Goal: Contribute content: Contribute content

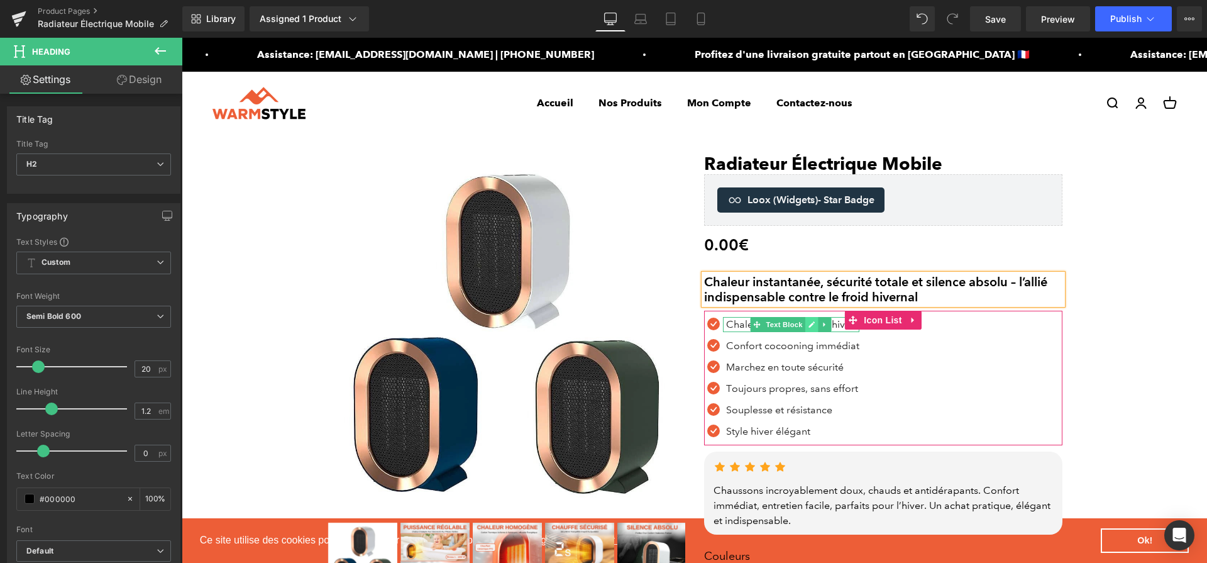
click at [813, 325] on icon at bounding box center [811, 325] width 7 height 8
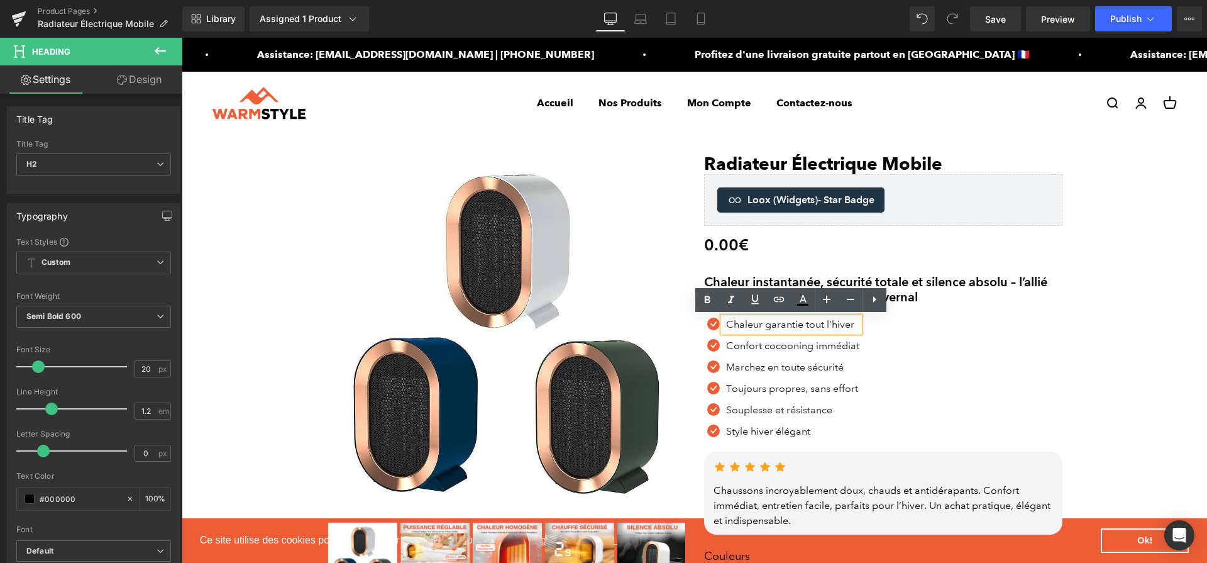
click at [813, 325] on p "Chaleur garantie tout l’hiver" at bounding box center [792, 324] width 133 height 15
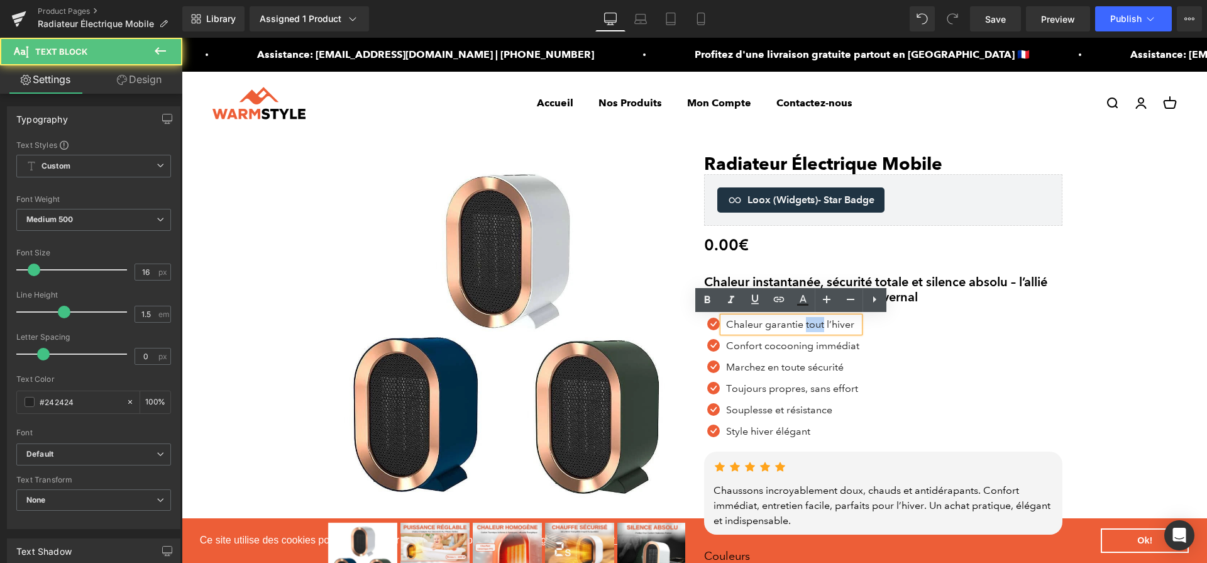
click at [813, 325] on p "Chaleur garantie tout l’hiver" at bounding box center [792, 324] width 133 height 15
paste div
click at [813, 325] on p "Chaleur garantie tout l’hiver" at bounding box center [792, 324] width 133 height 15
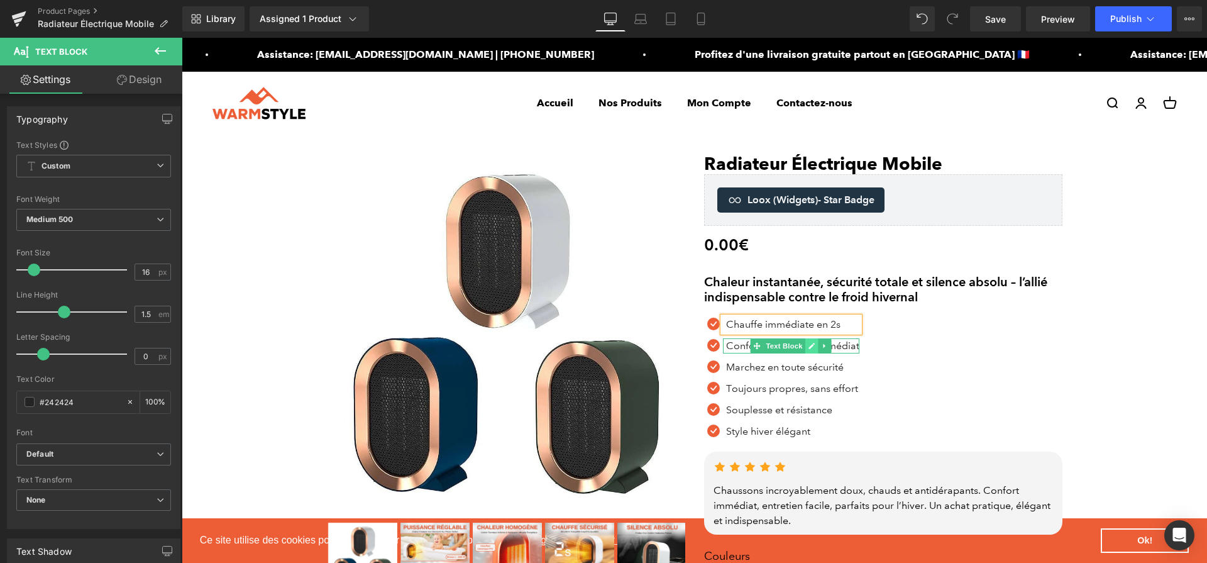
click at [809, 348] on icon at bounding box center [812, 346] width 6 height 6
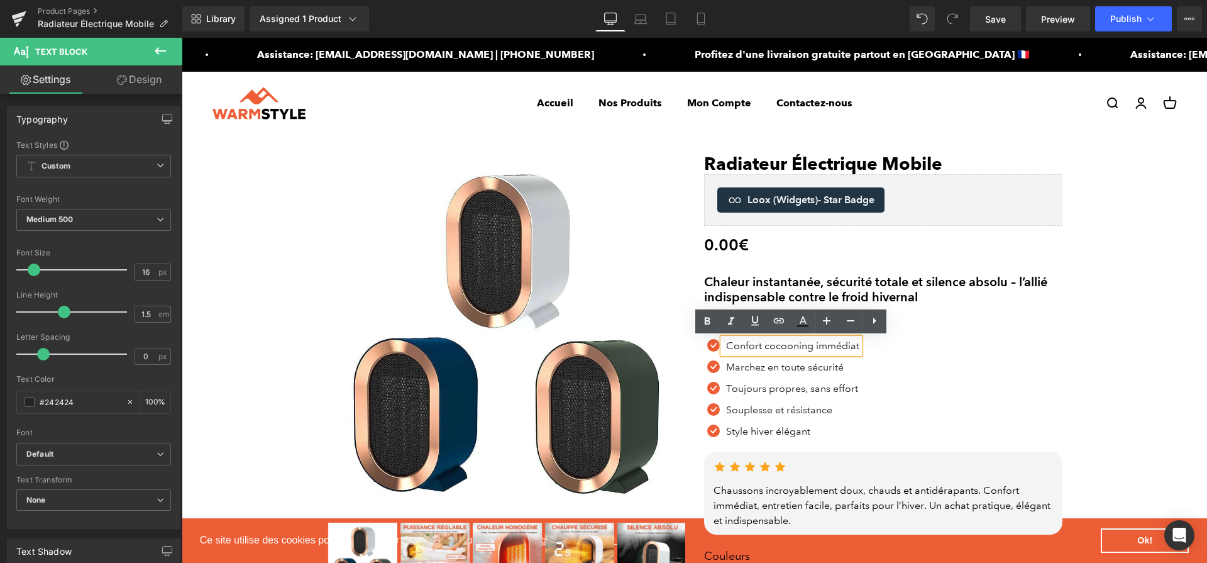
click at [809, 348] on p "​Confort cocooning immédiat" at bounding box center [792, 345] width 133 height 15
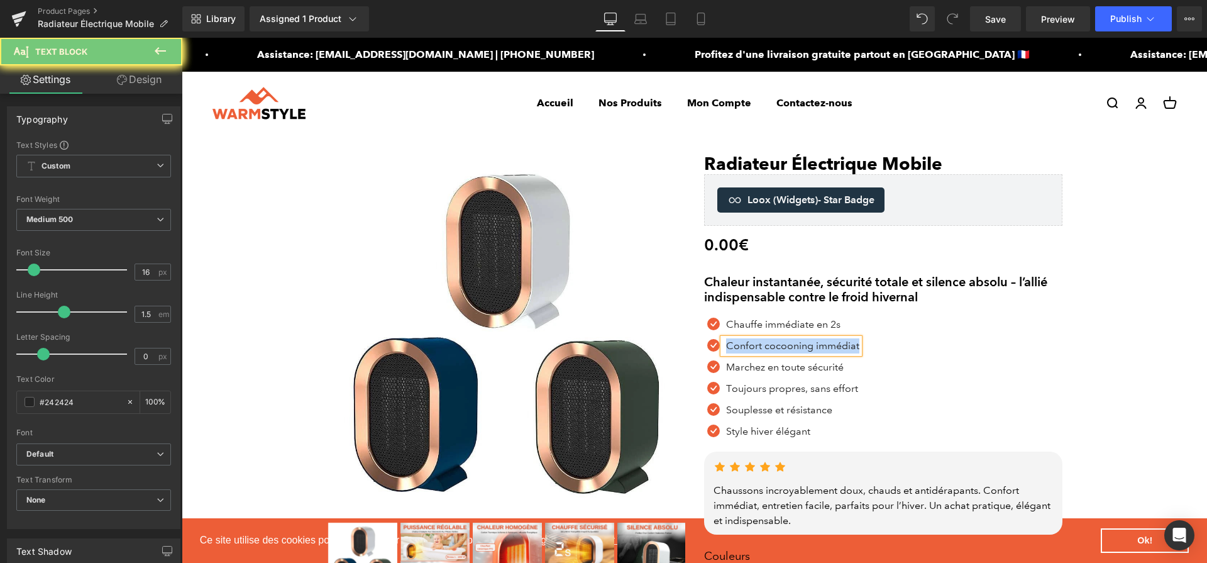
paste div
click at [809, 348] on p "​Confort cocooning immédiat" at bounding box center [792, 345] width 133 height 15
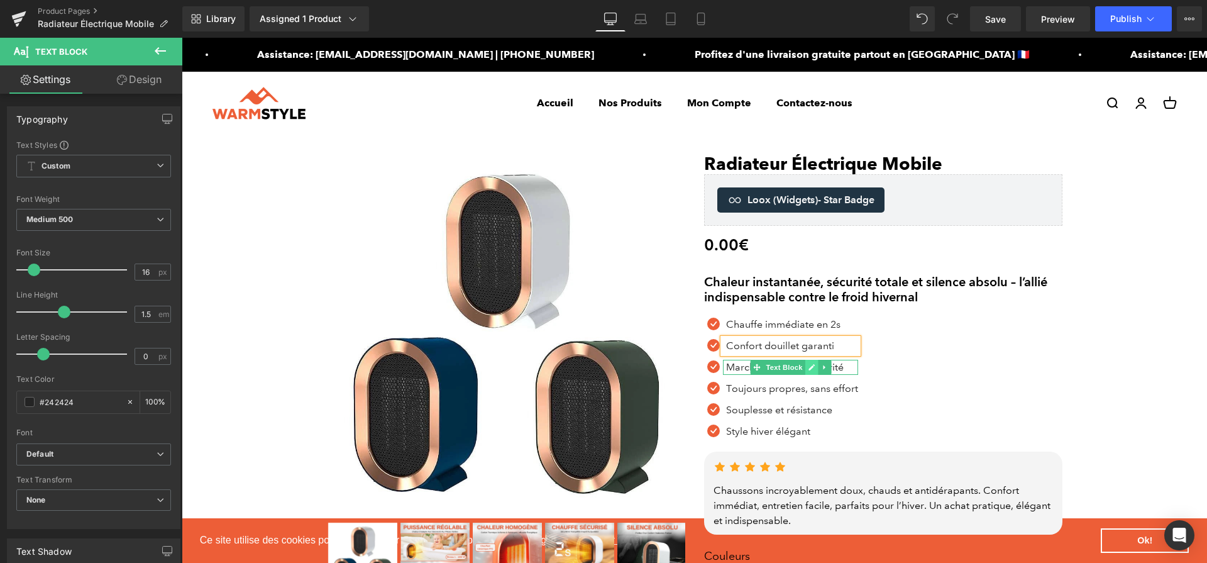
click at [811, 367] on icon at bounding box center [812, 367] width 6 height 6
click at [811, 367] on p "Marchez en toute sécurité" at bounding box center [792, 367] width 132 height 15
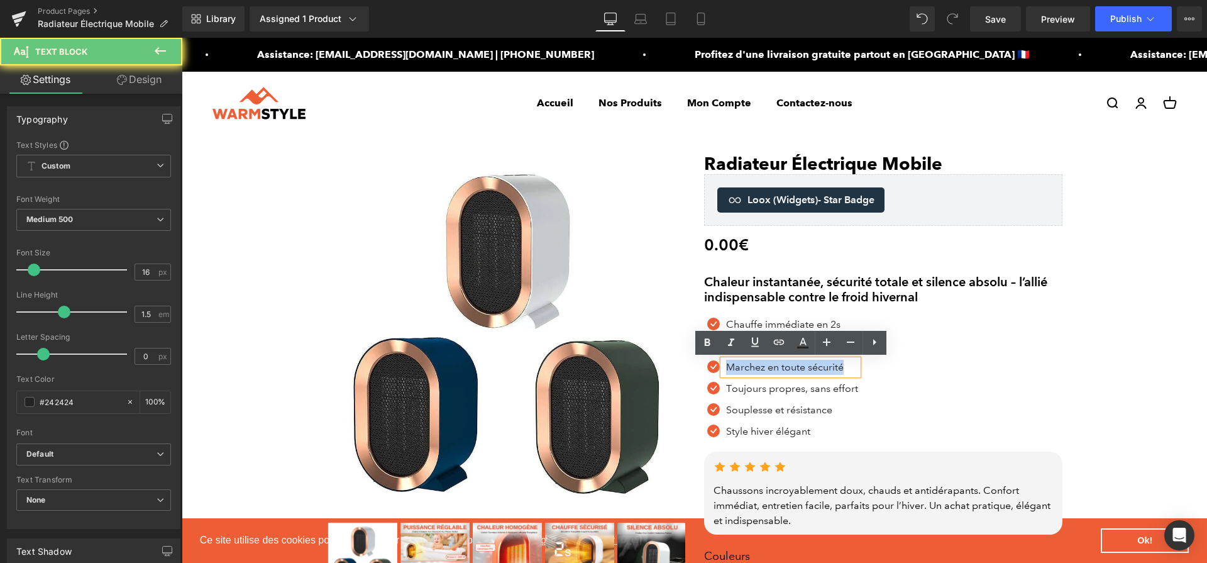
click at [811, 367] on p "Marchez en toute sécurité" at bounding box center [792, 367] width 132 height 15
paste div
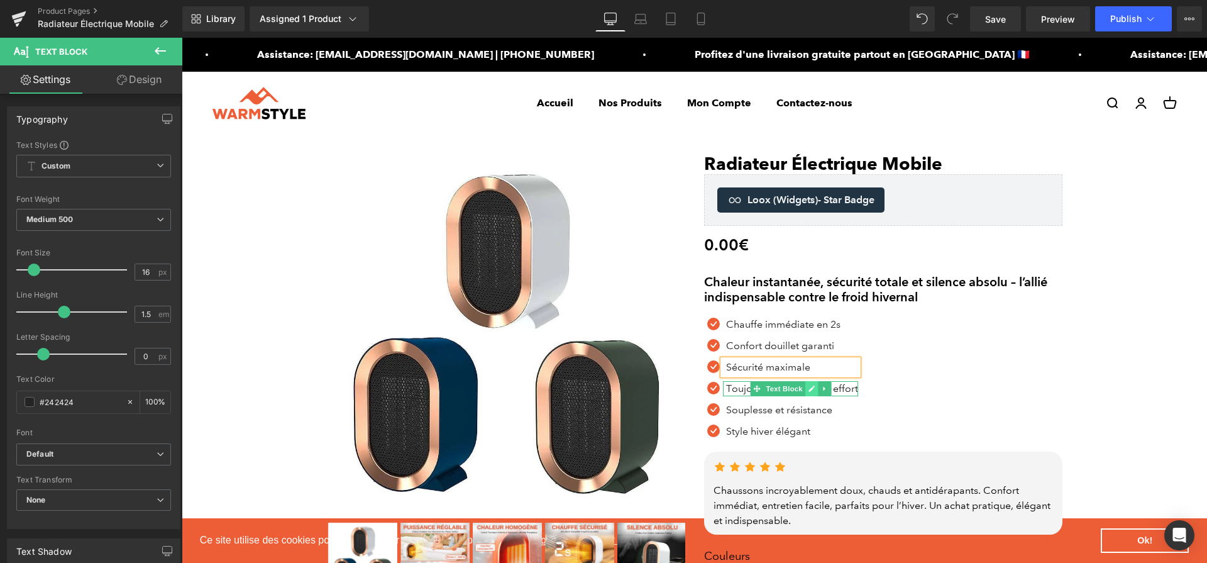
click at [811, 394] on link at bounding box center [811, 388] width 13 height 15
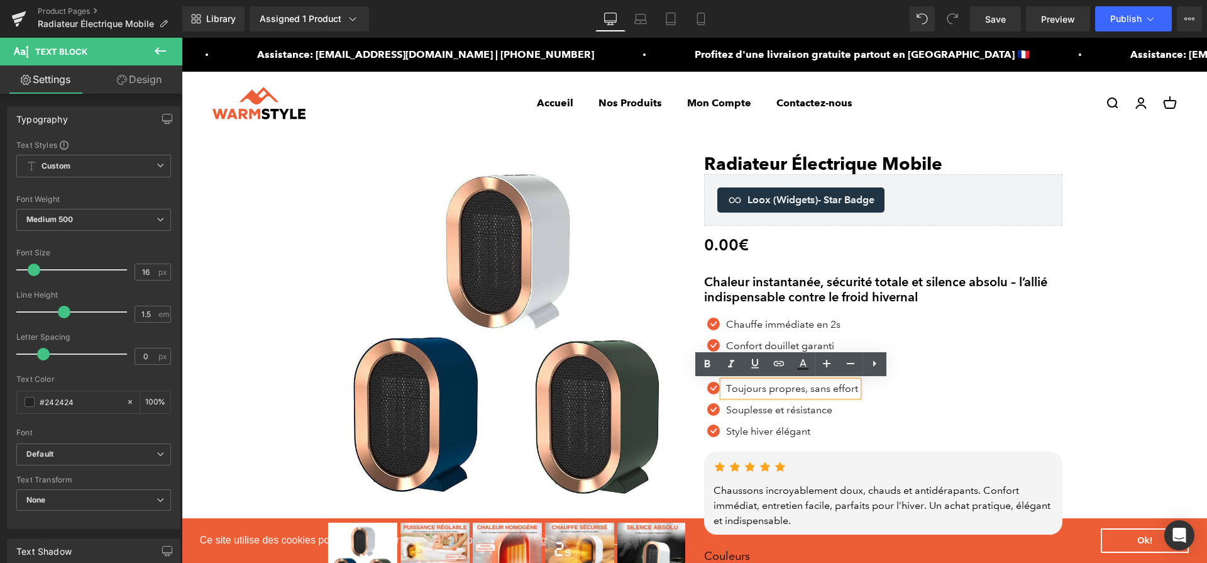
click at [811, 394] on p "Toujours propres, sans effort" at bounding box center [792, 388] width 132 height 15
paste div
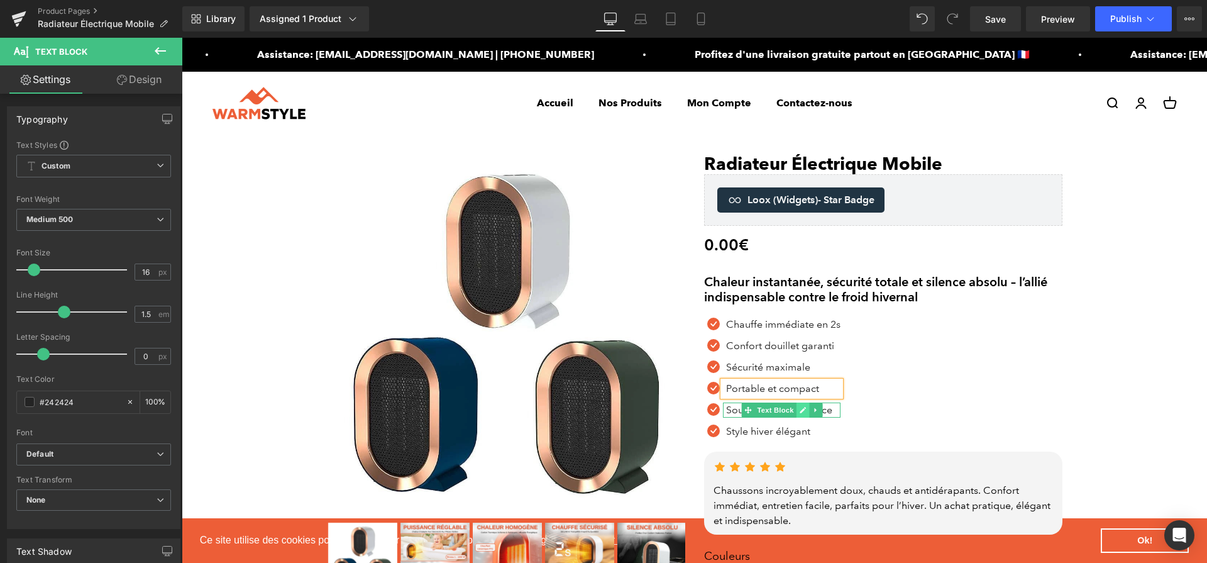
click at [797, 411] on link at bounding box center [802, 409] width 13 height 15
click at [797, 411] on p "Souplesse et résistance" at bounding box center [783, 409] width 114 height 15
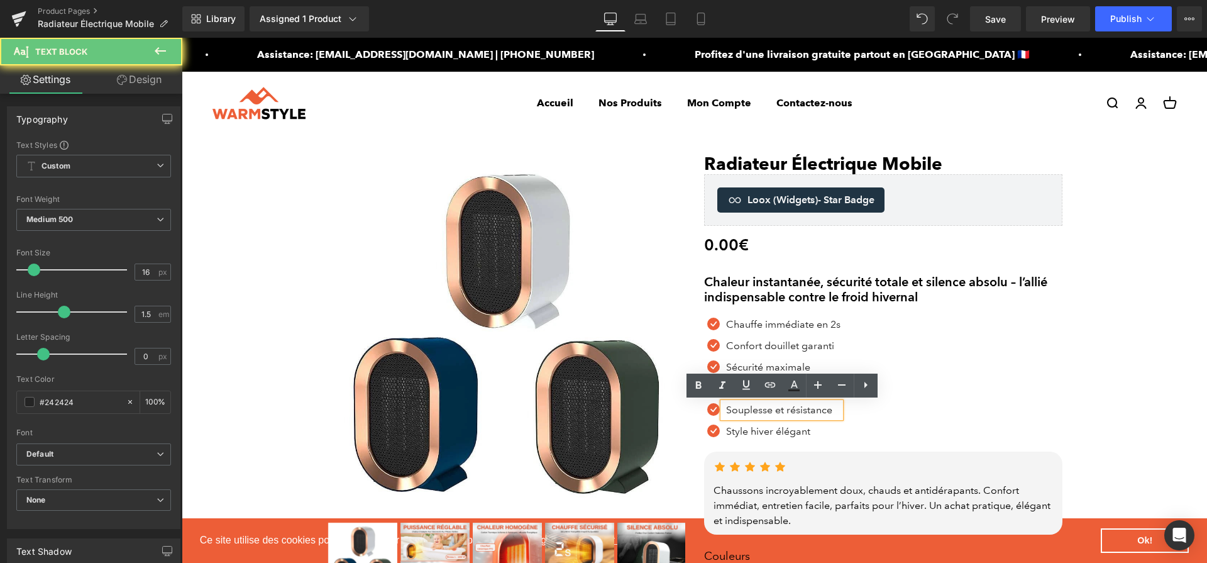
click at [797, 411] on p "Souplesse et résistance" at bounding box center [783, 409] width 114 height 15
paste div
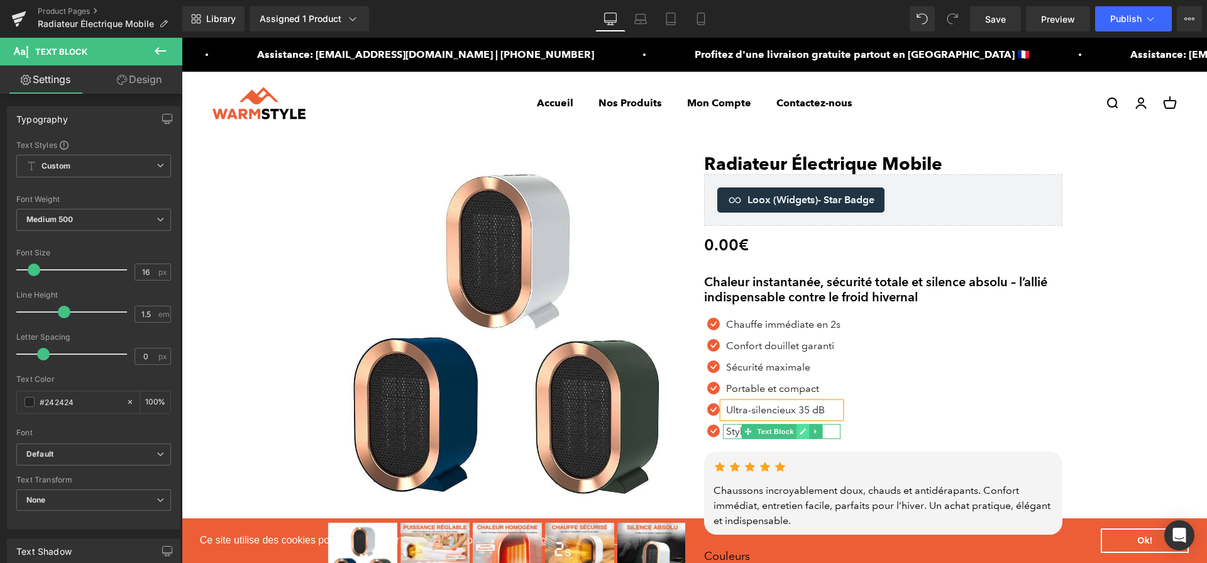
click at [806, 438] on link at bounding box center [802, 431] width 13 height 15
click at [806, 438] on p "Style hiver élégant" at bounding box center [783, 431] width 114 height 15
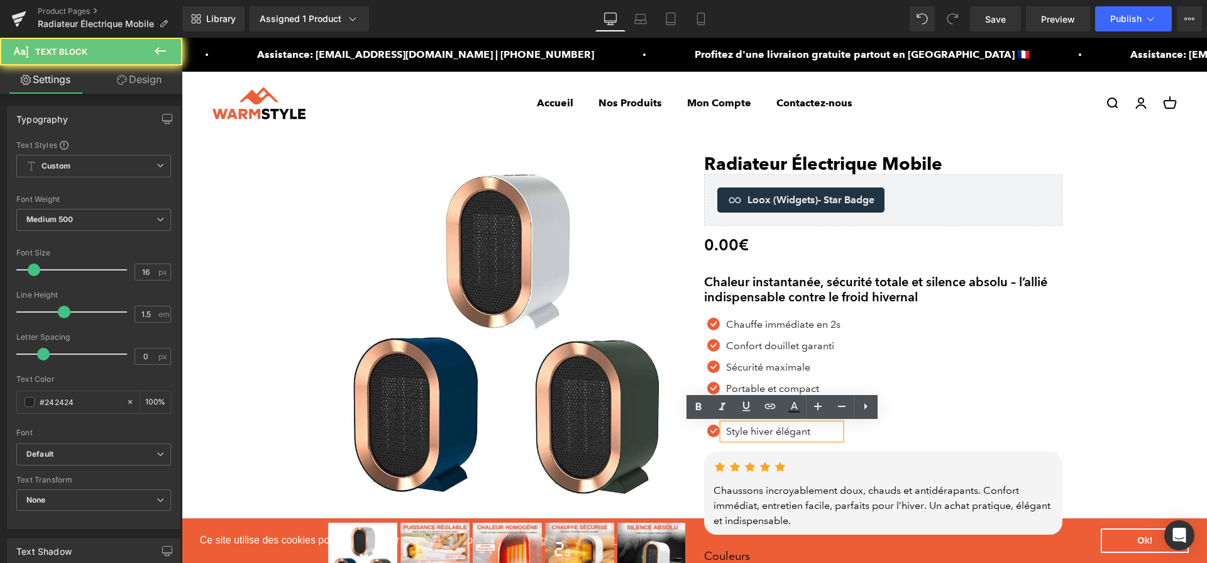
paste div
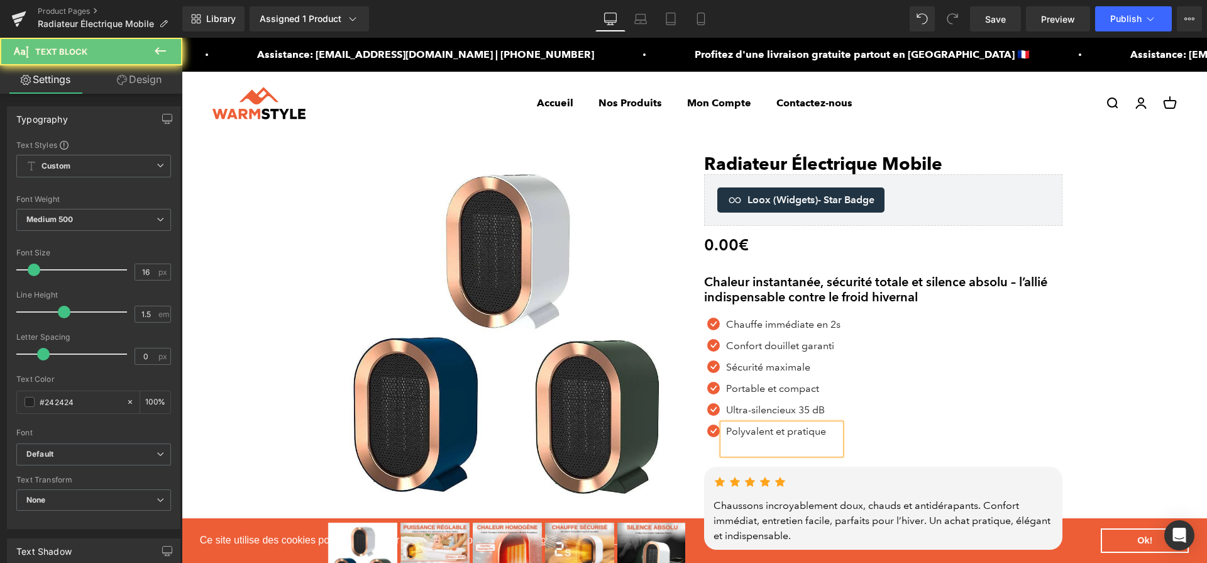
click at [806, 438] on p "Polyvalent et pratique" at bounding box center [783, 431] width 114 height 15
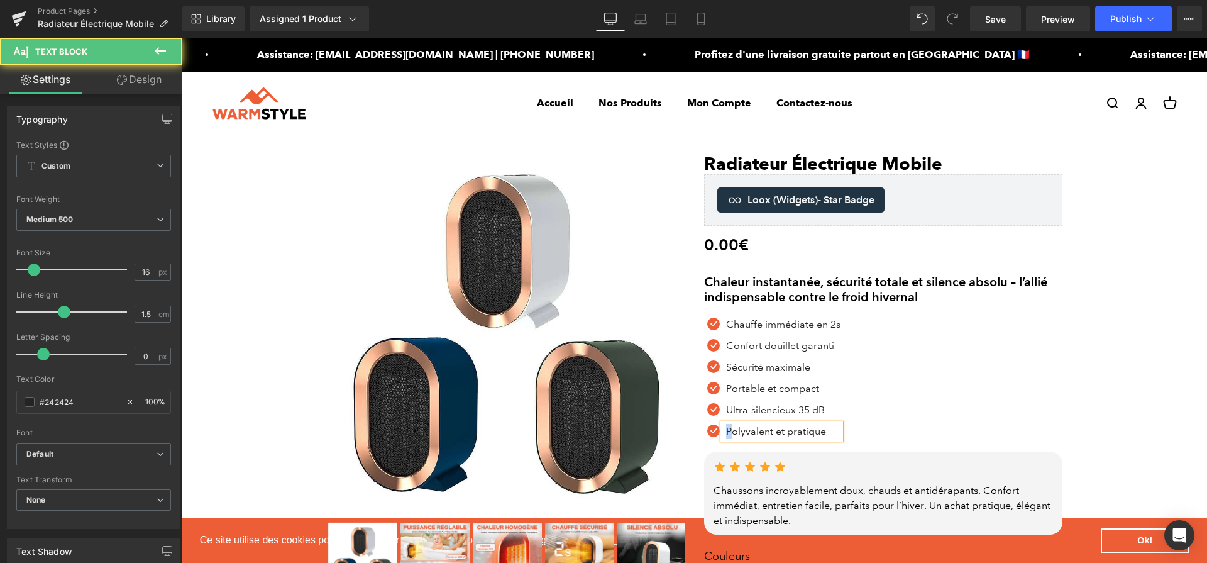
click at [728, 435] on p "Polyvalent et pratique" at bounding box center [783, 431] width 114 height 15
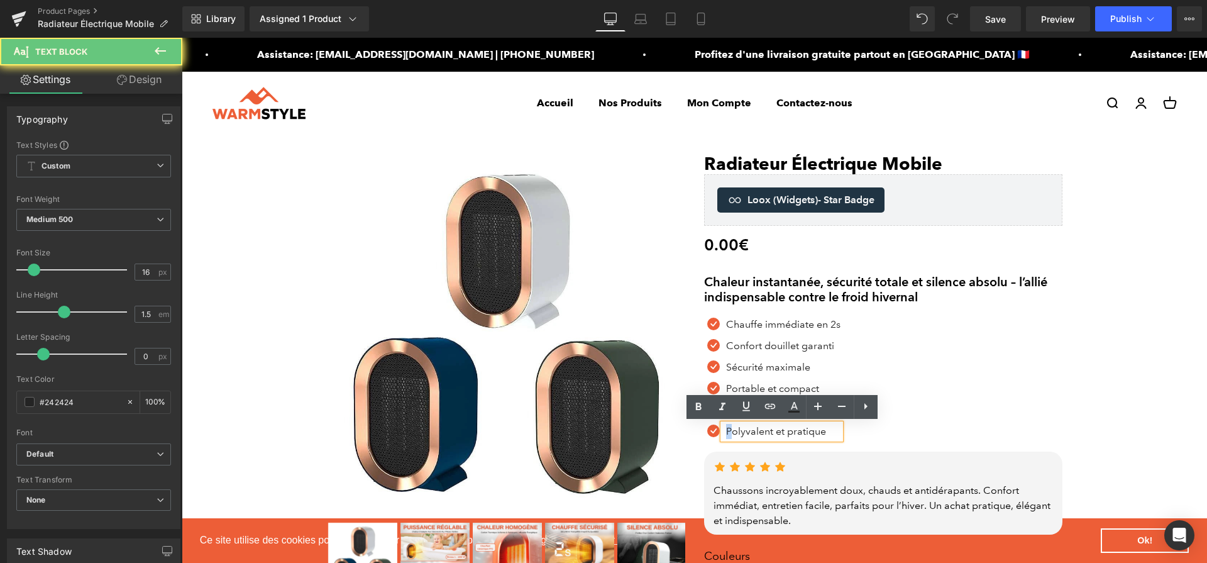
click at [728, 435] on p "Polyvalent et pratique" at bounding box center [783, 431] width 114 height 15
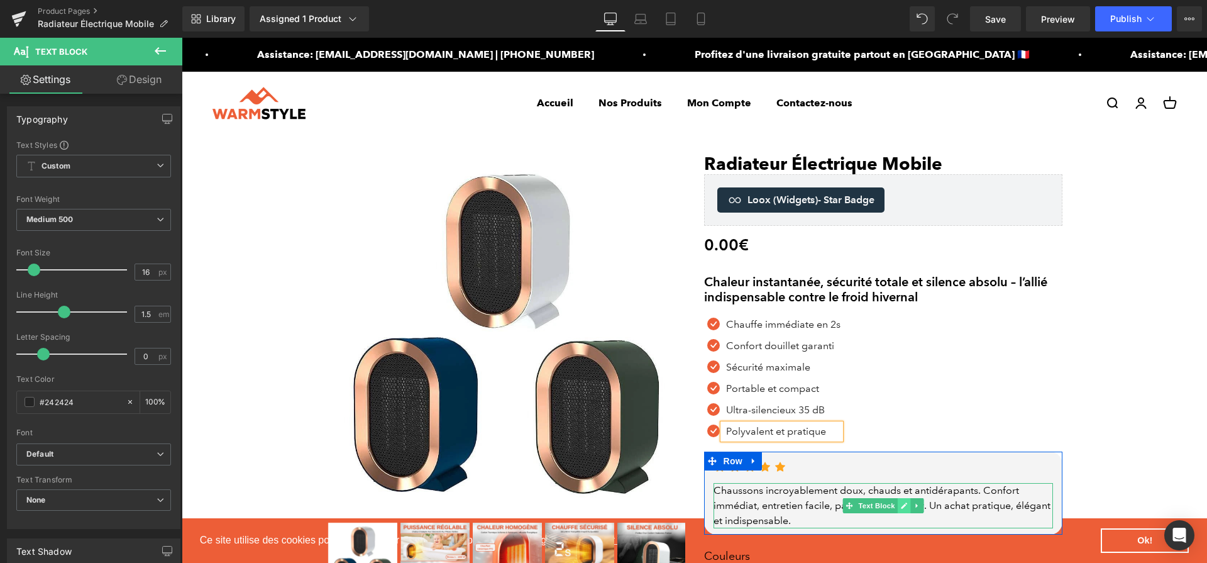
click at [900, 511] on link at bounding box center [903, 505] width 13 height 15
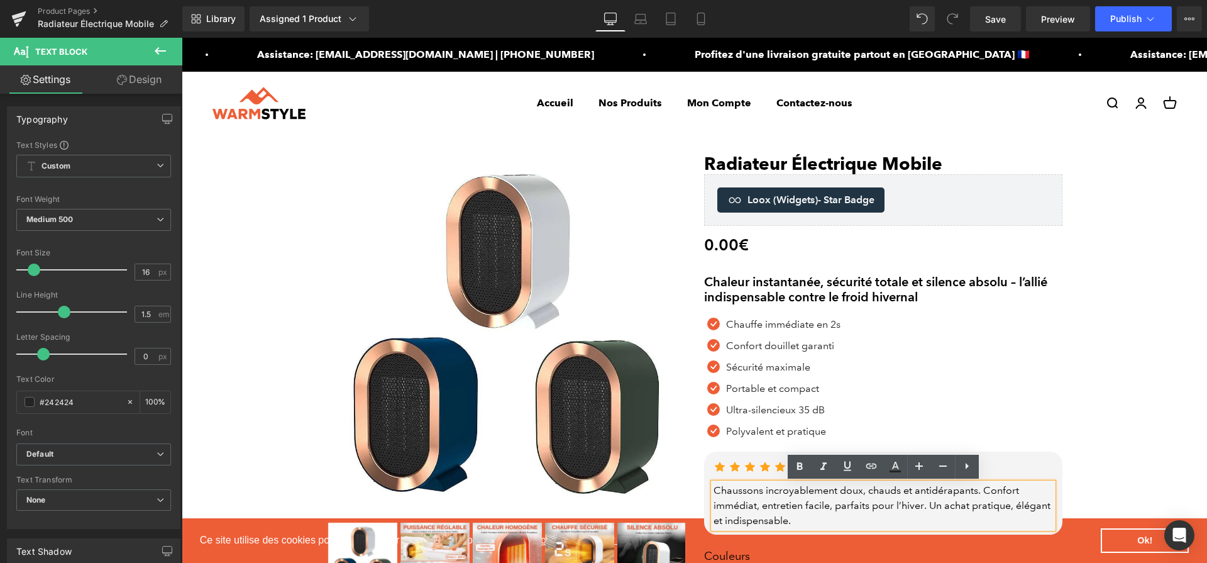
click at [900, 511] on div "Chaussons incroyablement doux, chauds et antidérapants. Confort immédiat, entre…" at bounding box center [884, 505] width 340 height 45
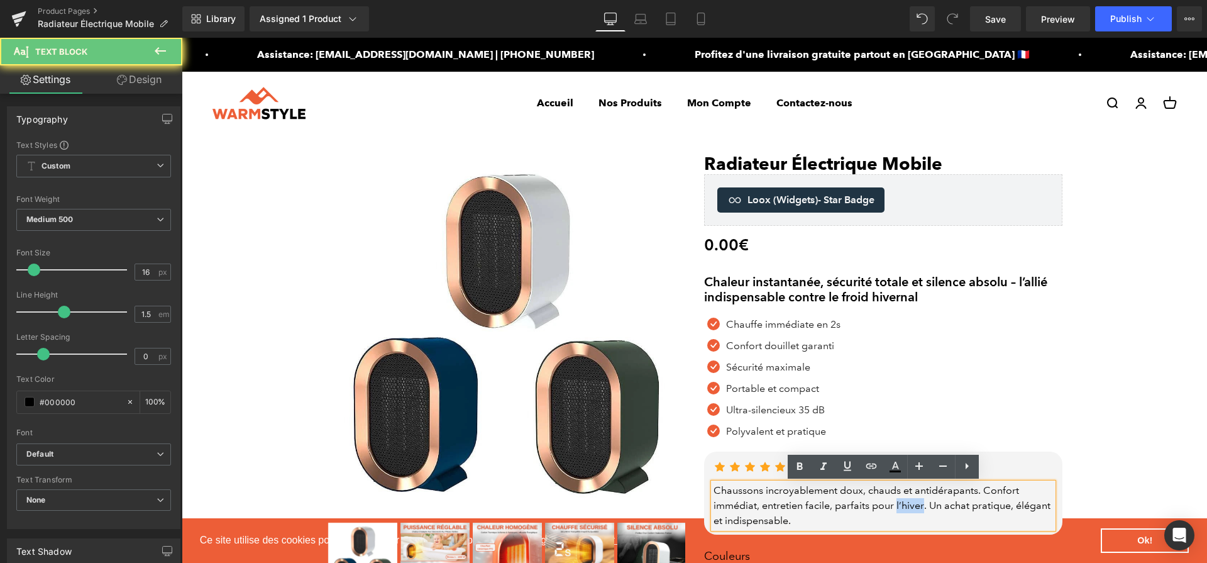
click at [900, 511] on div "Chaussons incroyablement doux, chauds et antidérapants. Confort immédiat, entre…" at bounding box center [884, 505] width 340 height 45
paste div
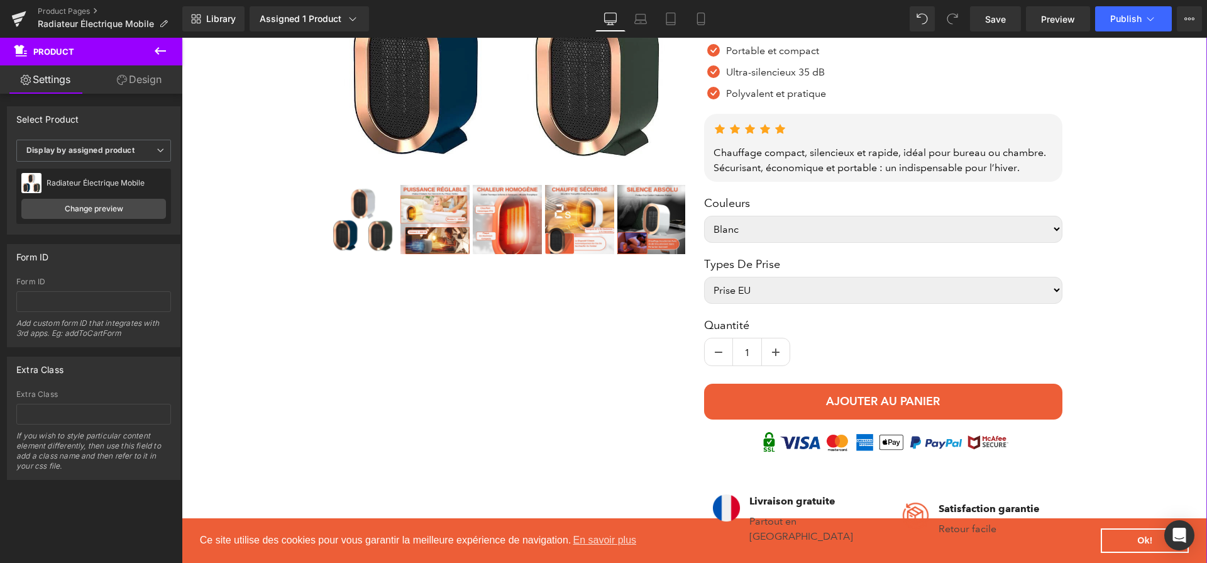
scroll to position [717, 0]
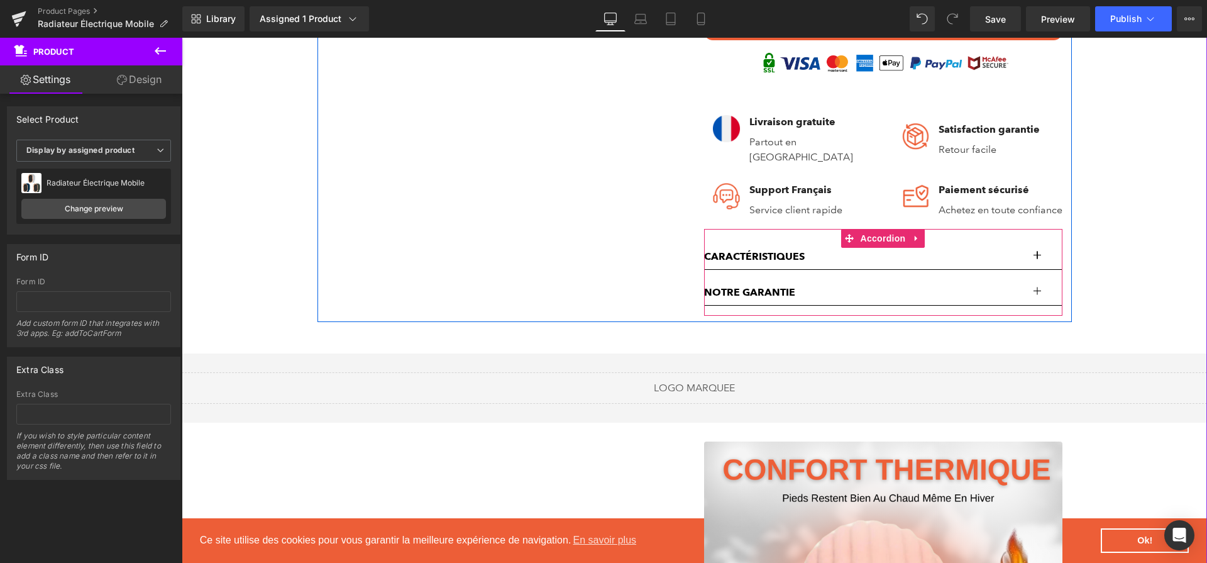
click at [1042, 263] on button "button" at bounding box center [1050, 256] width 25 height 25
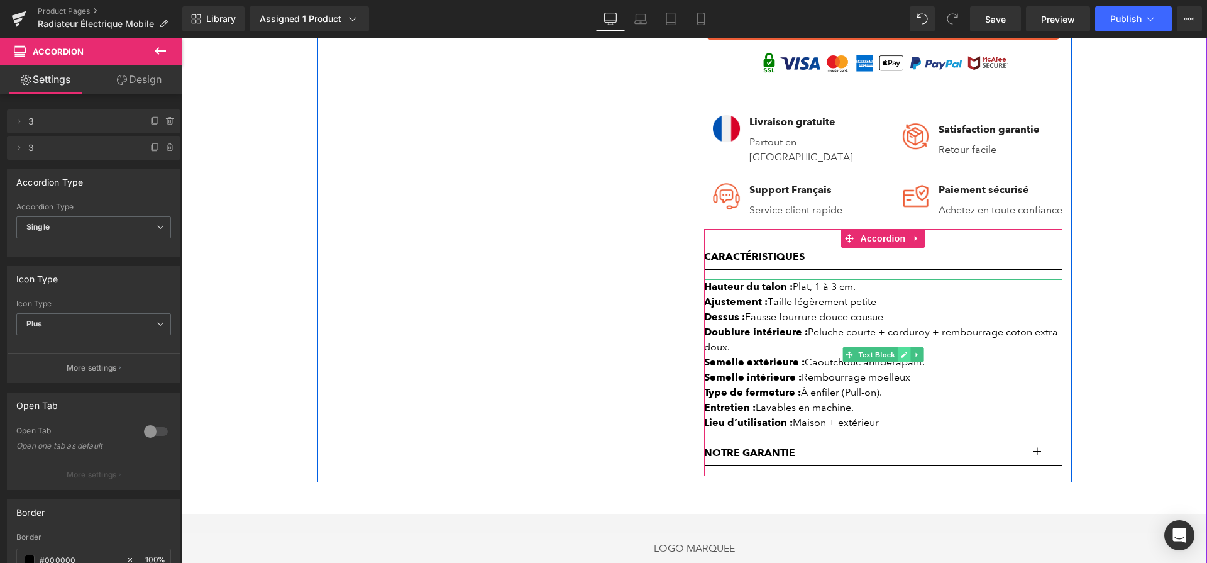
click at [898, 358] on link at bounding box center [903, 354] width 13 height 15
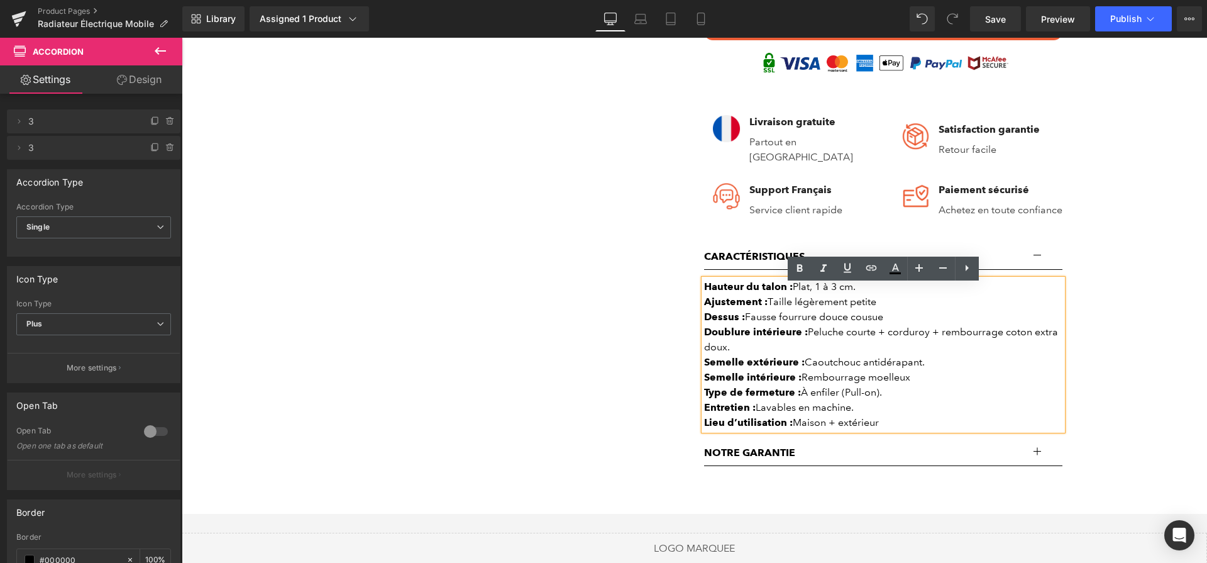
click at [898, 355] on div "Doublure intérieure : Peluche courte + corduroy + rembourrage coton extra doux." at bounding box center [883, 339] width 358 height 30
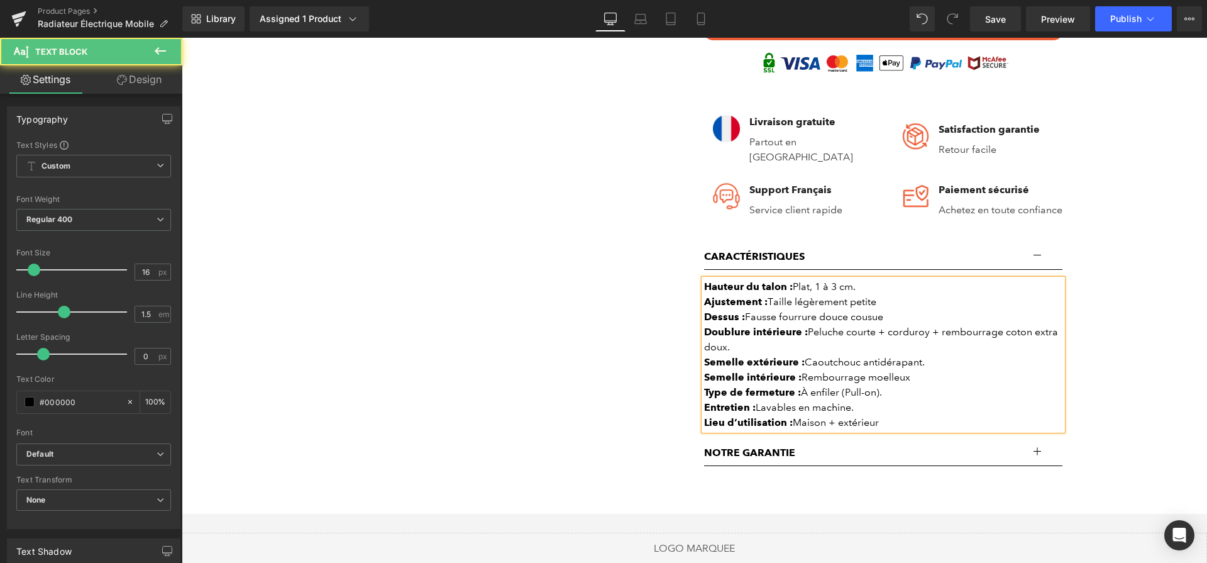
paste div
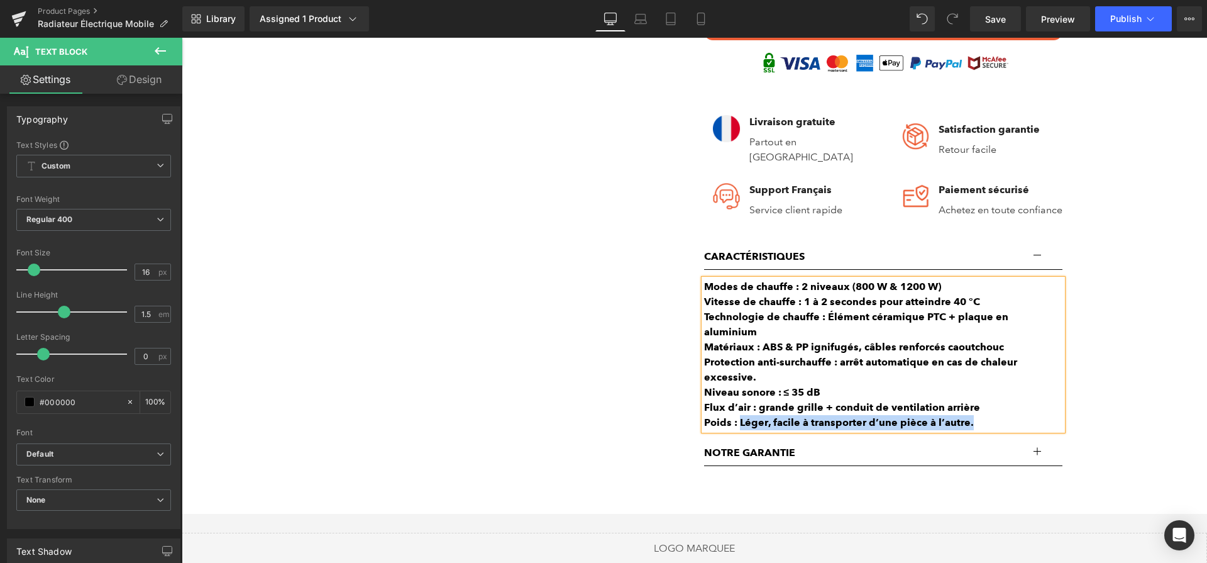
drag, startPoint x: 992, startPoint y: 413, endPoint x: 740, endPoint y: 409, distance: 252.2
click at [740, 415] on div "Poids : Léger, facile à transporter d’une pièce à l’autre." at bounding box center [883, 422] width 358 height 15
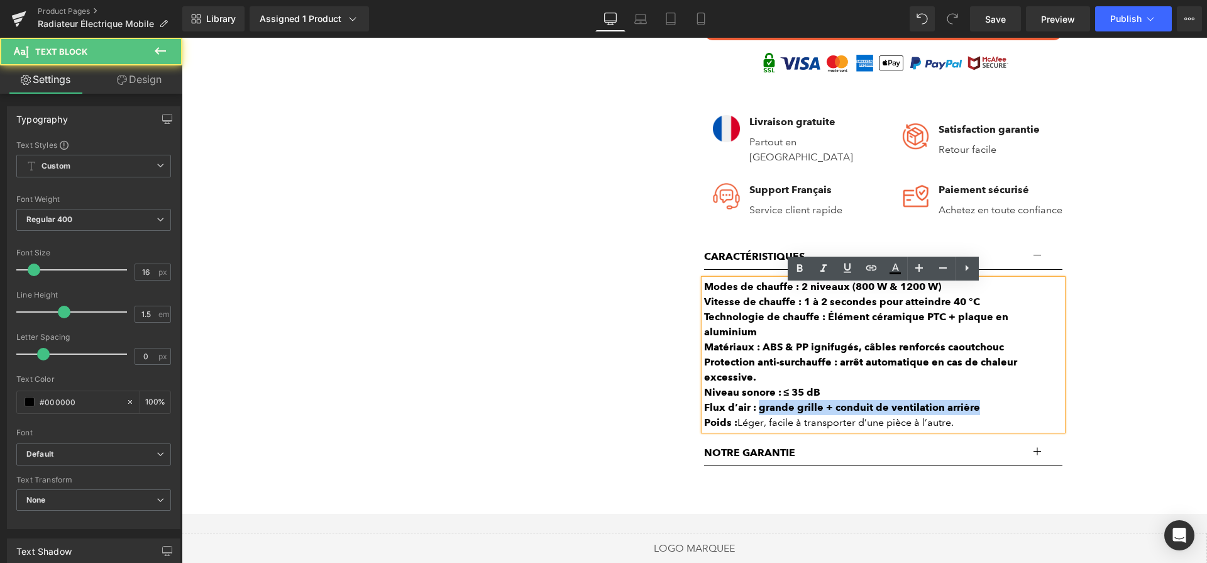
drag, startPoint x: 758, startPoint y: 399, endPoint x: 979, endPoint y: 394, distance: 220.8
click at [979, 400] on div "Flux d’air : grande grille + conduit de ventilation arrière" at bounding box center [883, 407] width 358 height 15
drag, startPoint x: 781, startPoint y: 380, endPoint x: 851, endPoint y: 382, distance: 69.8
click at [851, 385] on div "Niveau sonore : ≤ 35 dB" at bounding box center [883, 392] width 358 height 15
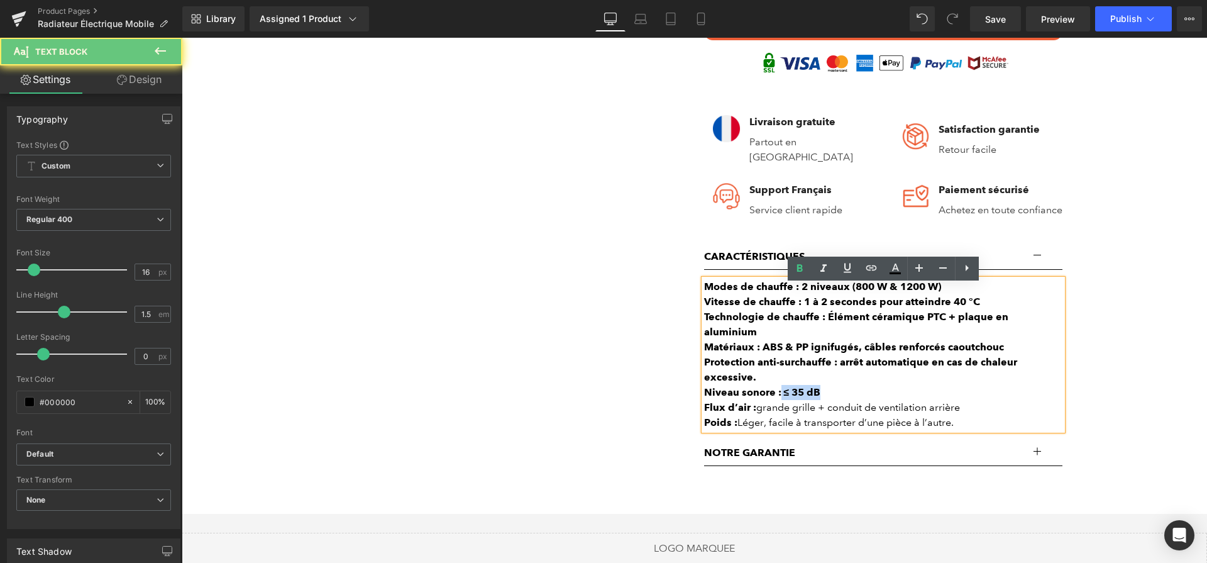
click at [794, 386] on b "Niveau sonore : ≤ 35 dB" at bounding box center [762, 392] width 117 height 12
drag, startPoint x: 821, startPoint y: 385, endPoint x: 784, endPoint y: 385, distance: 37.1
click at [784, 385] on div "Niveau sonore : ≤ 35 dB" at bounding box center [883, 392] width 358 height 15
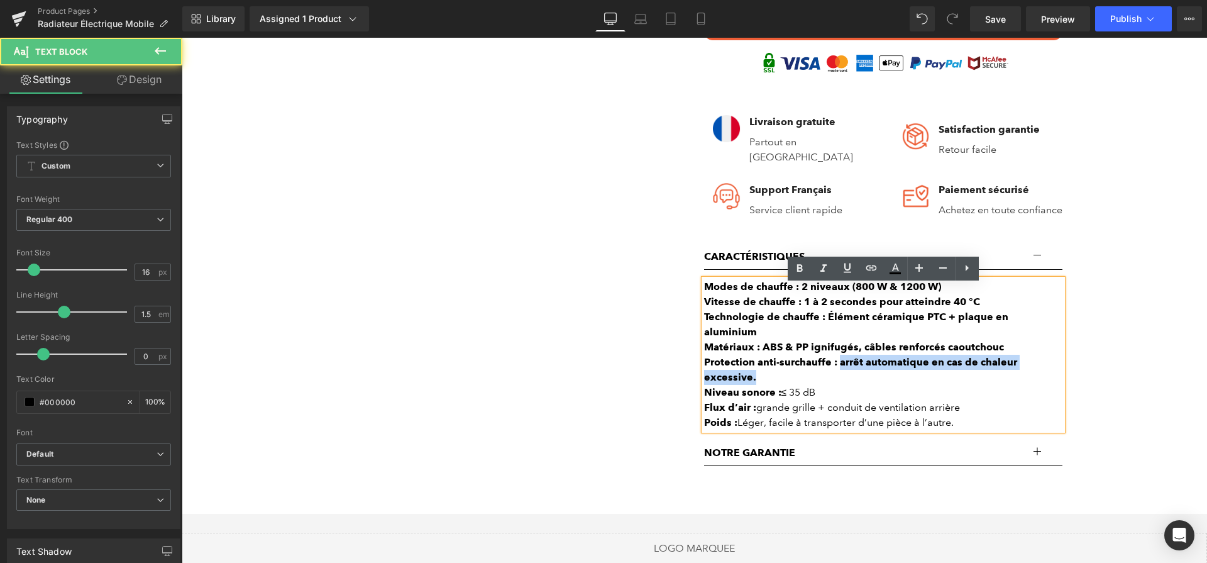
drag, startPoint x: 839, startPoint y: 352, endPoint x: 858, endPoint y: 363, distance: 22.0
click at [858, 363] on div "Protection anti-surchauffe : arrêt automatique en cas de chaleur excessive." at bounding box center [883, 370] width 358 height 30
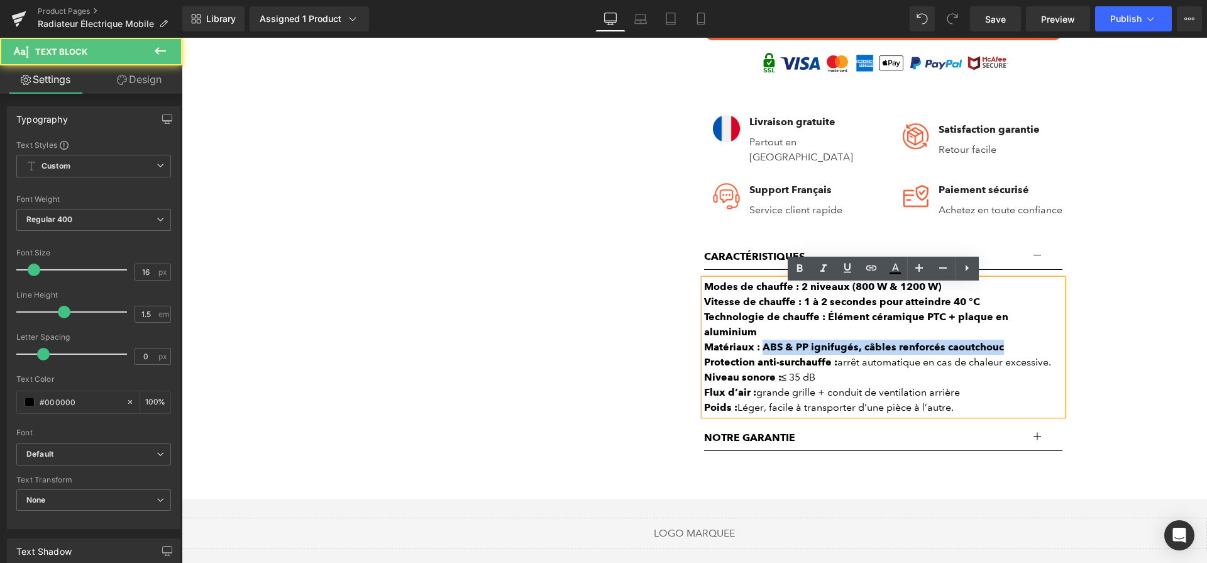
drag, startPoint x: 763, startPoint y: 339, endPoint x: 1011, endPoint y: 346, distance: 247.9
click at [1015, 345] on div "Modes de chauffe : 2 niveaux (800 W & 1200 W) Vitesse de chauffe : 1 à 2 second…" at bounding box center [883, 347] width 358 height 136
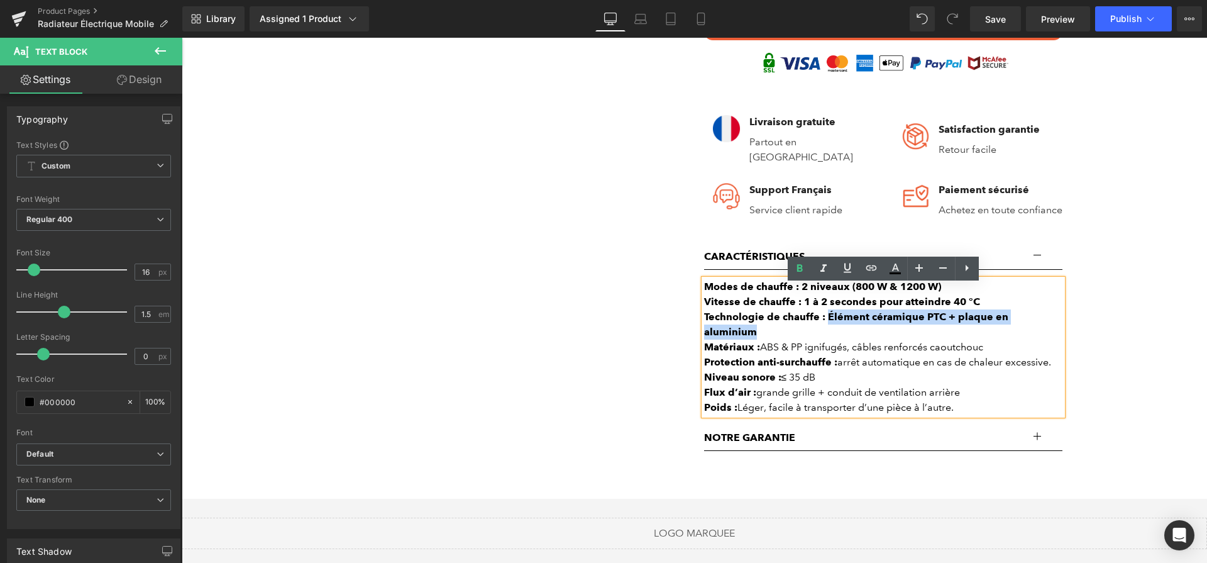
drag, startPoint x: 825, startPoint y: 321, endPoint x: 1059, endPoint y: 330, distance: 234.1
click at [1059, 330] on div "Modes de chauffe : 2 niveaux (800 W & 1200 W) Vitesse de chauffe : 1 à 2 second…" at bounding box center [883, 347] width 358 height 136
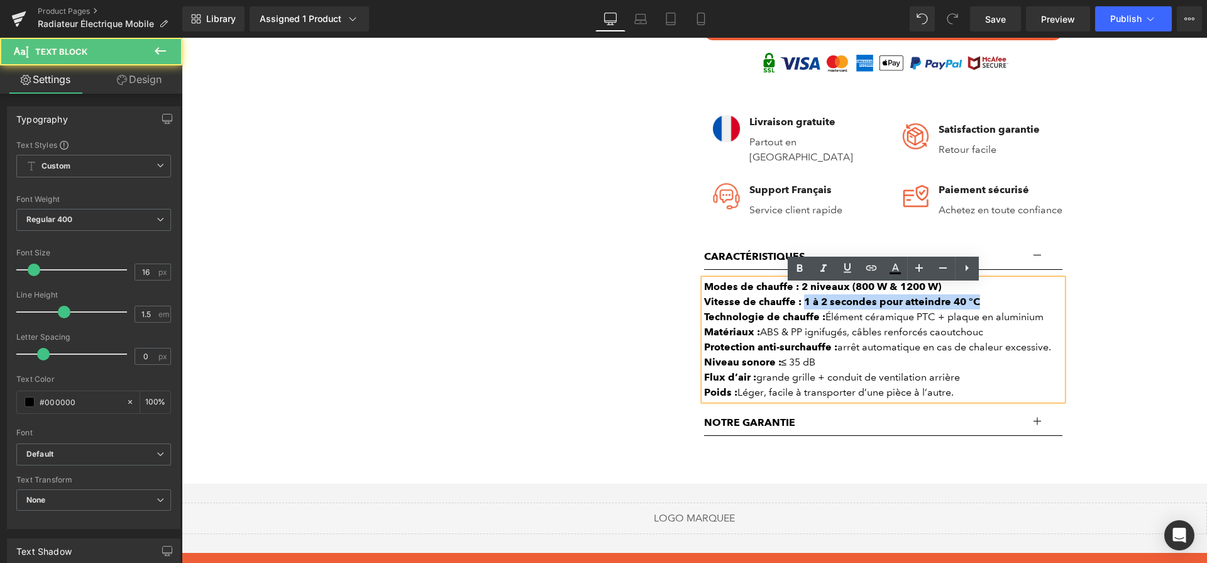
drag, startPoint x: 973, startPoint y: 313, endPoint x: 802, endPoint y: 313, distance: 171.7
click at [802, 308] on strong "Vitesse de chauffe : 1 à 2 secondes pour atteindre 40 °C" at bounding box center [842, 302] width 276 height 12
drag, startPoint x: 801, startPoint y: 294, endPoint x: 960, endPoint y: 294, distance: 159.7
click at [959, 294] on div "Modes de chauffe : 2 niveaux (800 W & 1200 W)" at bounding box center [883, 286] width 358 height 15
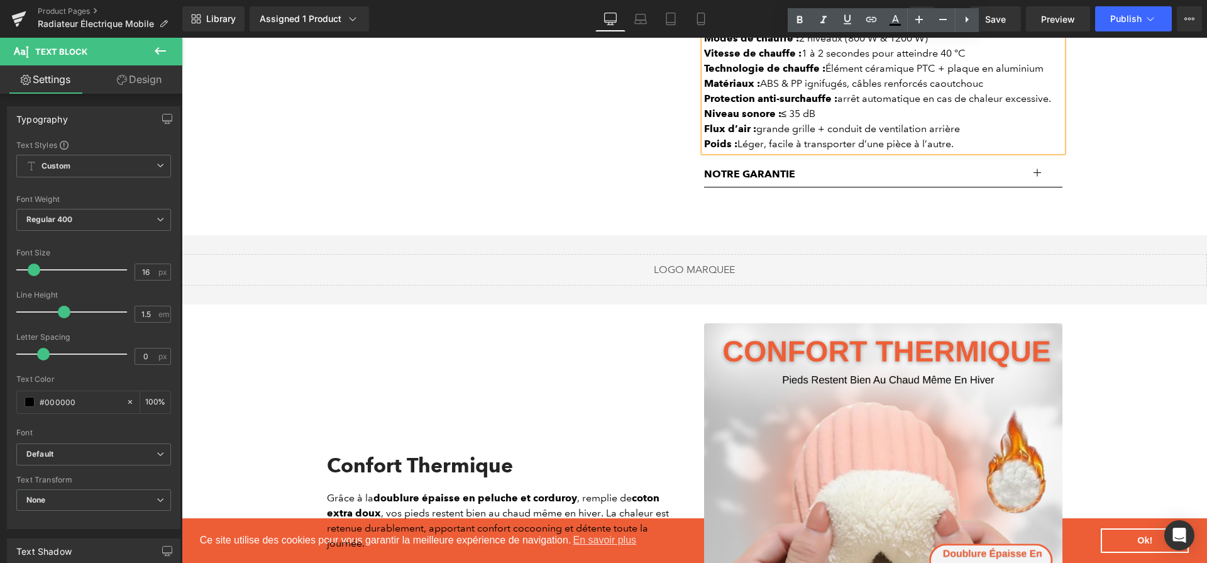
scroll to position [1083, 0]
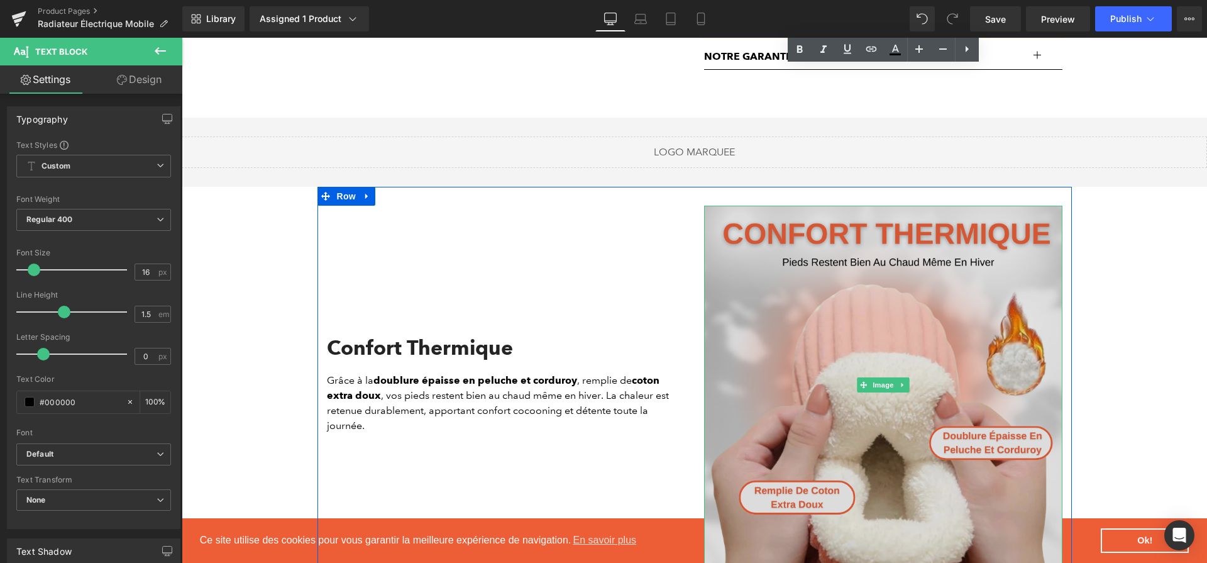
click at [828, 301] on img at bounding box center [883, 385] width 358 height 358
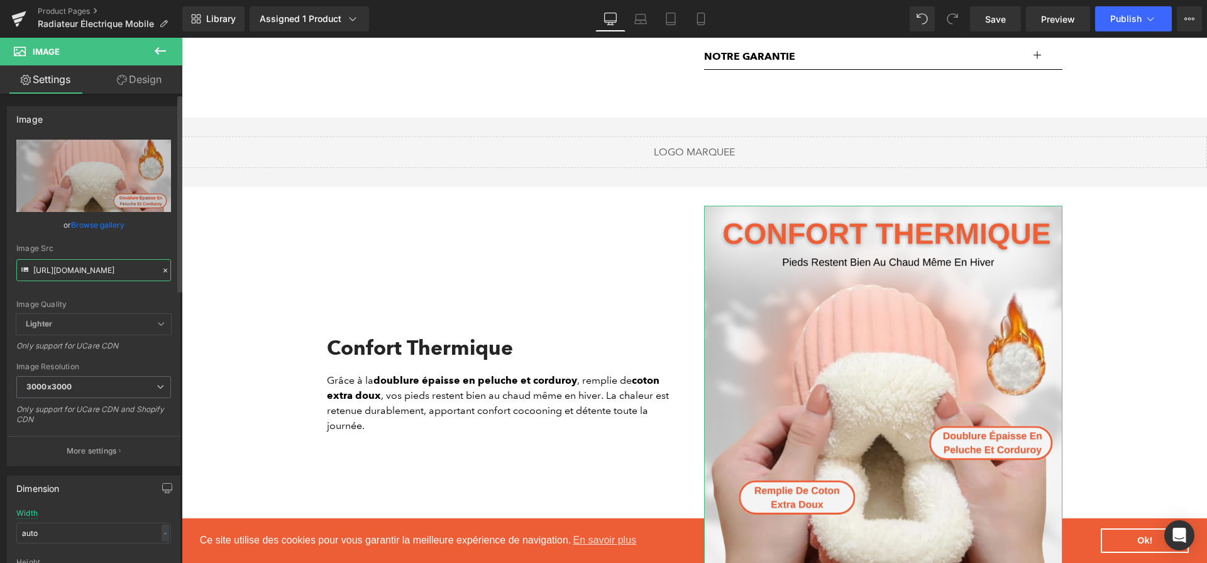
click at [90, 269] on input "[URL][DOMAIN_NAME]" at bounding box center [93, 270] width 155 height 22
paste input "6bf3970-dfcb-4407-862e-124f61d323d0.png?v=1757761329"
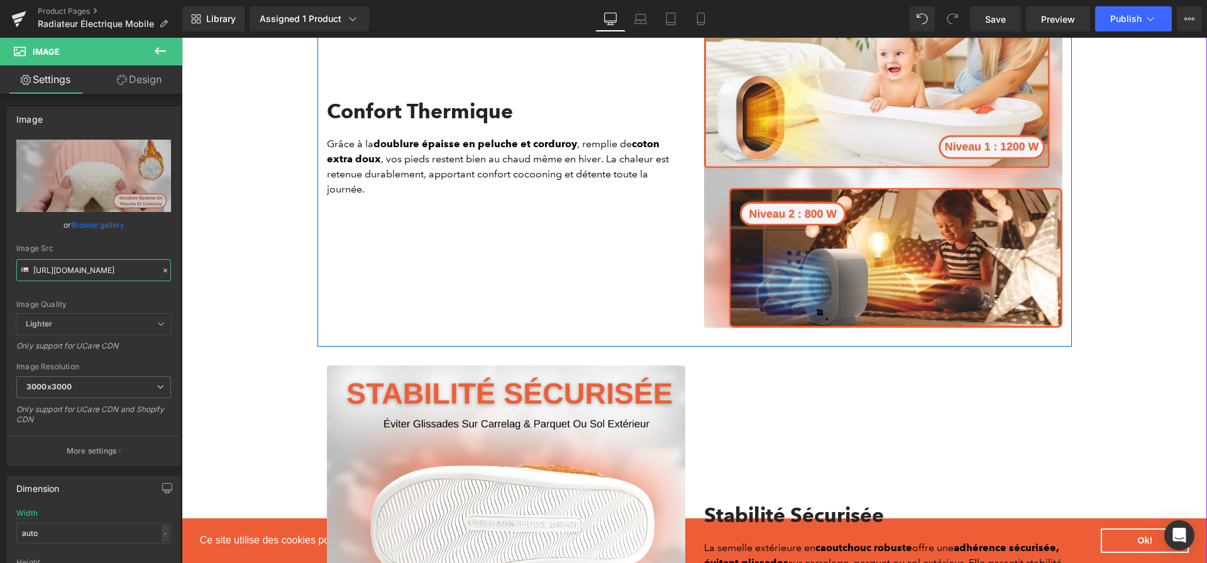
scroll to position [1320, 0]
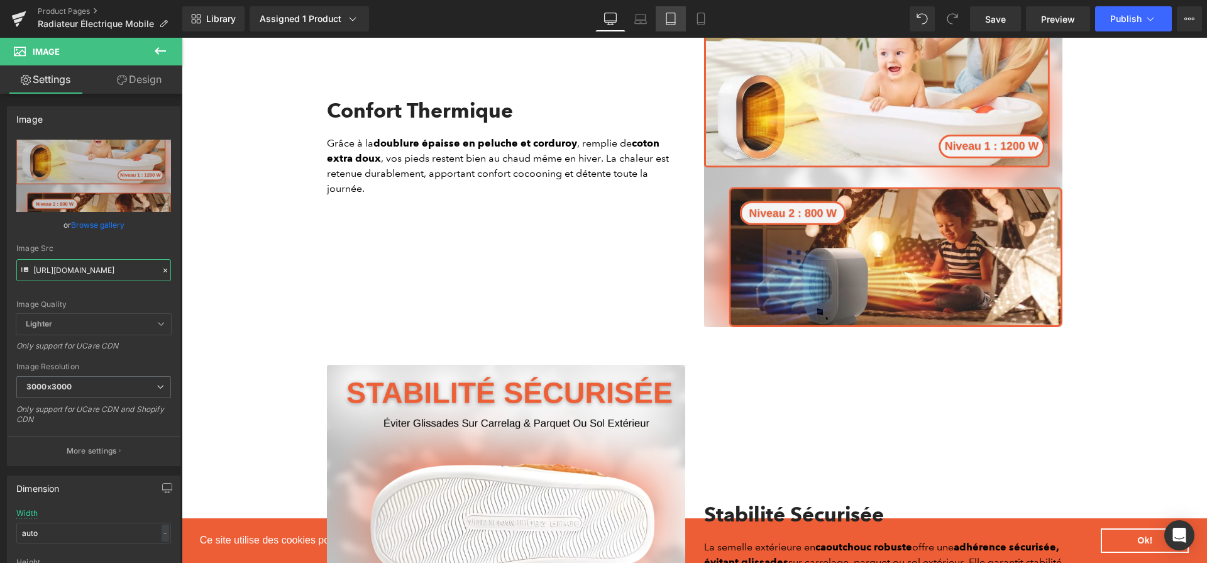
type input "[URL][DOMAIN_NAME]"
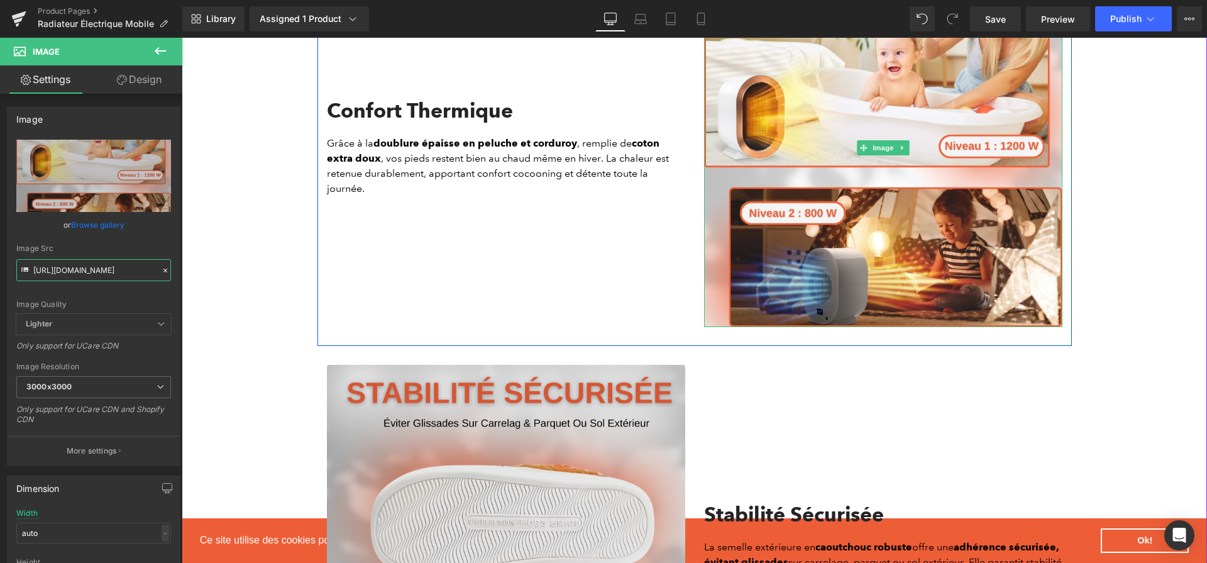
scroll to position [1706, 0]
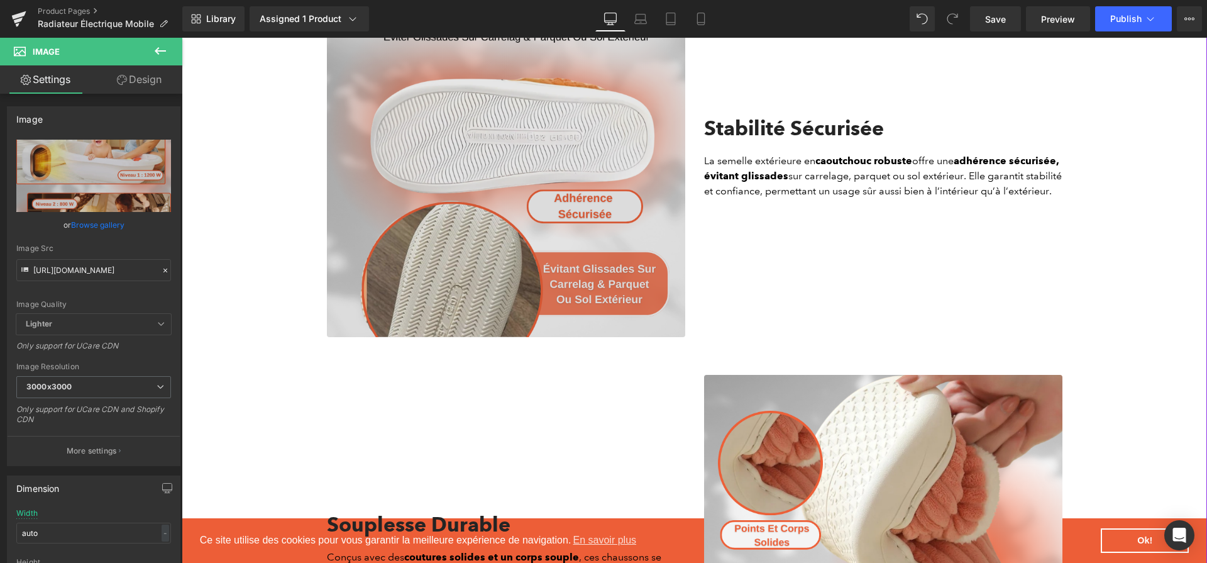
click at [577, 207] on img at bounding box center [506, 158] width 358 height 358
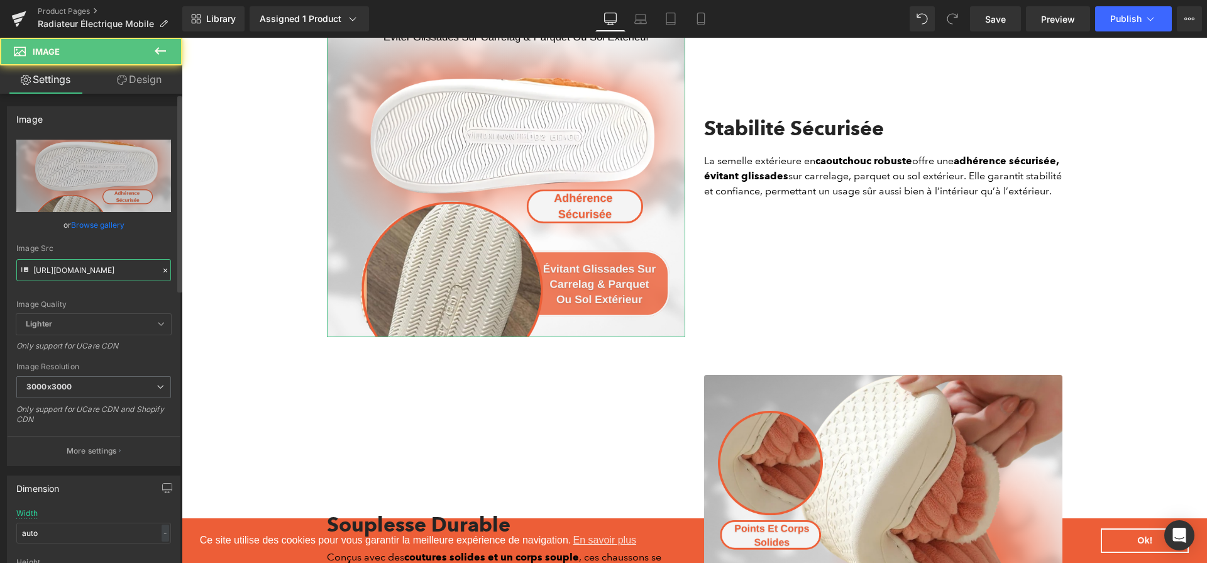
click at [140, 263] on input "[URL][DOMAIN_NAME]" at bounding box center [93, 270] width 155 height 22
paste input "03330eb5-8f2a-4344-9c19-647c1e2d7694.png?v=1757761329"
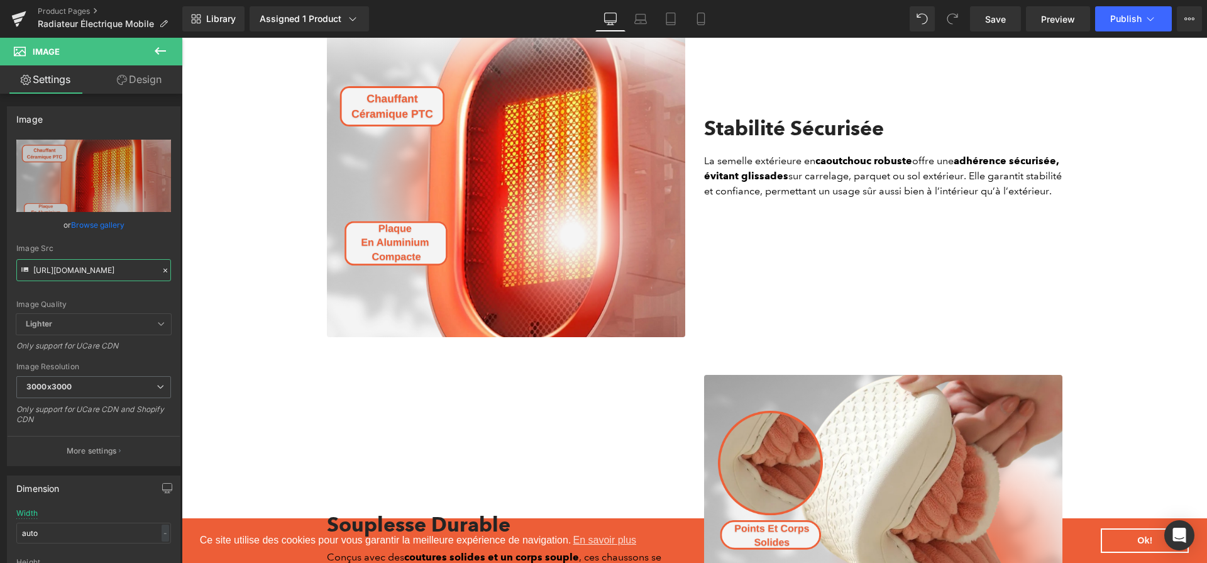
type input "[URL][DOMAIN_NAME]"
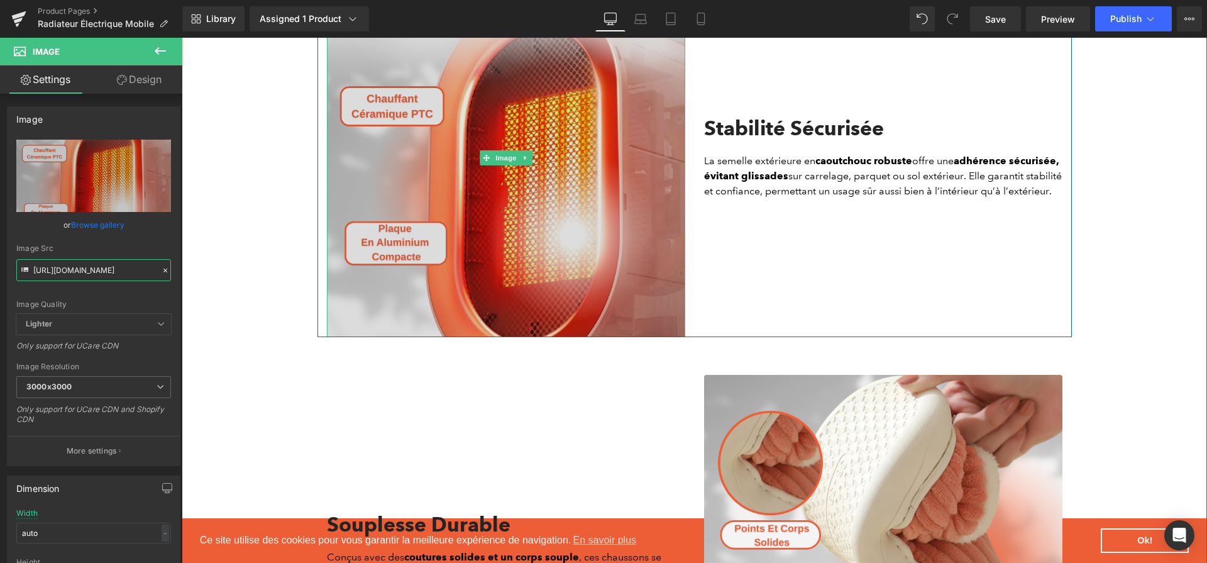
scroll to position [1936, 0]
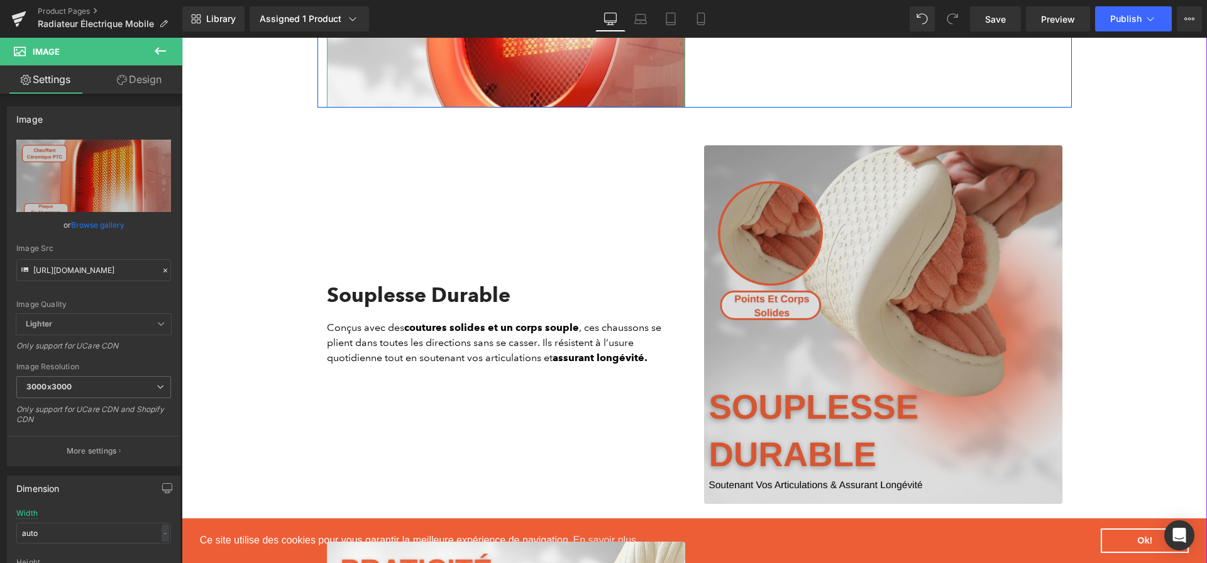
click at [794, 301] on img at bounding box center [883, 324] width 358 height 358
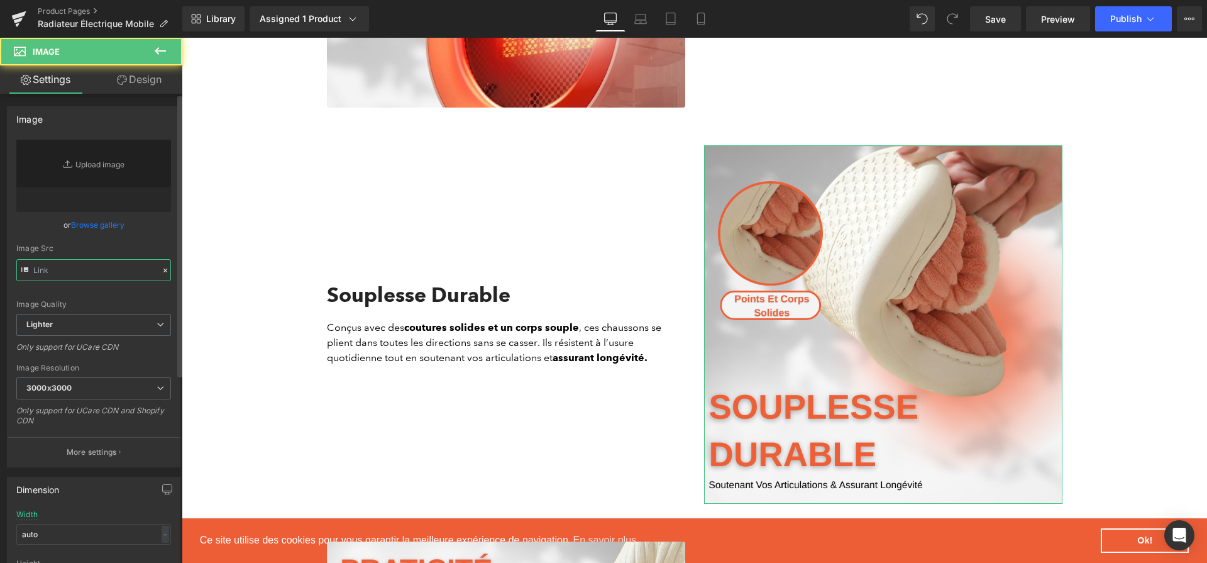
click at [108, 273] on input "text" at bounding box center [93, 270] width 155 height 22
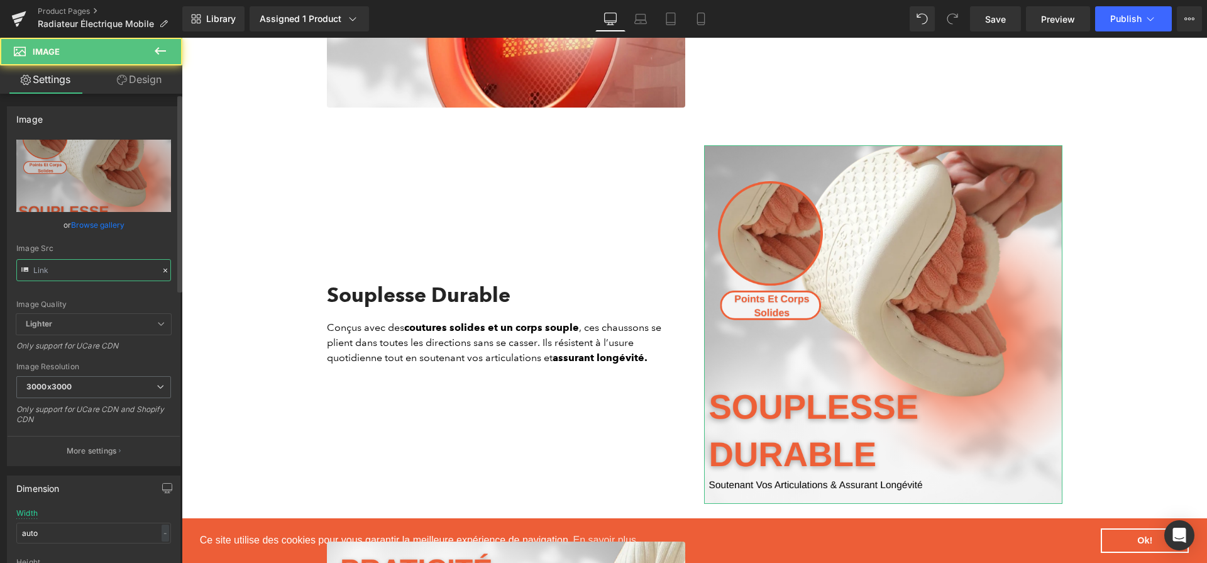
click at [108, 273] on input "text" at bounding box center [93, 270] width 155 height 22
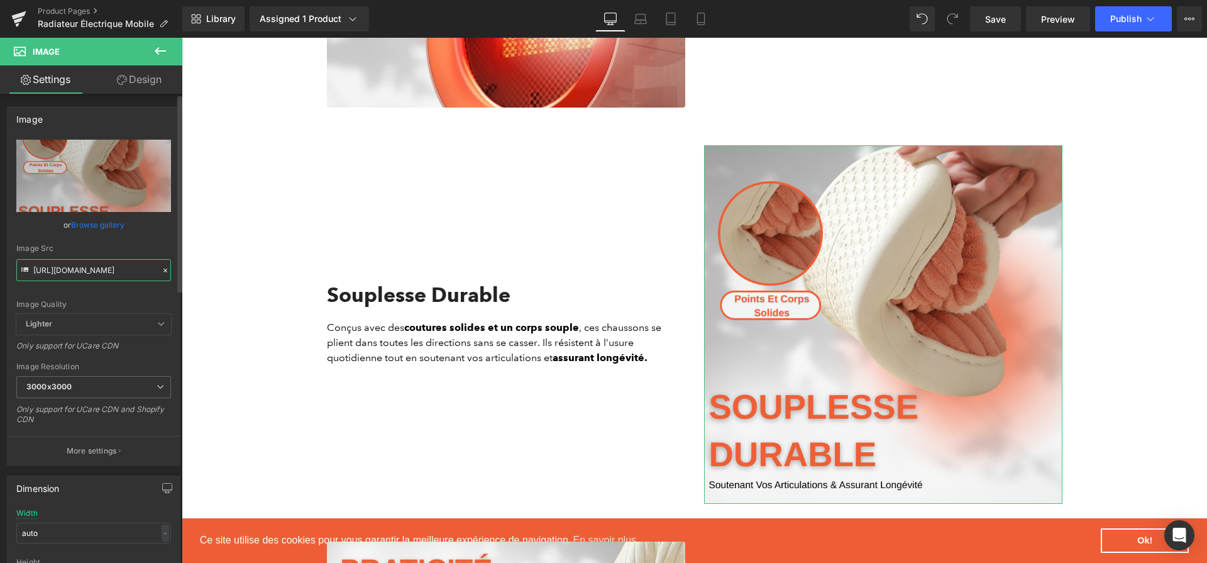
paste input "45c0b2e6-cc43-4d2f-b77f-eae359ede2f4.png?v=1757761329"
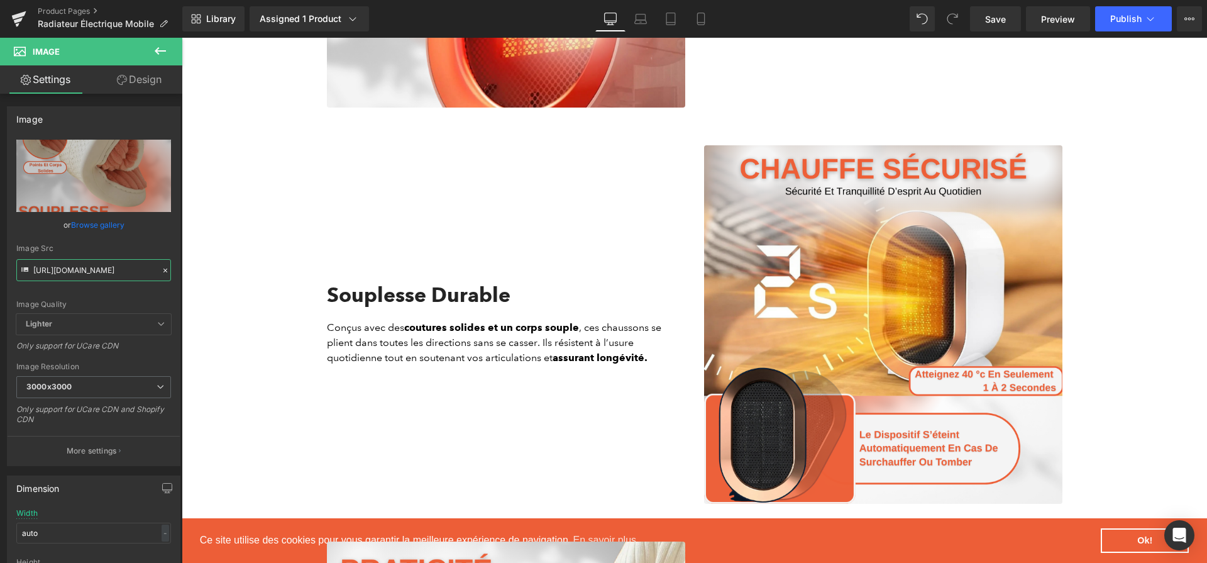
type input "[URL][DOMAIN_NAME]"
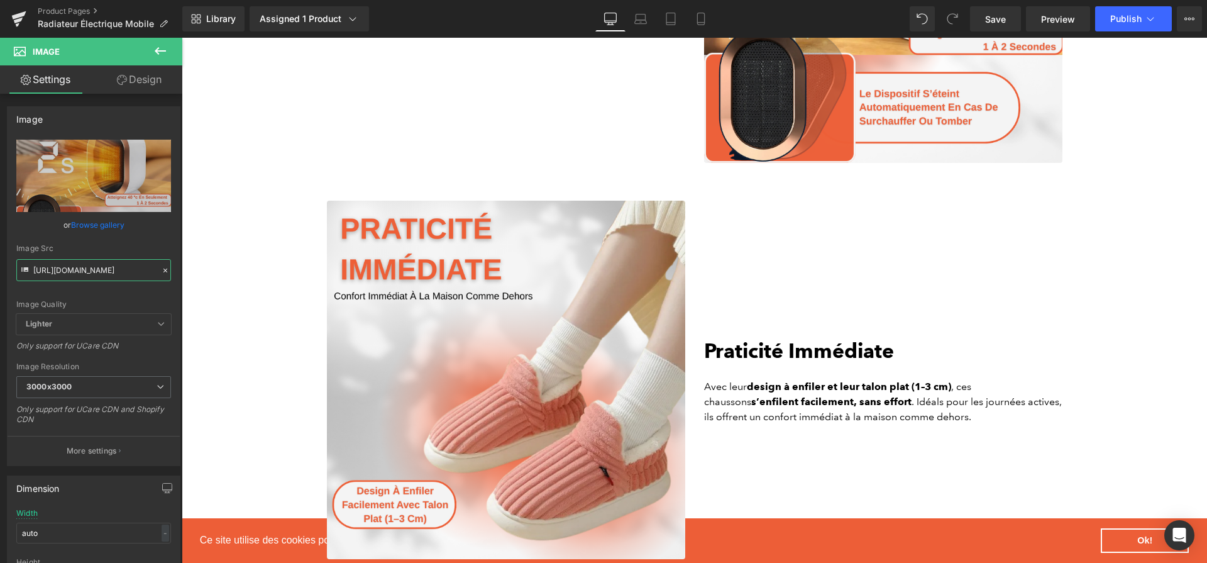
scroll to position [2297, 0]
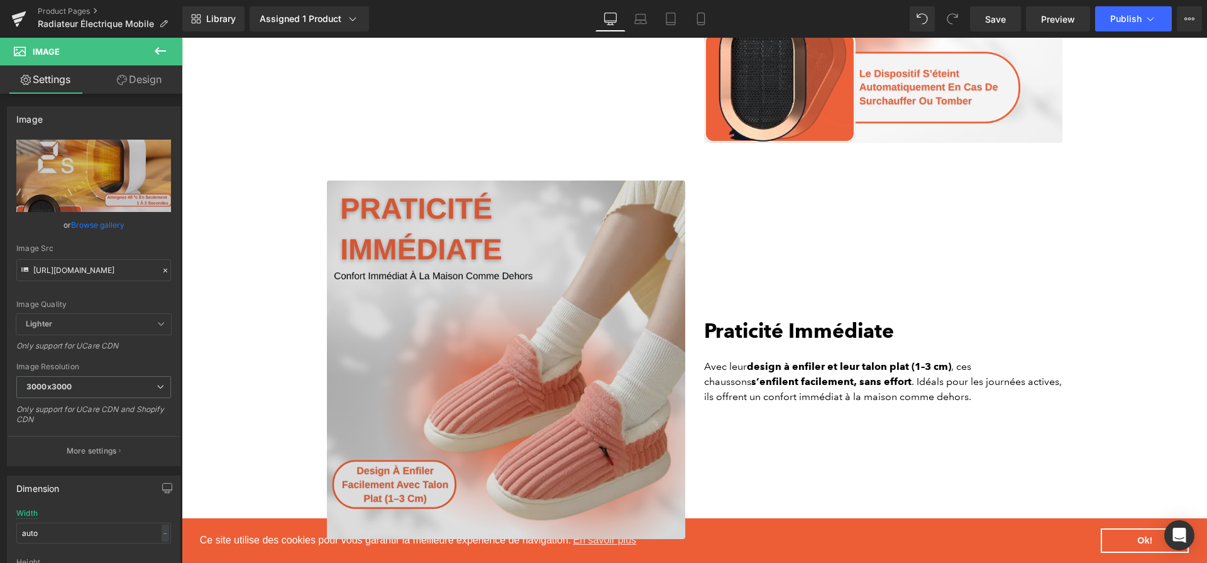
click at [580, 229] on img at bounding box center [506, 359] width 358 height 358
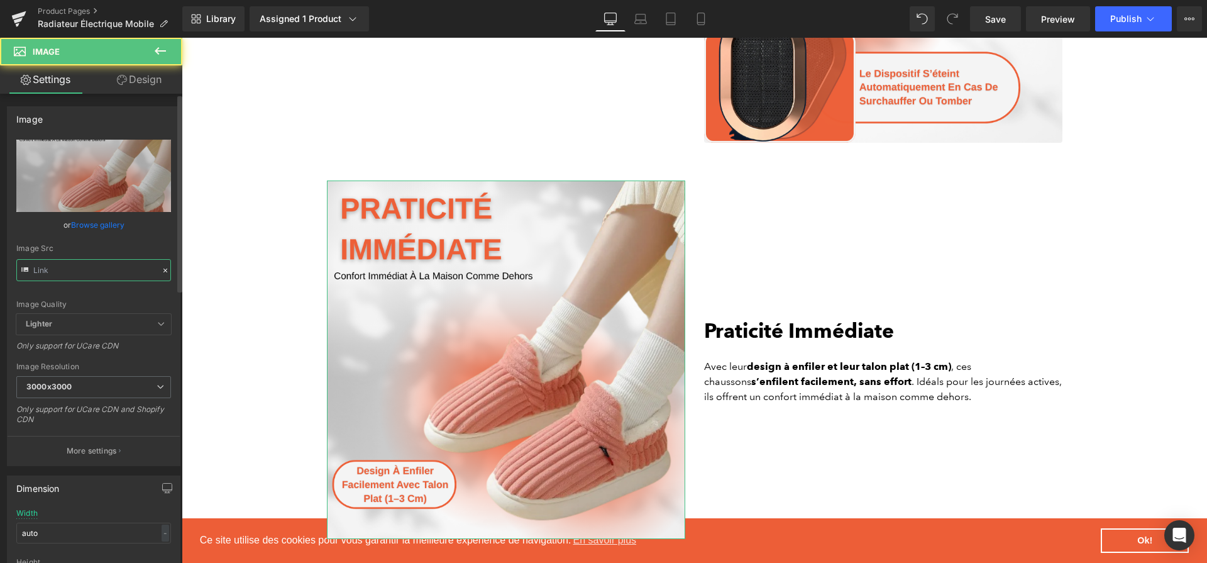
click at [103, 268] on input "text" at bounding box center [93, 270] width 155 height 22
paste input "8c0007d-b8a0-407b-b3be-23d2aaa72420.png?v=1757761329"
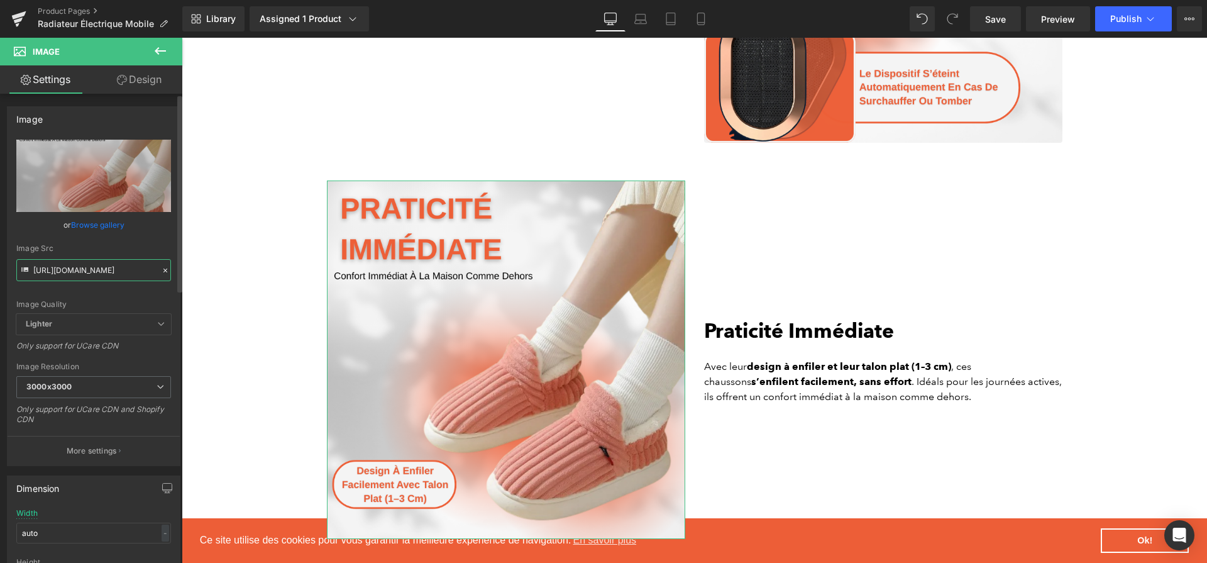
scroll to position [0, 315]
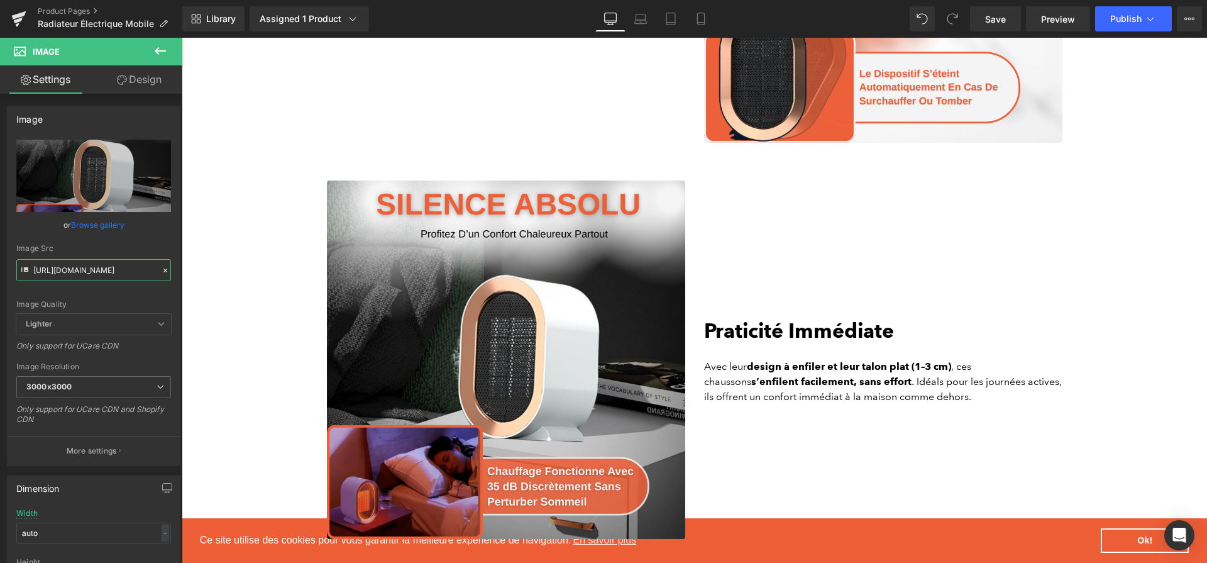
type input "[URL][DOMAIN_NAME]"
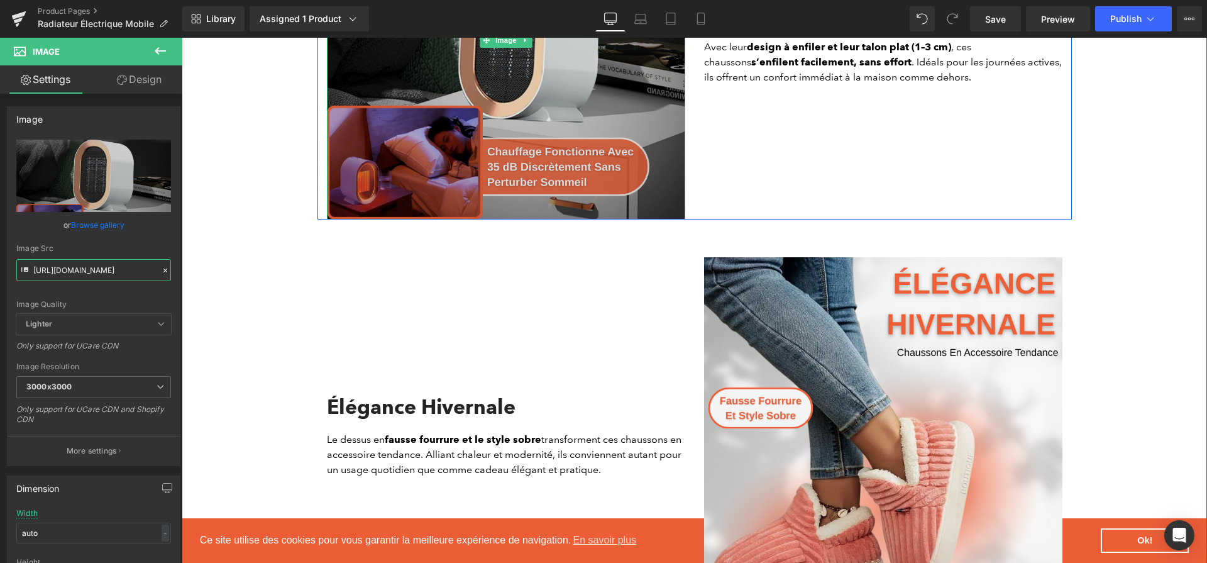
scroll to position [2646, 0]
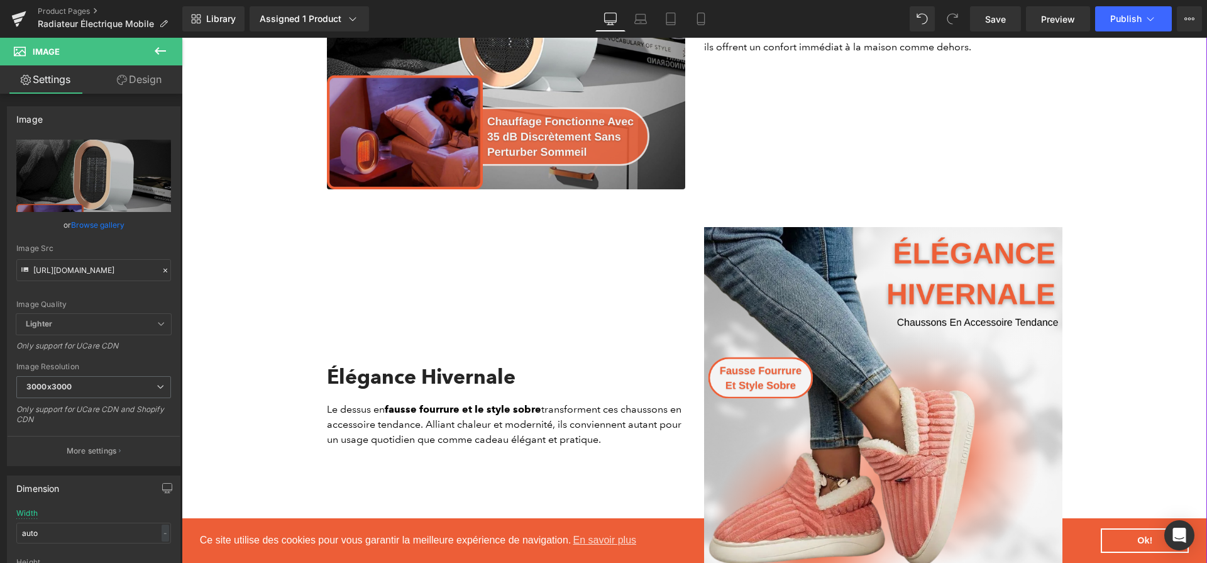
click at [861, 333] on img at bounding box center [883, 406] width 358 height 358
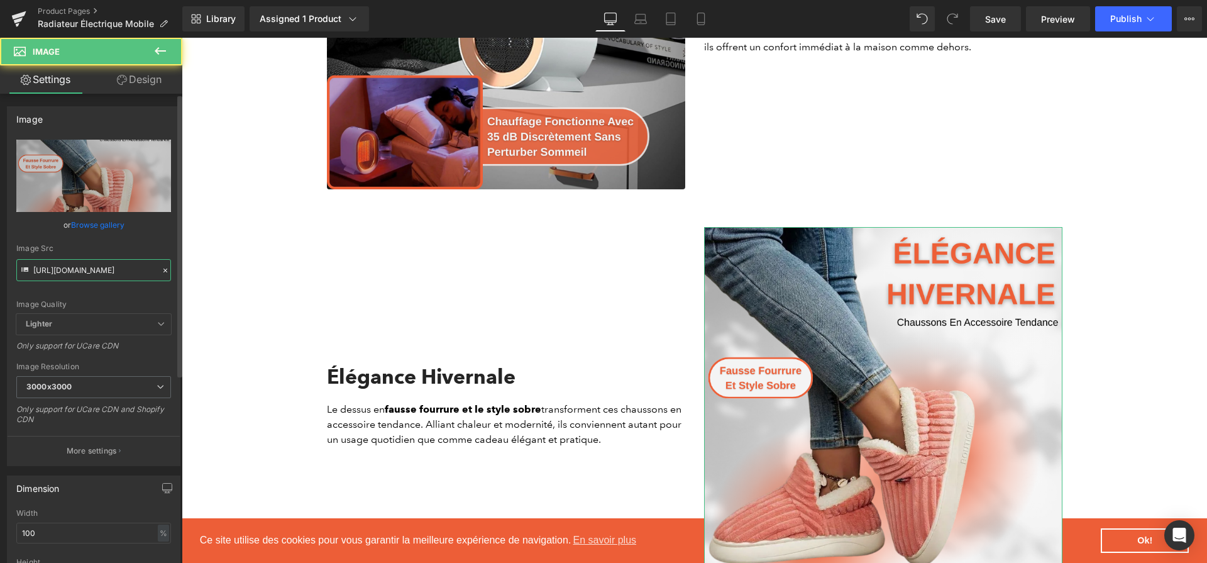
click at [119, 262] on input "[URL][DOMAIN_NAME]" at bounding box center [93, 270] width 155 height 22
click at [118, 265] on input "[URL][DOMAIN_NAME]" at bounding box center [93, 270] width 155 height 22
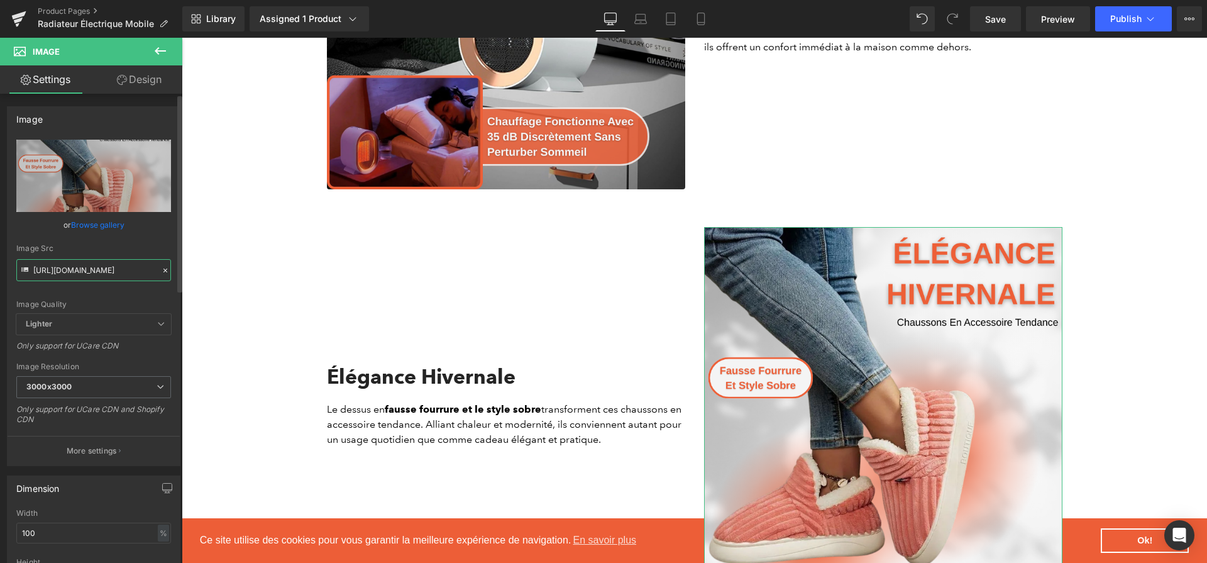
click at [118, 265] on input "[URL][DOMAIN_NAME]" at bounding box center [93, 270] width 155 height 22
paste input "61d44847-8d9f-4c36-b890-9a2e3e88d24a.png?v=1757761329"
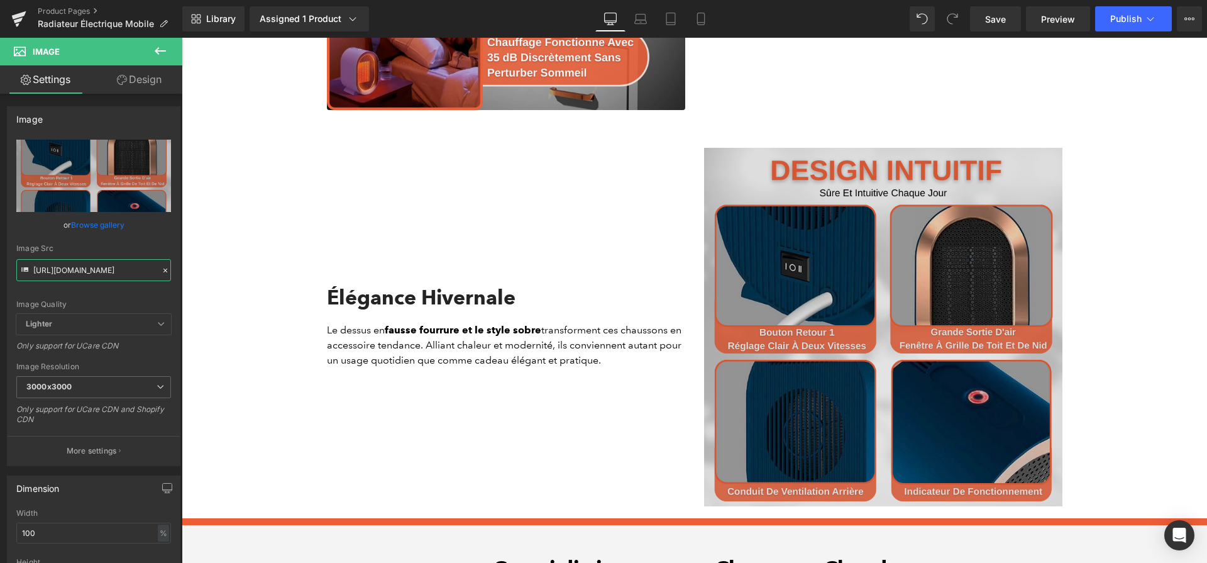
scroll to position [2733, 0]
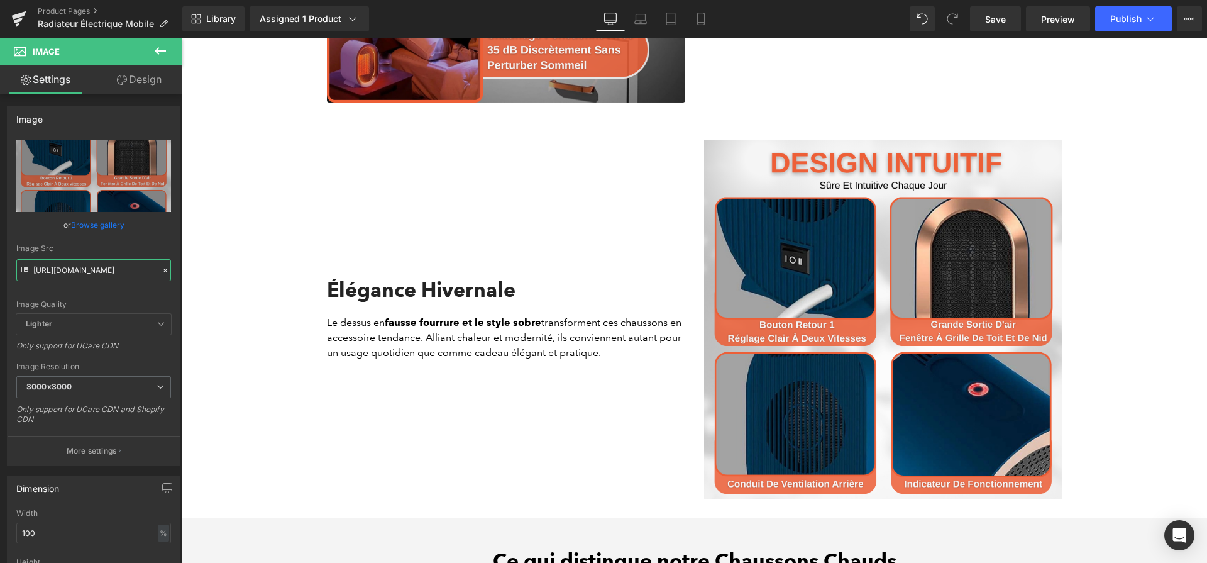
type input "[URL][DOMAIN_NAME]"
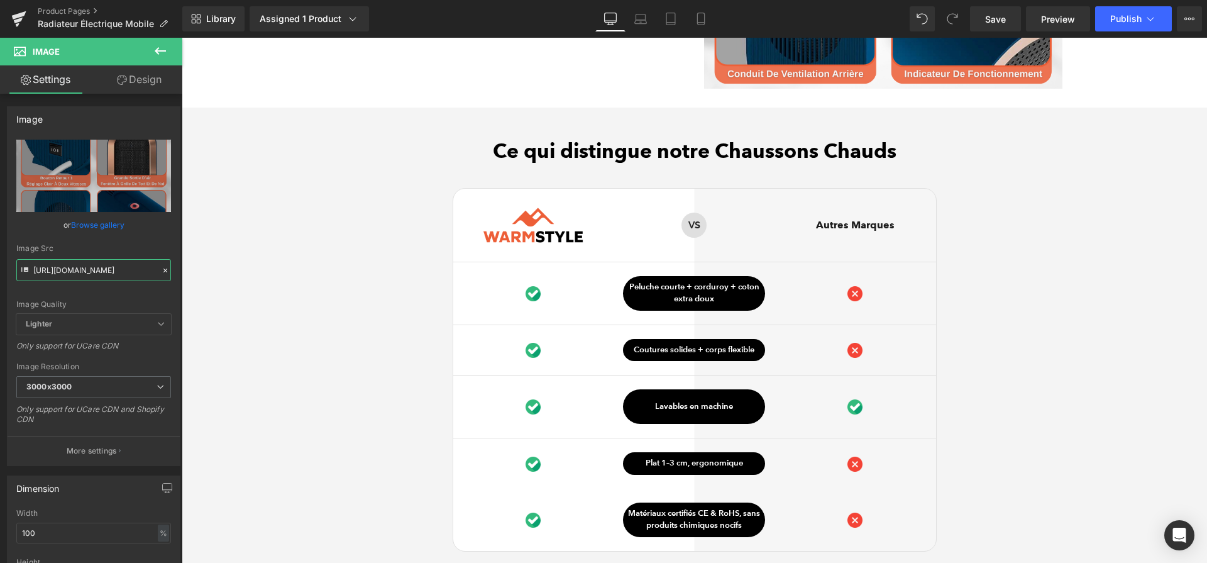
scroll to position [2736, 0]
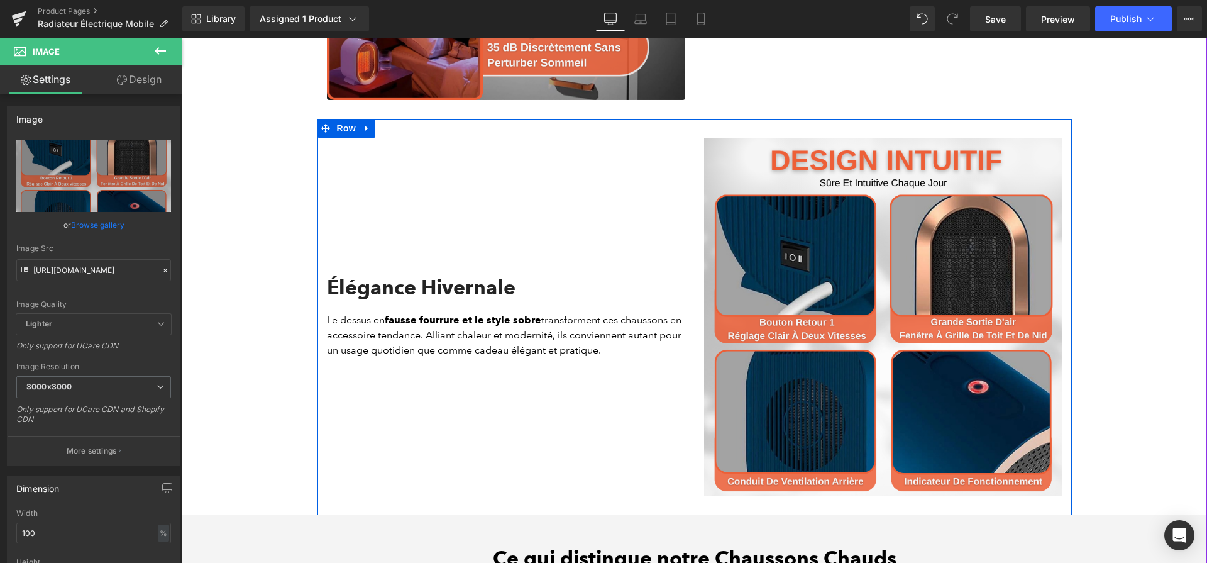
click at [433, 158] on div "Élégance Hivernale Heading Le dessus en fausse fourrure et le style sobre trans…" at bounding box center [506, 317] width 377 height 358
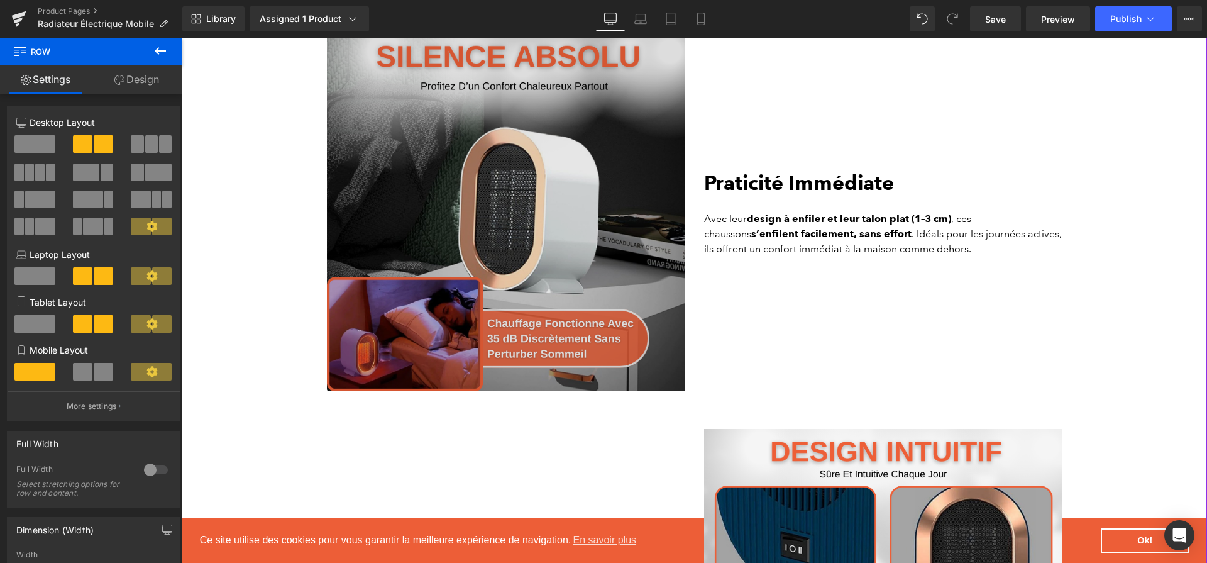
scroll to position [2369, 0]
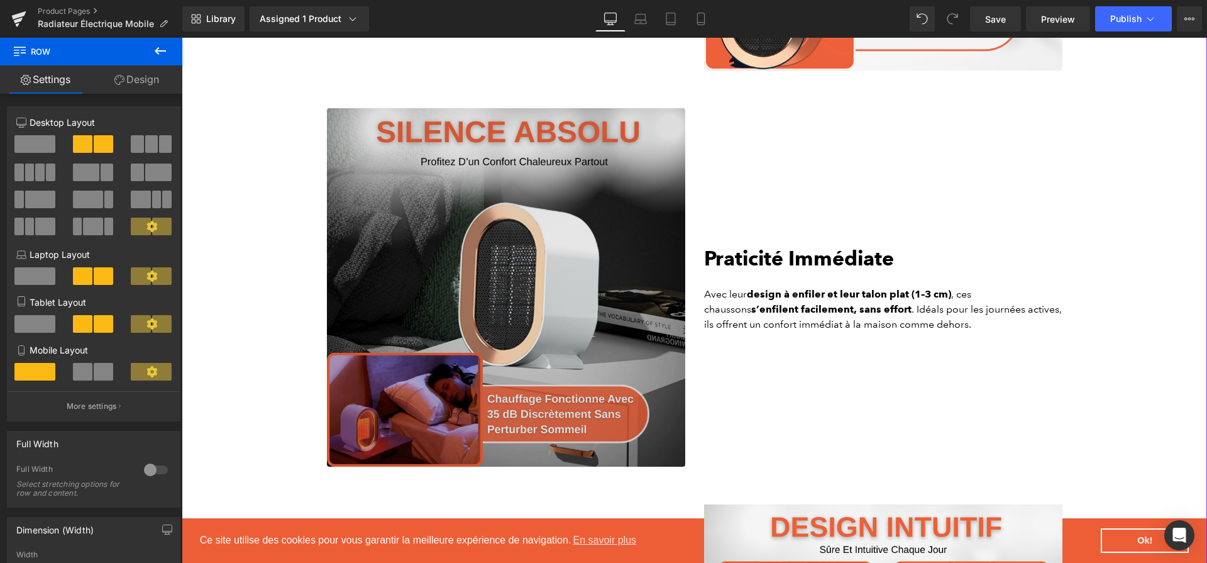
click at [434, 163] on img at bounding box center [506, 287] width 358 height 358
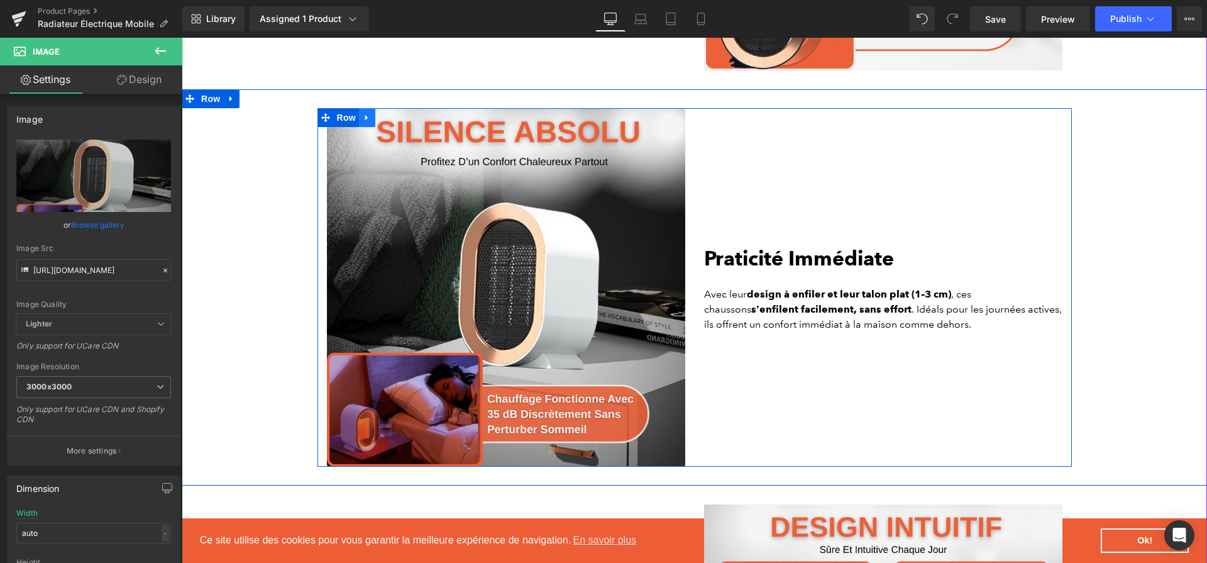
click at [369, 122] on icon at bounding box center [367, 117] width 9 height 9
click at [391, 127] on link at bounding box center [383, 117] width 16 height 19
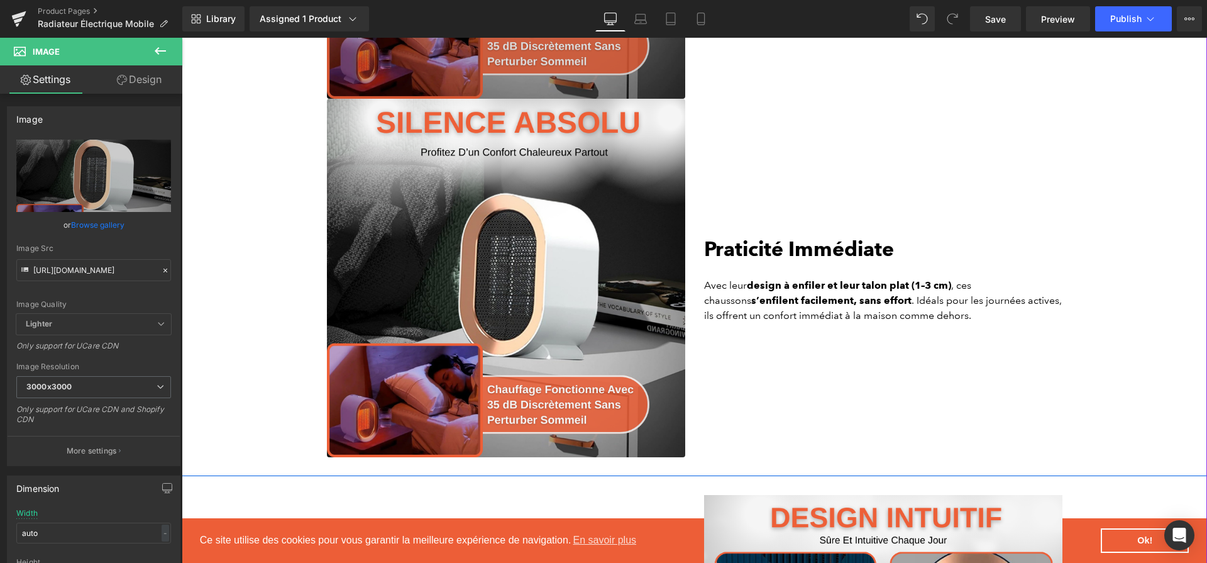
scroll to position [2754, 0]
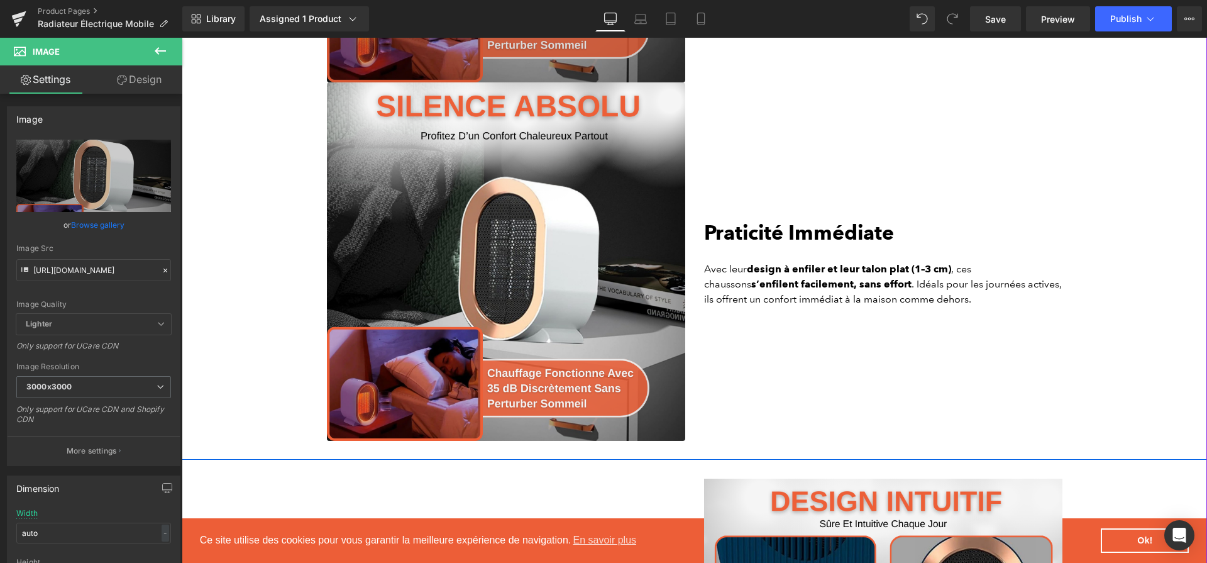
click at [393, 147] on img at bounding box center [506, 261] width 358 height 358
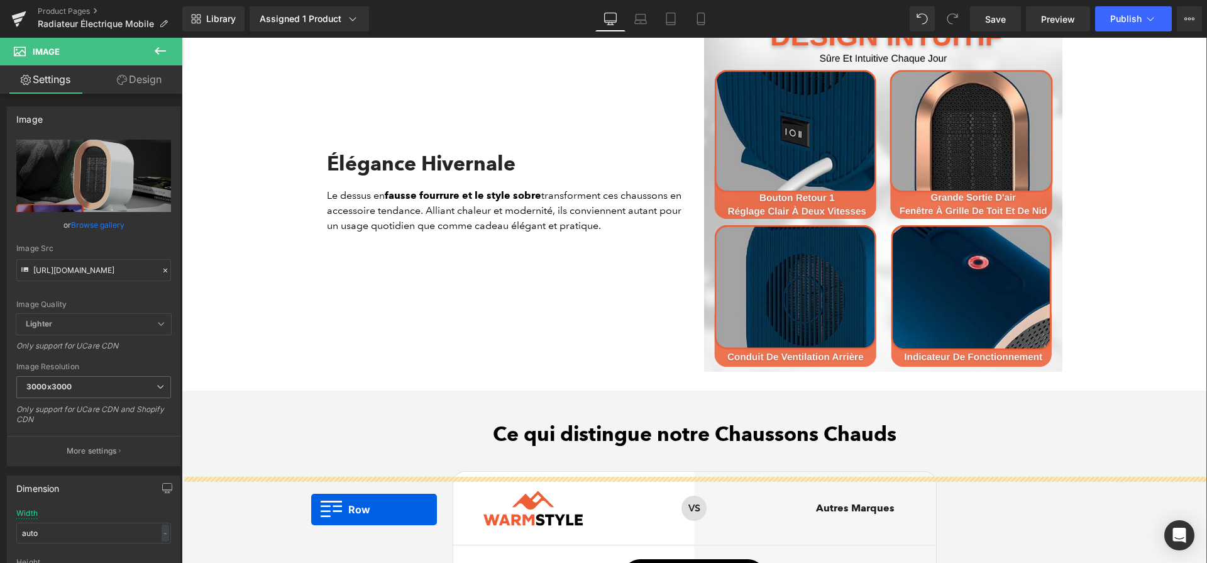
scroll to position [2905, 0]
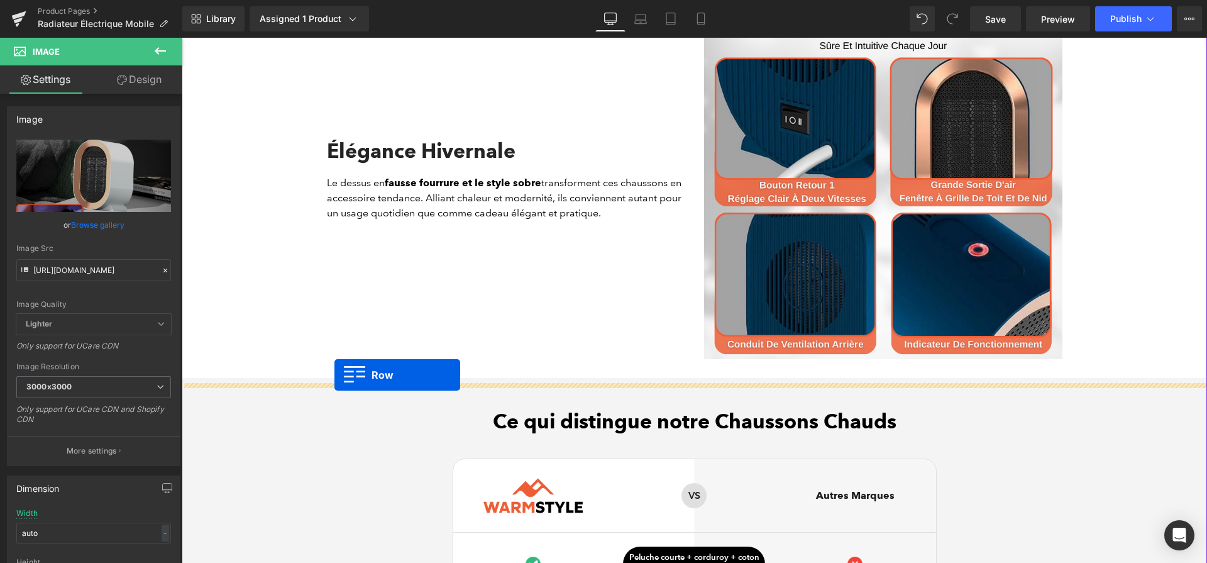
drag, startPoint x: 329, startPoint y: 99, endPoint x: 335, endPoint y: 375, distance: 275.5
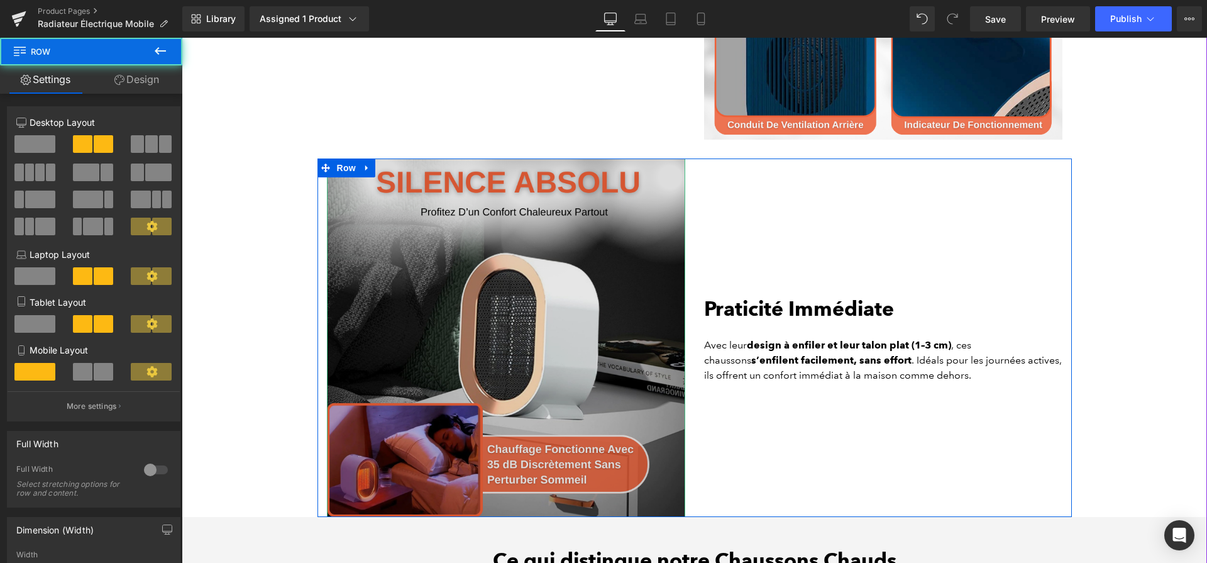
scroll to position [3174, 0]
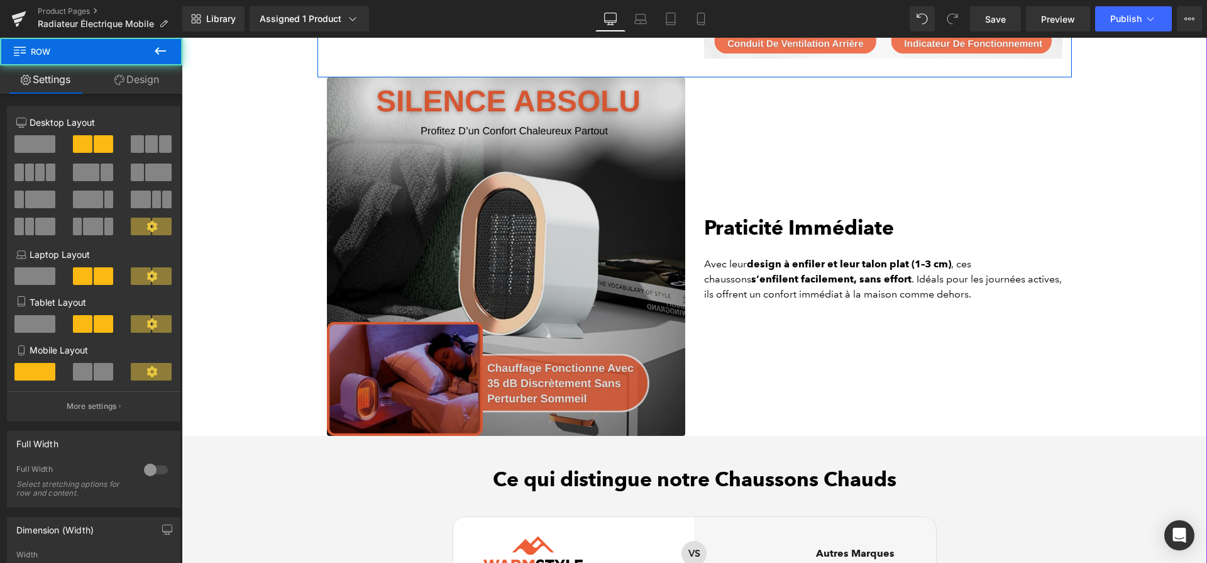
click at [489, 143] on img at bounding box center [506, 256] width 358 height 358
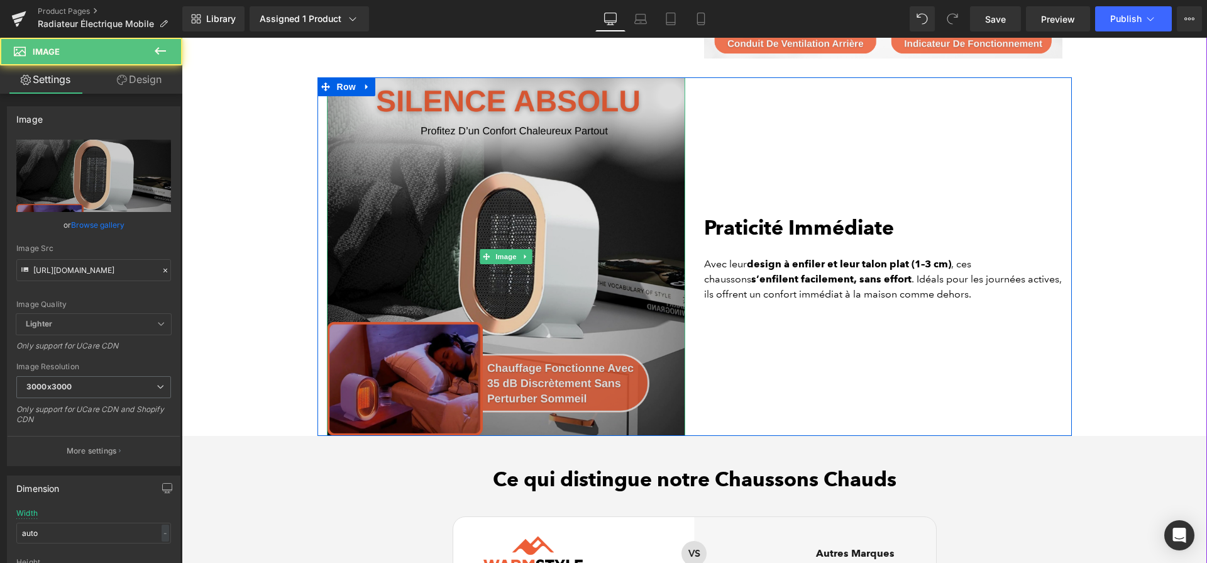
click at [510, 272] on img at bounding box center [506, 256] width 358 height 358
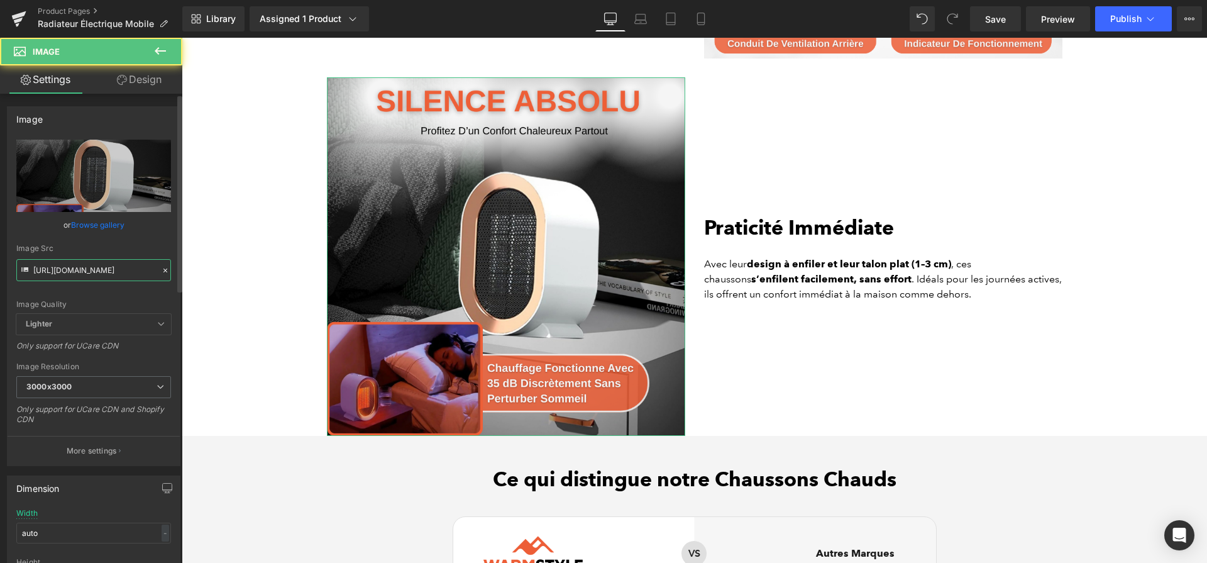
click at [155, 279] on input "[URL][DOMAIN_NAME]" at bounding box center [93, 270] width 155 height 22
click at [154, 279] on input "[URL][DOMAIN_NAME]" at bounding box center [93, 270] width 155 height 22
click at [124, 272] on input "[URL][DOMAIN_NAME]" at bounding box center [93, 270] width 155 height 22
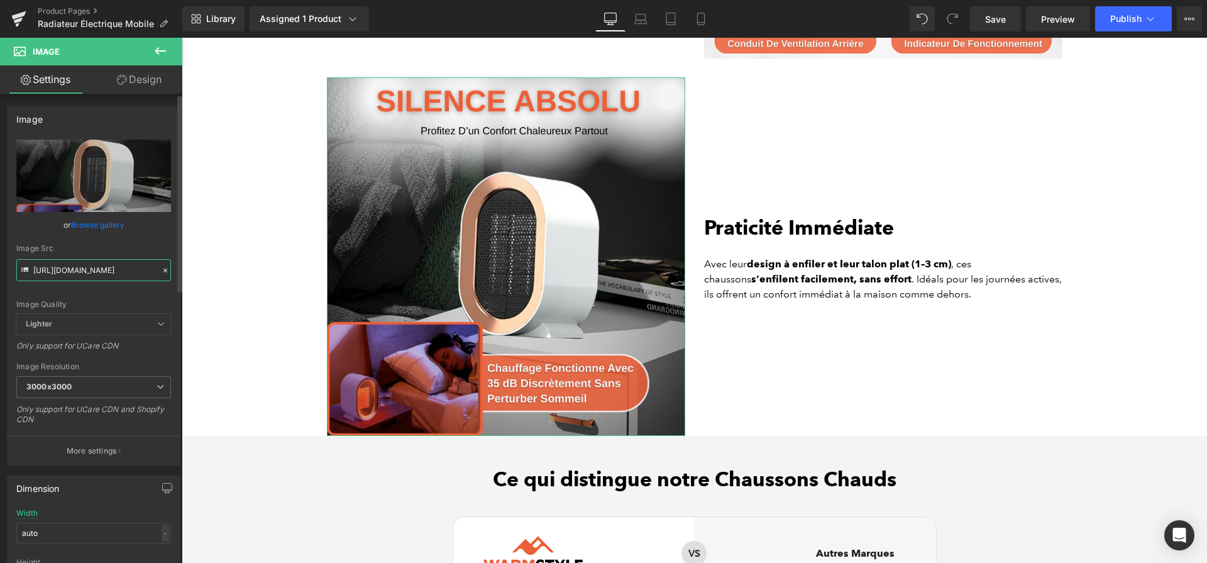
click at [124, 272] on input "[URL][DOMAIN_NAME]" at bounding box center [93, 270] width 155 height 22
paste input "6_ca828bc3-8003-435c-8f54-fdbb067b22f5"
type input "[URL][DOMAIN_NAME]"
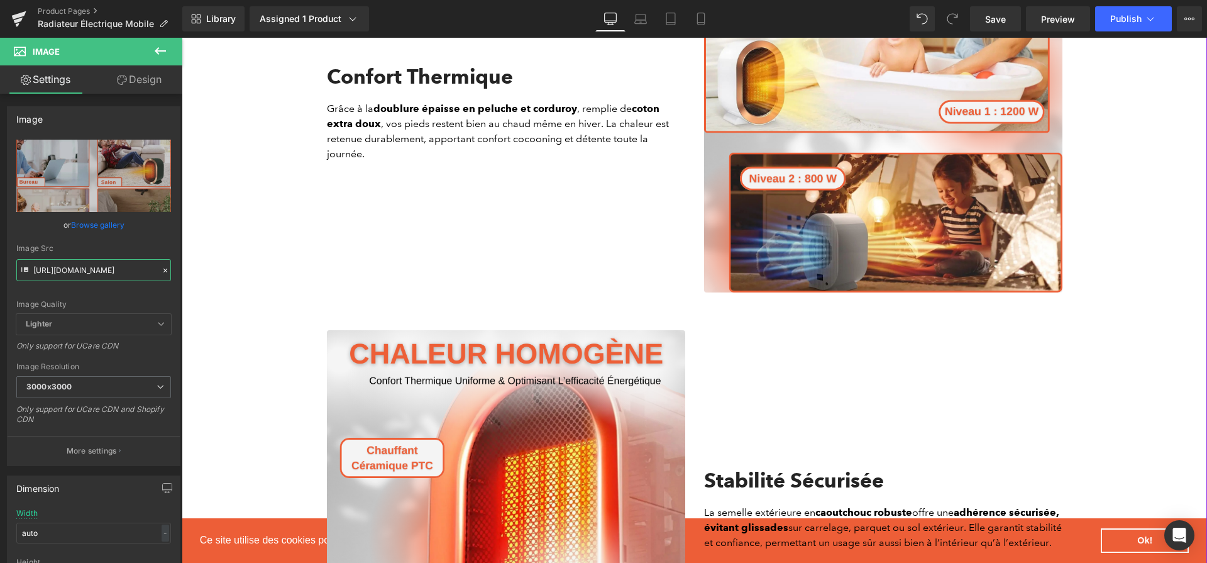
scroll to position [1370, 0]
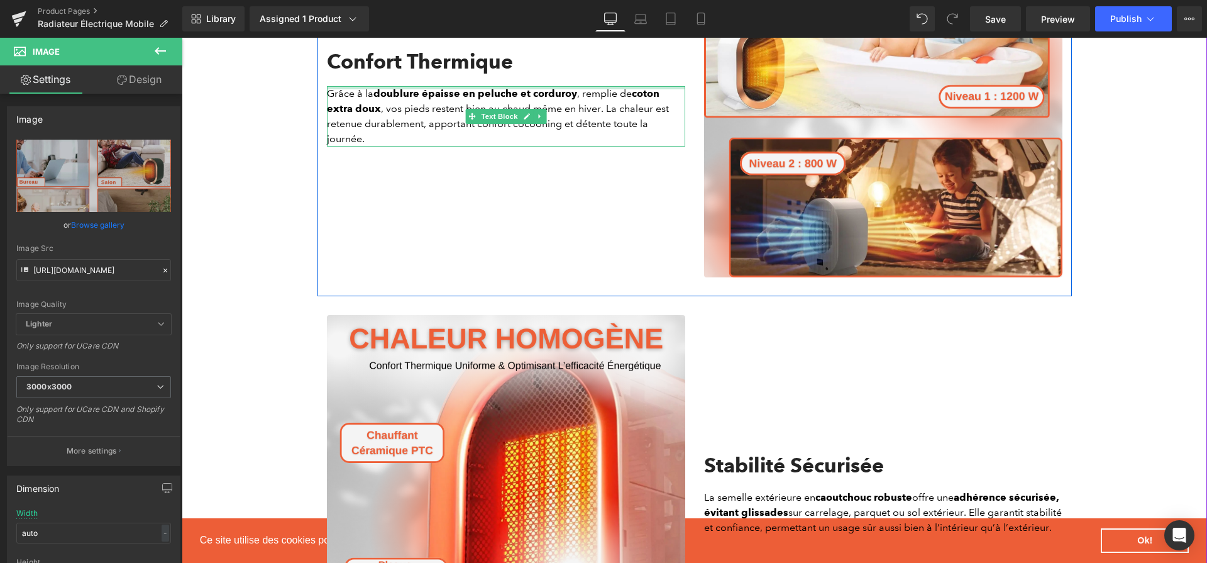
click at [472, 69] on div "Confort Thermique Heading" at bounding box center [506, 68] width 358 height 36
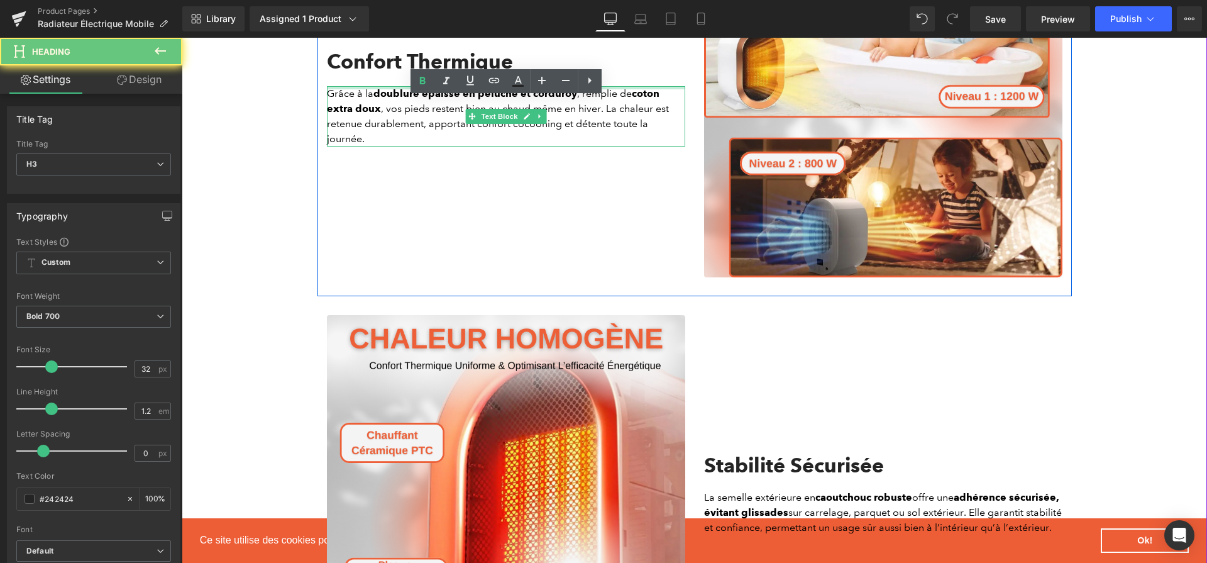
click at [472, 69] on div "Confort Thermique" at bounding box center [506, 68] width 358 height 36
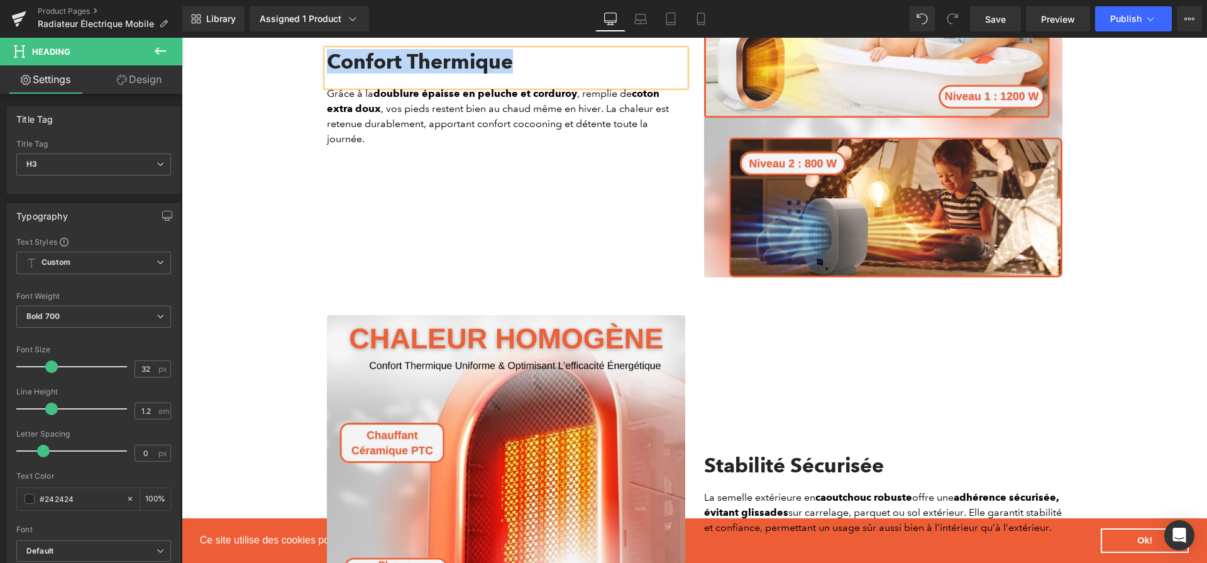
paste div
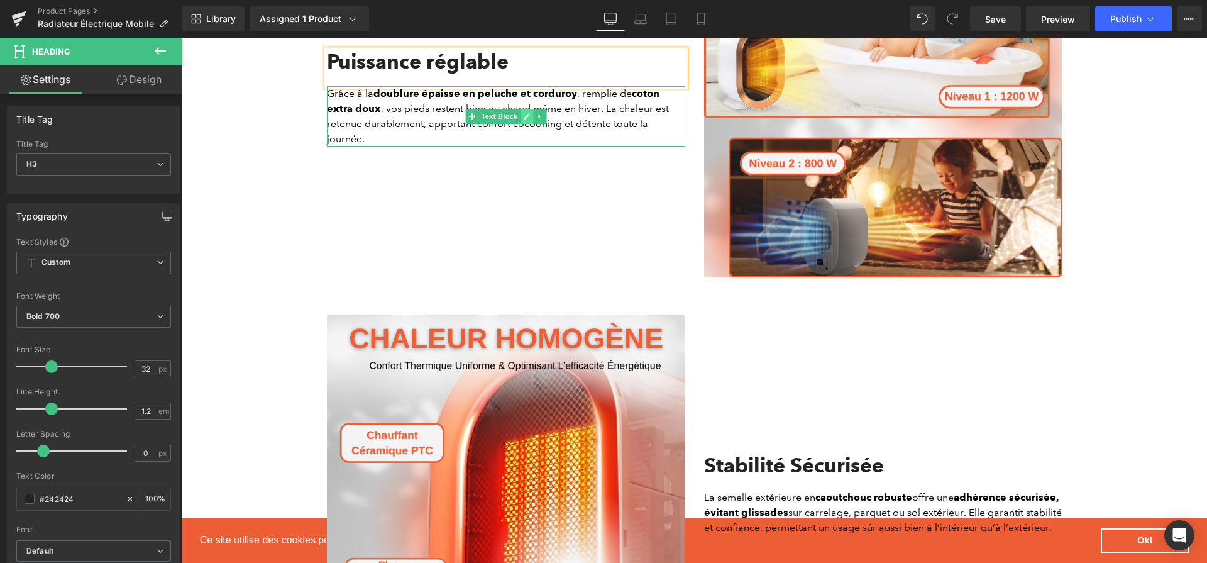
click at [529, 119] on icon at bounding box center [527, 116] width 6 height 6
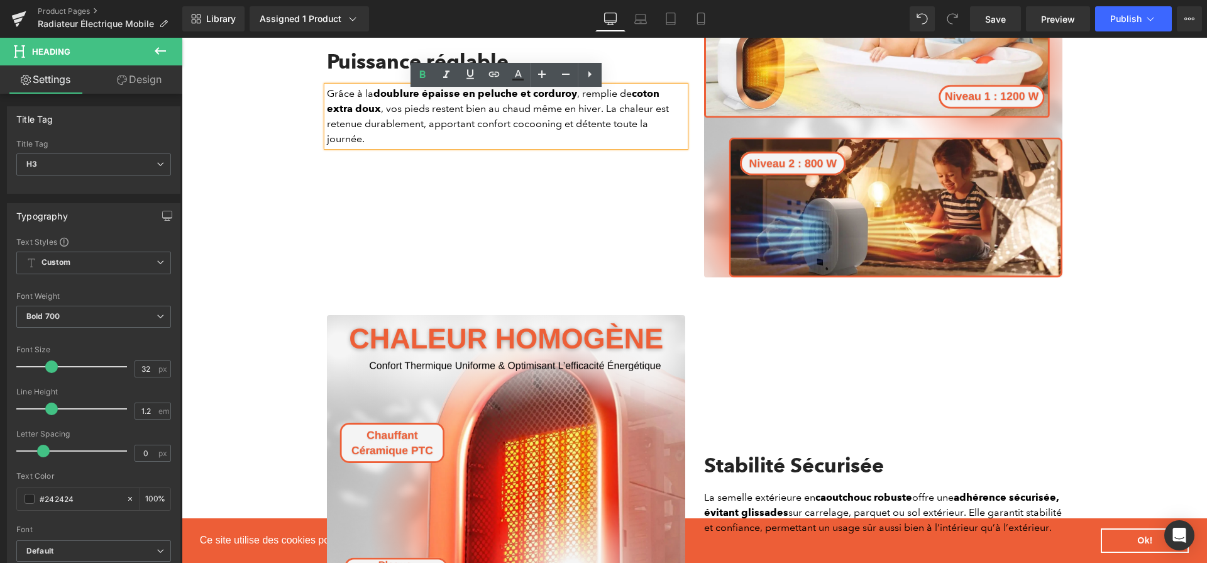
click at [529, 121] on p "Grâce à la doublure épaisse en peluche et corduroy , remplie de coton extra dou…" at bounding box center [506, 116] width 358 height 60
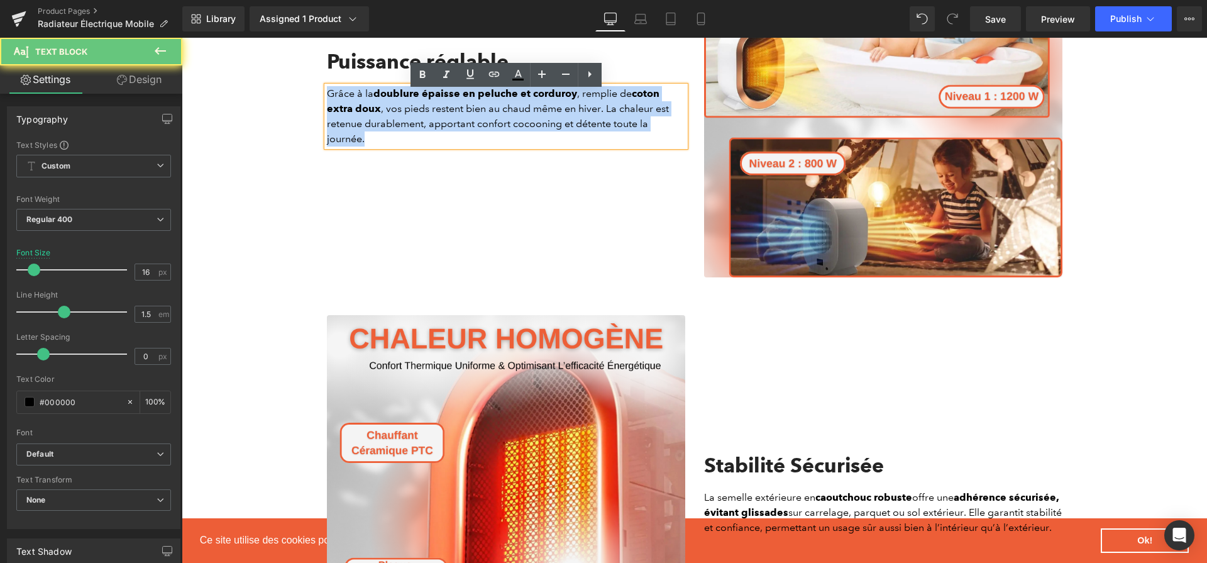
click at [529, 121] on p "Grâce à la doublure épaisse en peluche et corduroy , remplie de coton extra dou…" at bounding box center [506, 116] width 358 height 60
paste div
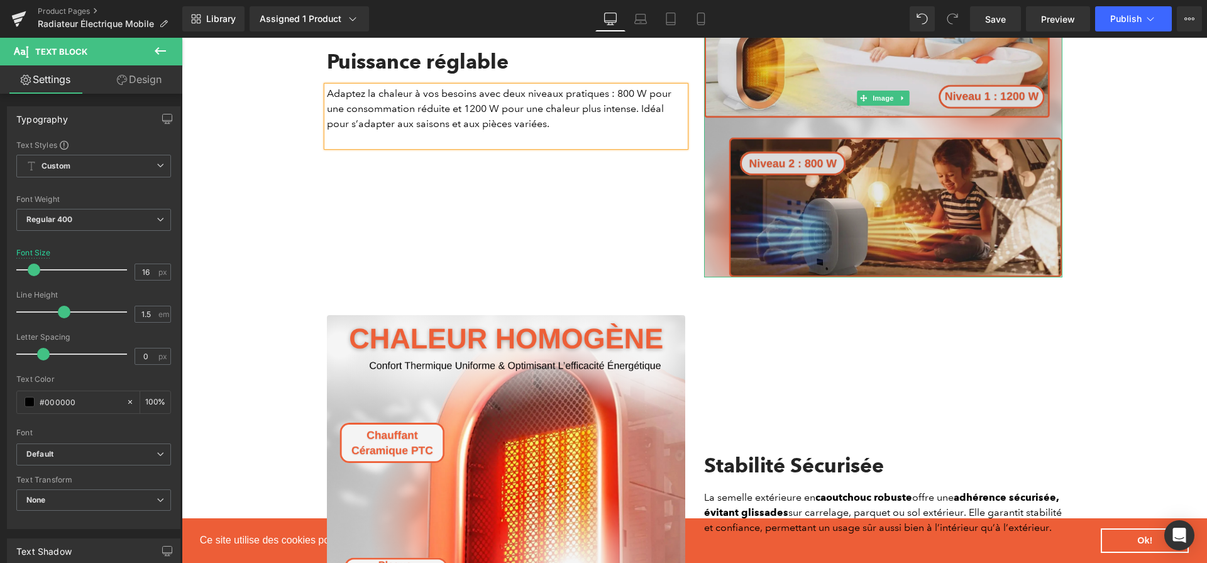
scroll to position [1378, 0]
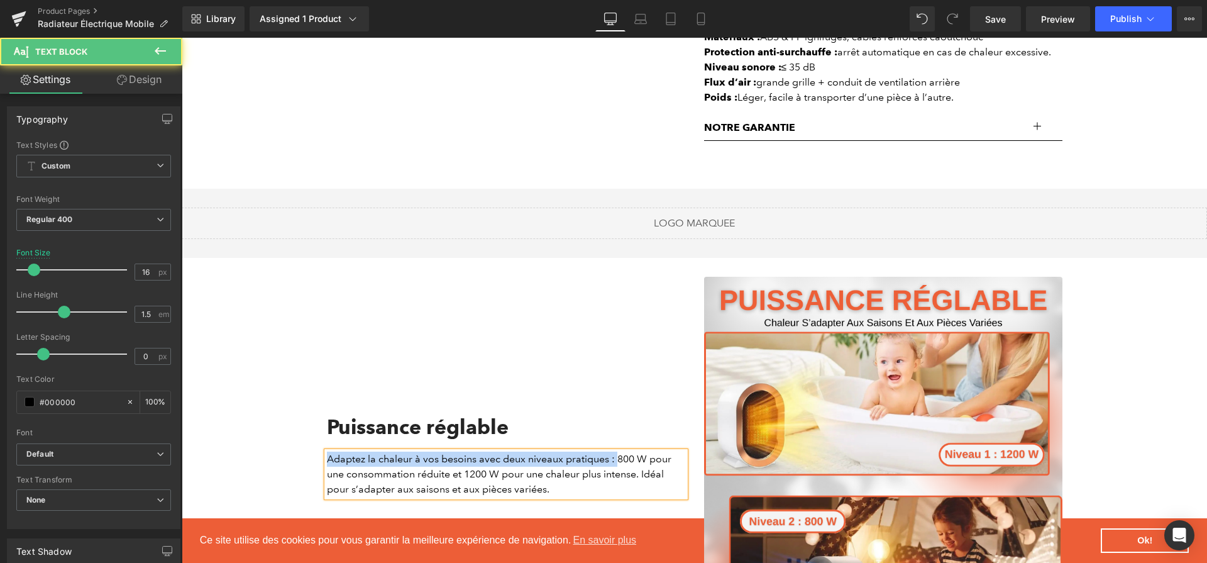
drag, startPoint x: 618, startPoint y: 97, endPoint x: 636, endPoint y: 116, distance: 26.7
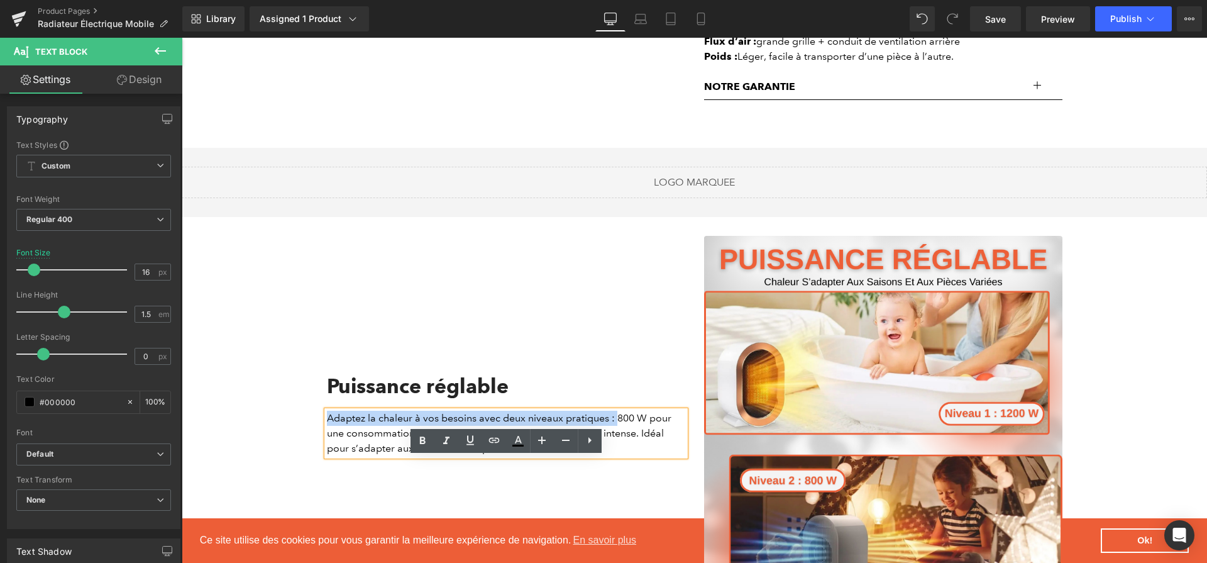
scroll to position [1101, 0]
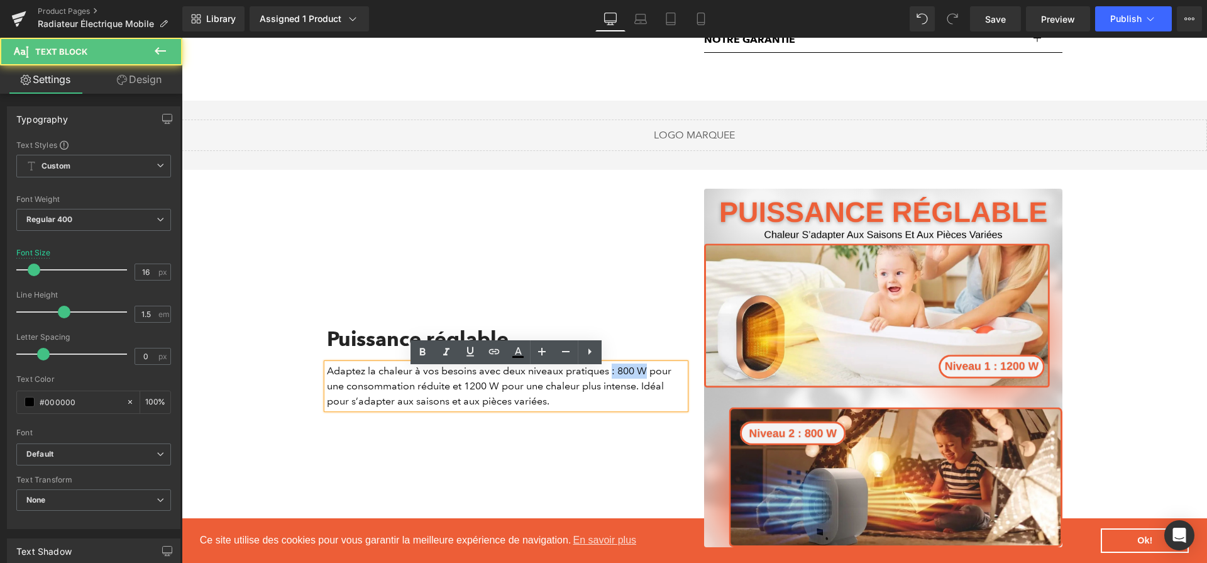
drag, startPoint x: 646, startPoint y: 379, endPoint x: 612, endPoint y: 379, distance: 34.6
click at [612, 379] on p "Adaptez la chaleur à vos besoins avec deux niveaux pratiques : 800 W pour une c…" at bounding box center [506, 385] width 358 height 45
drag, startPoint x: 505, startPoint y: 374, endPoint x: 562, endPoint y: 374, distance: 56.6
click at [562, 374] on p "Adaptez la chaleur à vos besoins avec deux niveaux pratiques : 800 W pour une c…" at bounding box center [506, 385] width 358 height 45
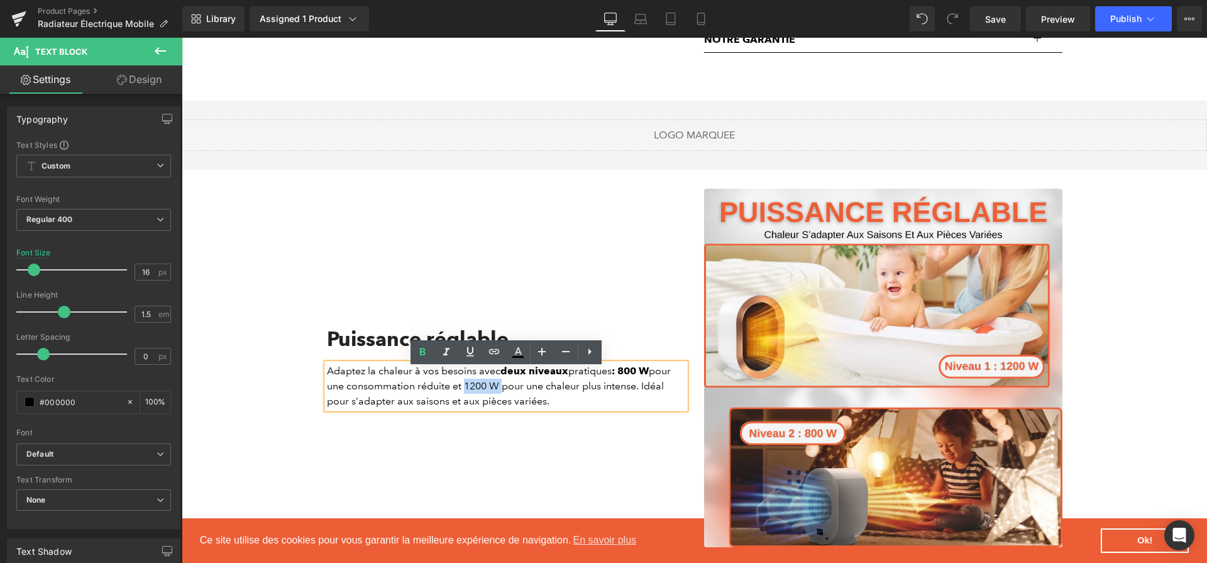
drag, startPoint x: 501, startPoint y: 393, endPoint x: 462, endPoint y: 392, distance: 38.4
click at [462, 392] on p "Adaptez la chaleur à vos besoins avec deux niveaux pratiques : 800 W pour une c…" at bounding box center [506, 385] width 358 height 45
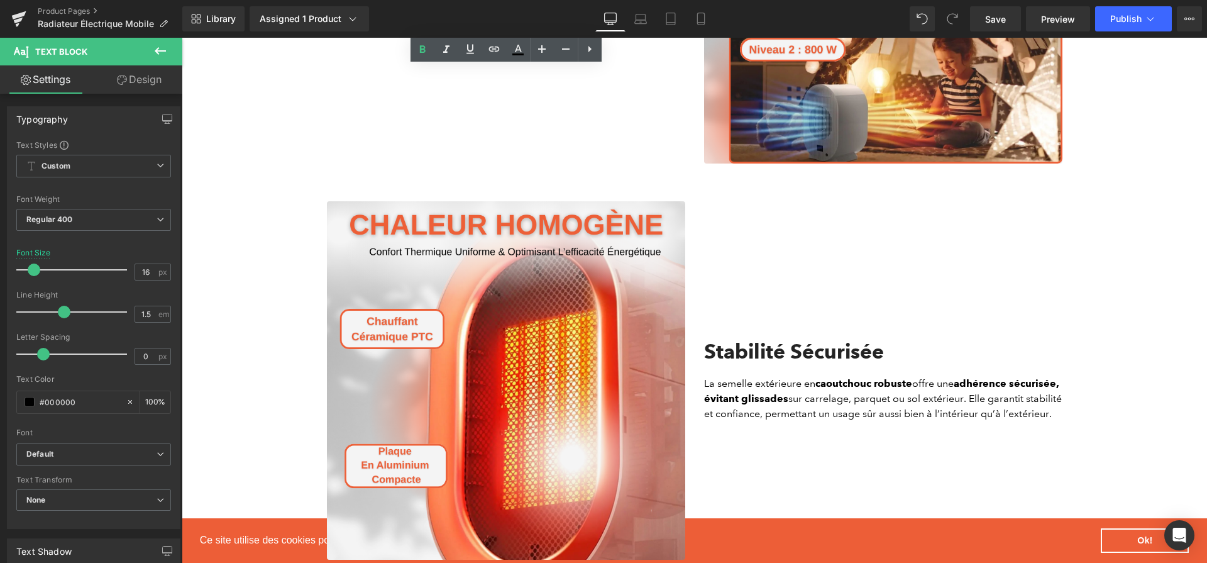
scroll to position [1542, 0]
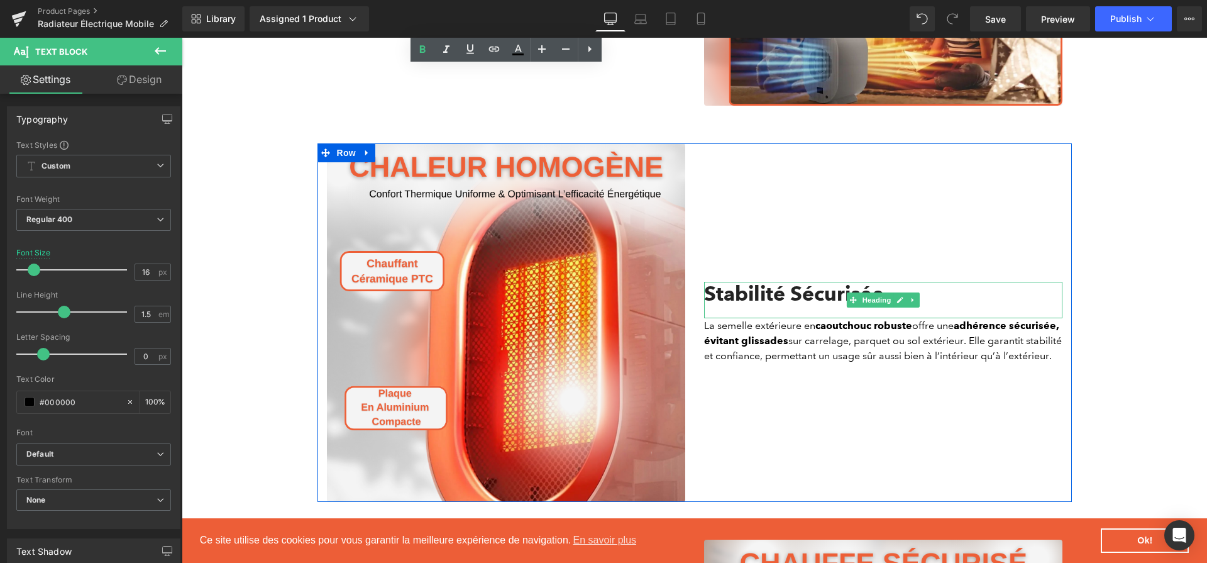
click at [814, 284] on h2 "Stabilité Sécurisée" at bounding box center [883, 294] width 358 height 24
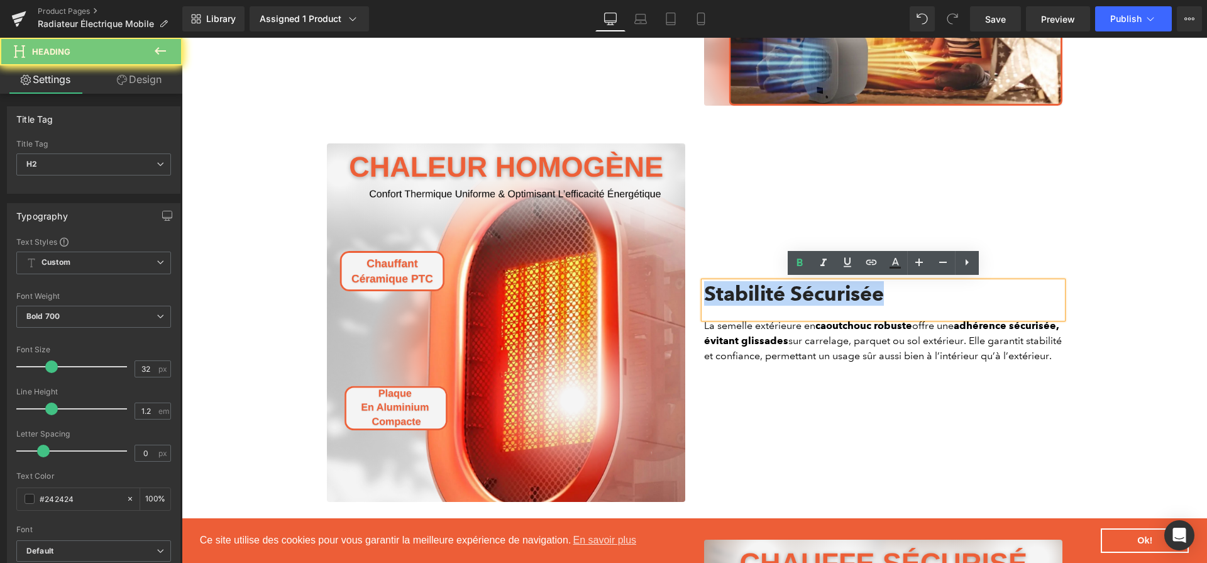
paste div
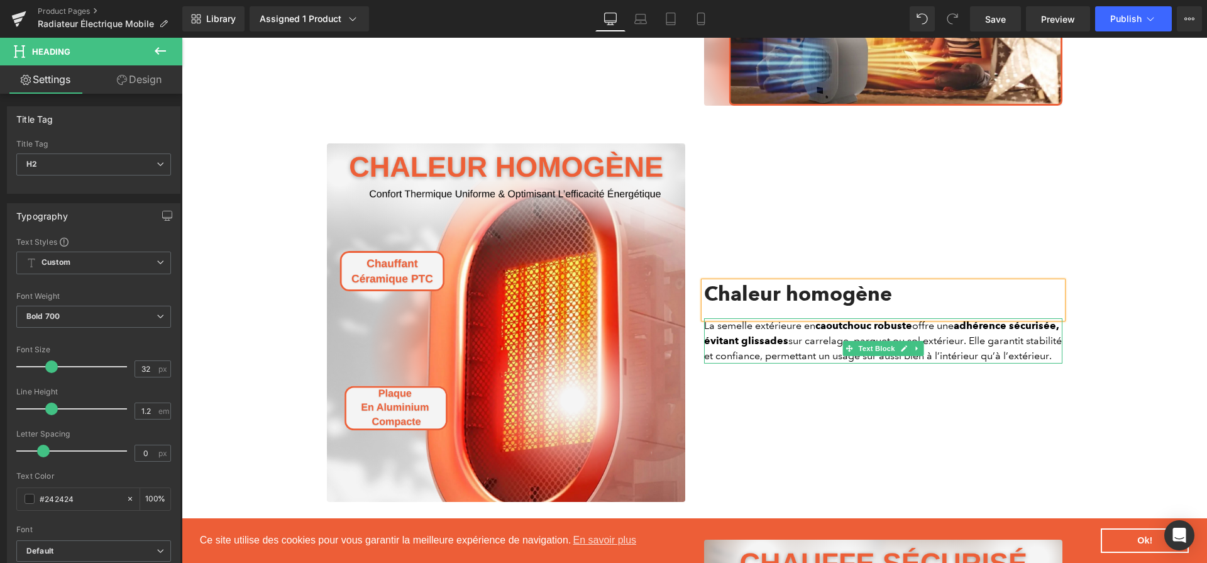
click at [756, 351] on p "La semelle extérieure en caoutchouc robuste offre une adhérence sécurisée, évit…" at bounding box center [883, 340] width 358 height 45
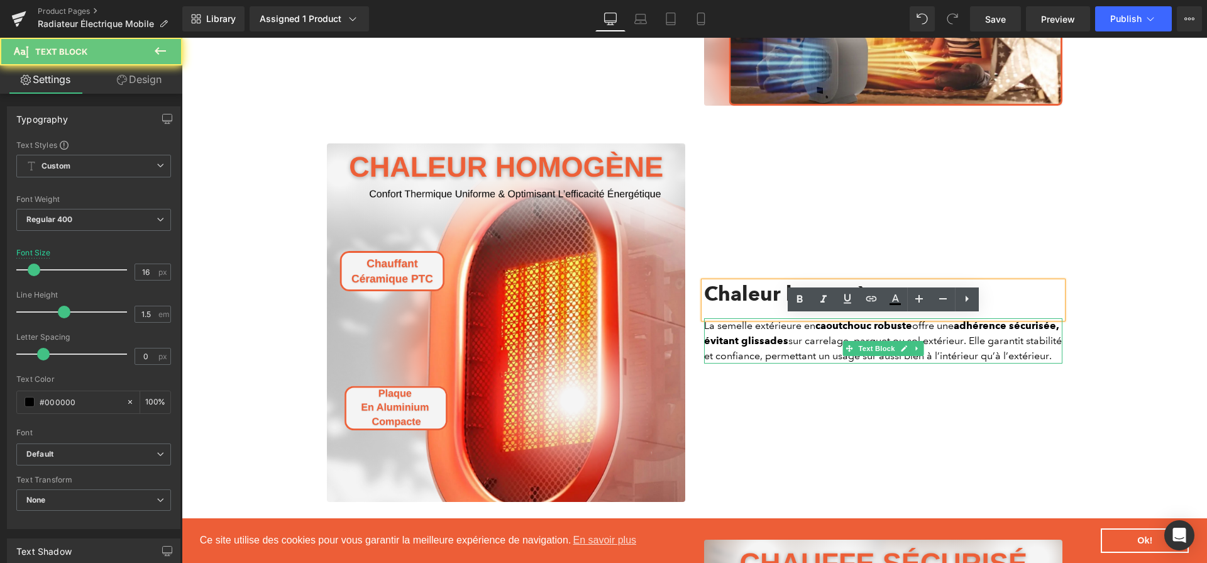
click at [756, 351] on p "La semelle extérieure en caoutchouc robuste offre une adhérence sécurisée, évit…" at bounding box center [883, 340] width 358 height 45
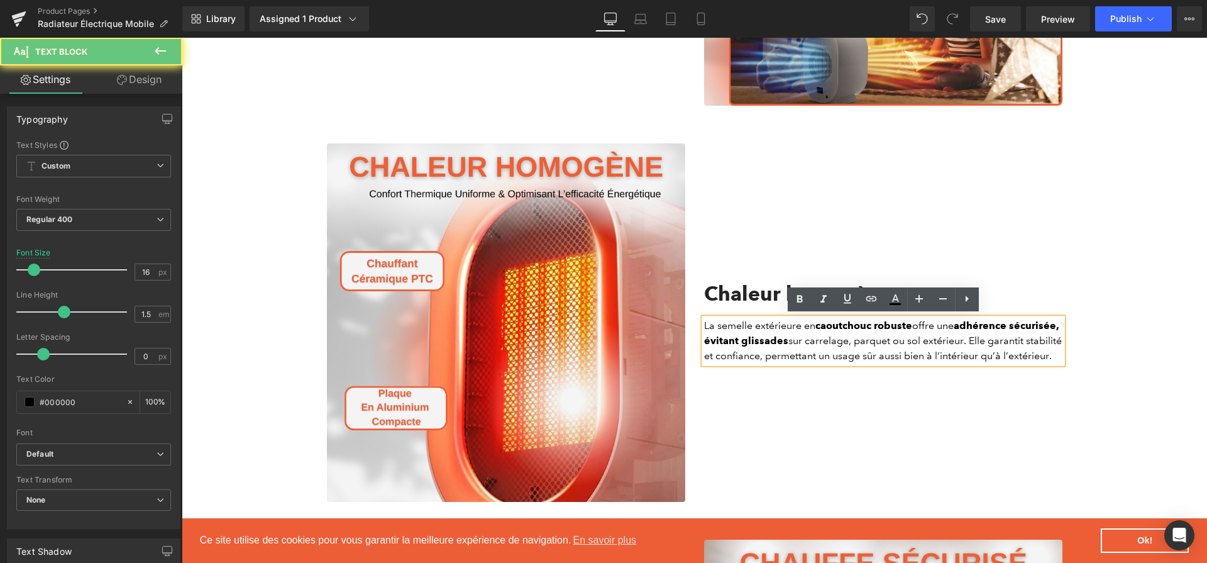
click at [756, 351] on p "La semelle extérieure en caoutchouc robuste offre une adhérence sécurisée, évit…" at bounding box center [883, 340] width 358 height 45
paste div
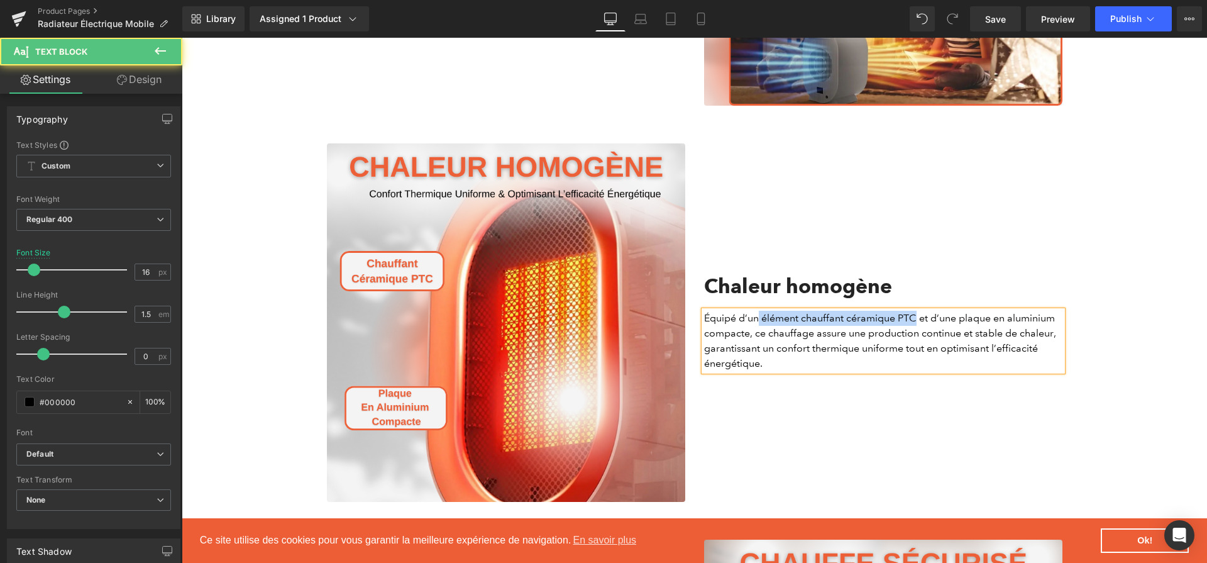
drag, startPoint x: 917, startPoint y: 324, endPoint x: 760, endPoint y: 327, distance: 156.6
click at [760, 327] on p "Équipé d’un élément chauffant céramique PTC et d’une plaque en aluminium compac…" at bounding box center [883, 341] width 358 height 60
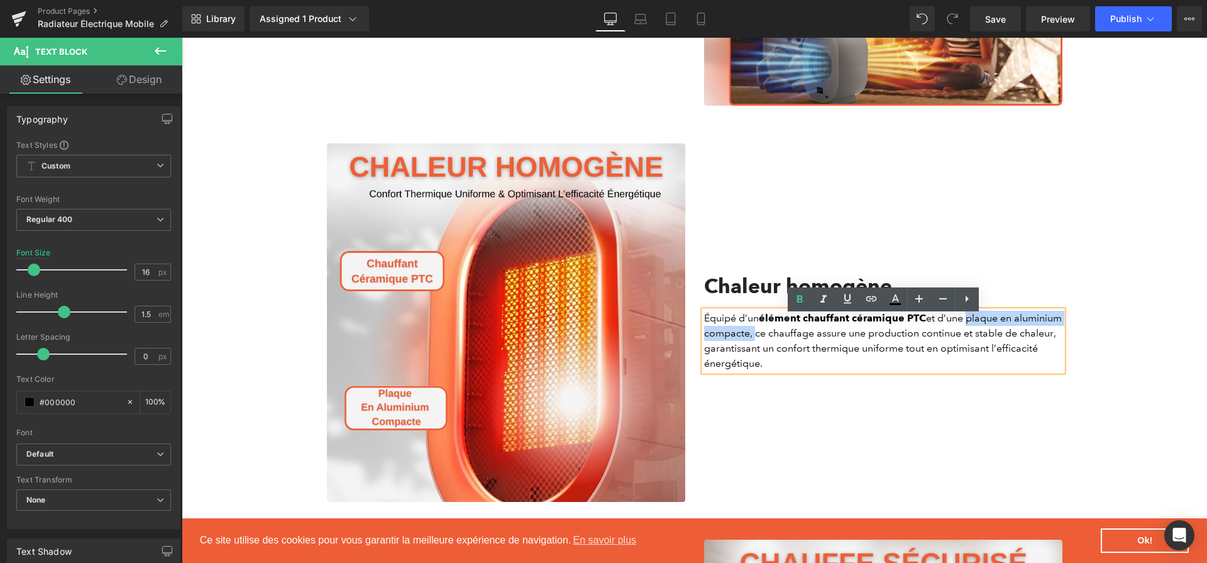
drag, startPoint x: 967, startPoint y: 326, endPoint x: 802, endPoint y: 341, distance: 165.4
click at [802, 341] on p "Équipé d’un élément chauffant céramique PTC et d’une plaque en aluminium compac…" at bounding box center [883, 341] width 358 height 60
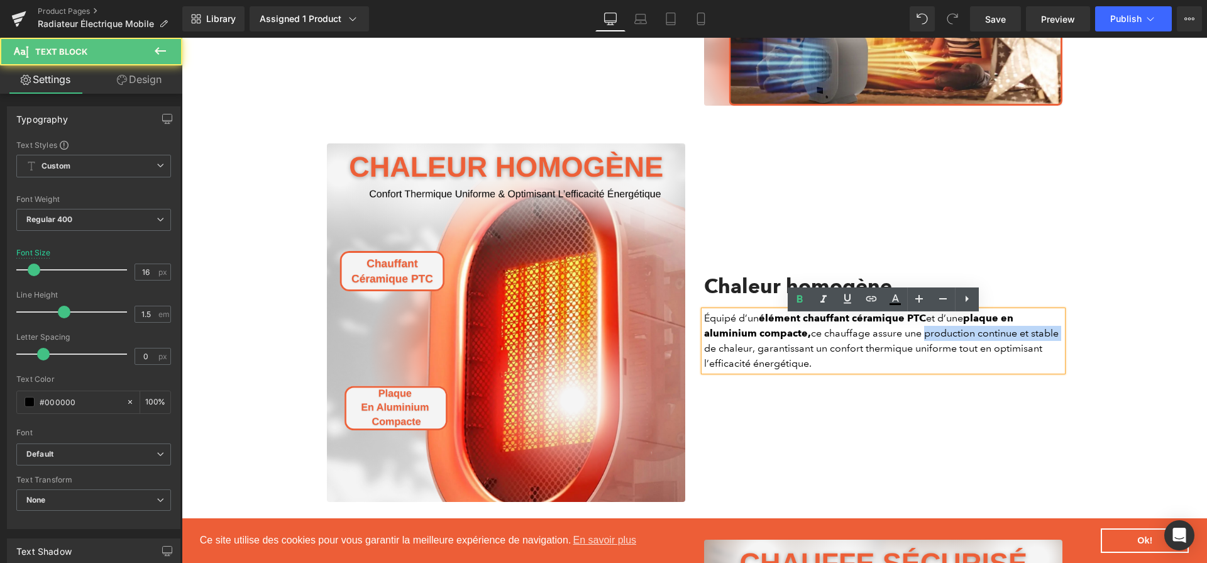
drag, startPoint x: 923, startPoint y: 341, endPoint x: 1071, endPoint y: 342, distance: 147.8
click at [1071, 342] on div "Chaleur homogène Heading Équipé d’un élément chauffant céramique PTC et d’une p…" at bounding box center [883, 322] width 377 height 358
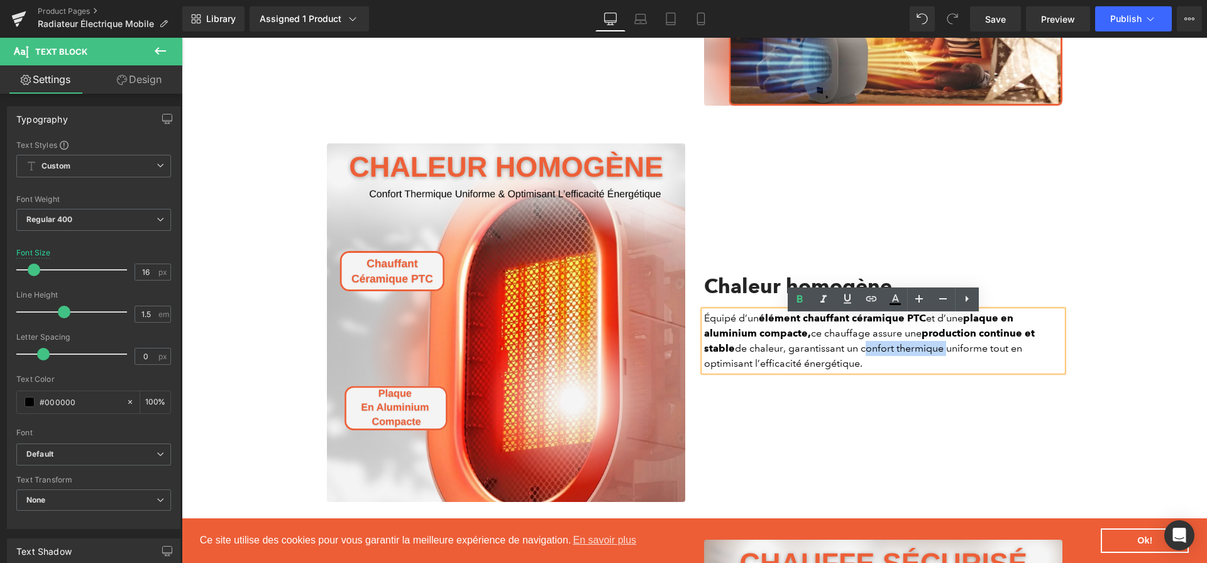
drag, startPoint x: 863, startPoint y: 355, endPoint x: 943, endPoint y: 354, distance: 79.9
click at [943, 354] on p "Équipé d’un élément chauffant céramique PTC et d’une plaque en aluminium compac…" at bounding box center [883, 341] width 358 height 60
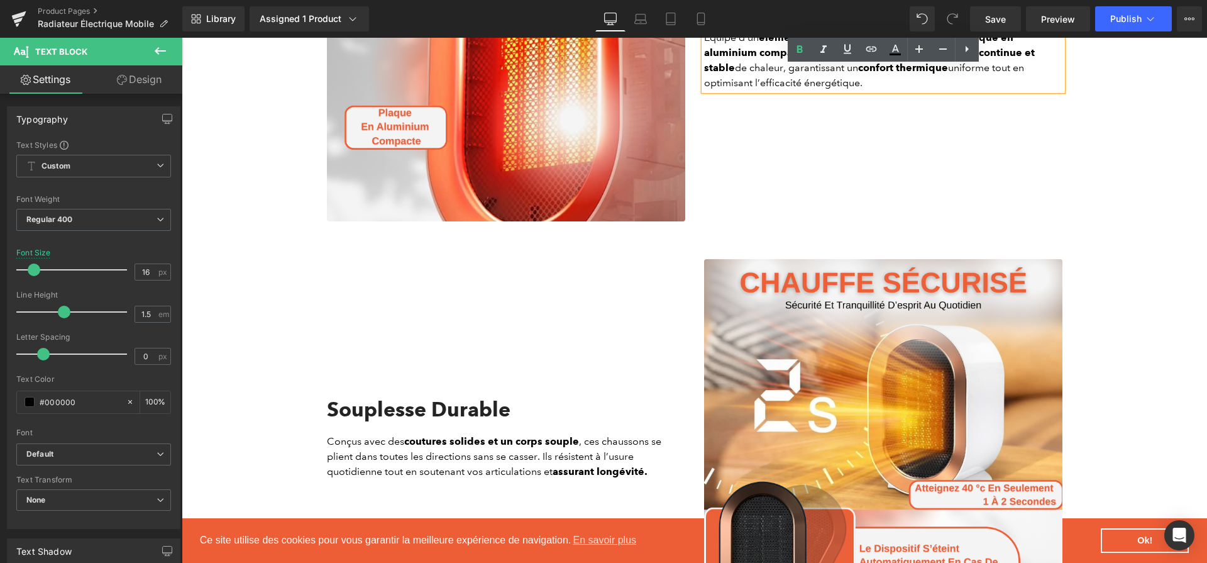
scroll to position [1973, 0]
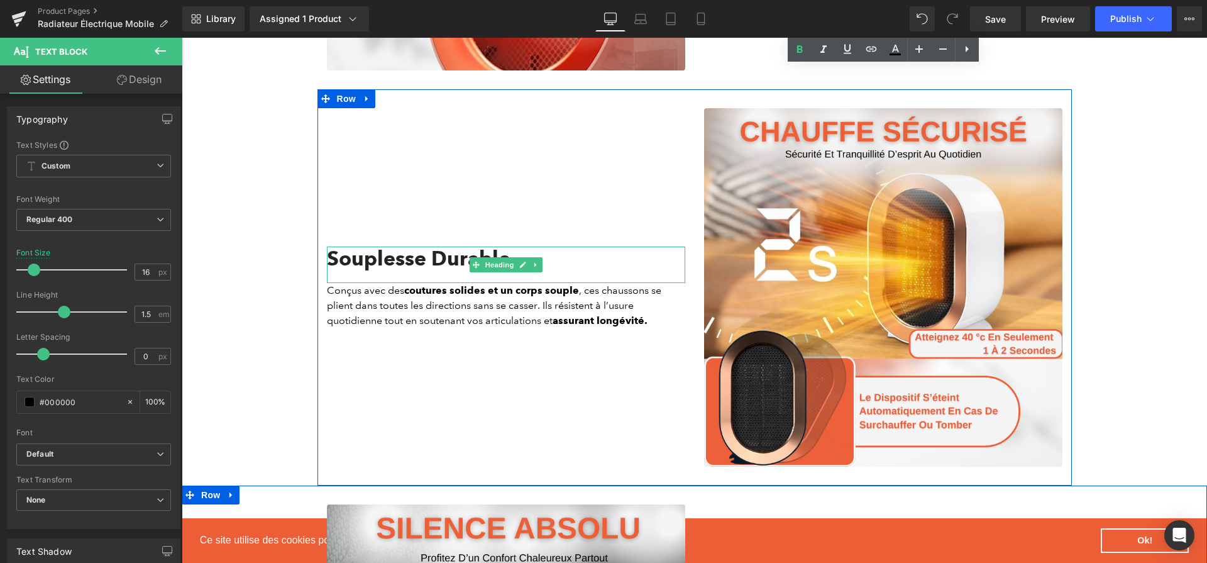
click at [425, 270] on h2 "Souplesse Durable" at bounding box center [506, 259] width 358 height 24
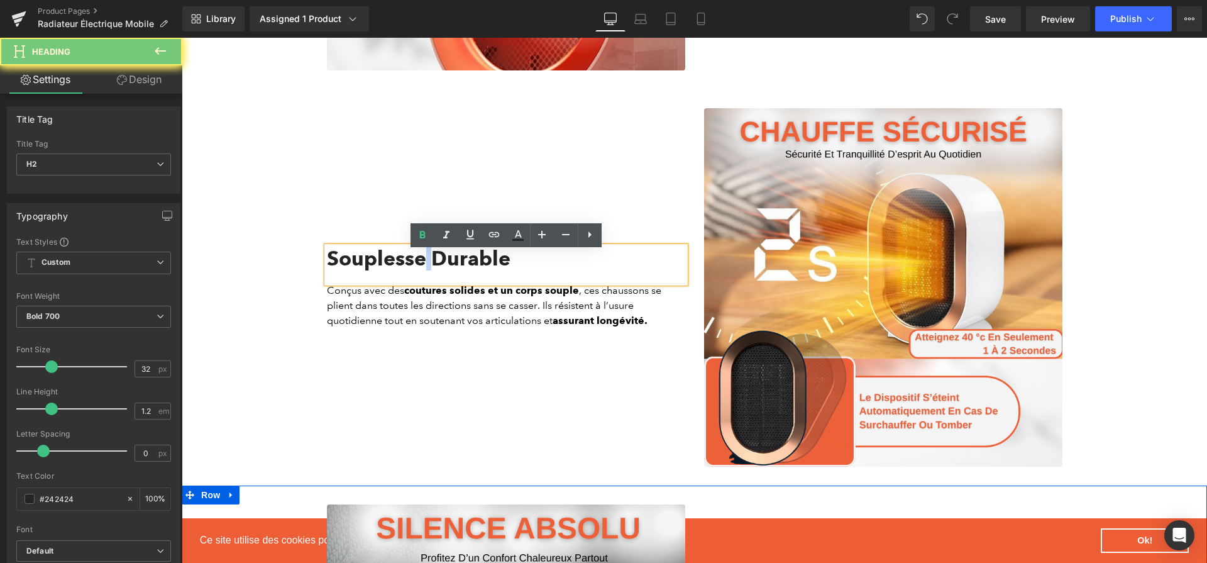
click at [425, 270] on h2 "Souplesse Durable" at bounding box center [506, 259] width 358 height 24
paste div
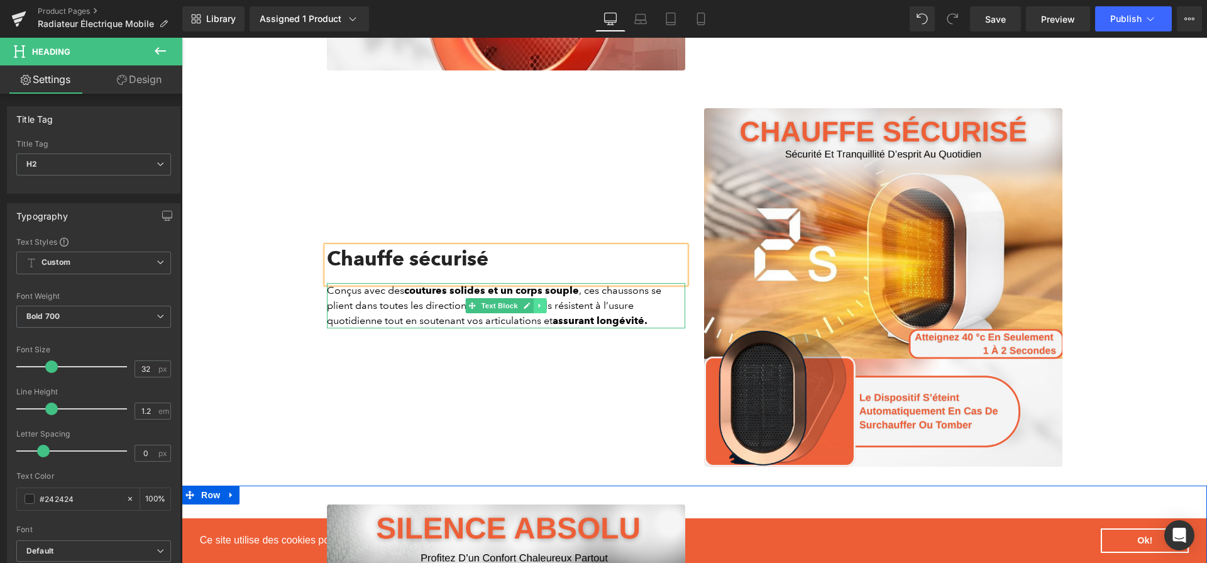
click at [534, 309] on link at bounding box center [539, 305] width 13 height 15
click at [501, 313] on link at bounding box center [507, 305] width 13 height 15
click at [501, 314] on p "Conçus avec des coutures solides et un corps souple , ces chaussons se plient d…" at bounding box center [506, 305] width 358 height 45
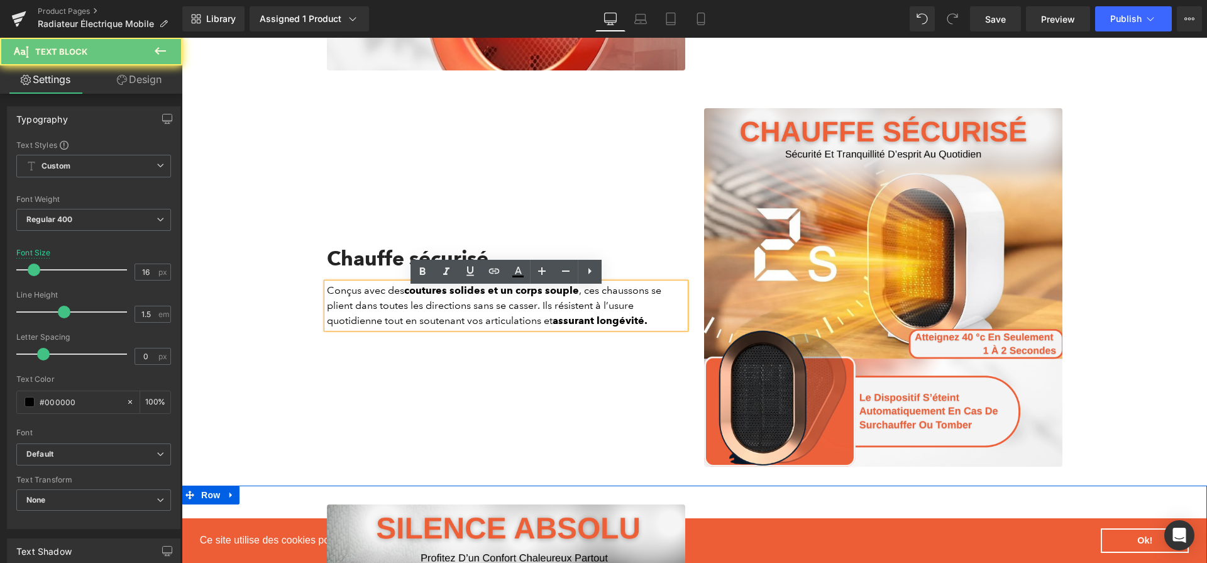
click at [501, 314] on p "Conçus avec des coutures solides et un corps souple , ces chaussons se plient d…" at bounding box center [506, 305] width 358 height 45
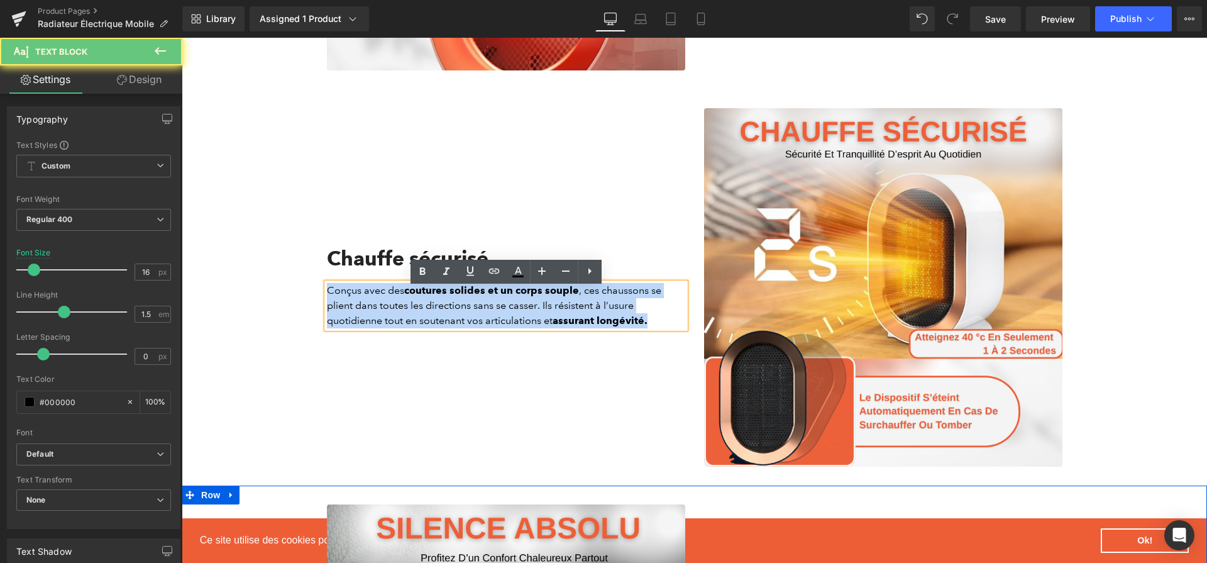
paste div
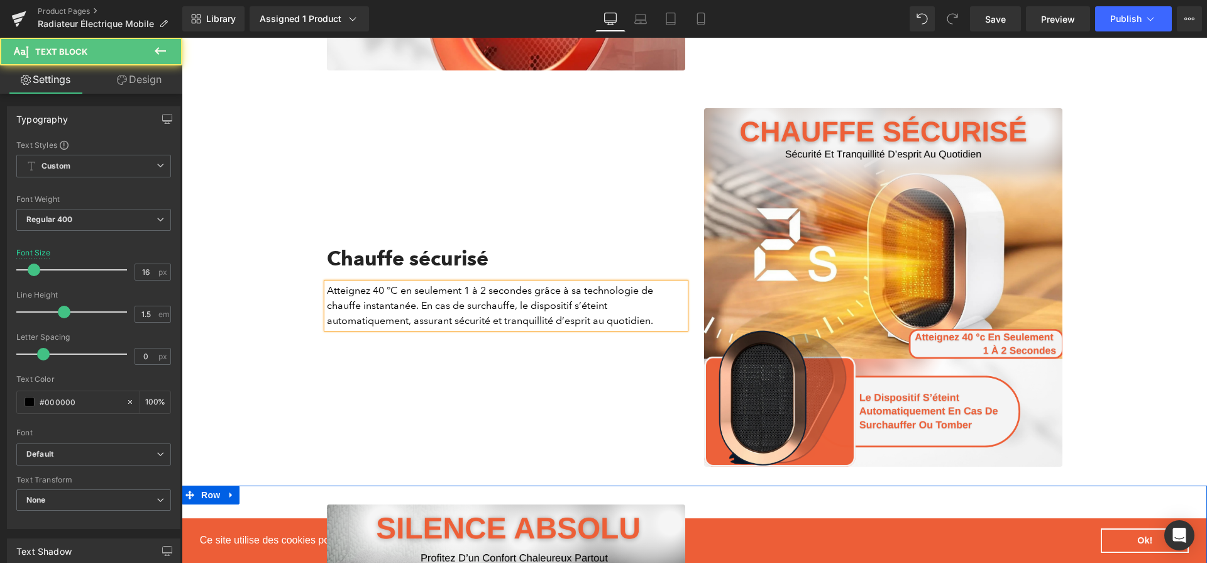
click at [372, 297] on p "Atteignez 40 °C en seulement 1 à 2 secondes grâce à sa technologie de chauffe i…" at bounding box center [506, 305] width 358 height 45
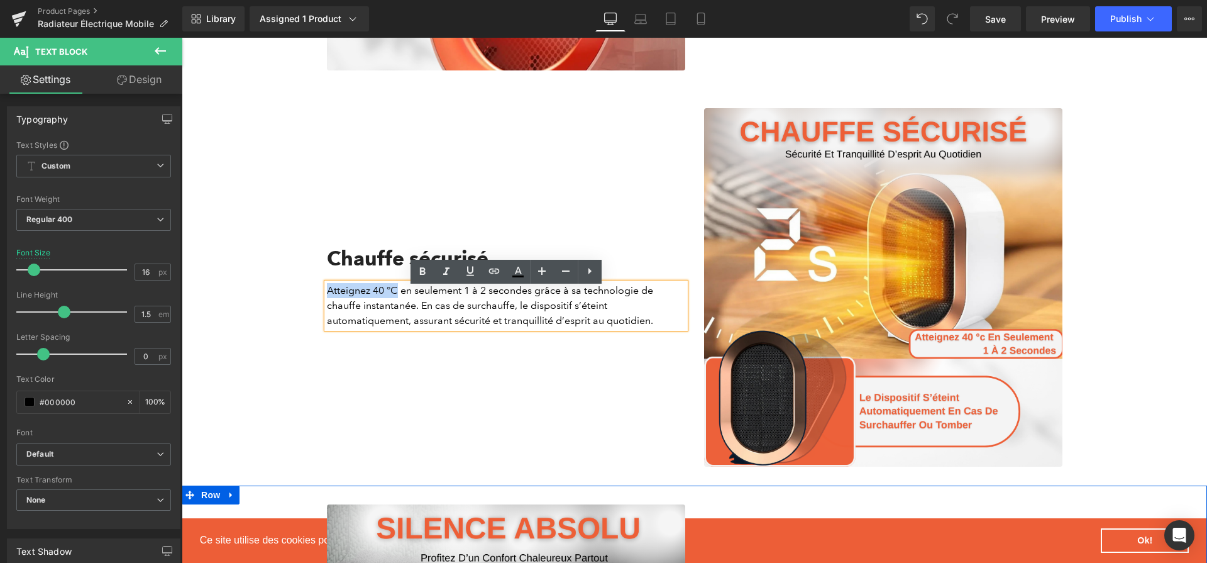
drag, startPoint x: 397, startPoint y: 300, endPoint x: 327, endPoint y: 294, distance: 70.0
click at [327, 294] on p "Atteignez 40 °C en seulement 1 à 2 secondes grâce à sa technologie de chauffe i…" at bounding box center [506, 305] width 358 height 45
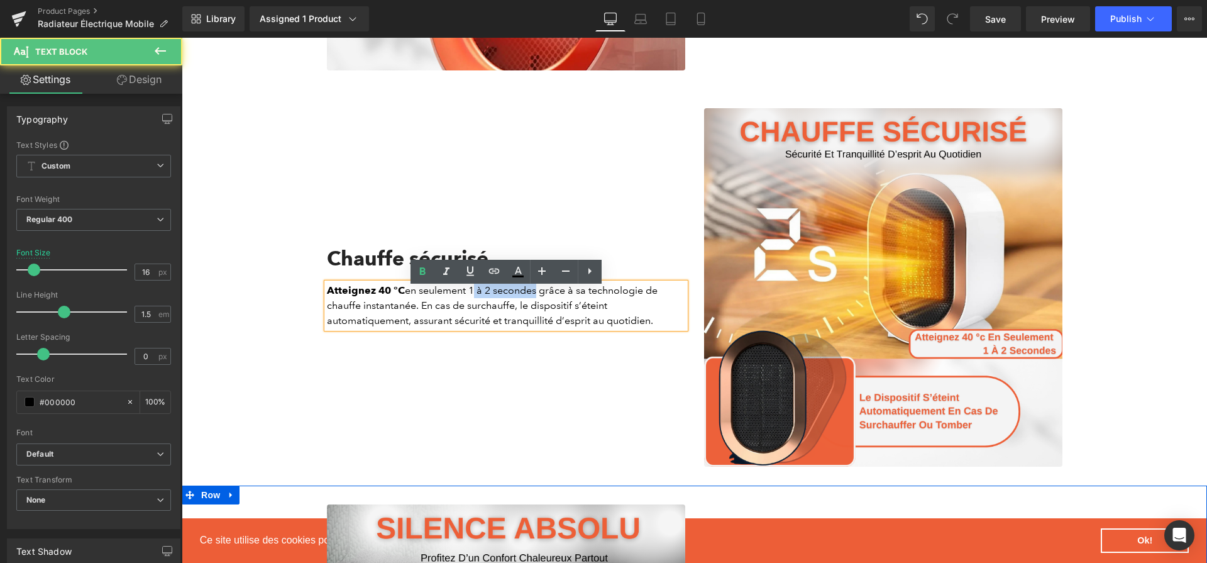
drag, startPoint x: 470, startPoint y: 296, endPoint x: 535, endPoint y: 299, distance: 64.9
click at [535, 299] on p "Atteignez 40 °C en seulement 1 à 2 secondes grâce à sa technologie de chauffe i…" at bounding box center [506, 305] width 358 height 45
drag, startPoint x: 541, startPoint y: 299, endPoint x: 471, endPoint y: 294, distance: 70.0
click at [471, 294] on p "Atteignez 40 °C en seulement 1 à 2 secondes grâce à sa technologie de chauffe i…" at bounding box center [506, 305] width 358 height 45
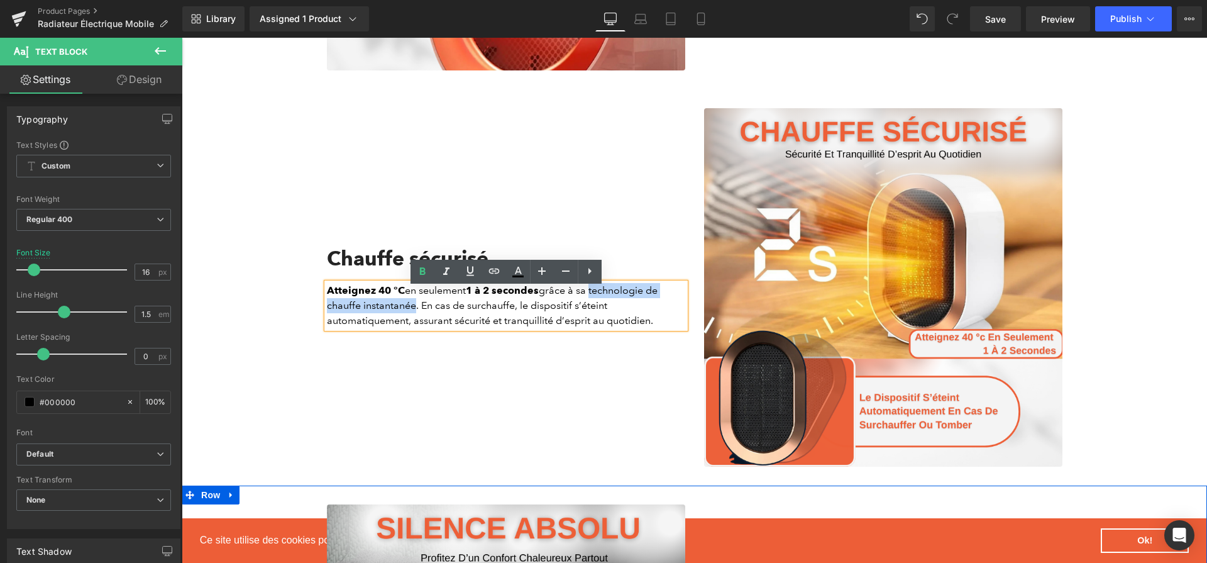
drag, startPoint x: 593, startPoint y: 296, endPoint x: 416, endPoint y: 311, distance: 177.4
click at [416, 311] on p "Atteignez 40 °C en seulement 1 à 2 secondes grâce à sa technologie de chauffe i…" at bounding box center [506, 305] width 358 height 45
drag, startPoint x: 589, startPoint y: 313, endPoint x: 410, endPoint y: 328, distance: 179.2
click at [410, 328] on p "Atteignez 40 °C en seulement 1 à 2 secondes grâce à sa technologie de chauffe i…" at bounding box center [506, 305] width 358 height 45
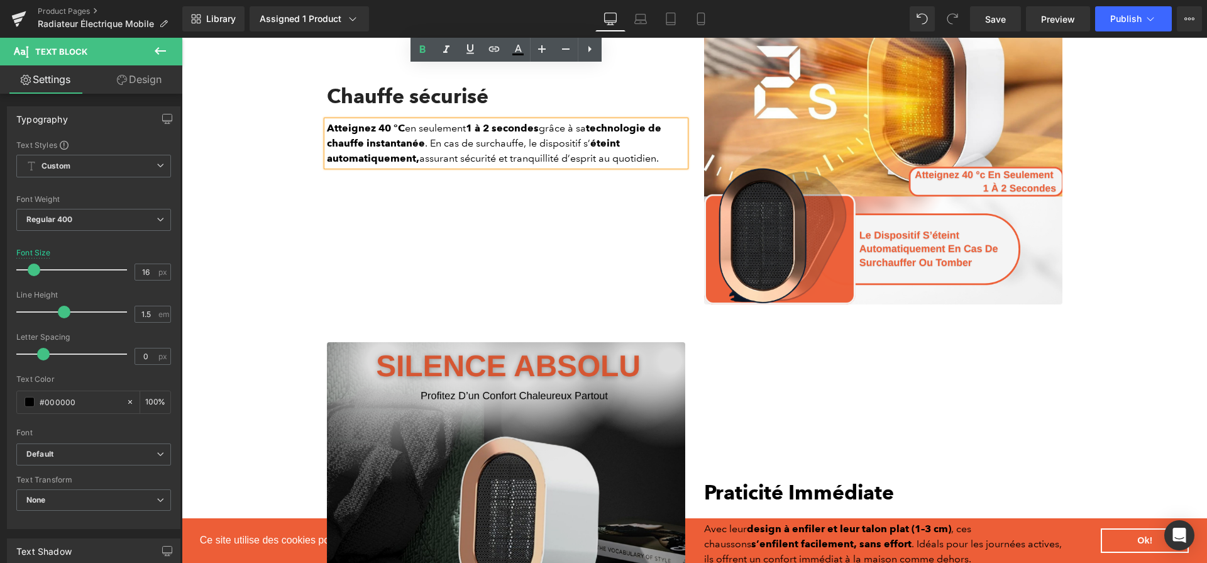
scroll to position [2493, 0]
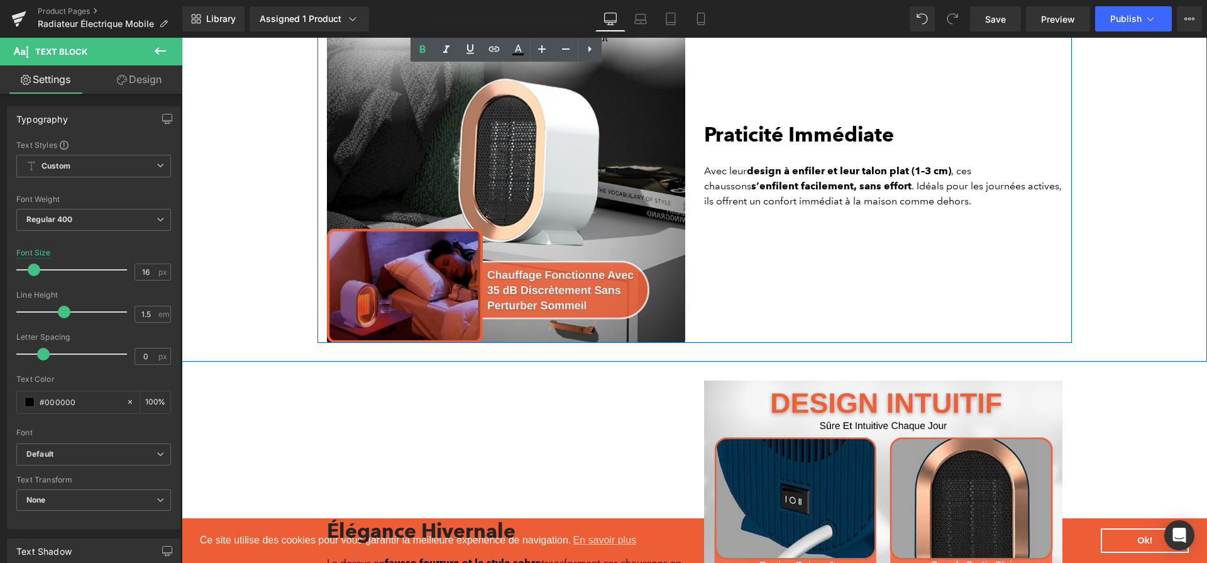
click at [760, 135] on b "Praticité Immédiate" at bounding box center [799, 134] width 190 height 25
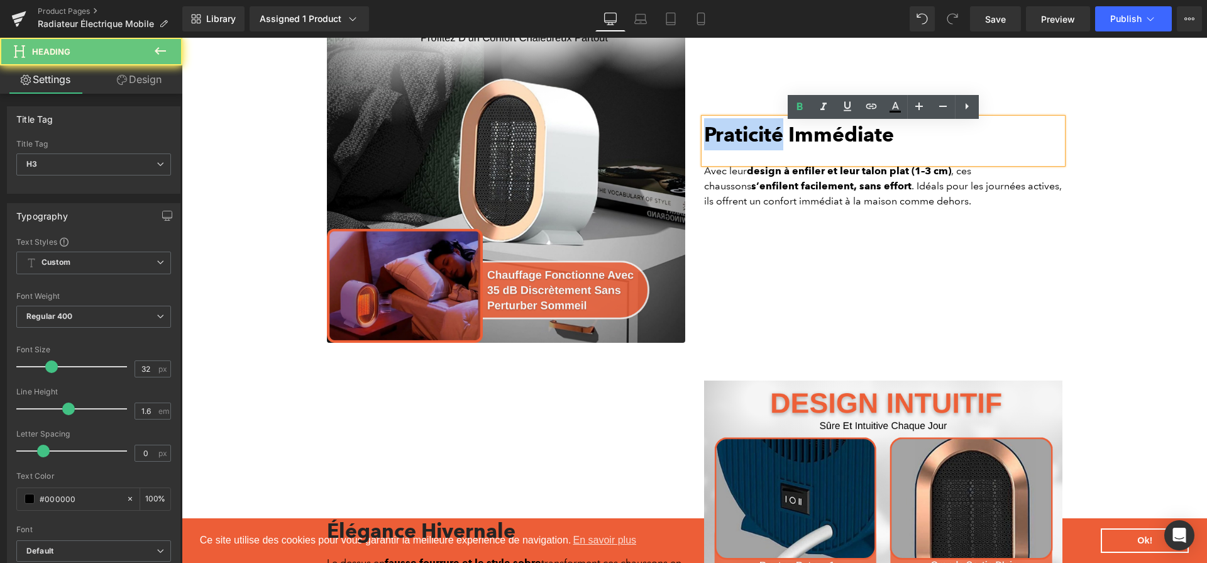
click at [760, 135] on b "Praticité Immédiate" at bounding box center [799, 134] width 190 height 25
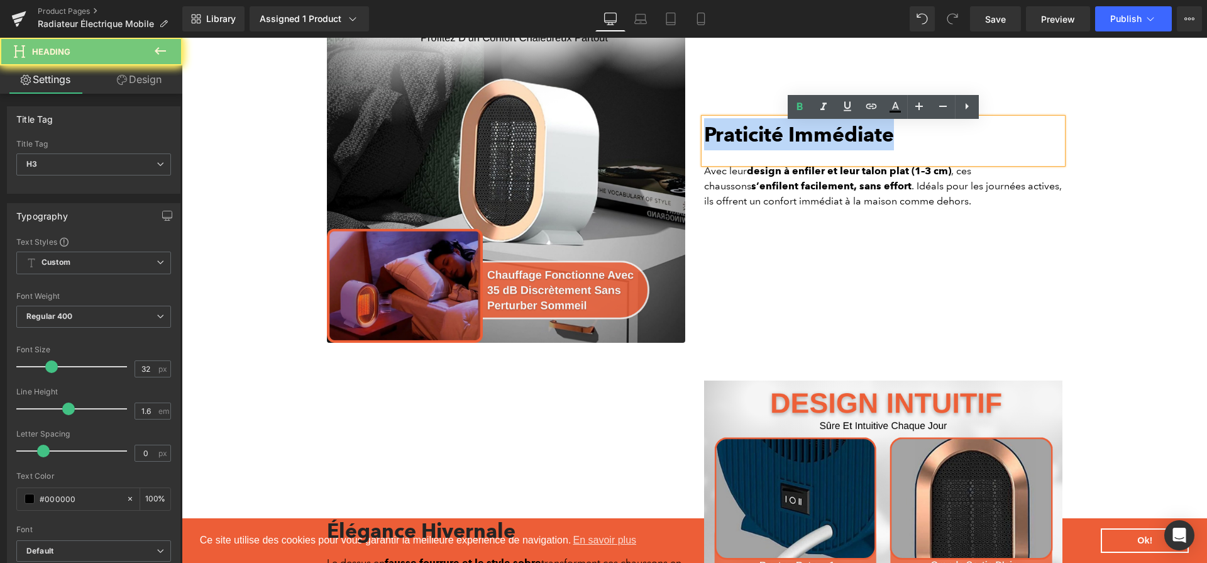
paste div
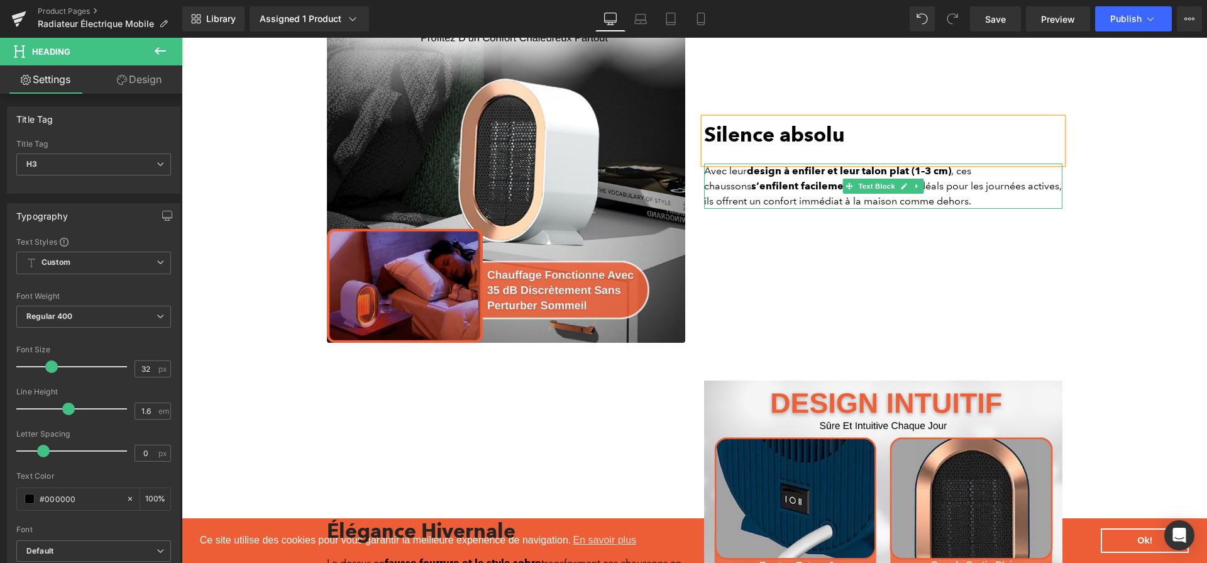
click at [774, 208] on p "Avec leur design à enfiler et leur talon plat (1–3 cm) , ces chaussons s’enfile…" at bounding box center [883, 186] width 358 height 45
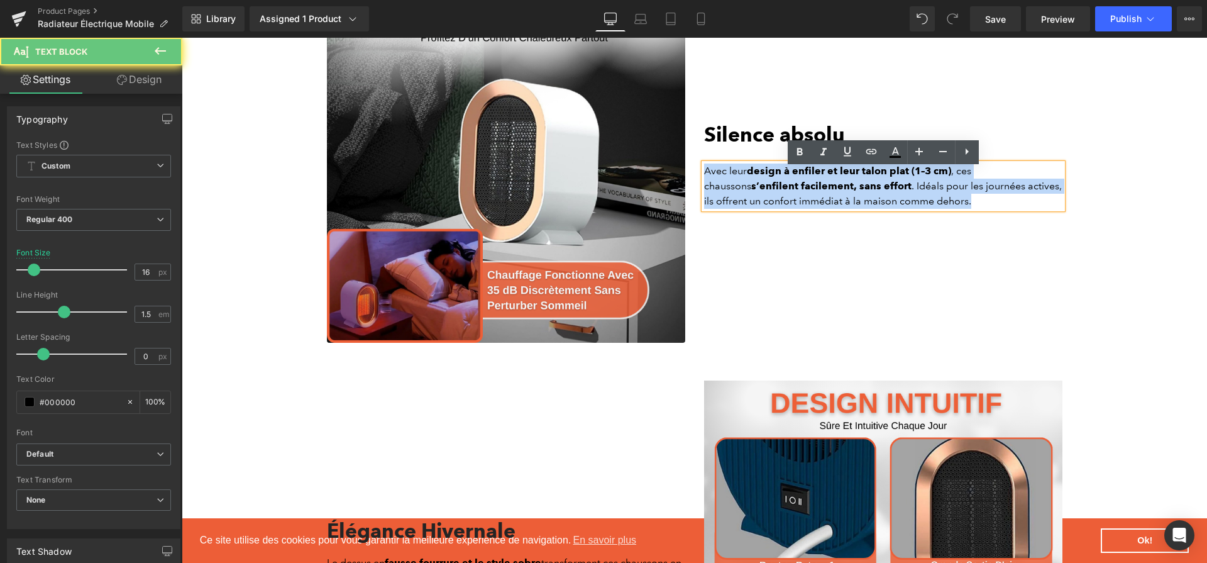
click at [774, 208] on p "Avec leur design à enfiler et leur talon plat (1–3 cm) , ces chaussons s’enfile…" at bounding box center [883, 186] width 358 height 45
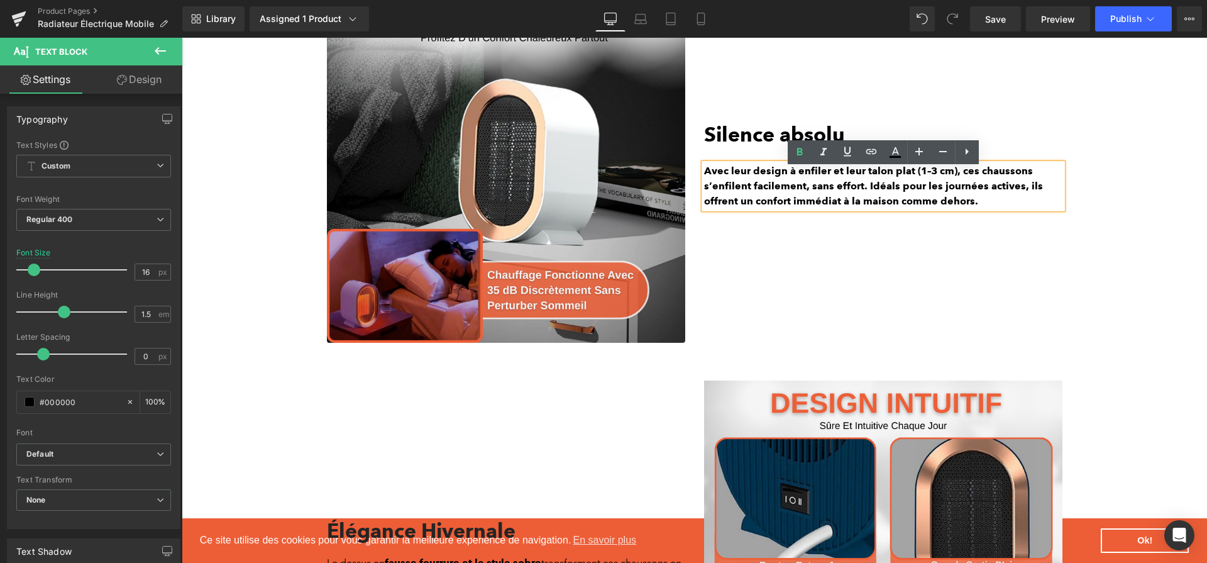
click at [787, 165] on div "Avec leur design à enfiler et leur talon plat (1–3 cm), ces chaussons s’enfilen…" at bounding box center [883, 186] width 358 height 45
click at [787, 178] on strong "Avec leur design à enfiler et leur talon plat (1–3 cm), ces chaussons s’enfilen…" at bounding box center [873, 186] width 339 height 42
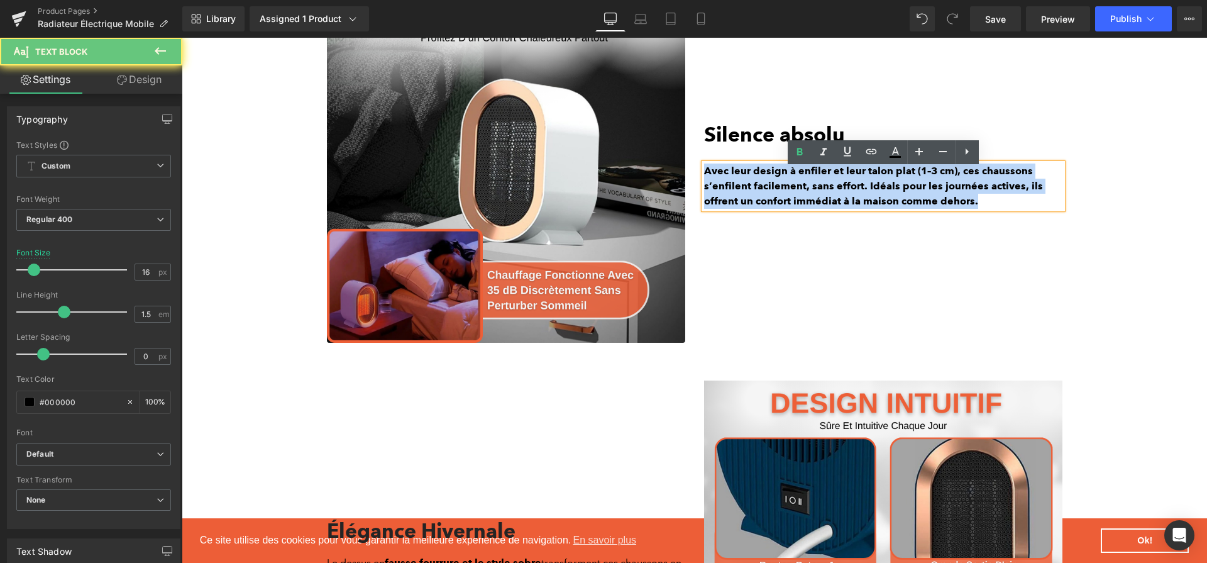
click at [787, 178] on strong "Avec leur design à enfiler et leur talon plat (1–3 cm), ces chaussons s’enfilen…" at bounding box center [873, 186] width 339 height 42
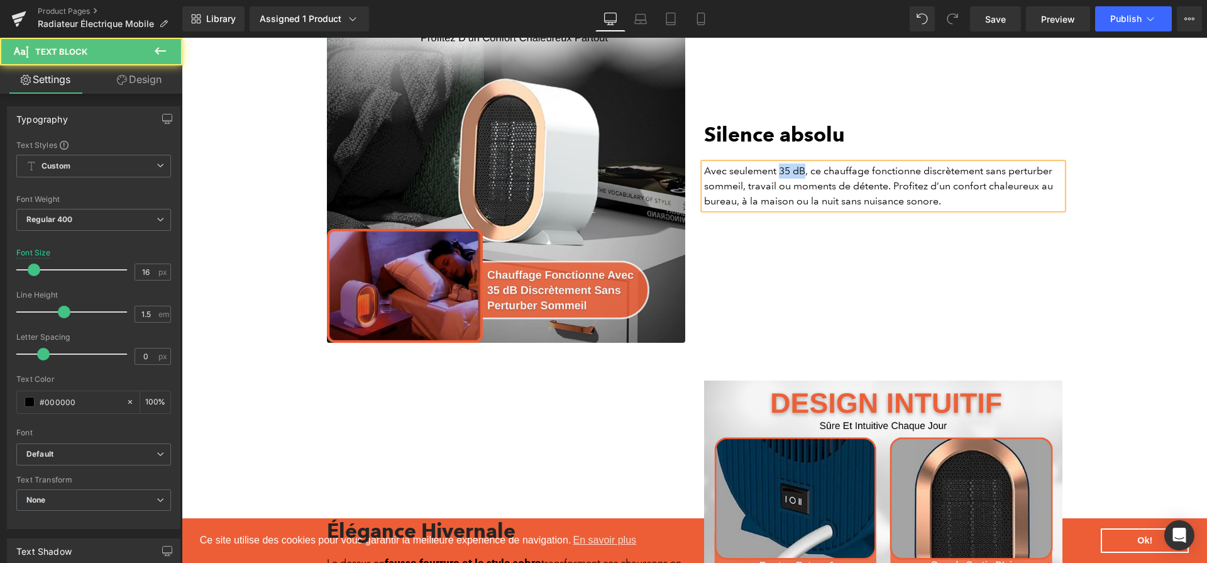
drag, startPoint x: 804, startPoint y: 176, endPoint x: 782, endPoint y: 176, distance: 22.0
click at [782, 176] on p "Avec seulement 35 dB, ce chauffage fonctionne discrètement sans perturber somme…" at bounding box center [883, 186] width 358 height 45
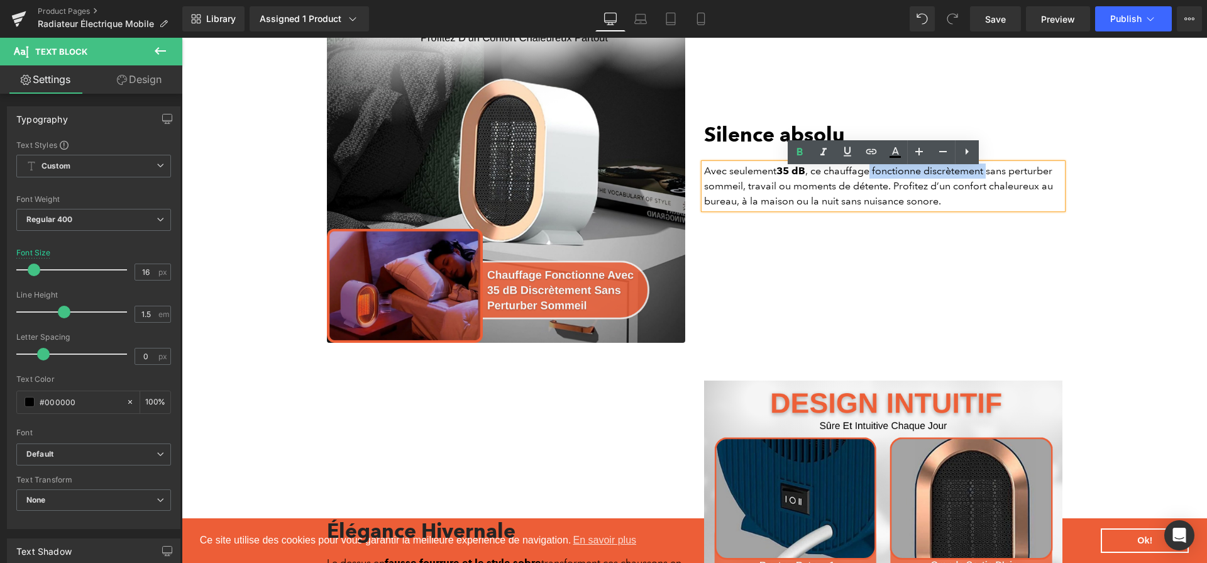
drag, startPoint x: 872, startPoint y: 180, endPoint x: 988, endPoint y: 175, distance: 115.8
click at [988, 175] on p "Avec seulement 35 dB , ce chauffage fonctionne discrètement sans perturber somm…" at bounding box center [883, 186] width 358 height 45
drag, startPoint x: 1001, startPoint y: 191, endPoint x: 756, endPoint y: 208, distance: 245.8
click at [756, 208] on p "Avec seulement 35 dB , ce chauffage fonctionne discrètement sans perturber somm…" at bounding box center [883, 186] width 358 height 45
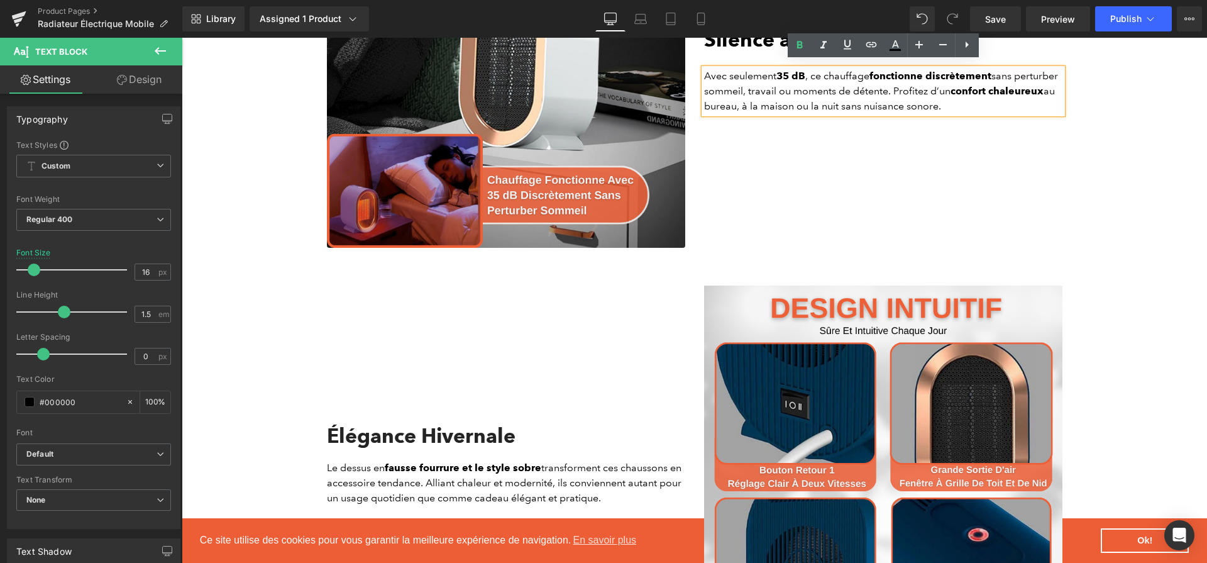
scroll to position [2600, 0]
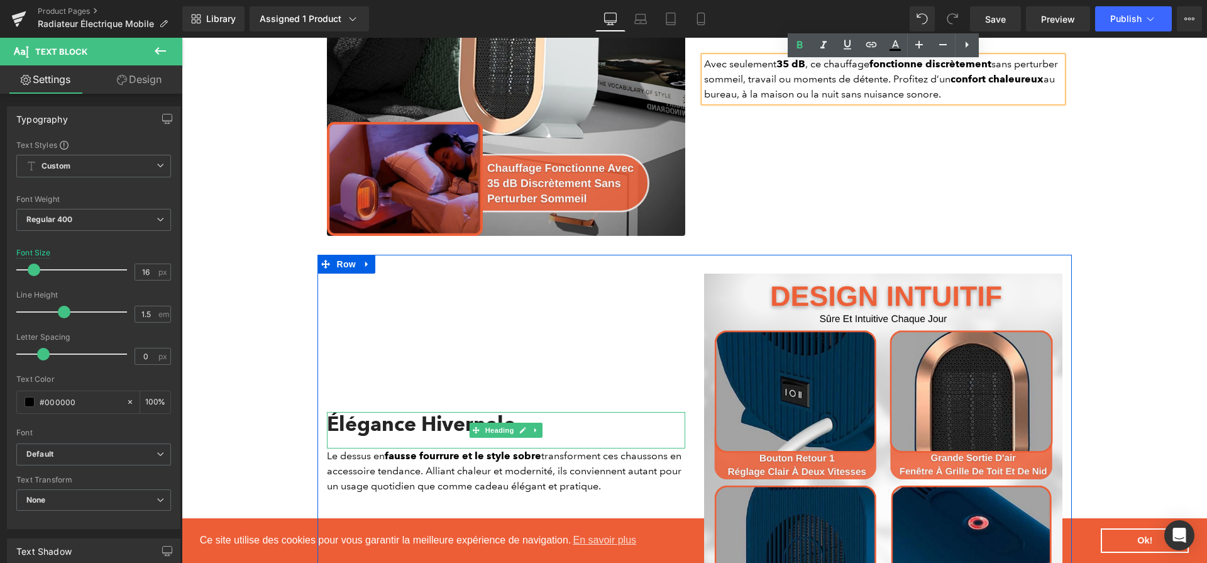
click at [479, 433] on icon at bounding box center [475, 429] width 7 height 7
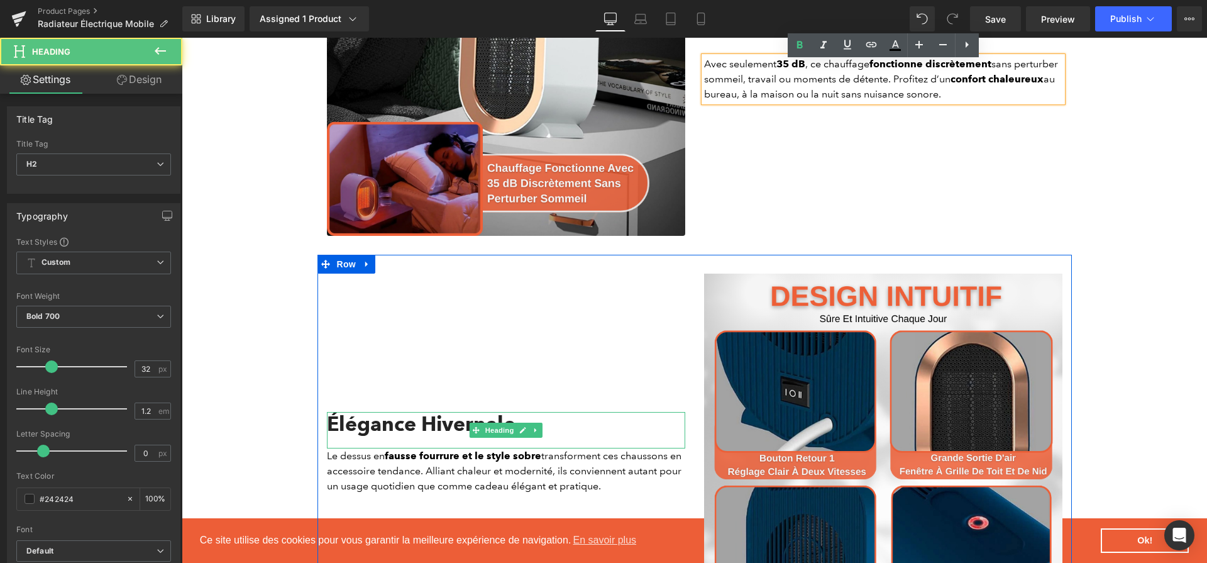
click at [433, 431] on h2 "Élégance Hivernale" at bounding box center [506, 424] width 358 height 24
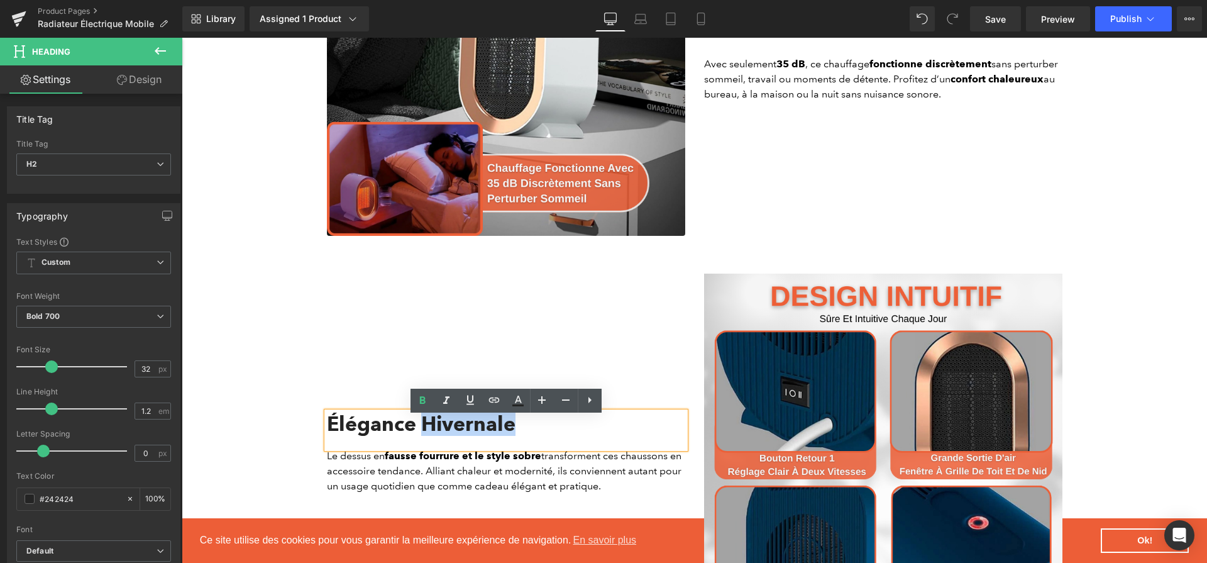
click at [433, 431] on h2 "Élégance Hivernale" at bounding box center [506, 424] width 358 height 24
paste div
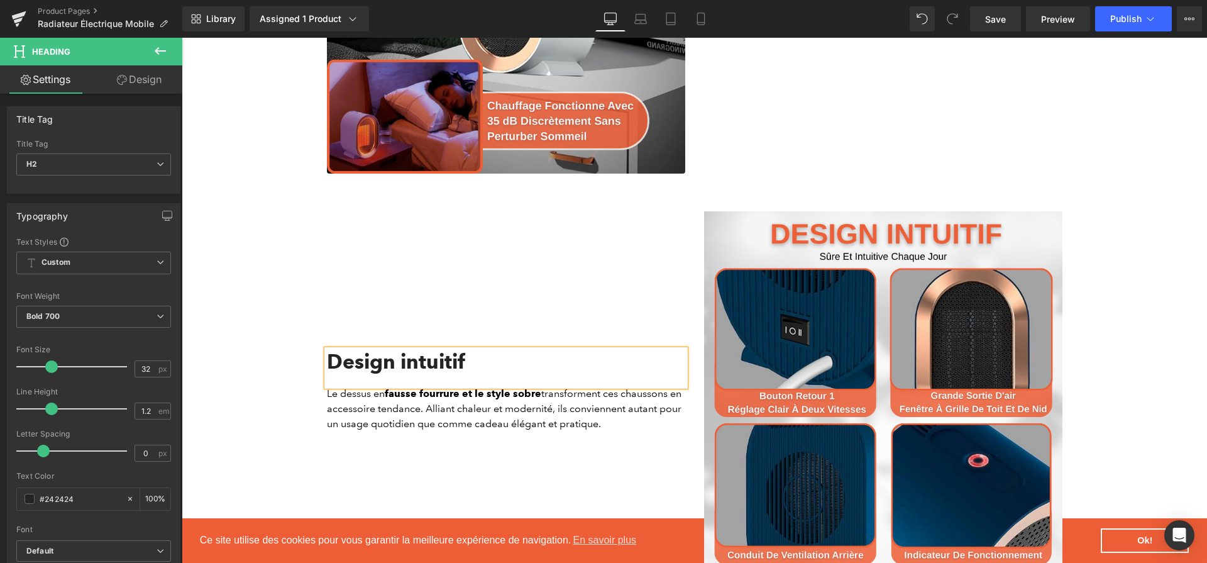
scroll to position [2700, 0]
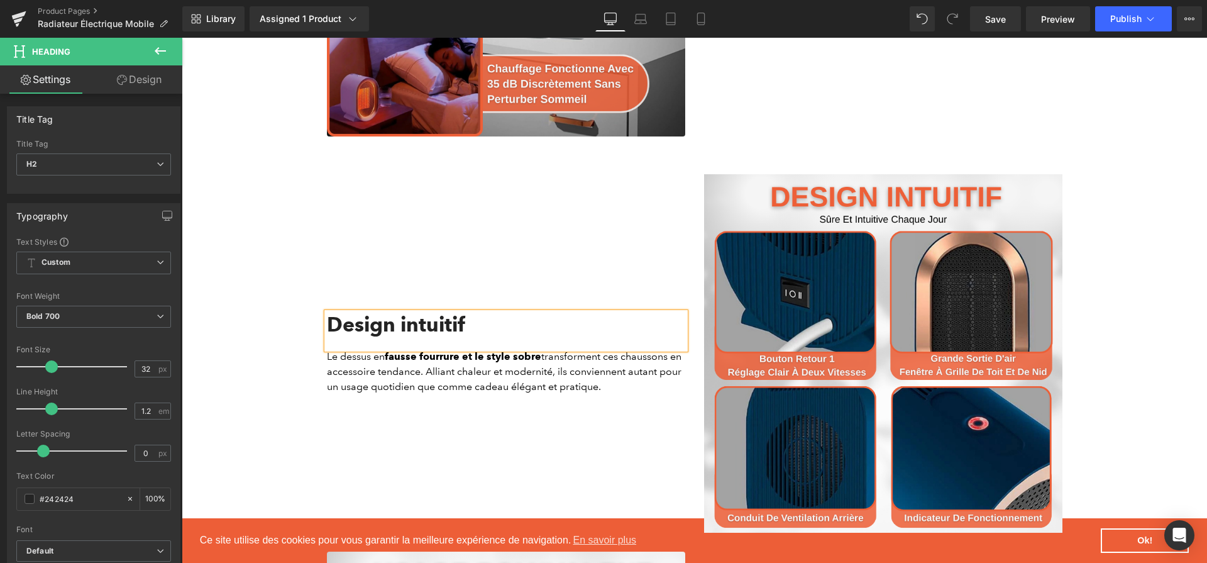
click at [492, 382] on div "Le dessus en fausse fourrure et le style sobre transforment ces chaussons en ac…" at bounding box center [506, 371] width 358 height 45
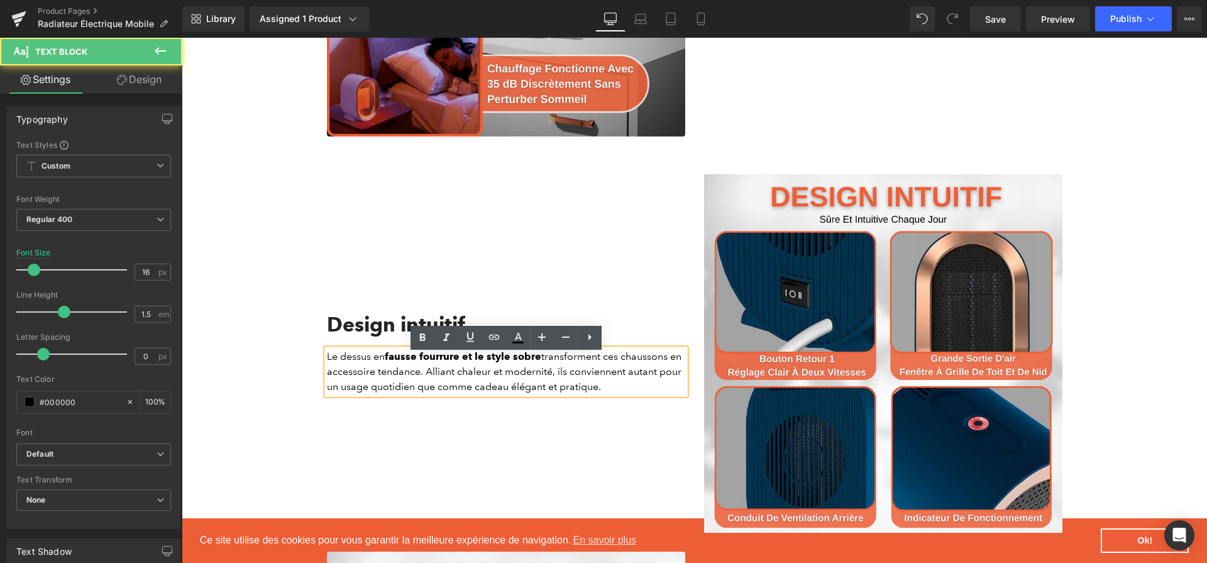
click at [492, 382] on p "Le dessus en fausse fourrure et le style sobre transforment ces chaussons en ac…" at bounding box center [506, 371] width 358 height 45
paste div
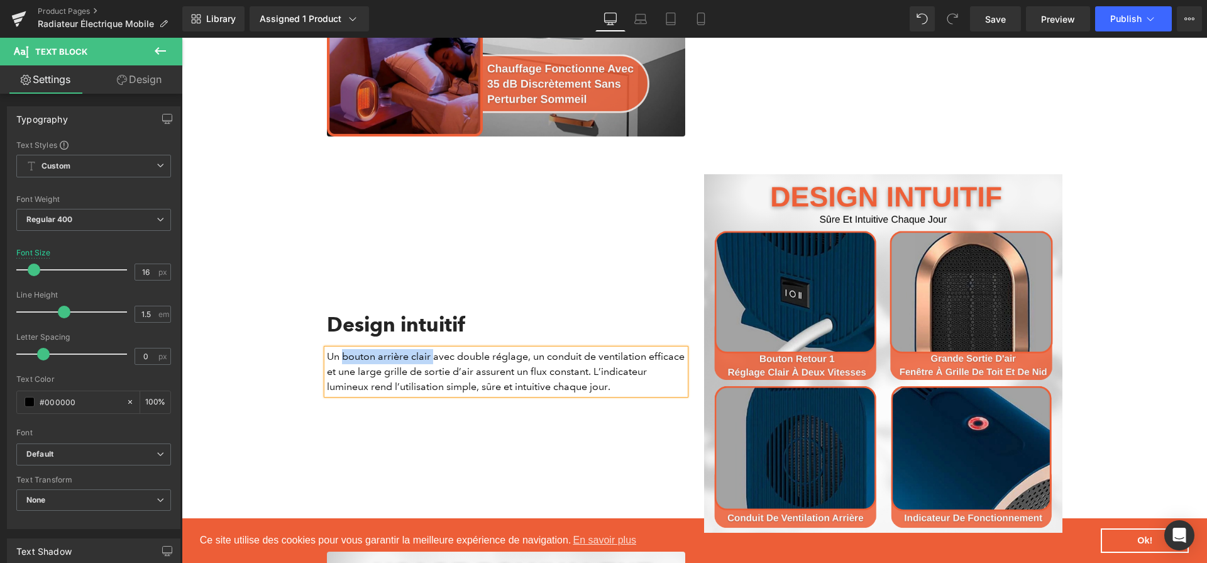
drag, startPoint x: 344, startPoint y: 361, endPoint x: 432, endPoint y: 361, distance: 88.0
click at [432, 361] on p "Un bouton arrière clair avec double réglage, un conduit de ventilation efficace…" at bounding box center [506, 371] width 358 height 45
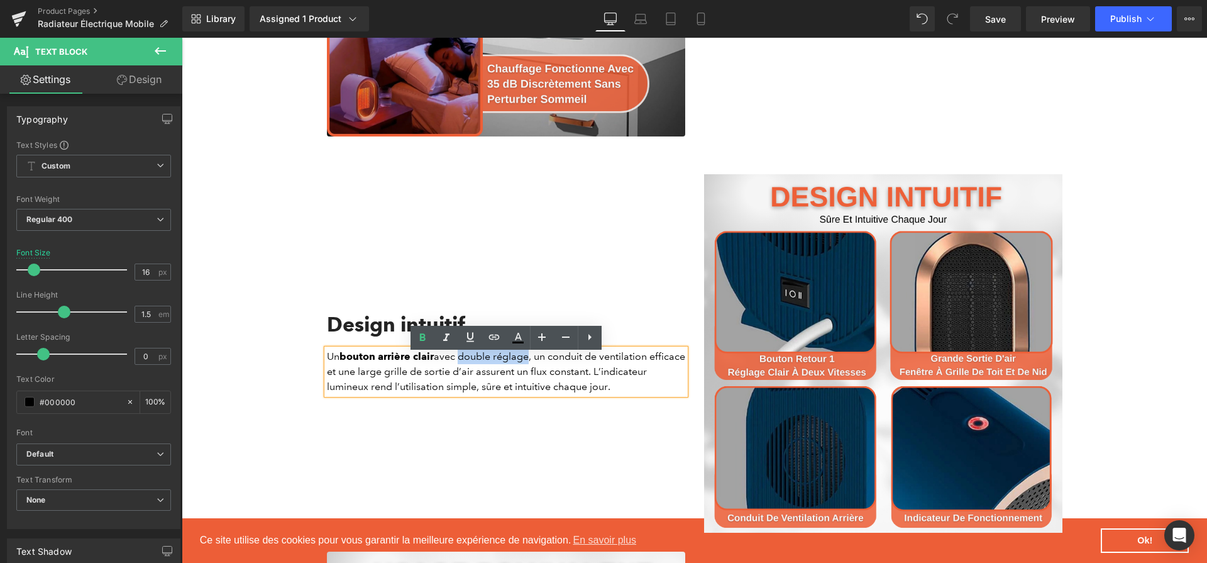
drag, startPoint x: 464, startPoint y: 361, endPoint x: 531, endPoint y: 357, distance: 67.4
click at [531, 357] on p "Un bouton arrière clair avec double réglage, un conduit de ventilation efficace…" at bounding box center [506, 371] width 358 height 45
drag, startPoint x: 609, startPoint y: 362, endPoint x: 365, endPoint y: 374, distance: 244.3
click at [365, 374] on p "Un bouton arrière clair avec double réglage , un conduit de ventilation efficac…" at bounding box center [506, 371] width 358 height 45
drag, startPoint x: 401, startPoint y: 378, endPoint x: 515, endPoint y: 381, distance: 114.5
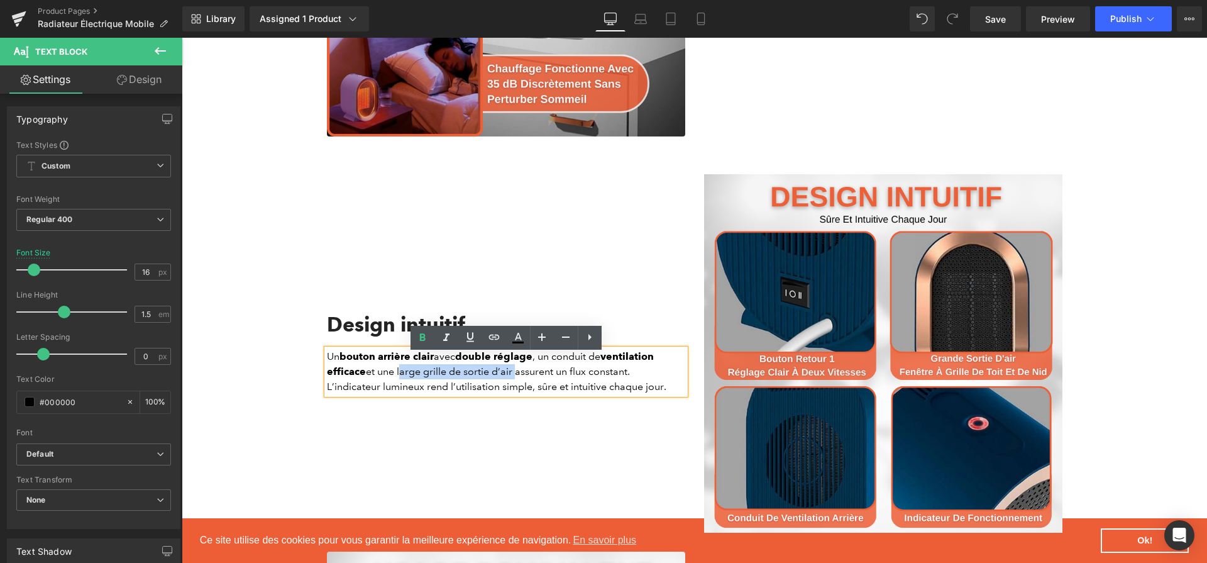
click at [515, 381] on p "Un bouton arrière clair avec double réglage , un conduit de ventilation efficac…" at bounding box center [506, 371] width 358 height 45
click at [512, 380] on p "Un bouton arrière clair avec double réglage , un conduit de ventilation efficac…" at bounding box center [506, 371] width 358 height 45
drag, startPoint x: 512, startPoint y: 380, endPoint x: 427, endPoint y: 377, distance: 85.0
click at [427, 377] on p "Un bouton arrière clair avec double réglage , un conduit de ventilation efficac…" at bounding box center [506, 371] width 358 height 45
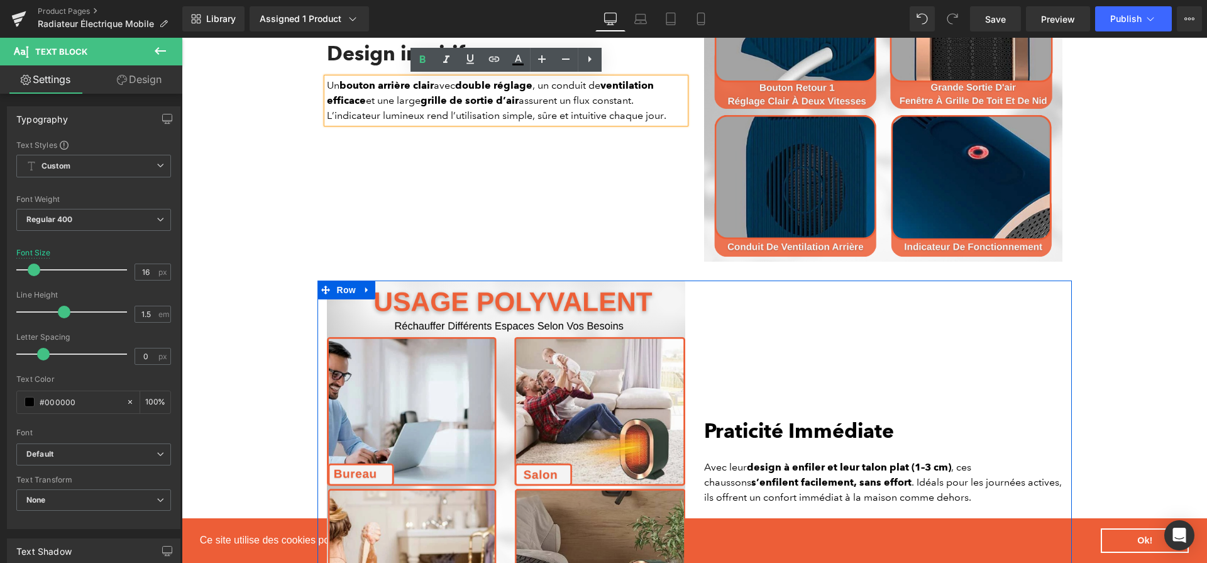
scroll to position [2979, 0]
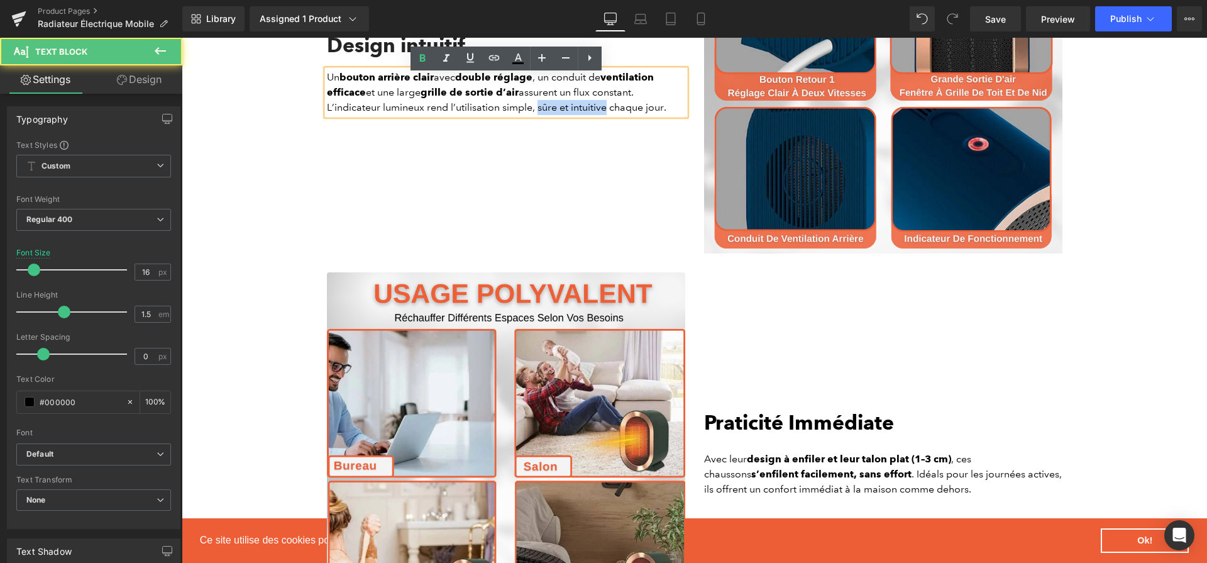
drag, startPoint x: 538, startPoint y: 113, endPoint x: 608, endPoint y: 113, distance: 70.4
click at [608, 113] on p "Un bouton arrière clair avec double réglage , un conduit de ventilation efficac…" at bounding box center [506, 92] width 358 height 45
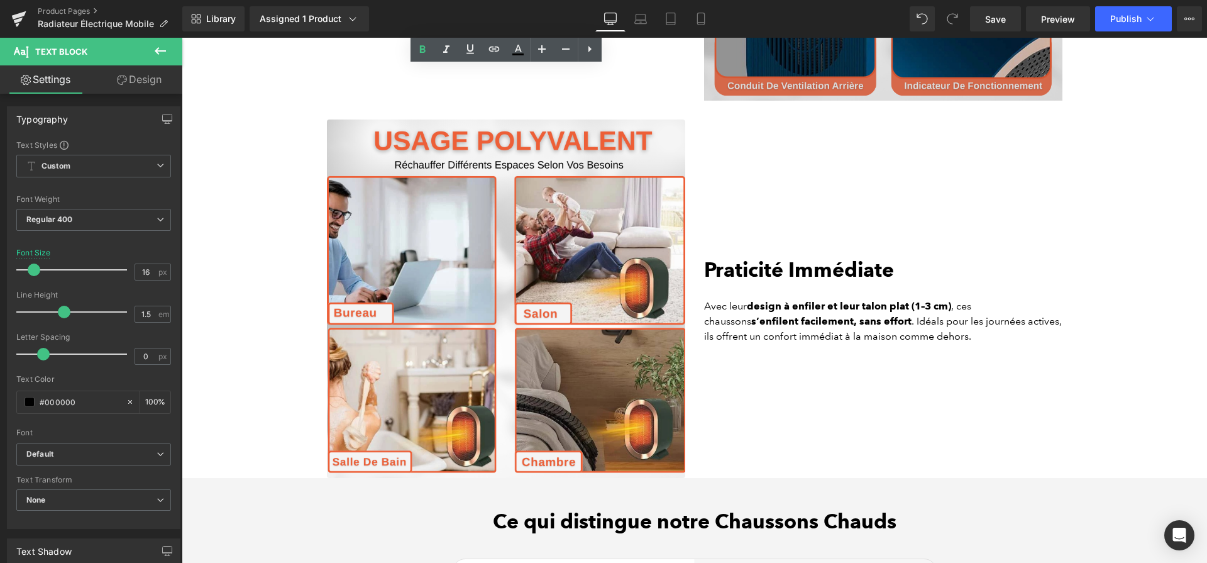
scroll to position [3134, 0]
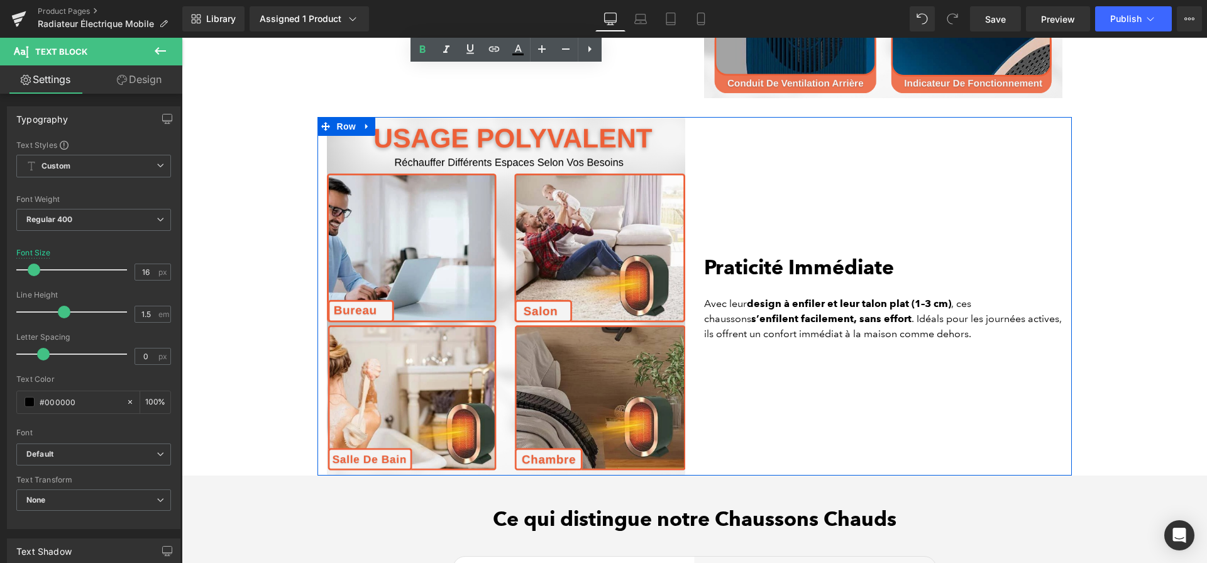
click at [770, 265] on b "Praticité Immédiate" at bounding box center [799, 267] width 190 height 25
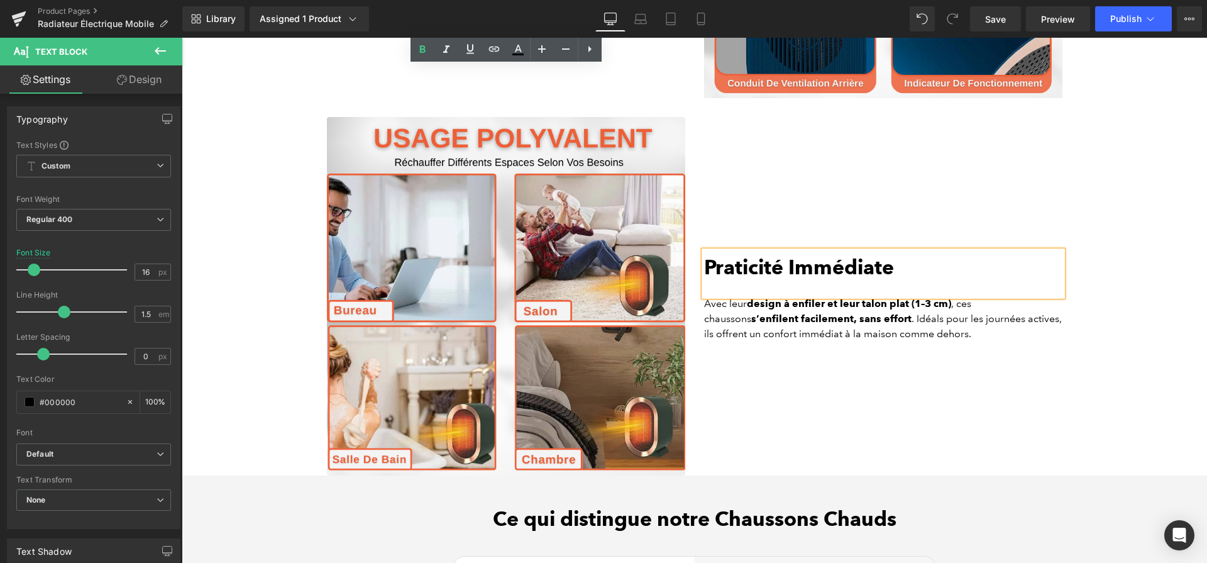
click at [770, 265] on b "Praticité Immédiate" at bounding box center [799, 267] width 190 height 25
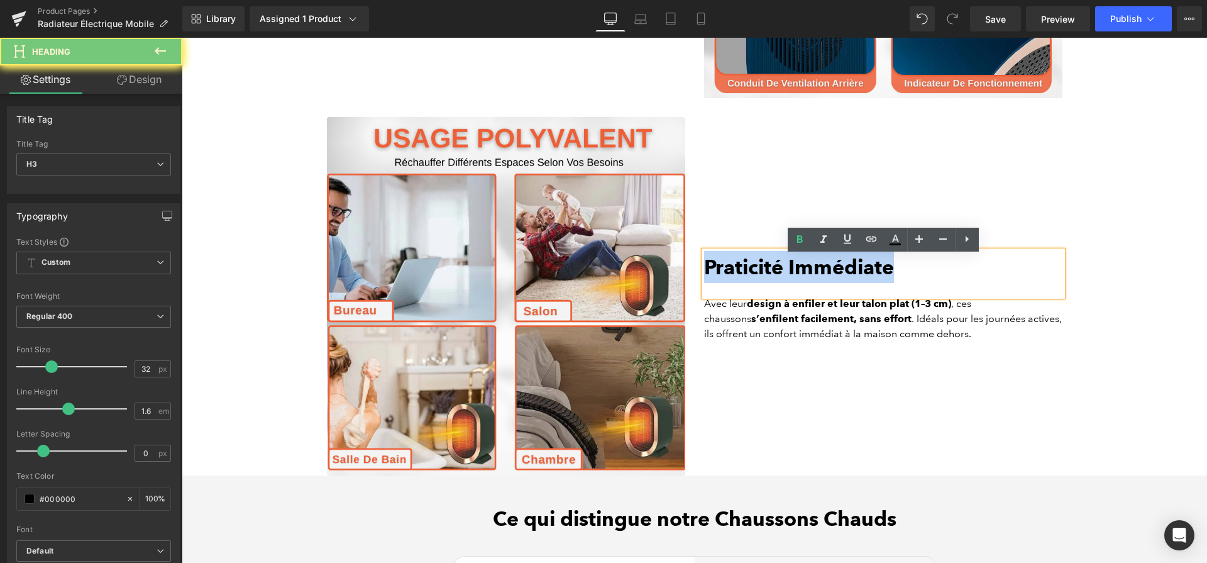
click at [770, 265] on b "Praticité Immédiate" at bounding box center [799, 267] width 190 height 25
paste div
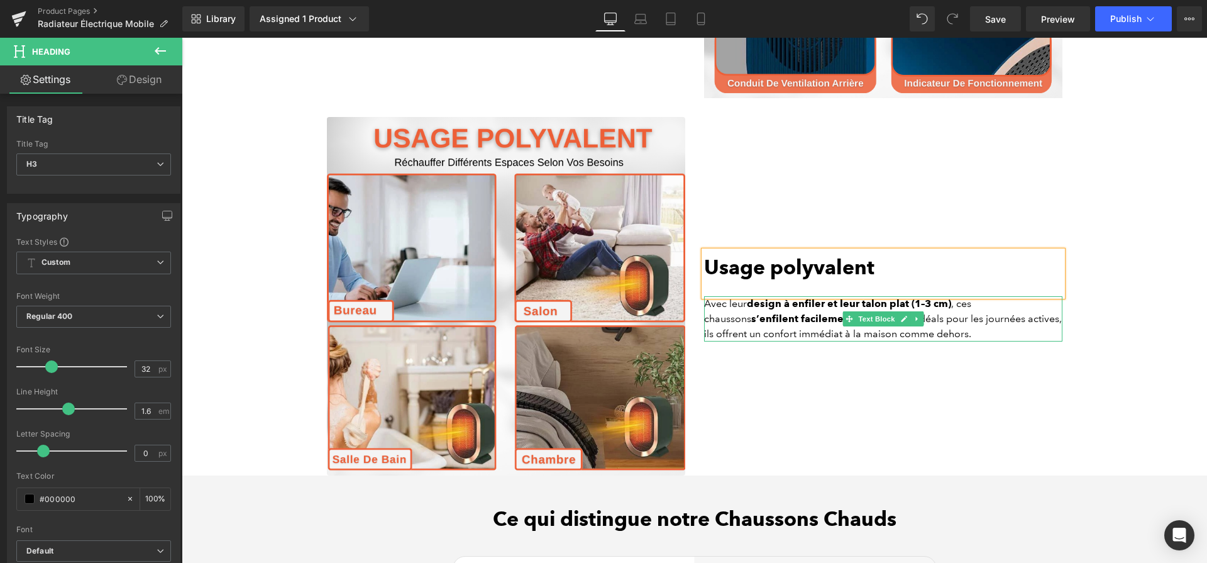
click at [770, 309] on strong "design à enfiler et leur talon plat (1–3 cm)" at bounding box center [849, 303] width 204 height 12
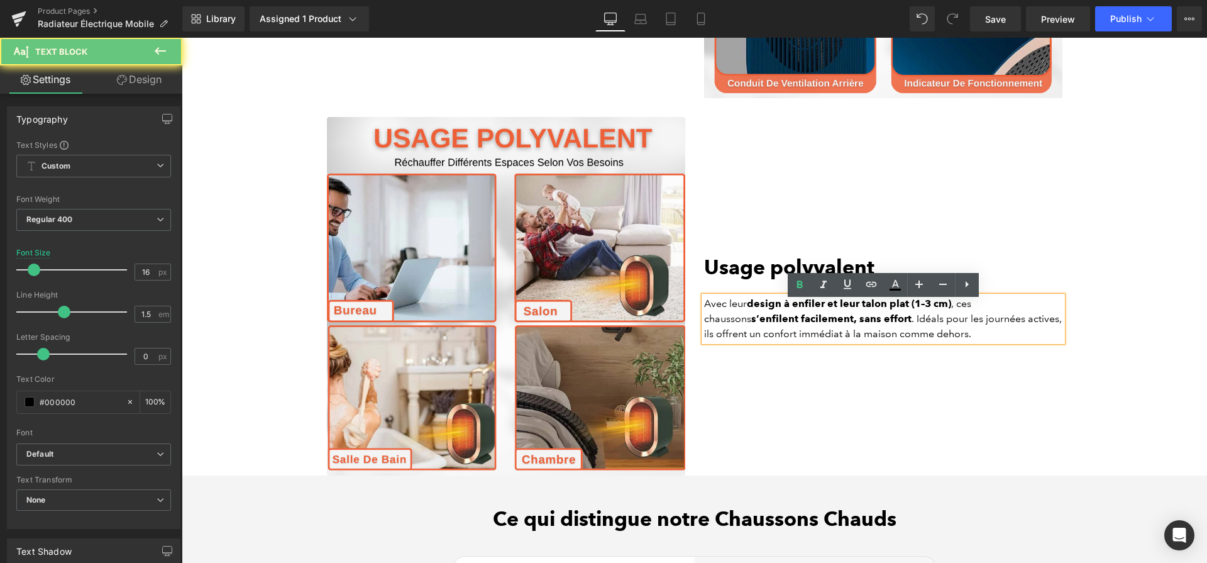
click at [770, 309] on strong "design à enfiler et leur talon plat (1–3 cm)" at bounding box center [849, 303] width 204 height 12
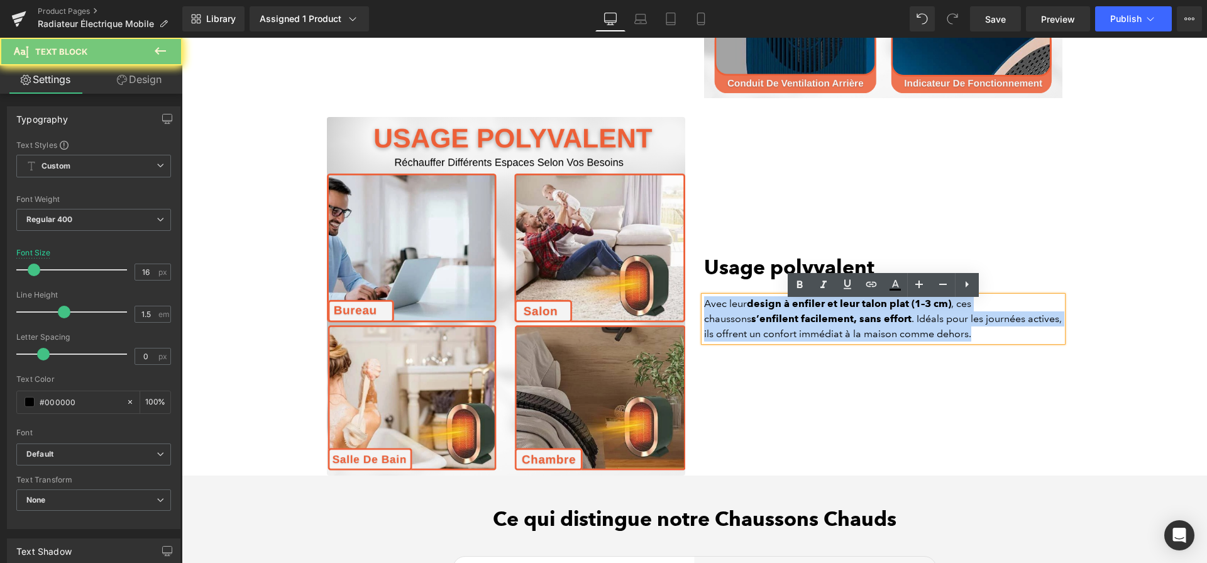
paste div
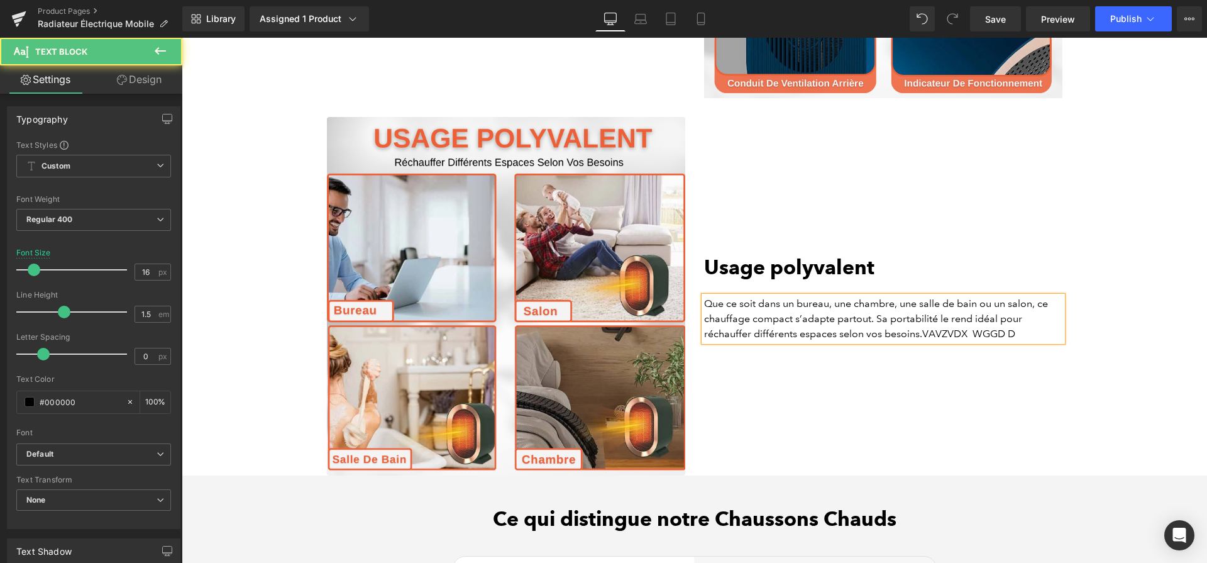
drag, startPoint x: 924, startPoint y: 340, endPoint x: 951, endPoint y: 340, distance: 27.0
click at [951, 340] on p "Que ce soit dans un bureau, une chambre, une salle de bain ou un salon, ce chau…" at bounding box center [883, 318] width 358 height 45
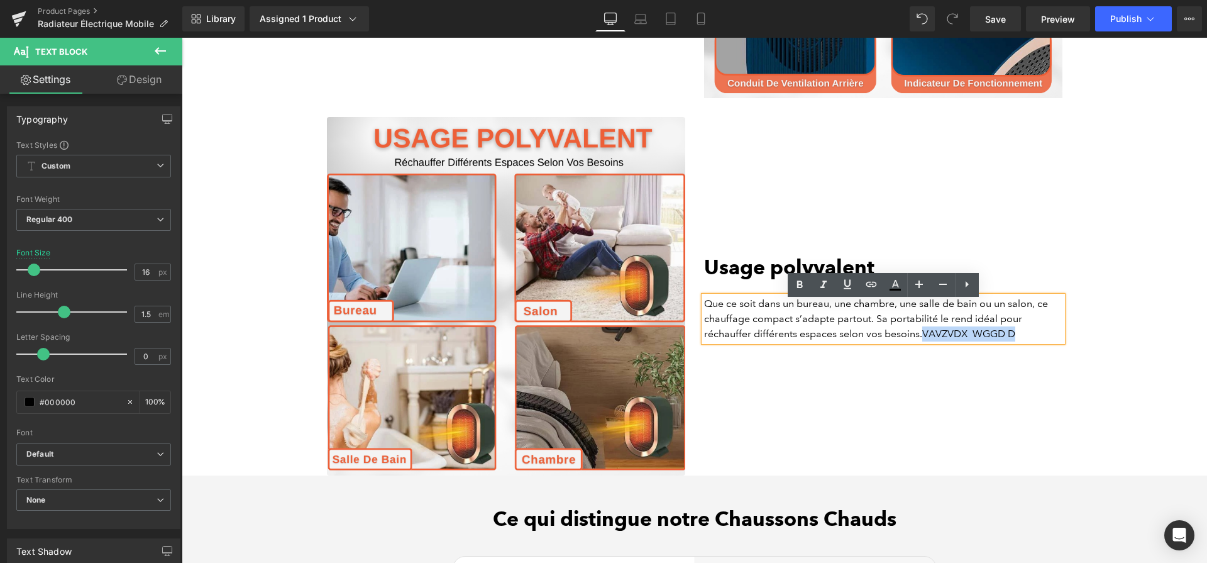
drag, startPoint x: 1028, startPoint y: 342, endPoint x: 921, endPoint y: 337, distance: 106.4
click at [921, 337] on p "Que ce soit dans un bureau, une chambre, une salle de bain ou un salon, ce chau…" at bounding box center [883, 318] width 358 height 45
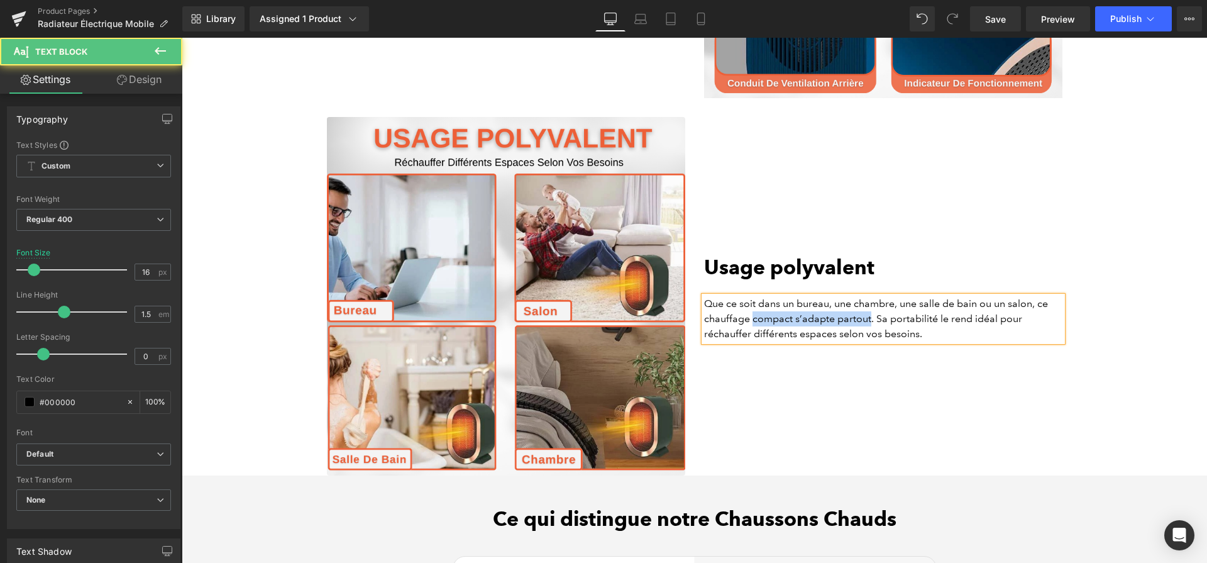
drag, startPoint x: 752, startPoint y: 325, endPoint x: 868, endPoint y: 328, distance: 116.4
click at [868, 328] on p "Que ce soit dans un bureau, une chambre, une salle de bain ou un salon, ce chau…" at bounding box center [883, 318] width 358 height 45
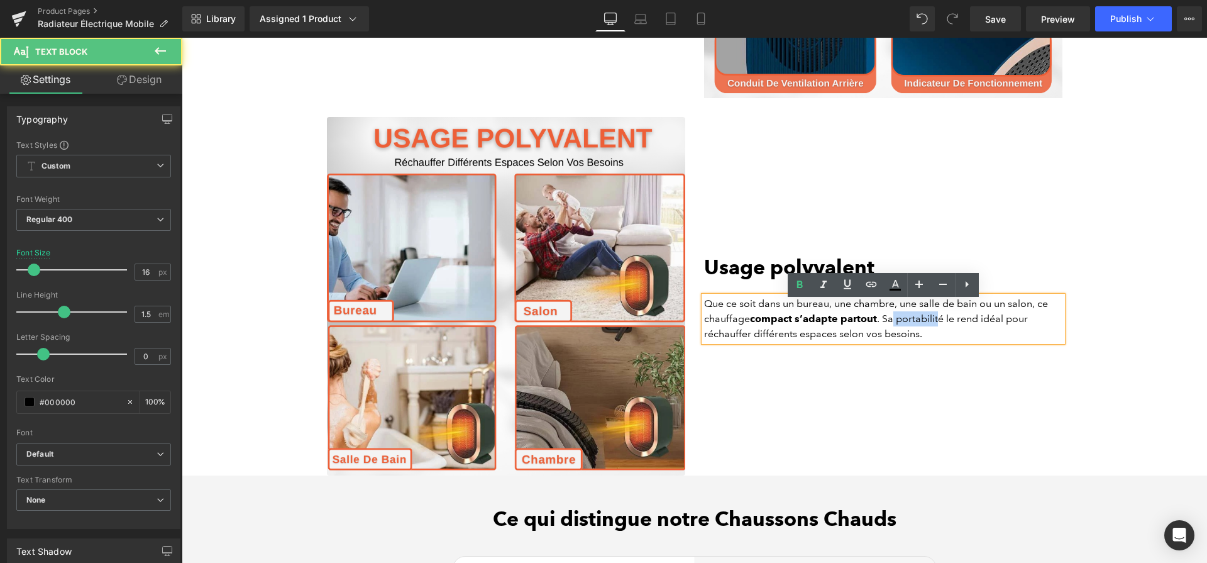
drag, startPoint x: 893, startPoint y: 326, endPoint x: 939, endPoint y: 330, distance: 46.1
click at [939, 330] on p "Que ce soit dans un bureau, une chambre, une salle de bain ou un salon, ce chau…" at bounding box center [883, 318] width 358 height 45
click at [943, 329] on p "Que ce soit dans un bureau, une chambre, une salle de bain ou un salon, ce chau…" at bounding box center [883, 318] width 358 height 45
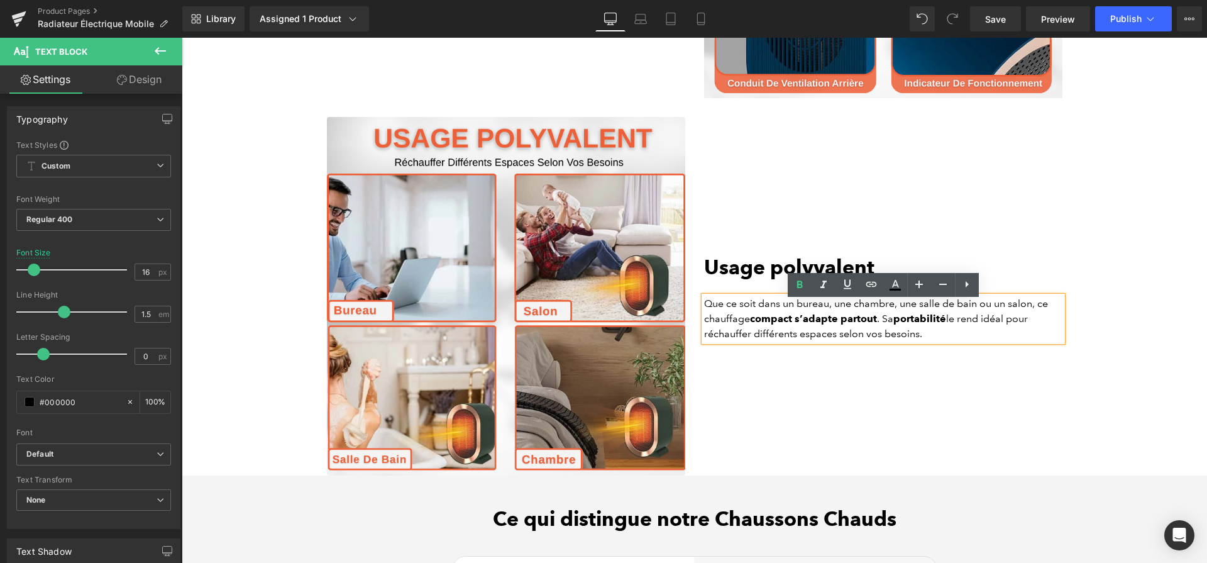
drag, startPoint x: 983, startPoint y: 324, endPoint x: 972, endPoint y: 333, distance: 14.3
click at [972, 333] on p "Que ce soit dans un bureau, une chambre, une salle de bain ou un salon, ce chau…" at bounding box center [883, 318] width 358 height 45
click at [970, 334] on p "Que ce soit dans un bureau, une chambre, une salle de bain ou un salon, ce chau…" at bounding box center [883, 318] width 358 height 45
drag, startPoint x: 840, startPoint y: 337, endPoint x: 704, endPoint y: 340, distance: 135.2
click at [704, 340] on p "Que ce soit dans un bureau, une chambre, une salle de bain ou un salon, ce chau…" at bounding box center [883, 318] width 358 height 45
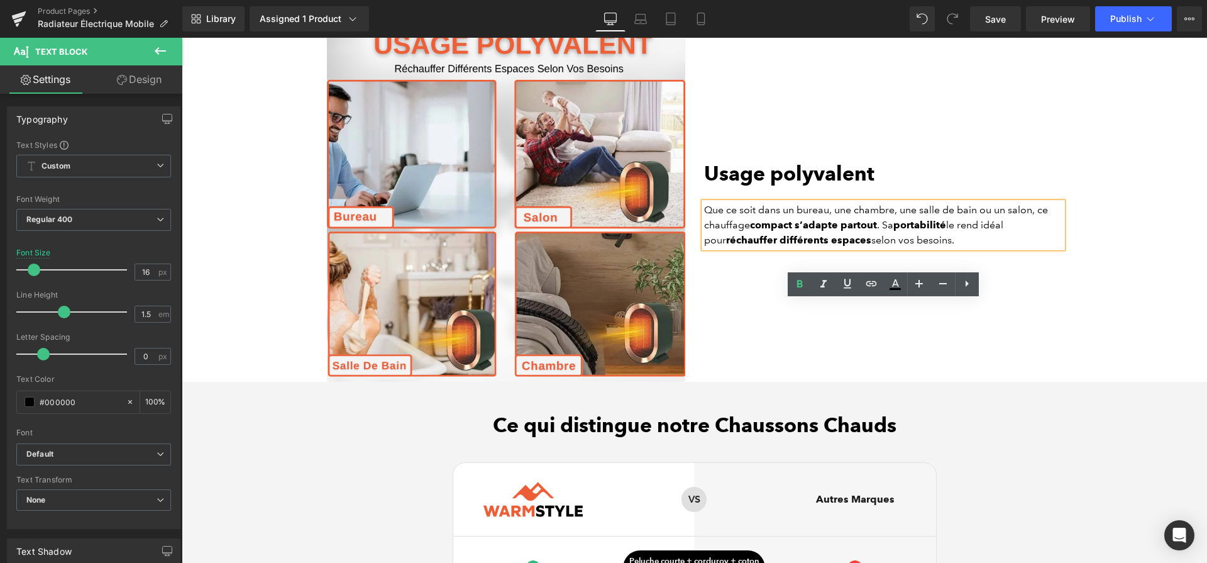
scroll to position [3476, 0]
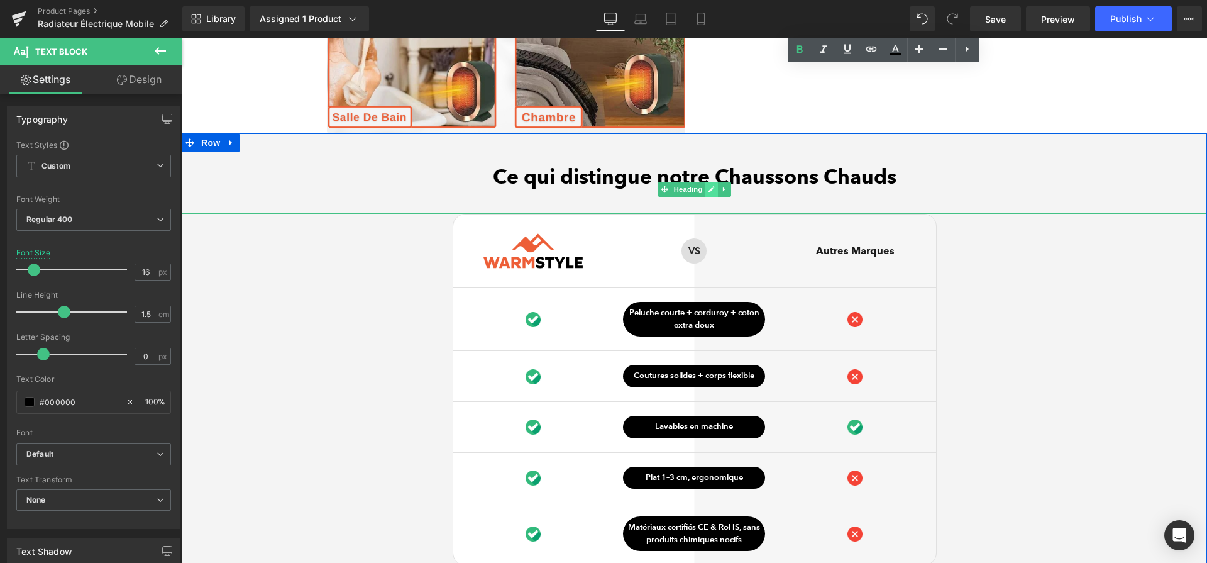
click at [716, 193] on link at bounding box center [711, 189] width 13 height 15
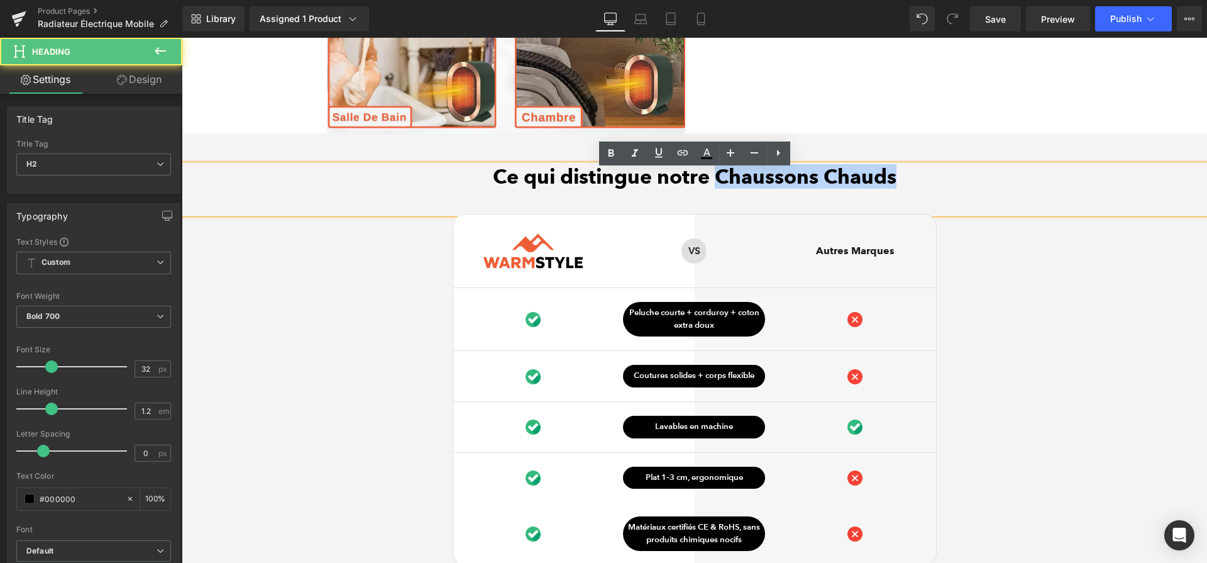
drag, startPoint x: 716, startPoint y: 185, endPoint x: 920, endPoint y: 176, distance: 204.6
click at [920, 176] on h2 "Ce qui distingue notre Chaussons Chauds" at bounding box center [695, 177] width 1026 height 24
paste div
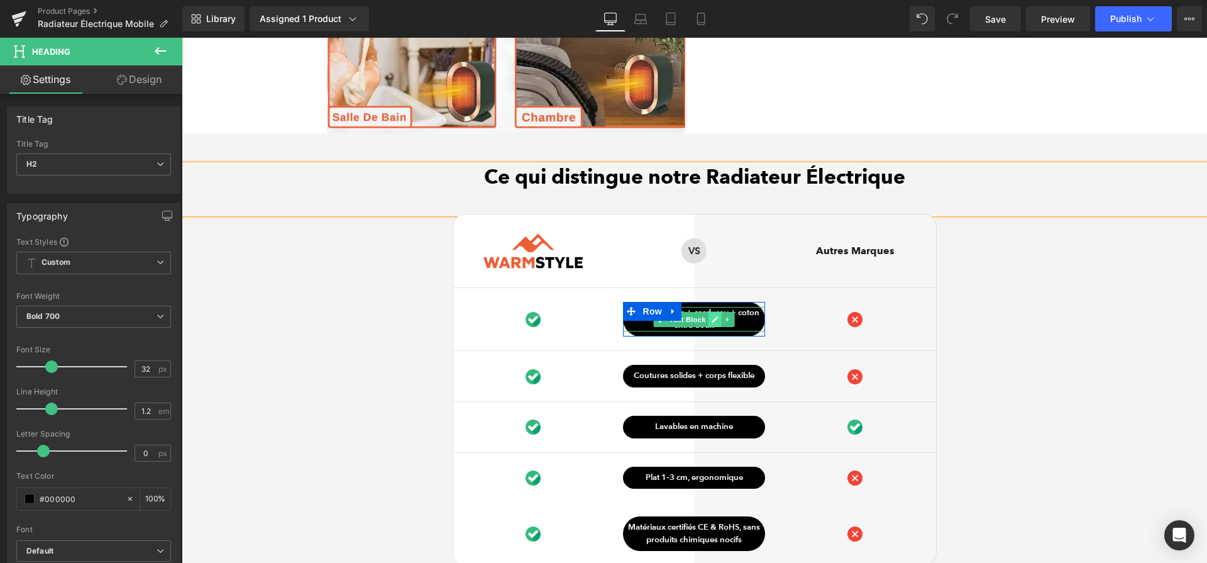
click at [712, 322] on icon at bounding box center [715, 320] width 7 height 8
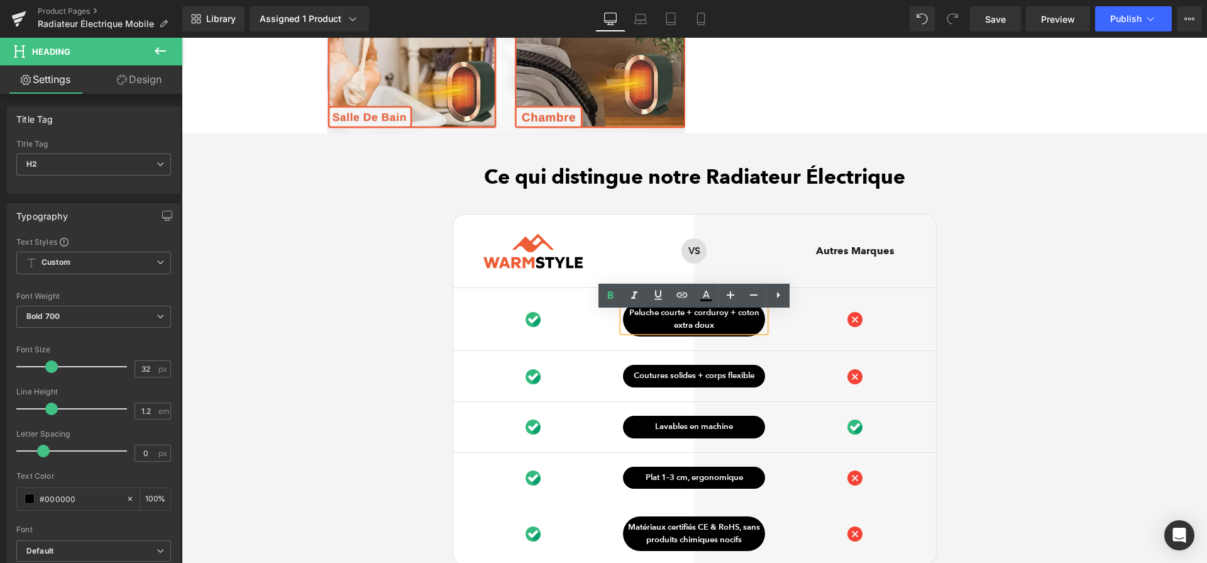
click at [711, 322] on p "Peluche courte + corduroy + coton extra doux" at bounding box center [694, 319] width 142 height 25
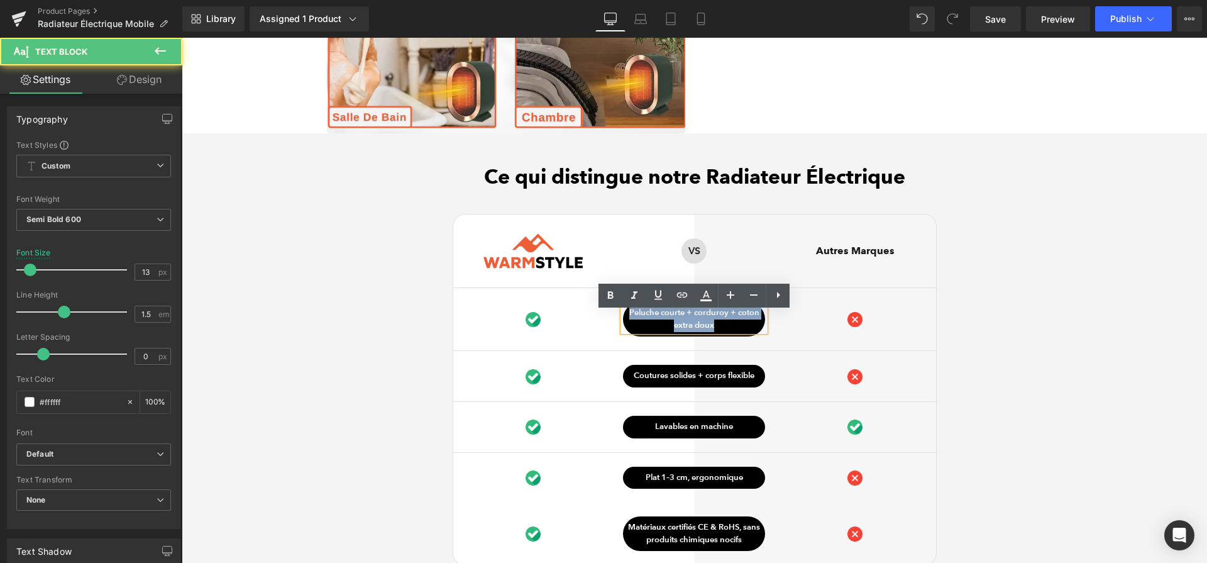
click at [711, 322] on p "Peluche courte + corduroy + coton extra doux" at bounding box center [694, 319] width 142 height 25
paste div
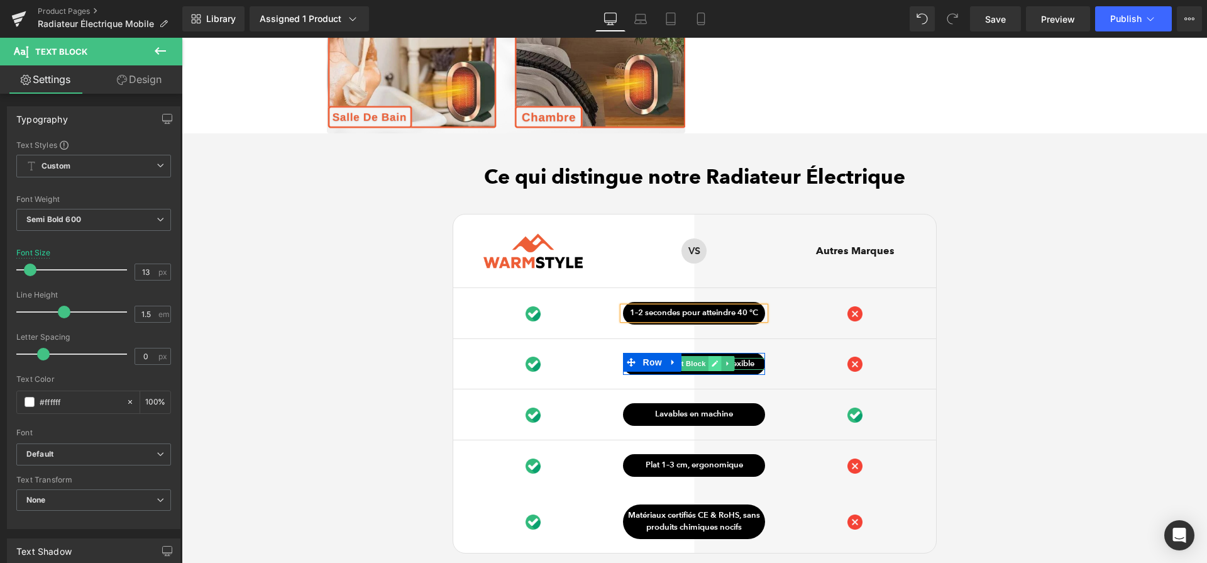
click at [712, 367] on icon at bounding box center [715, 364] width 7 height 8
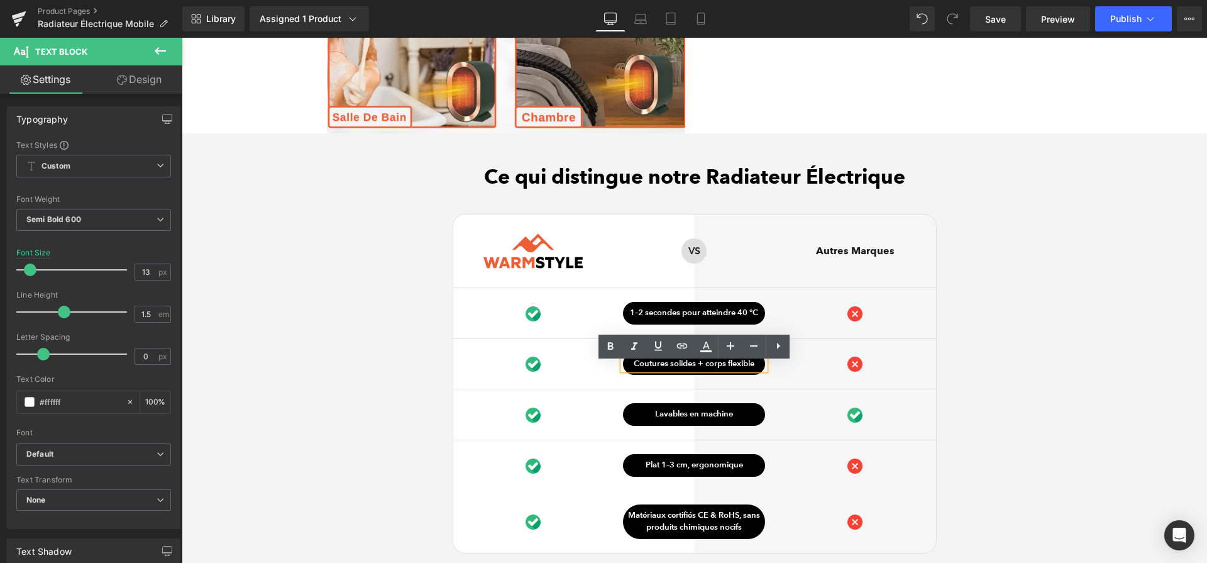
click at [711, 370] on p "Coutures solides + corps flexible" at bounding box center [694, 364] width 142 height 13
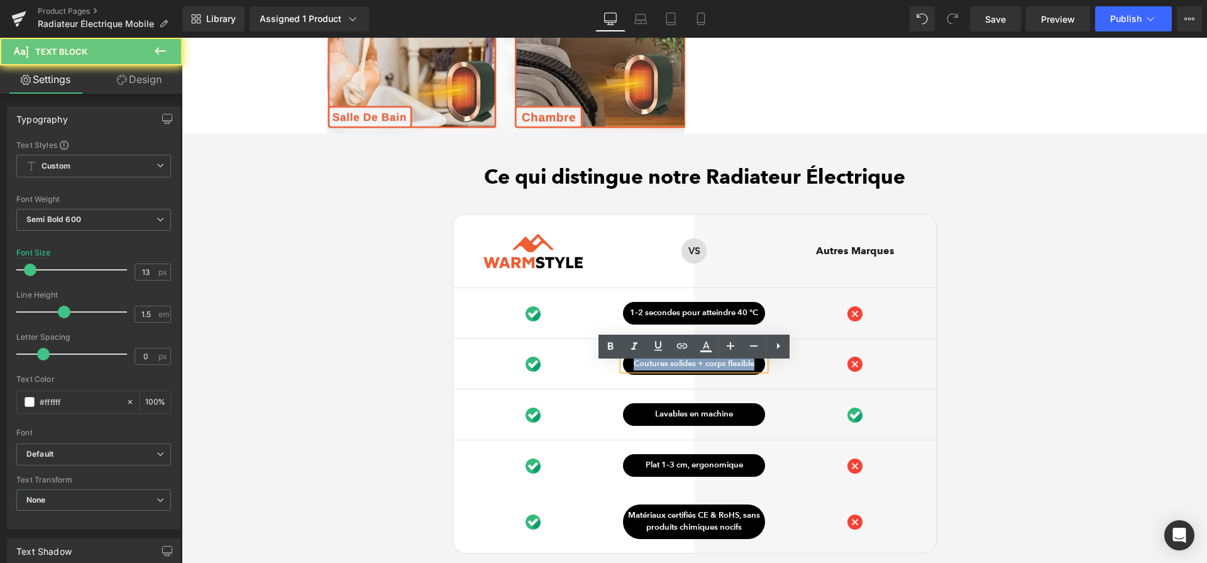
click at [711, 370] on p "Coutures solides + corps flexible" at bounding box center [694, 364] width 142 height 13
paste div
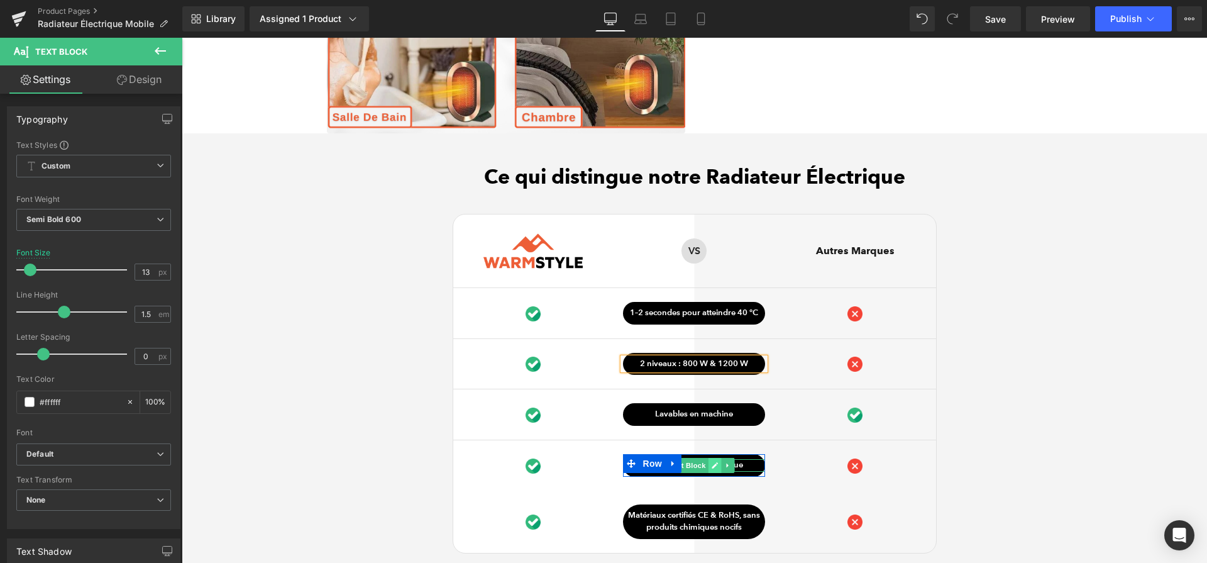
click at [713, 469] on icon at bounding box center [716, 465] width 6 height 6
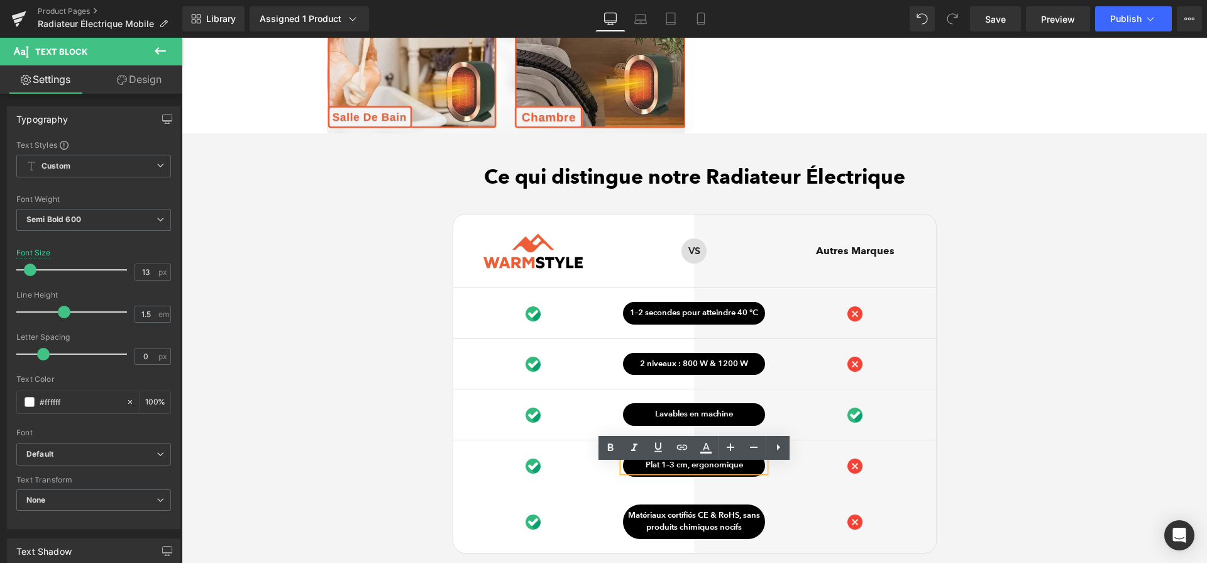
click at [712, 472] on p "Plat 1–3 cm, ergonomique" at bounding box center [694, 465] width 142 height 13
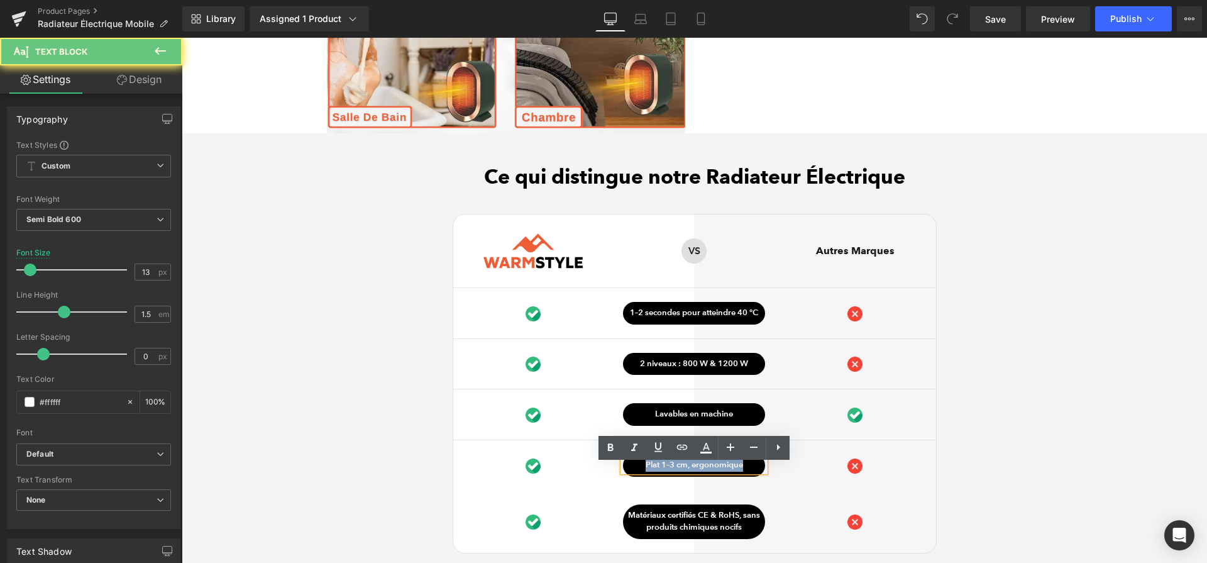
click at [712, 472] on p "Plat 1–3 cm, ergonomique" at bounding box center [694, 465] width 142 height 13
paste div
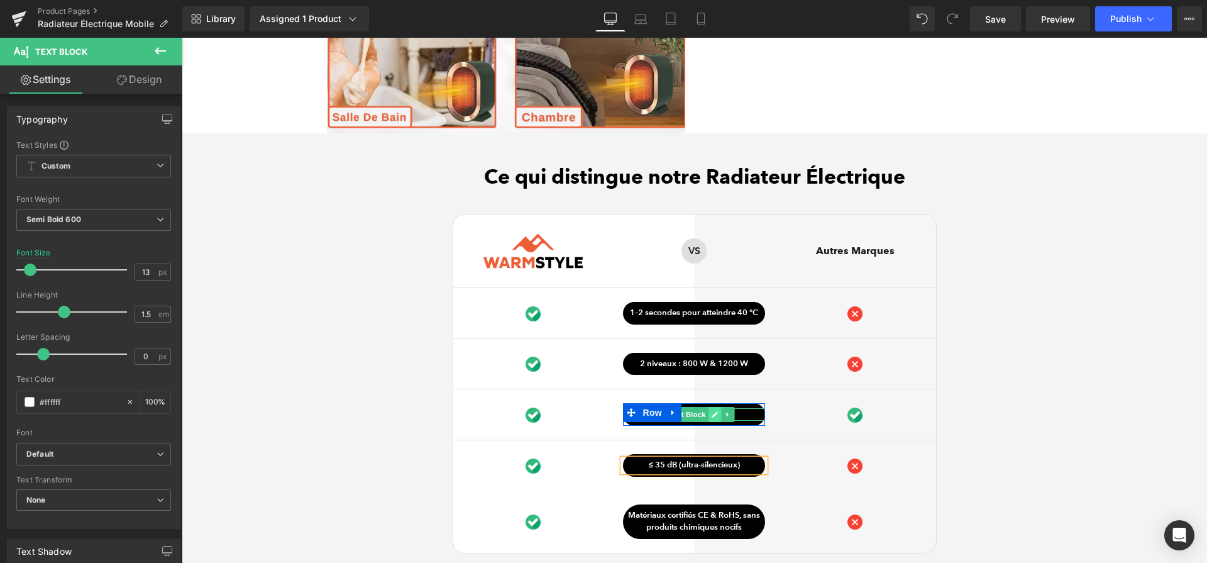
click at [715, 418] on icon at bounding box center [715, 415] width 7 height 8
click at [715, 421] on p "Lavables en machine" at bounding box center [694, 414] width 142 height 13
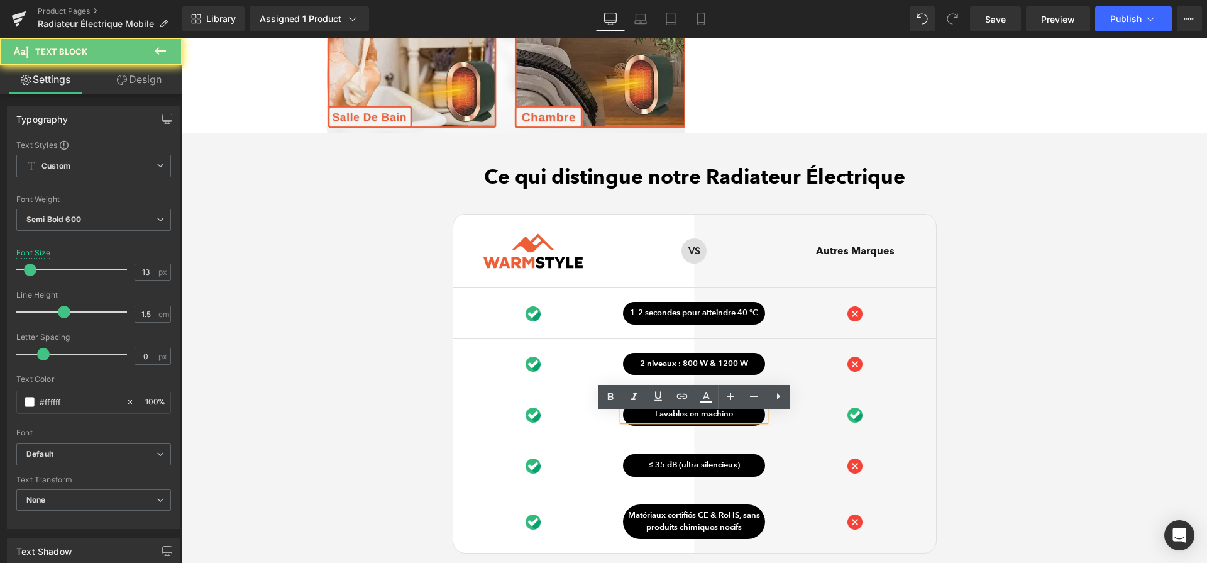
click at [715, 421] on p "Lavables en machine" at bounding box center [694, 414] width 142 height 13
paste div
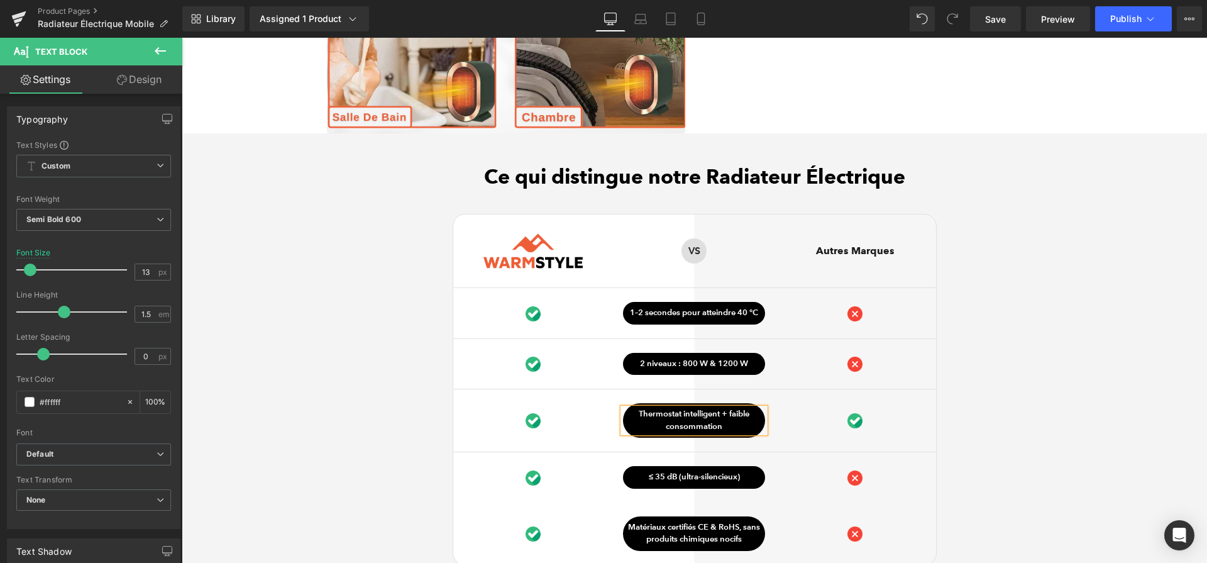
click at [975, 441] on div "Ce qui distingue notre Radiateur Électrique Heading Image Row VS Text Block Row…" at bounding box center [695, 414] width 1026 height 499
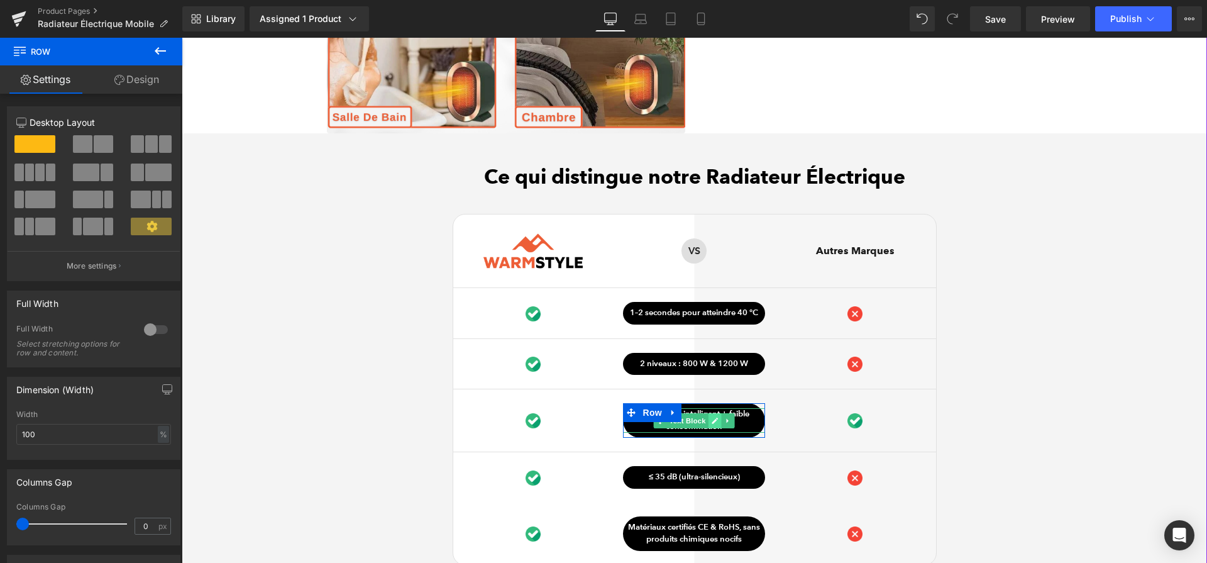
click at [717, 424] on icon at bounding box center [716, 421] width 6 height 6
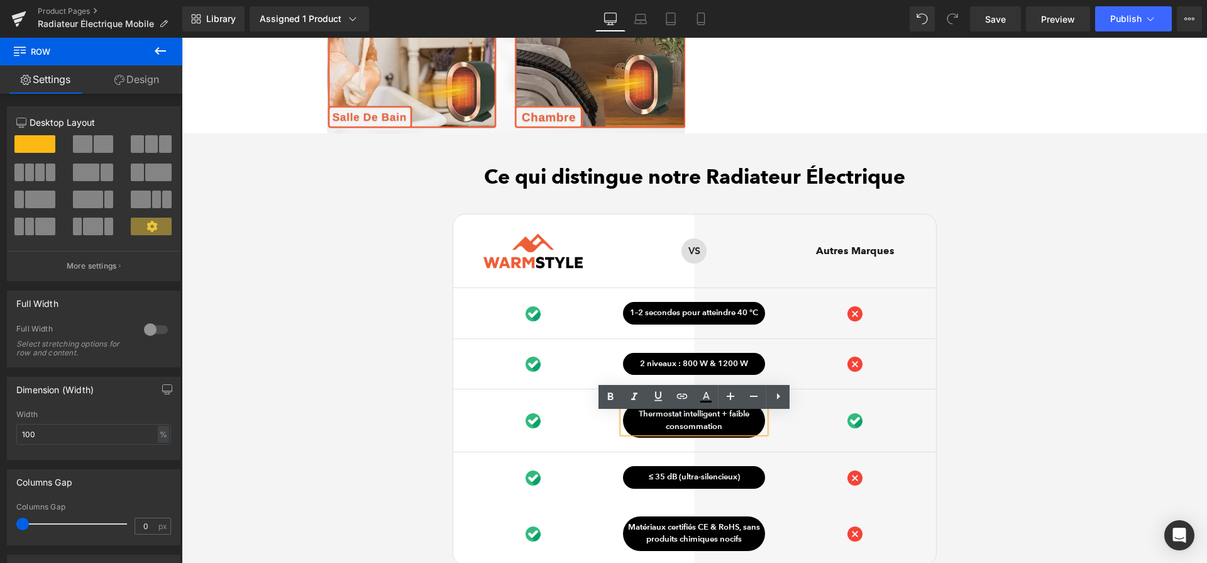
click at [731, 419] on p "Thermostat intelligent + faible consommation" at bounding box center [694, 420] width 142 height 25
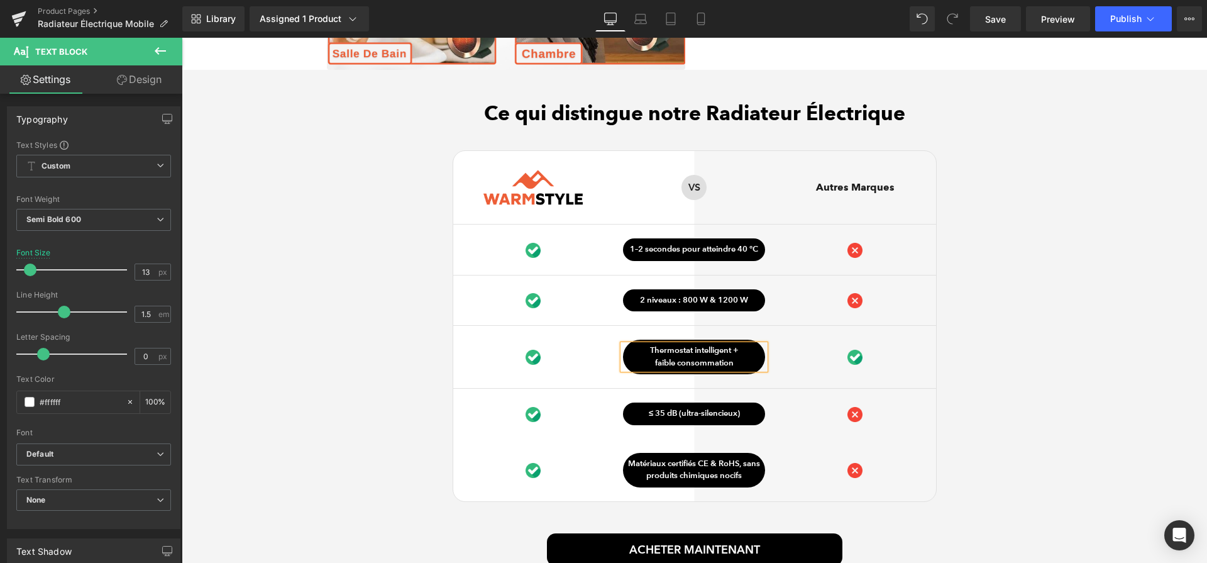
scroll to position [3558, 0]
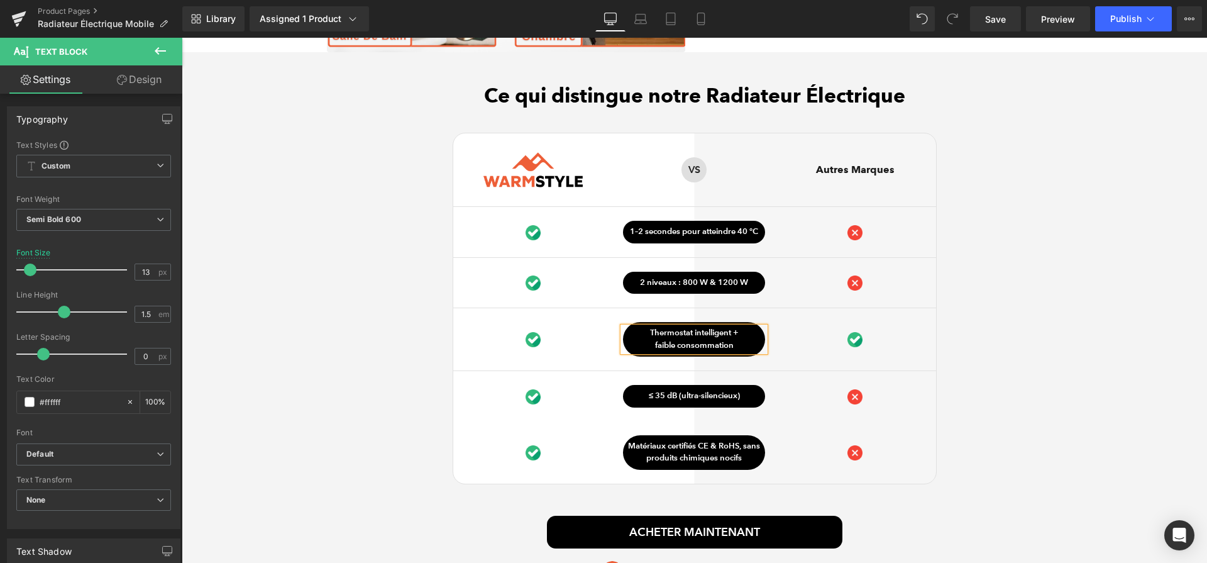
click at [987, 452] on div "Ce qui distingue notre Radiateur Électrique Heading Image Row VS Text Block Row…" at bounding box center [695, 333] width 1026 height 499
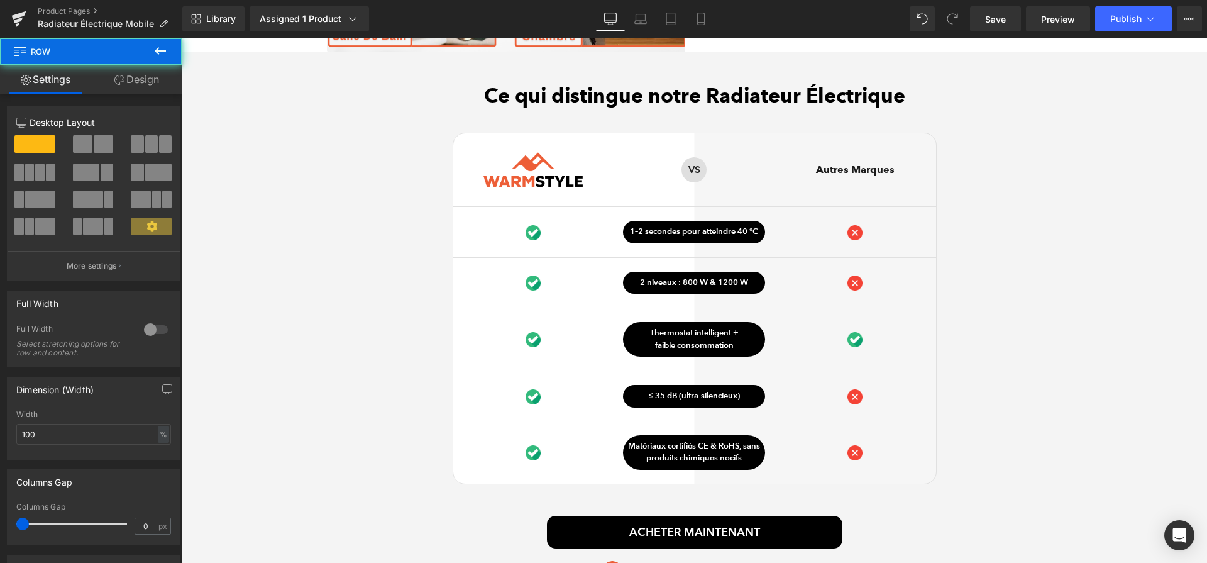
click at [894, 447] on div "Image" at bounding box center [855, 452] width 161 height 35
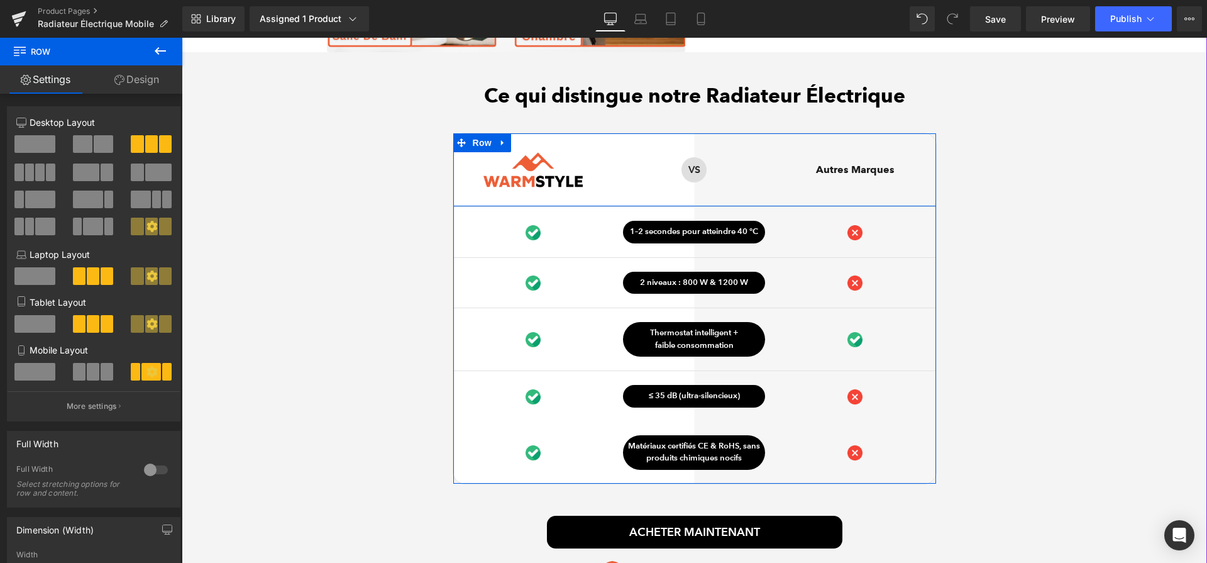
click at [738, 163] on div "VS Text Block Row" at bounding box center [694, 169] width 161 height 73
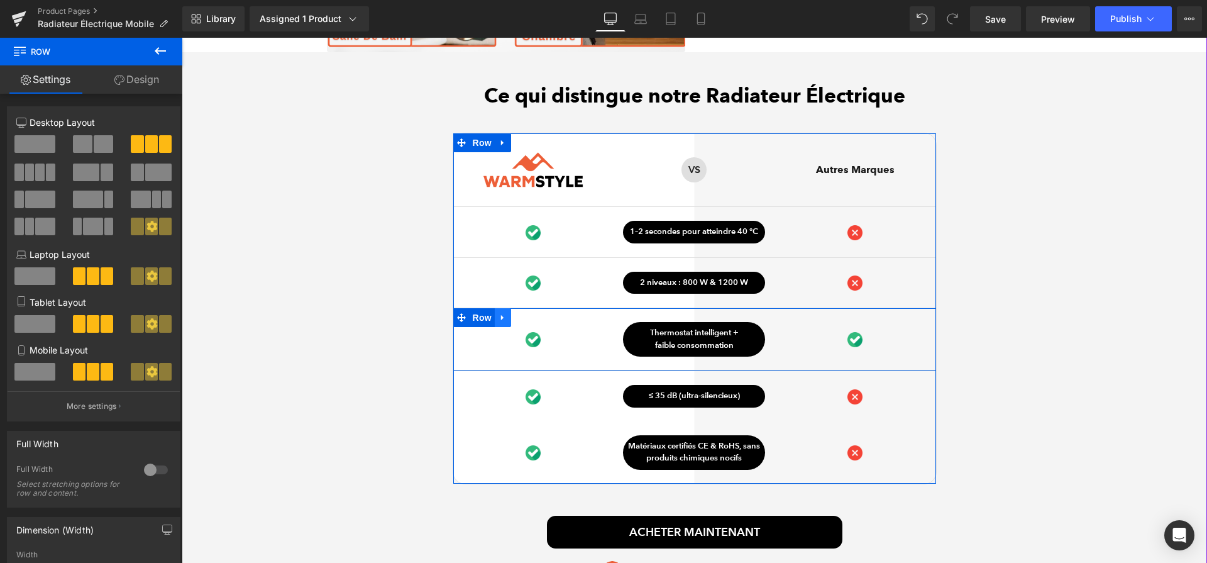
click at [500, 323] on icon at bounding box center [503, 317] width 9 height 9
click at [520, 322] on icon at bounding box center [519, 317] width 9 height 9
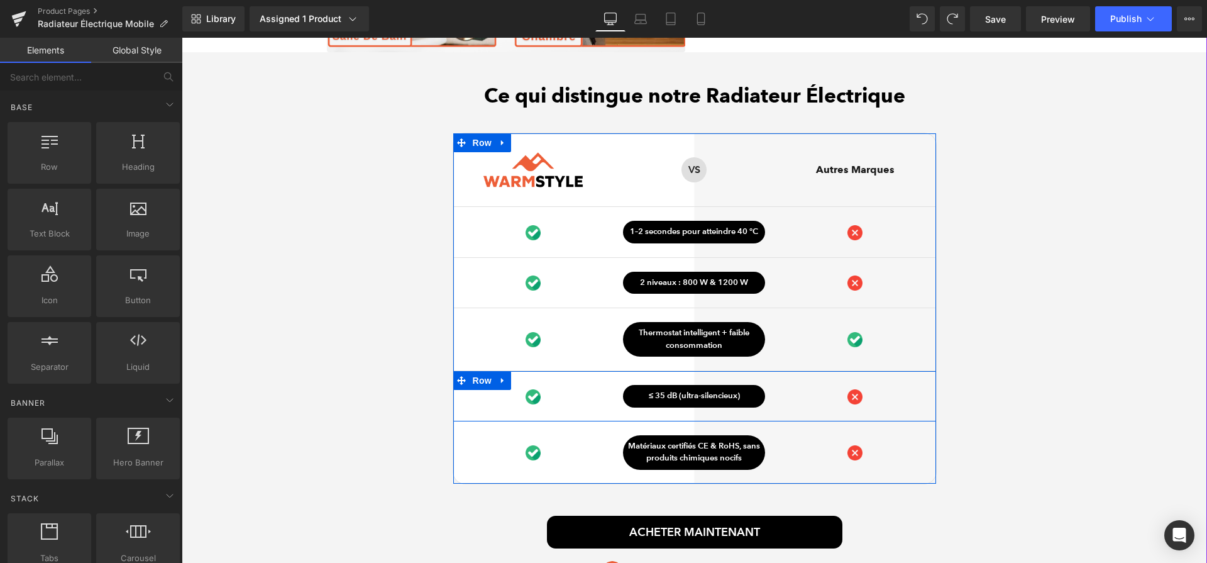
click at [577, 387] on div "Image ≤ 35 dB (ultra-silencieux) Text Block Row Image Row" at bounding box center [694, 396] width 483 height 50
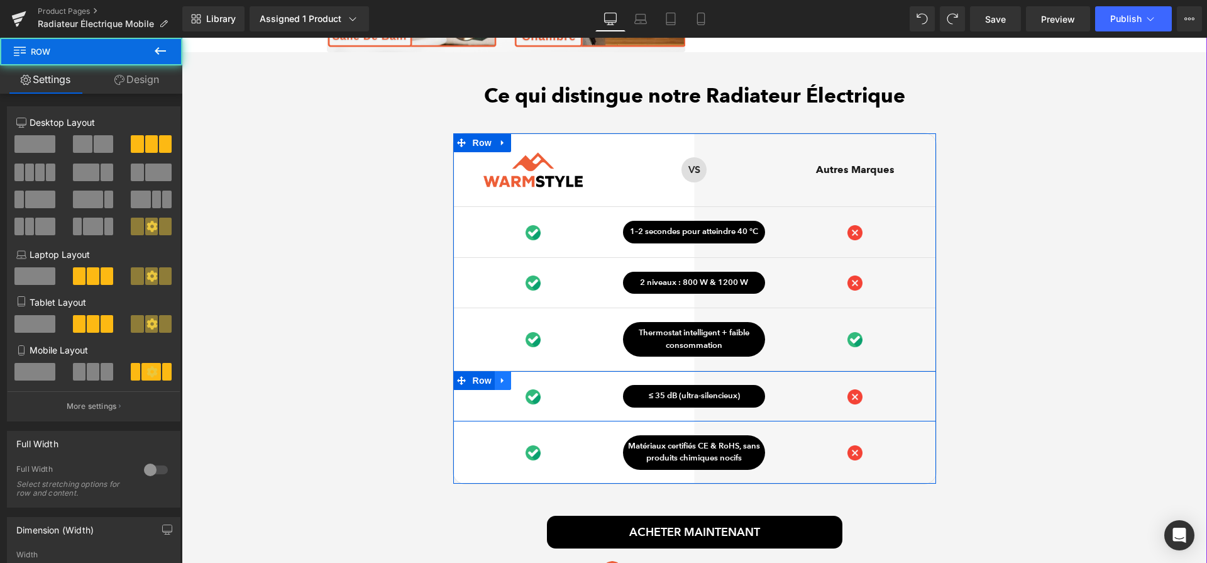
click at [509, 386] on link at bounding box center [503, 380] width 16 height 19
click at [516, 385] on icon at bounding box center [519, 380] width 9 height 9
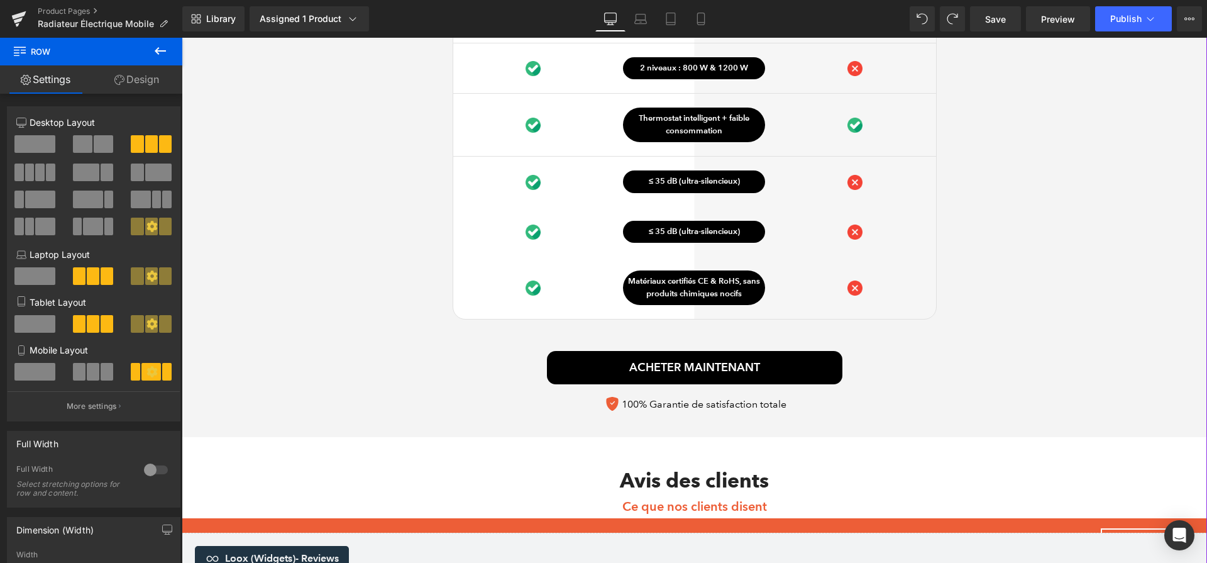
scroll to position [3753, 0]
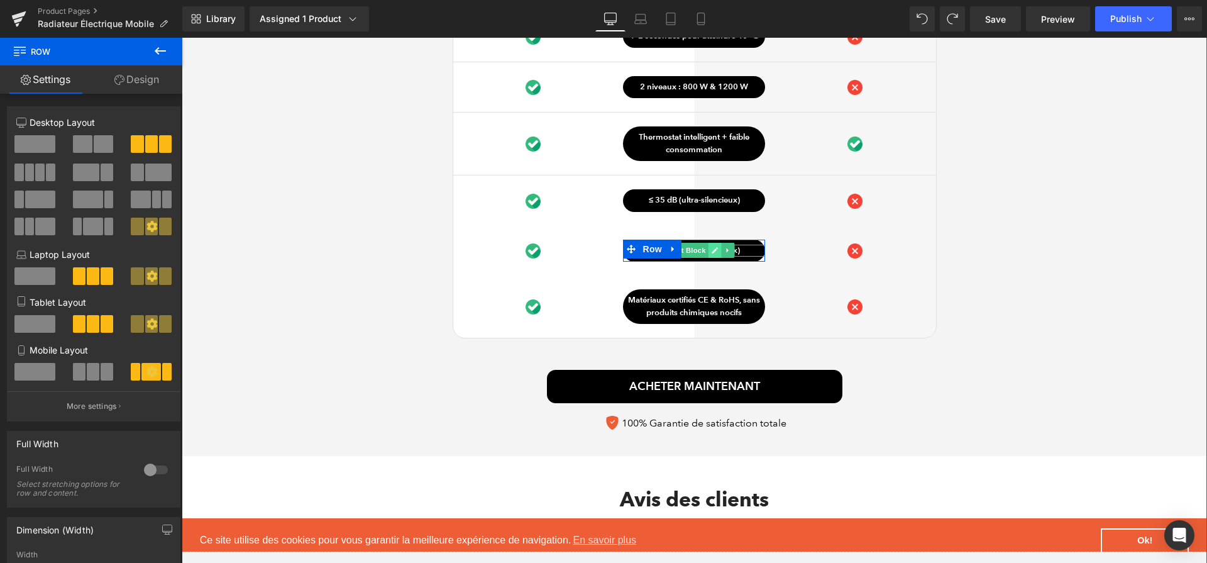
click at [713, 254] on icon at bounding box center [715, 251] width 7 height 8
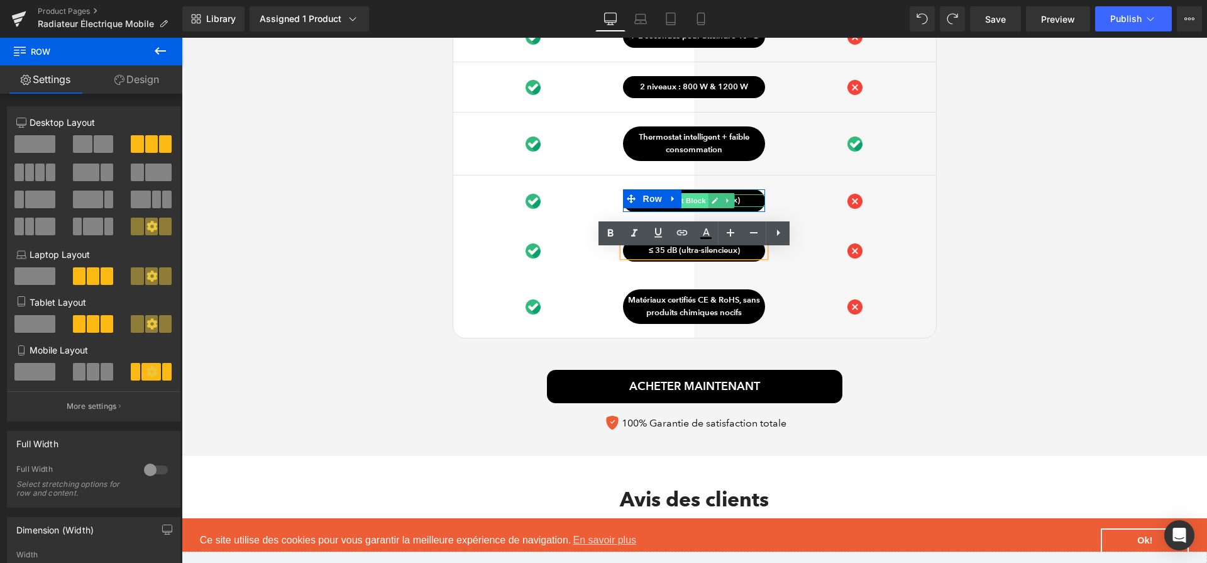
click at [707, 206] on span "Text Block" at bounding box center [688, 200] width 42 height 15
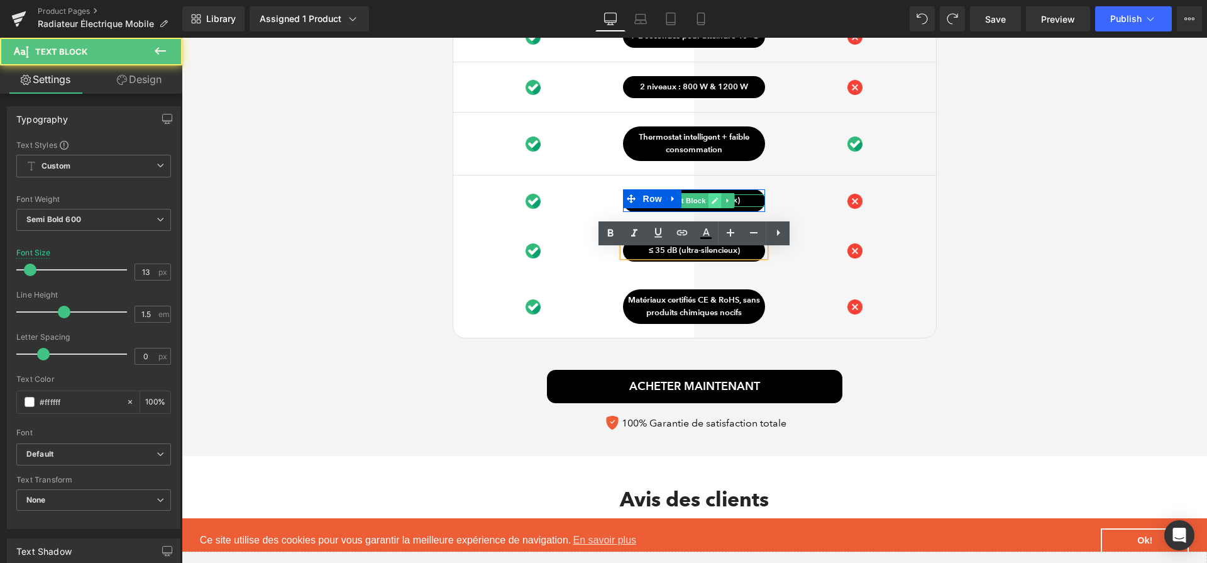
click at [714, 204] on icon at bounding box center [716, 200] width 6 height 6
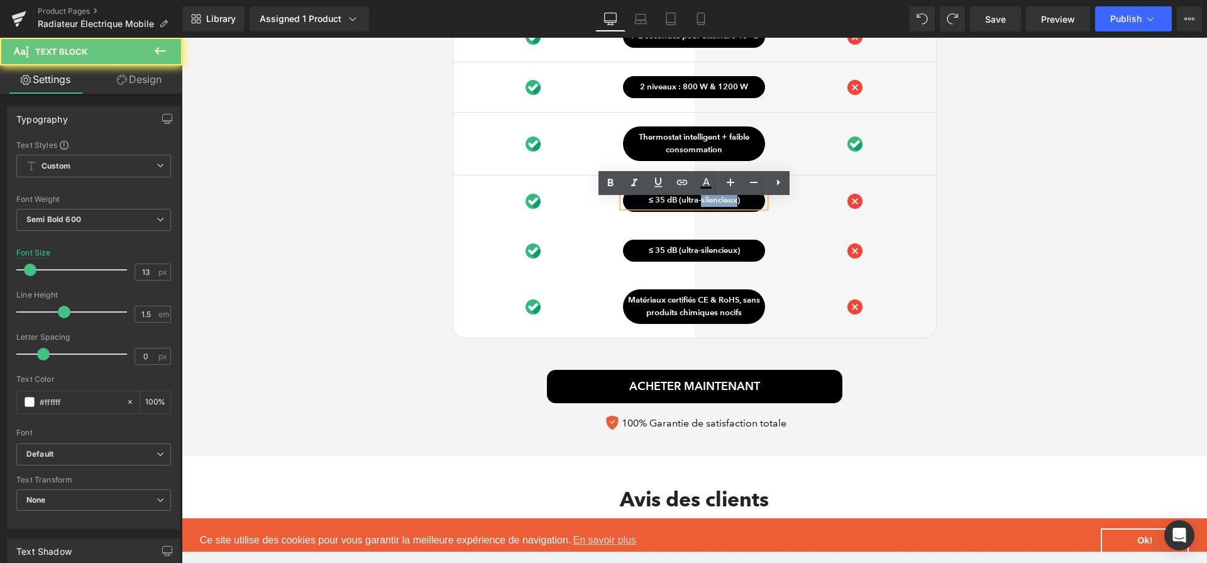
click at [714, 206] on p "≤ 35 dB (ultra-silencieux)" at bounding box center [694, 200] width 142 height 13
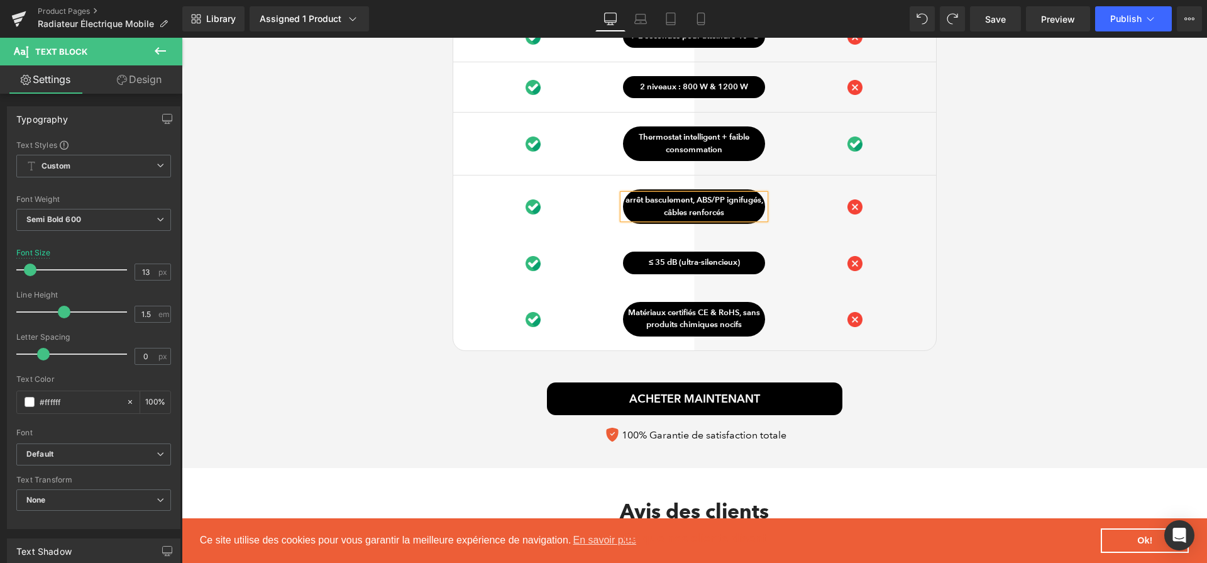
click at [695, 204] on p "arrêt basculement, ABS/PP ignifugés, câbles renforcés" at bounding box center [694, 206] width 142 height 25
click at [950, 255] on div "Ce qui distingue notre Radiateur Électrique Heading Image Row VS Text Block Row…" at bounding box center [695, 168] width 1026 height 561
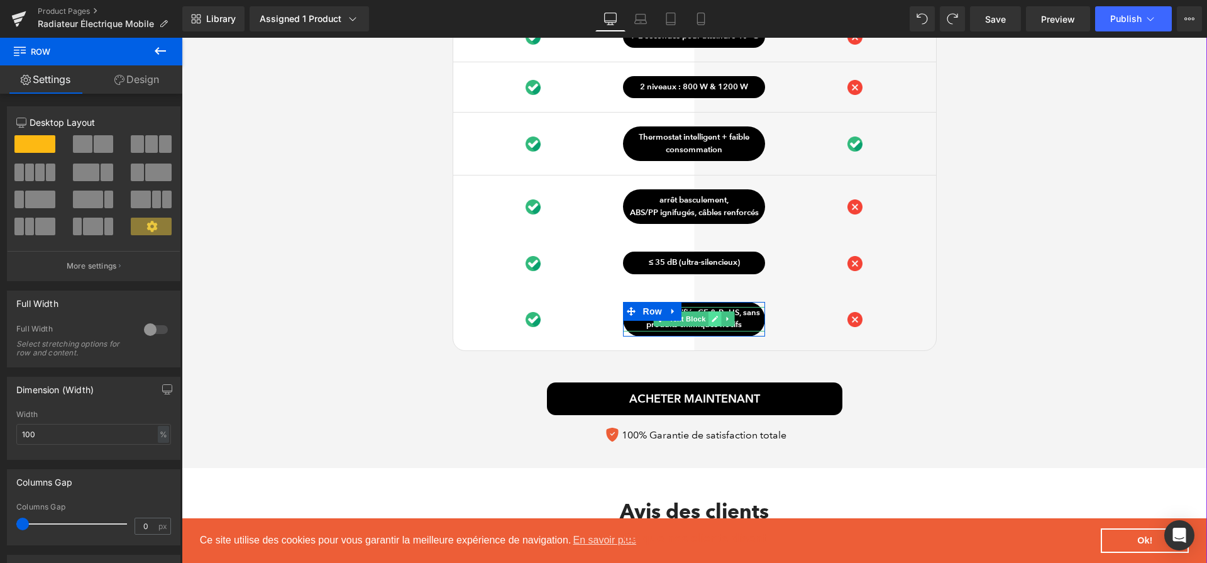
click at [710, 324] on link at bounding box center [715, 318] width 13 height 15
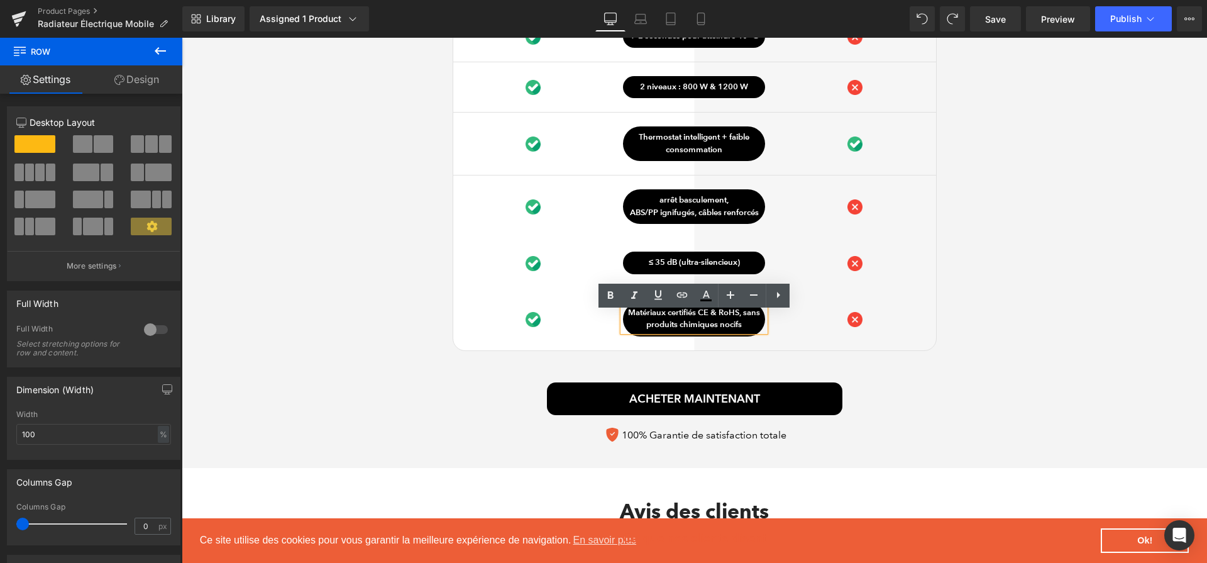
click at [710, 324] on p "Matériaux certifiés CE & RoHS, sans produits chimiques nocifs" at bounding box center [694, 319] width 142 height 25
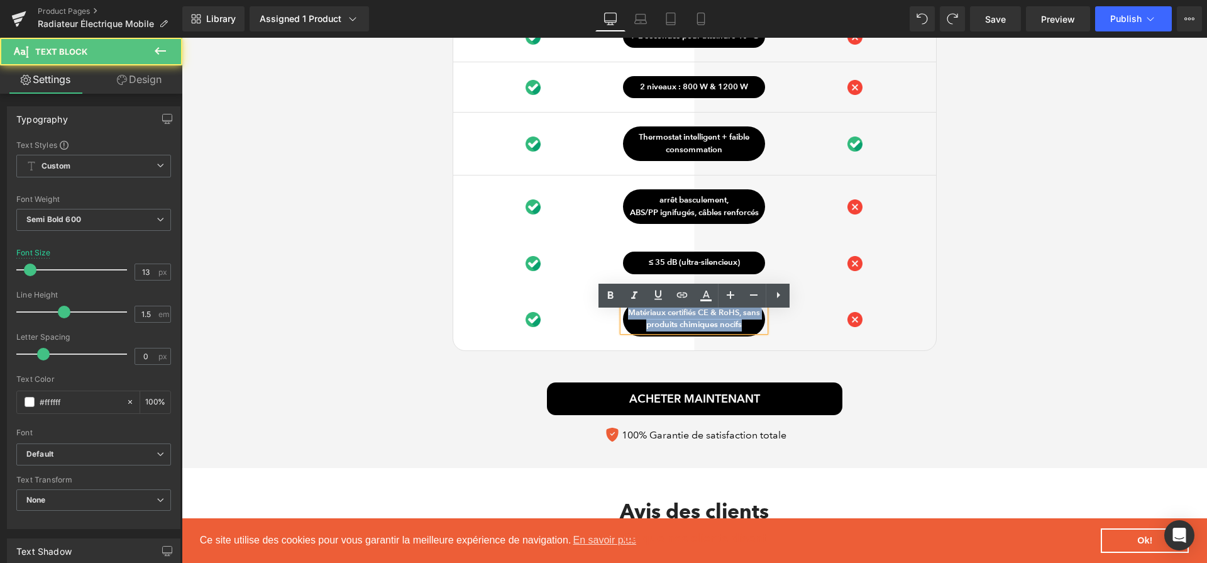
click at [710, 324] on p "Matériaux certifiés CE & RoHS, sans produits chimiques nocifs" at bounding box center [694, 319] width 142 height 25
paste div
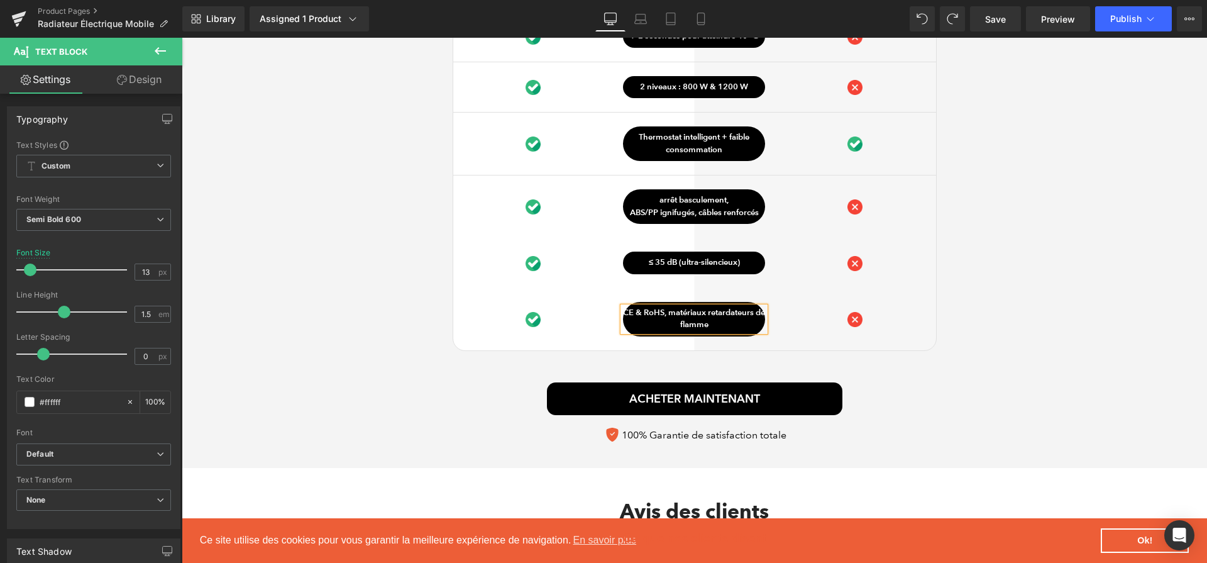
click at [675, 317] on link at bounding box center [669, 311] width 13 height 15
click at [711, 315] on icon at bounding box center [713, 312] width 7 height 8
click at [704, 320] on p "CE & RoHS, matériaux retardateurs de flamme" at bounding box center [694, 319] width 142 height 25
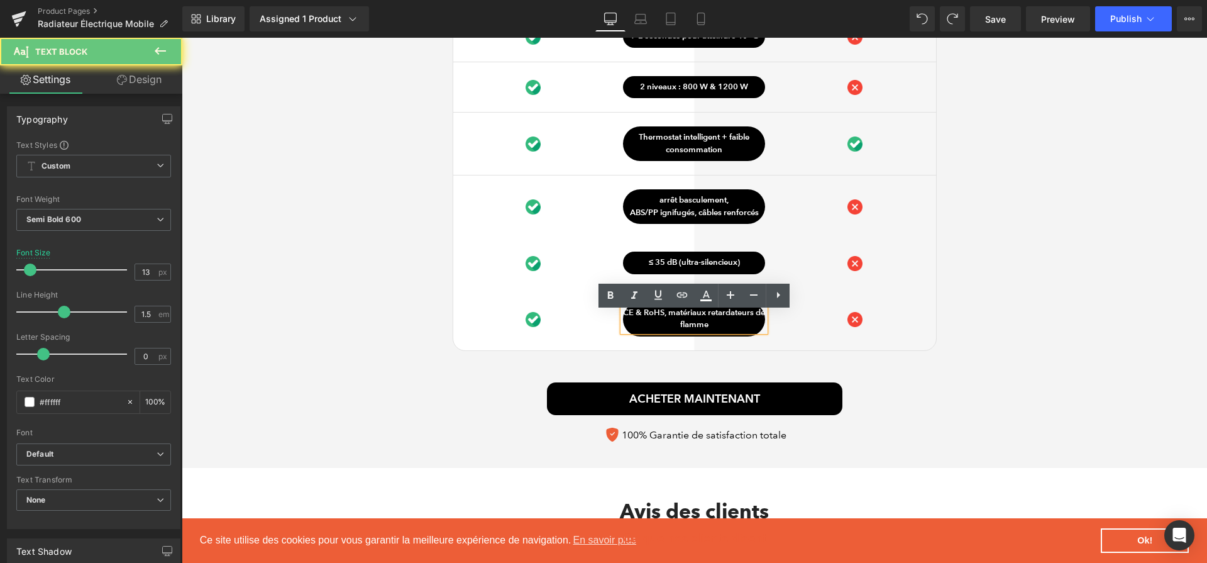
click at [675, 318] on p "CE & RoHS, matériaux retardateurs de flamme" at bounding box center [694, 319] width 142 height 25
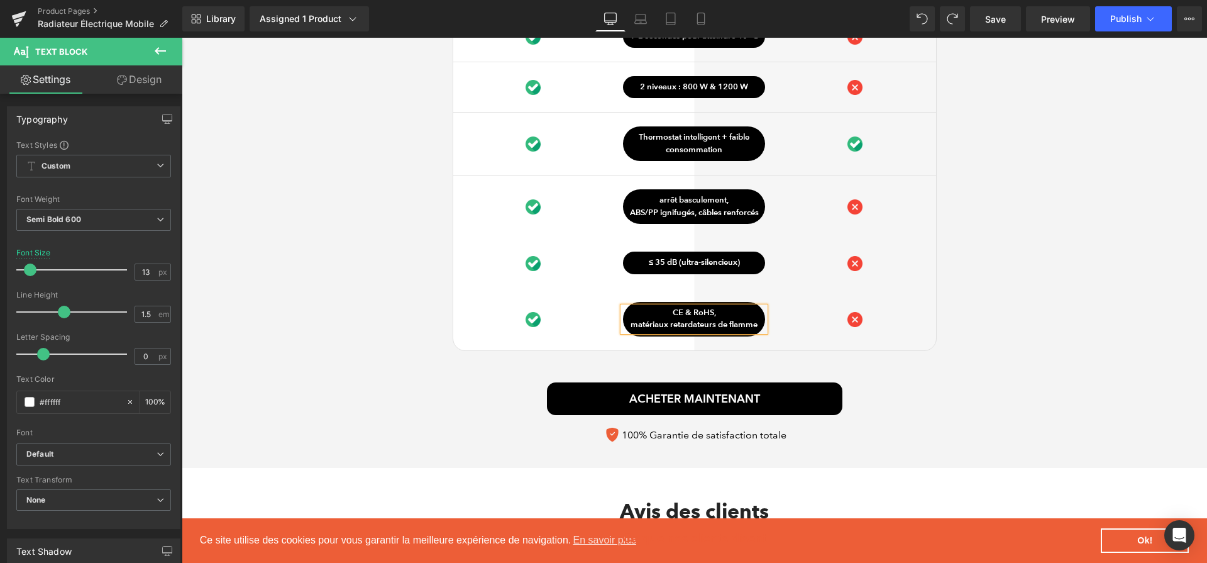
click at [947, 331] on div "Ce qui distingue notre Radiateur Électrique Heading Image Row VS Text Block Row…" at bounding box center [695, 168] width 1026 height 561
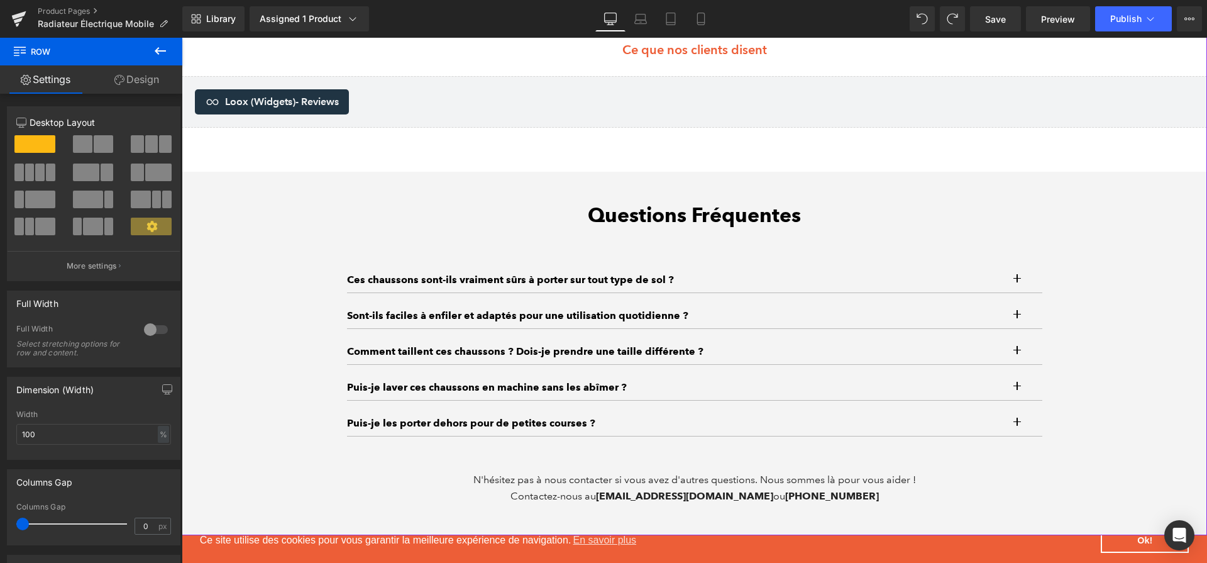
scroll to position [4263, 0]
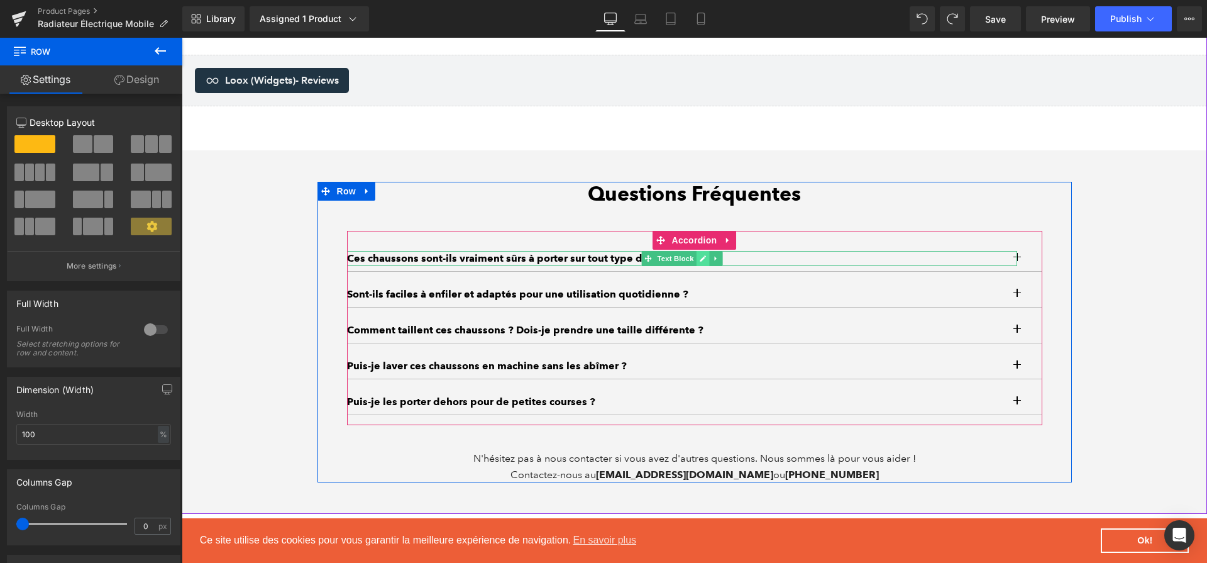
click at [699, 266] on link at bounding box center [702, 258] width 13 height 15
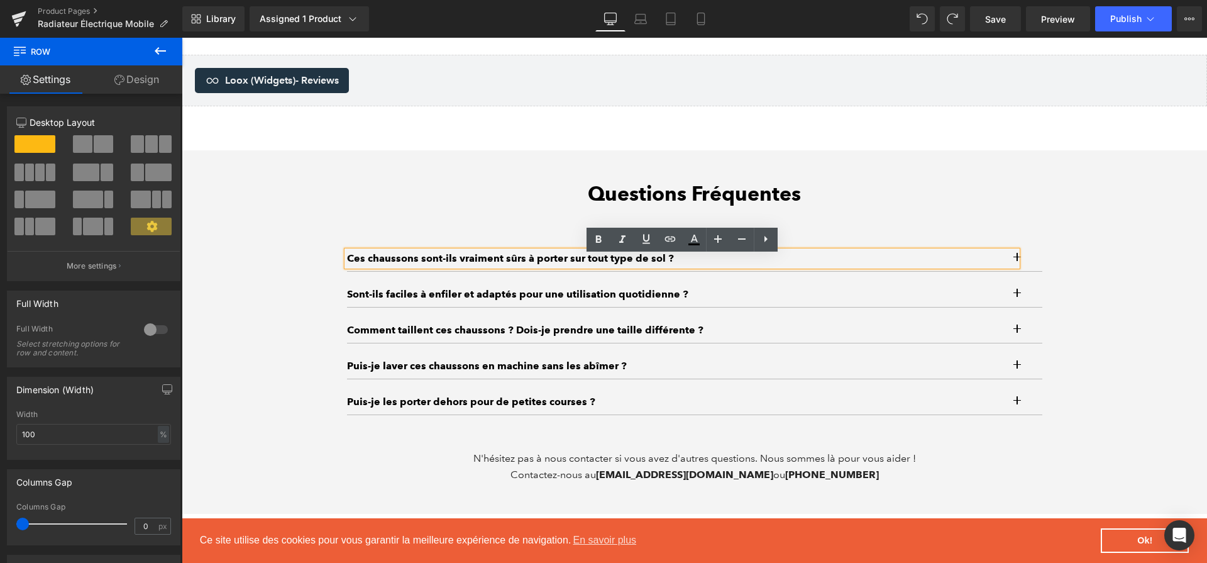
click at [699, 266] on p "Ces chaussons sont-ils vraiment sûrs à porter sur tout type de sol ?" at bounding box center [682, 258] width 670 height 15
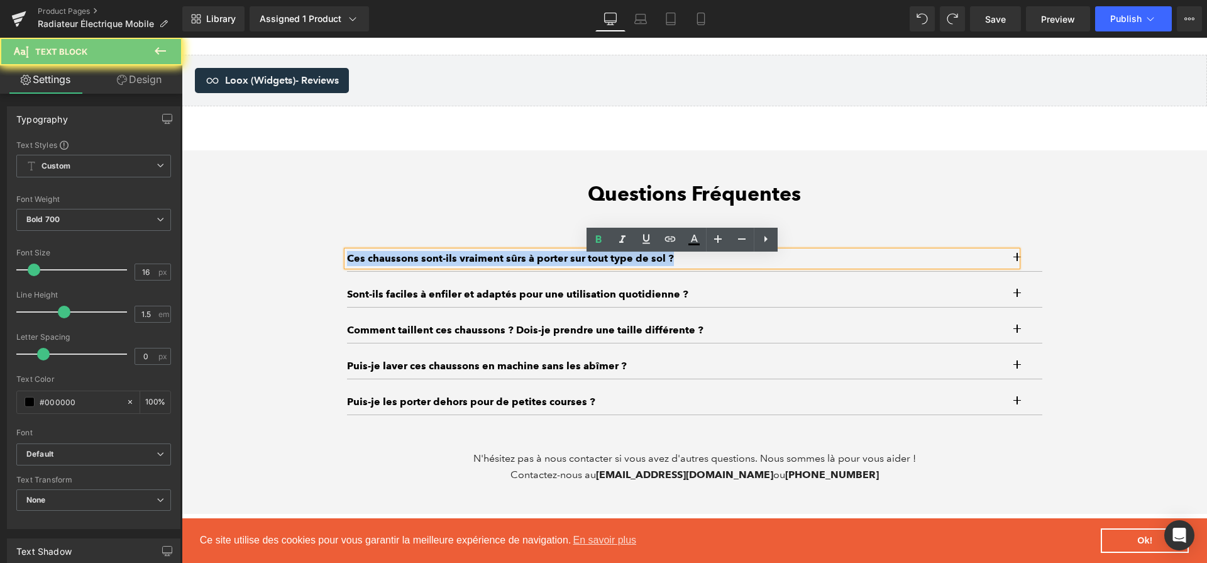
click at [699, 266] on p "Ces chaussons sont-ils vraiment sûrs à porter sur tout type de sol ?" at bounding box center [682, 258] width 670 height 15
paste div
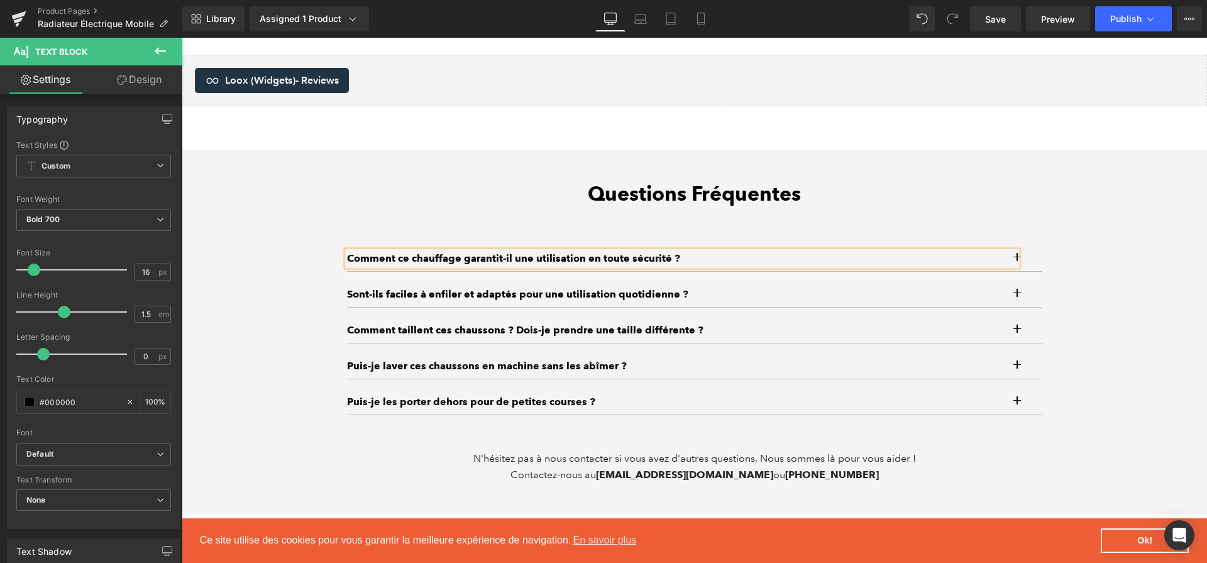
click at [1039, 261] on button "button" at bounding box center [1030, 258] width 25 height 25
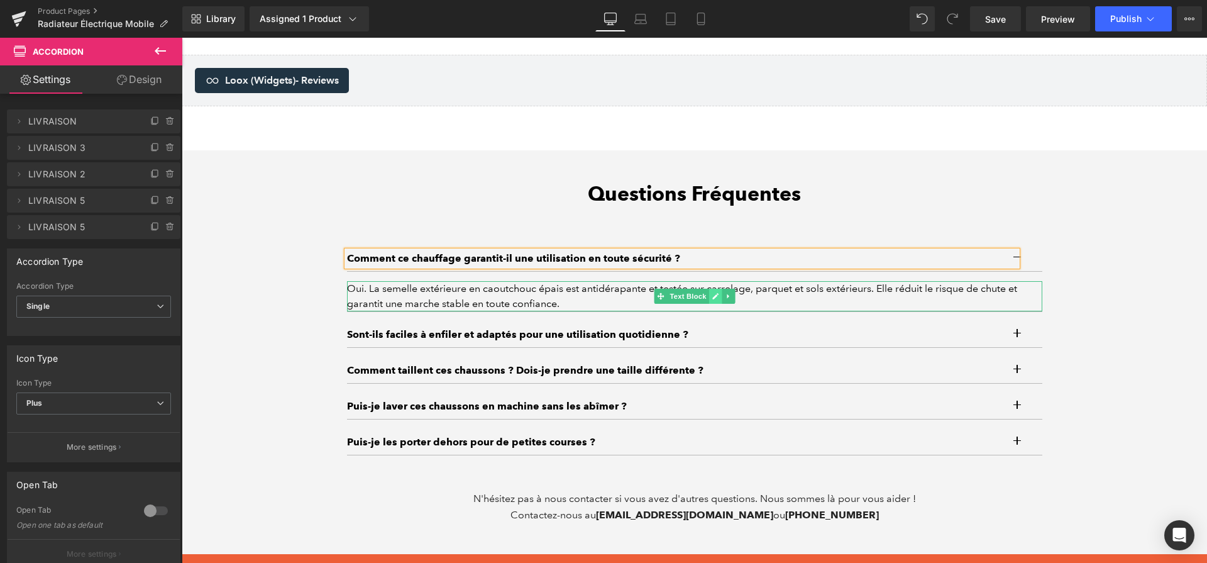
click at [713, 299] on icon at bounding box center [716, 296] width 6 height 6
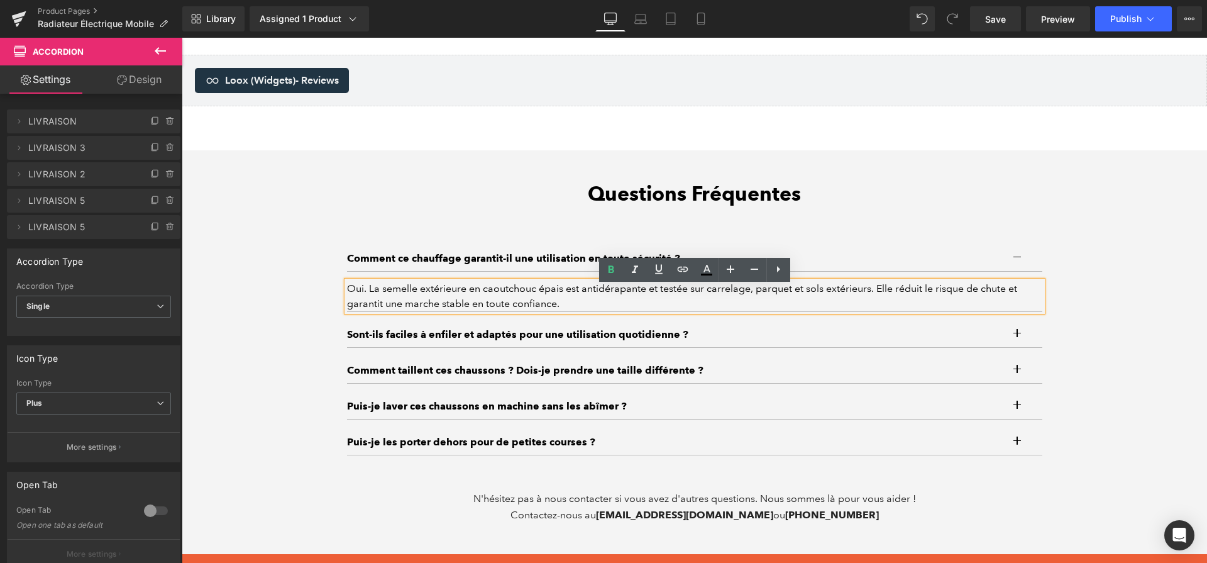
click at [713, 303] on div "Oui. La semelle extérieure en caoutchouc épais est antidérapante et testée sur …" at bounding box center [695, 296] width 696 height 30
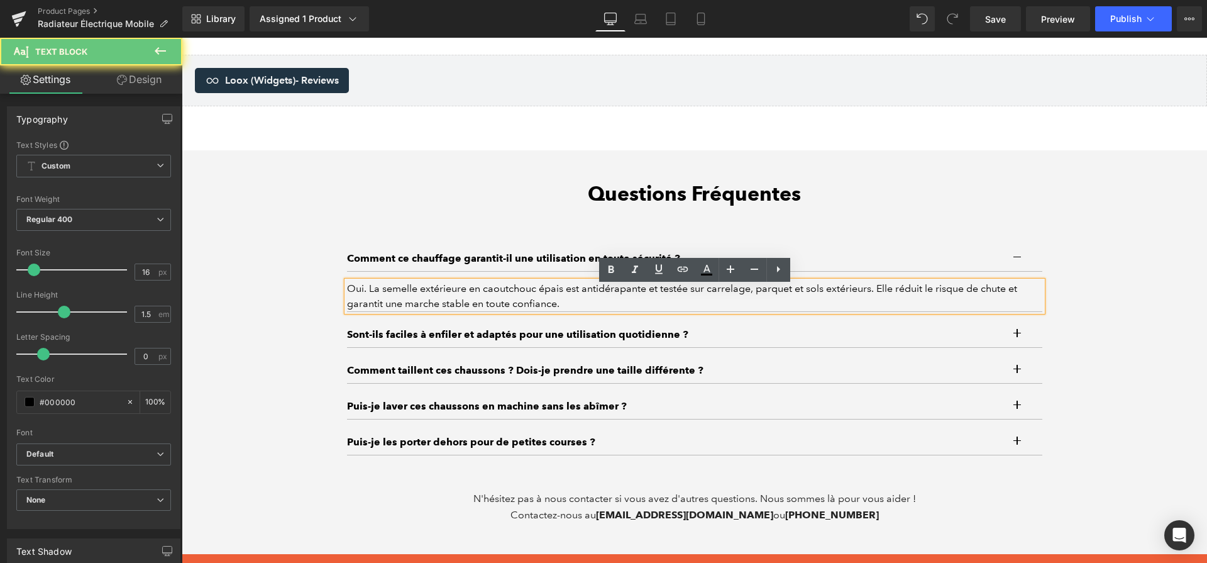
click at [713, 303] on div "Oui. La semelle extérieure en caoutchouc épais est antidérapante et testée sur …" at bounding box center [695, 296] width 696 height 30
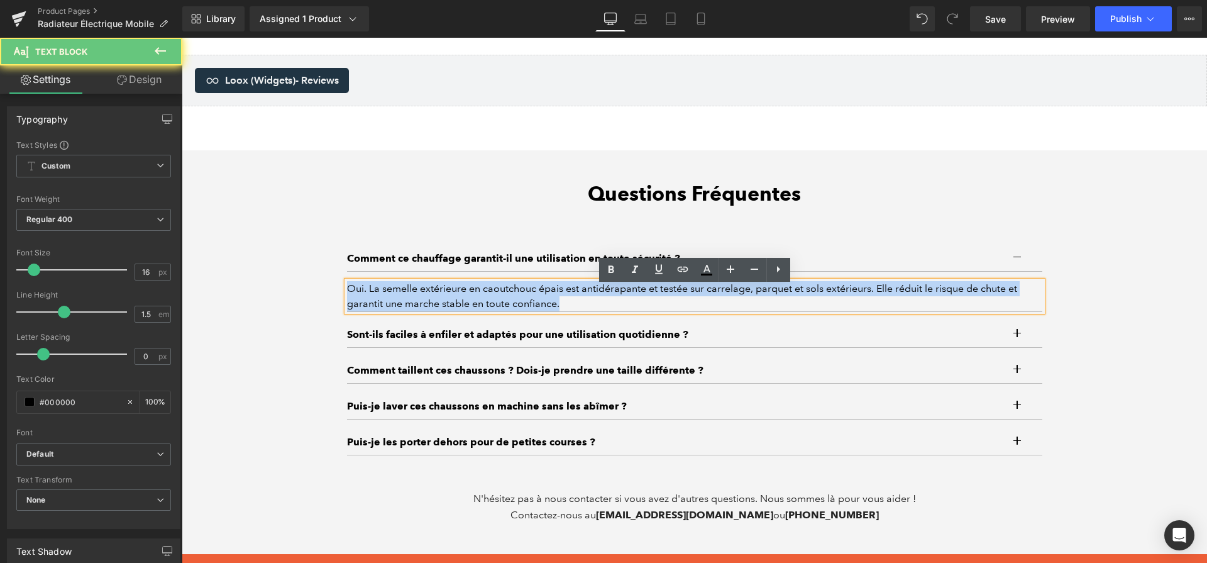
click at [713, 303] on div "Oui. La semelle extérieure en caoutchouc épais est antidérapante et testée sur …" at bounding box center [695, 296] width 696 height 30
paste div
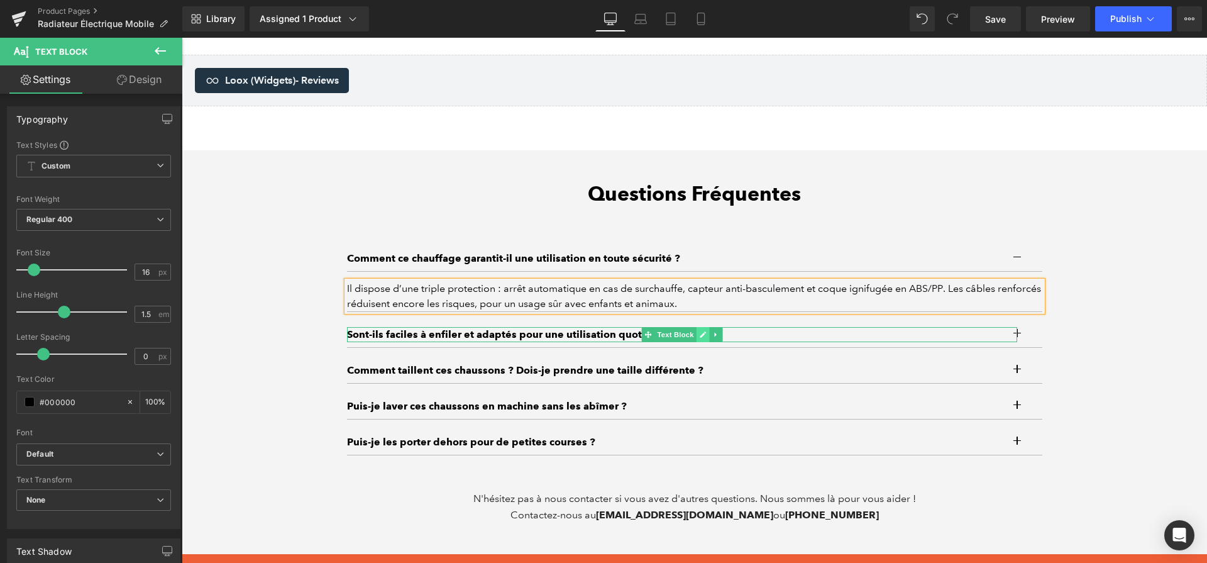
click at [699, 338] on icon at bounding box center [702, 335] width 7 height 8
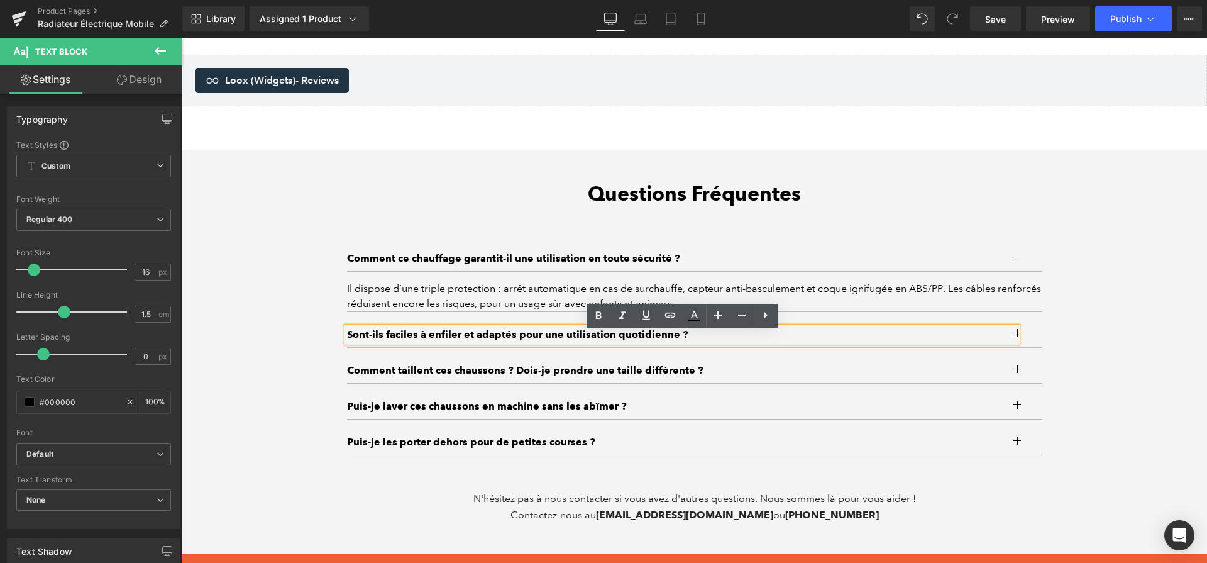
click at [699, 341] on p "Sont-ils faciles à enfiler et adaptés pour une utilisation quotidienne ?" at bounding box center [682, 334] width 670 height 15
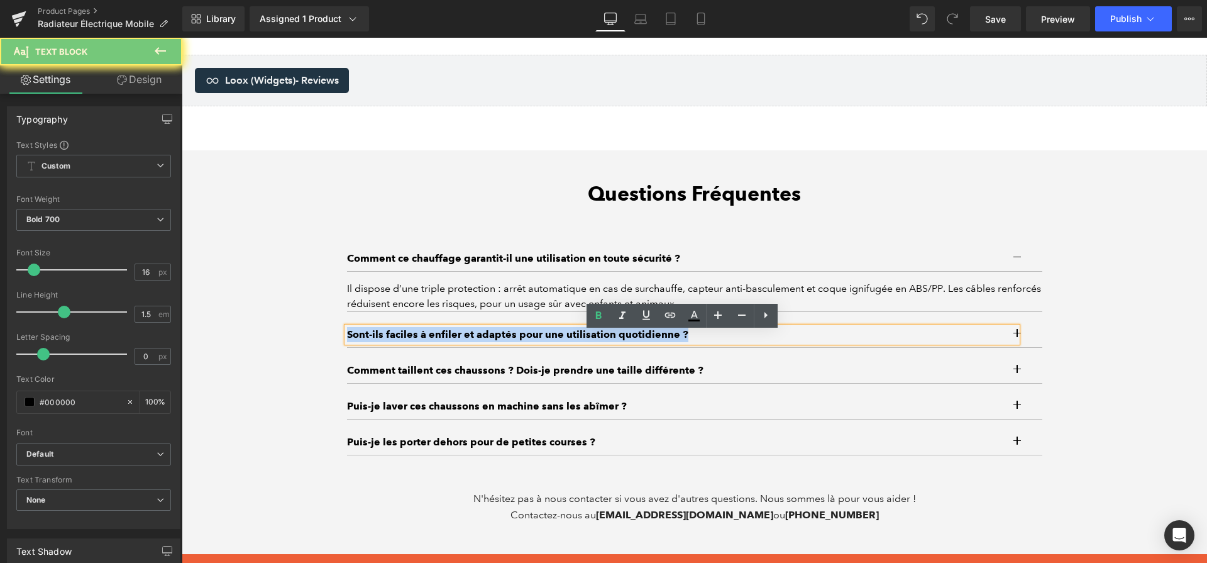
click at [699, 341] on p "Sont-ils faciles à enfiler et adaptés pour une utilisation quotidienne ?" at bounding box center [682, 334] width 670 height 15
paste div
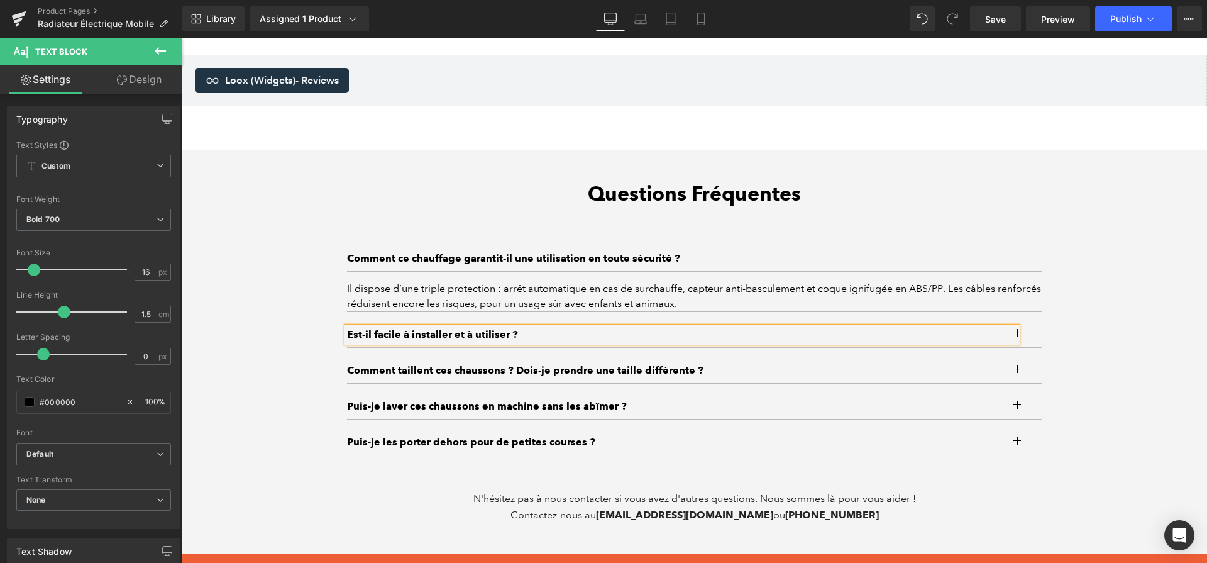
click at [1029, 340] on button "button" at bounding box center [1030, 334] width 25 height 25
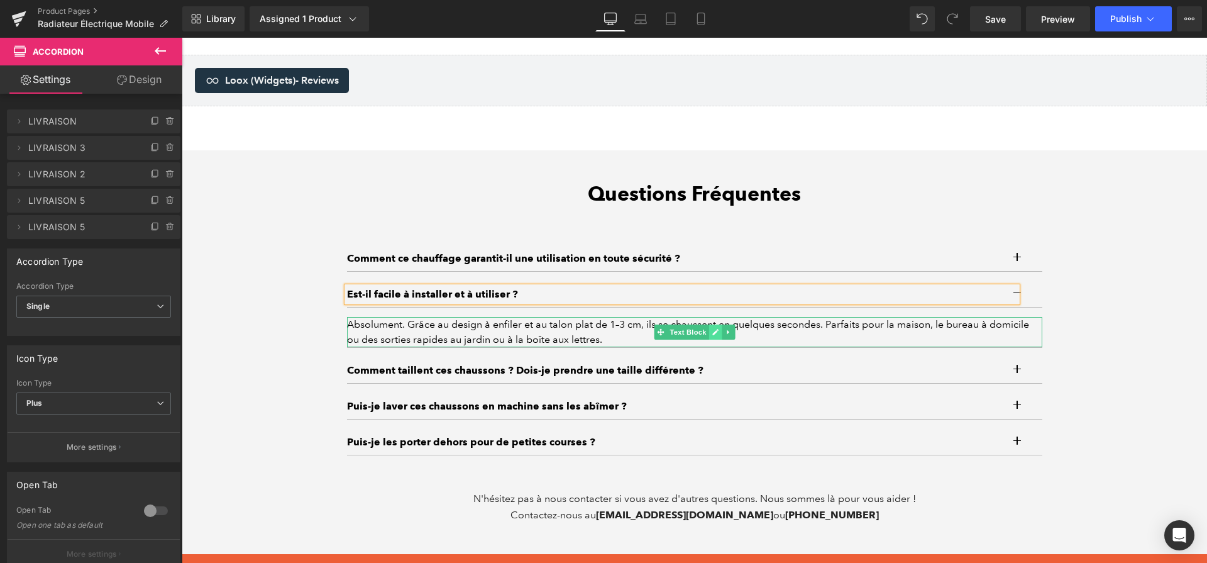
click at [714, 335] on icon at bounding box center [716, 332] width 6 height 6
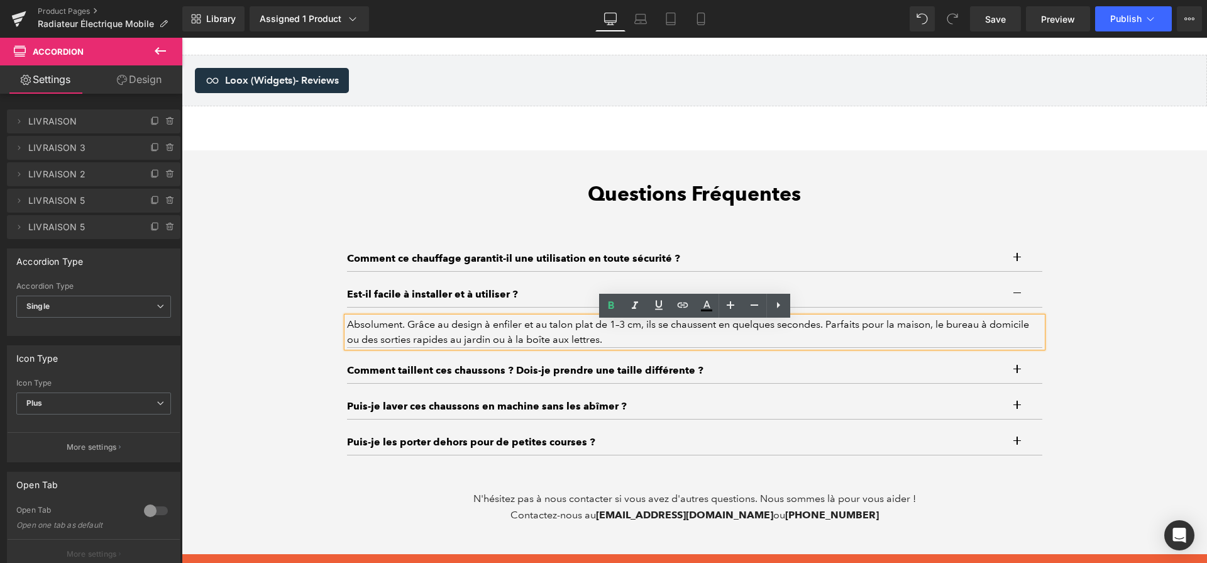
click at [714, 338] on div "Absolument. Grâce au design à enfiler et au talon plat de 1–3 cm, ils se chauss…" at bounding box center [695, 332] width 696 height 30
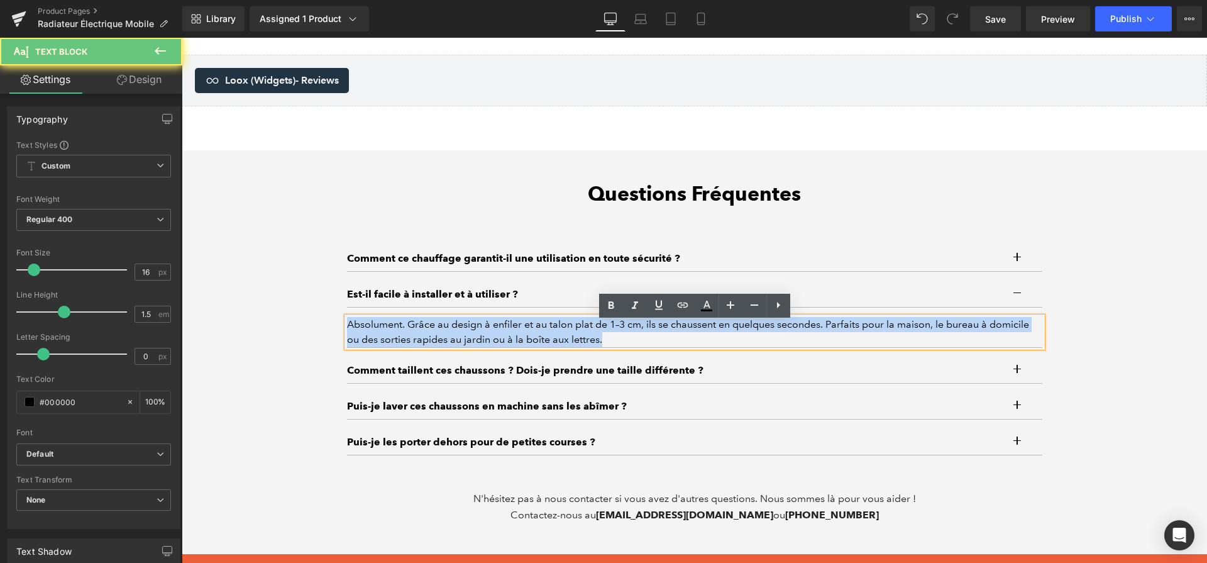
click at [714, 338] on div "Absolument. Grâce au design à enfiler et au talon plat de 1–3 cm, ils se chauss…" at bounding box center [695, 332] width 696 height 30
paste div
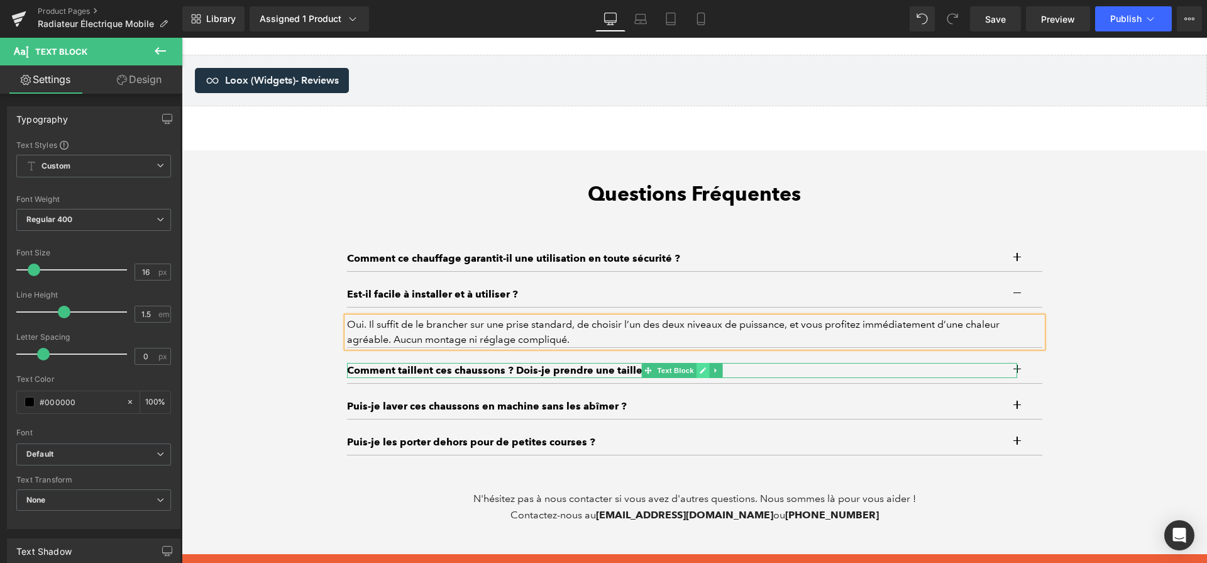
click at [697, 378] on link at bounding box center [702, 370] width 13 height 15
click at [697, 378] on p "Comment taillent ces chaussons ? Dois-je prendre une taille différente ?" at bounding box center [682, 370] width 670 height 15
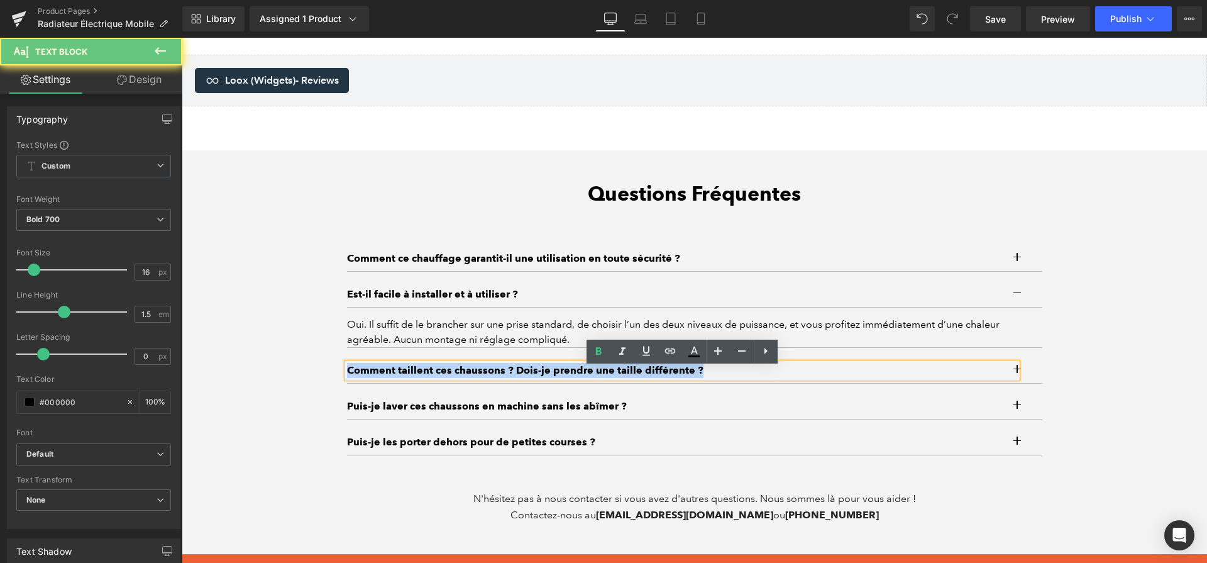
click at [697, 378] on p "Comment taillent ces chaussons ? Dois-je prendre une taille différente ?" at bounding box center [682, 370] width 670 height 15
paste div
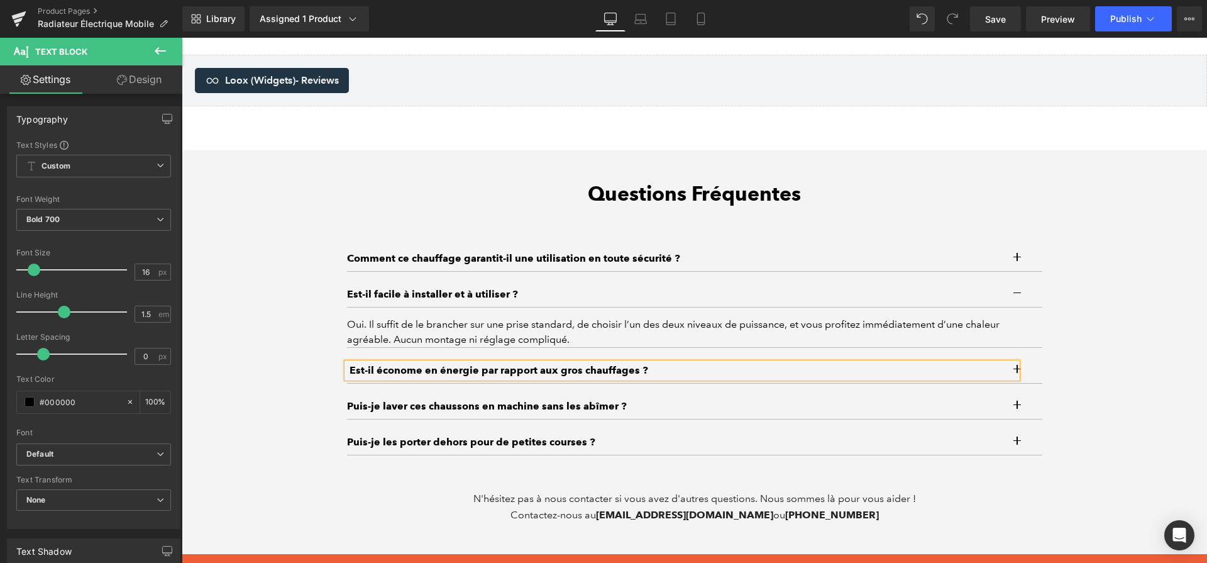
click at [1034, 379] on button "button" at bounding box center [1030, 370] width 25 height 25
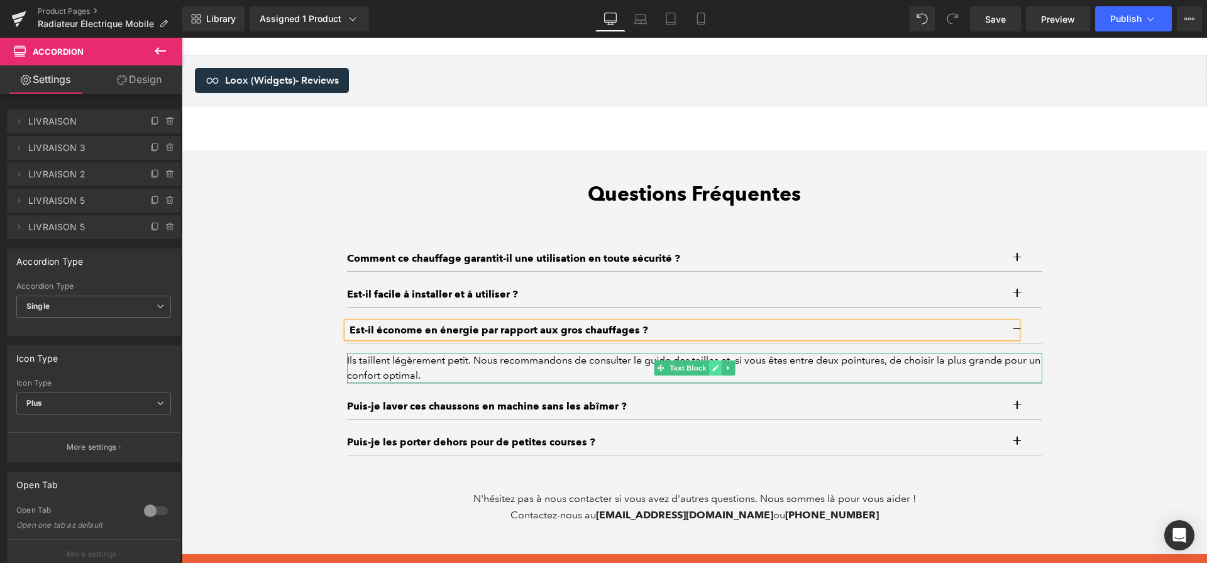
click at [719, 375] on link at bounding box center [715, 367] width 13 height 15
click at [719, 377] on div "Ils taillent légèrement petit. Nous recommandons de consulter le guide des tail…" at bounding box center [695, 368] width 696 height 30
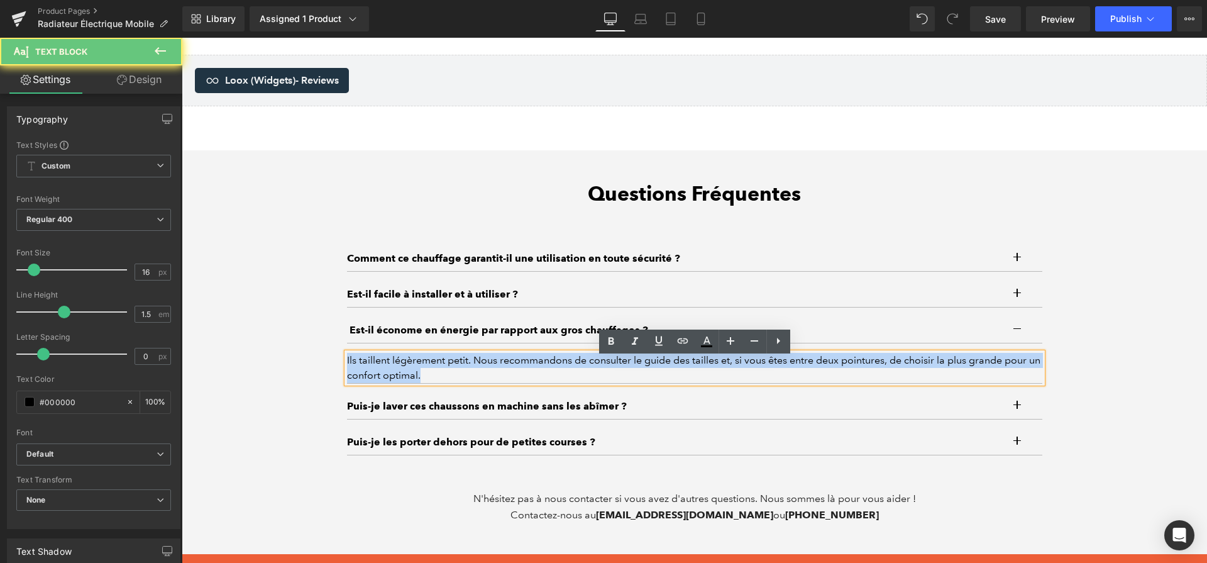
click at [719, 377] on div "Ils taillent légèrement petit. Nous recommandons de consulter le guide des tail…" at bounding box center [695, 368] width 696 height 30
paste div
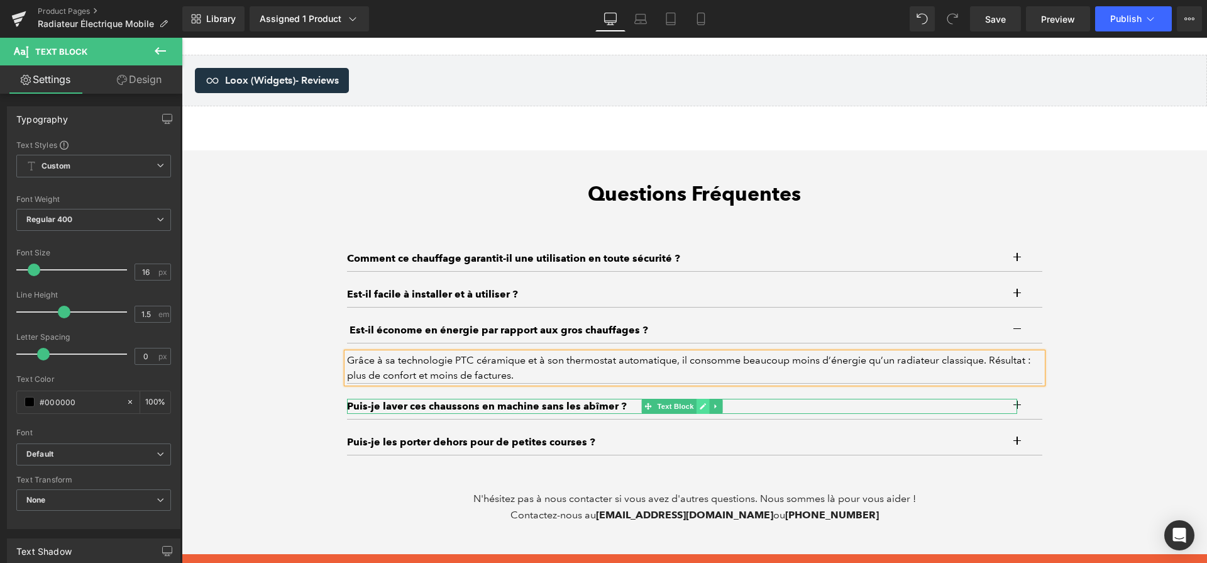
click at [704, 409] on icon at bounding box center [703, 406] width 6 height 6
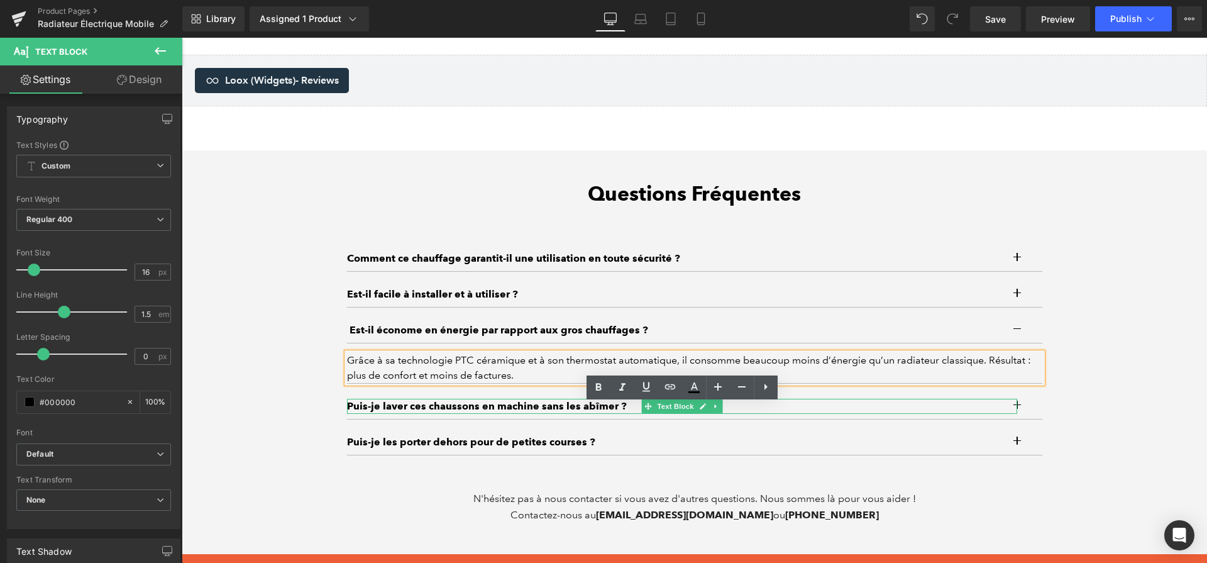
click at [703, 410] on p "​​Puis-je laver ces chaussons en machine sans les abîmer ?" at bounding box center [682, 406] width 670 height 15
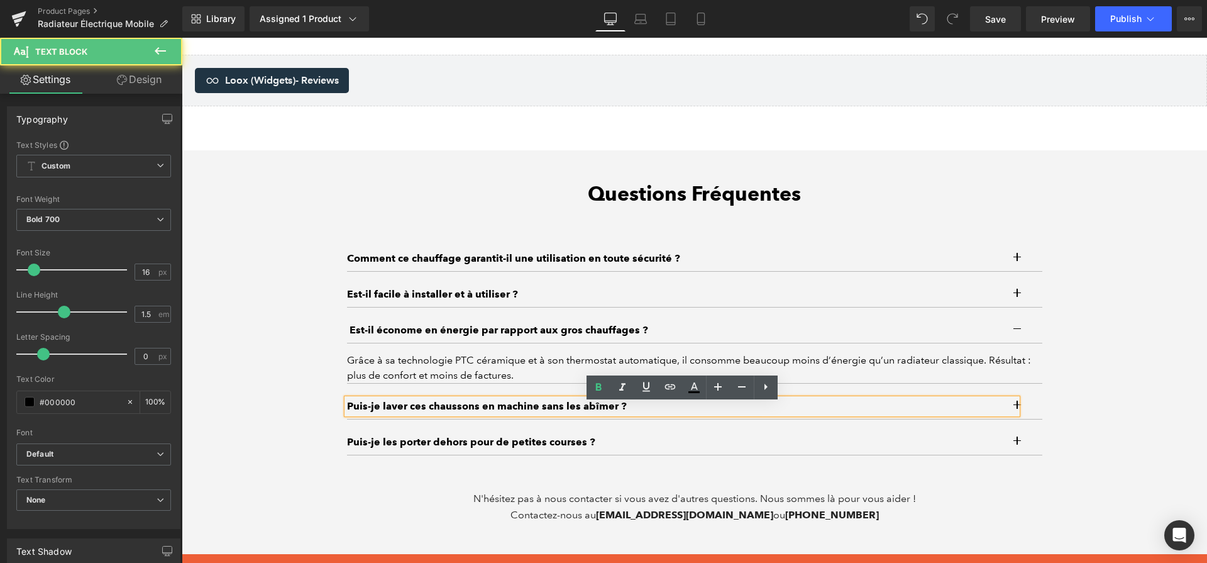
click at [702, 410] on p "​​Puis-je laver ces chaussons en machine sans les abîmer ?" at bounding box center [682, 406] width 670 height 15
paste div
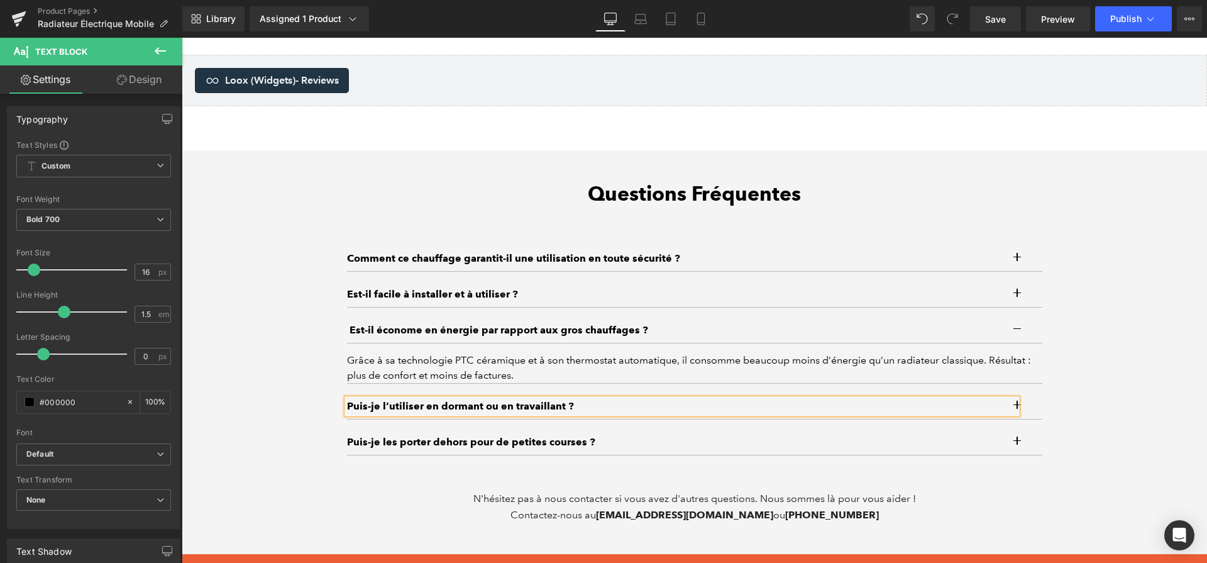
click at [1039, 415] on button "button" at bounding box center [1030, 406] width 25 height 25
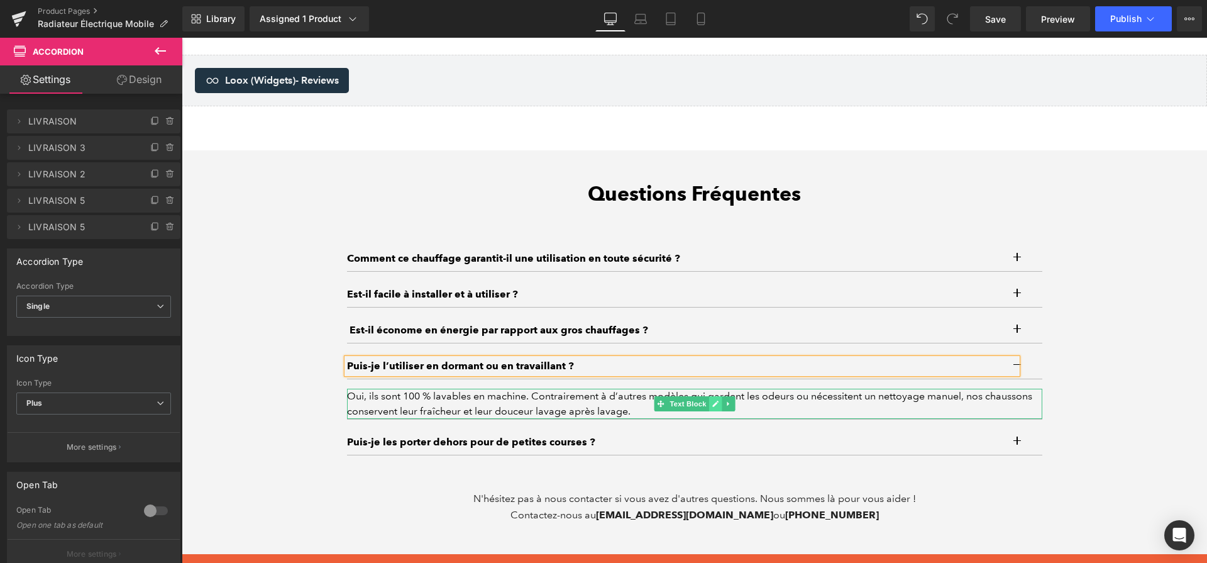
click at [711, 411] on link at bounding box center [715, 403] width 13 height 15
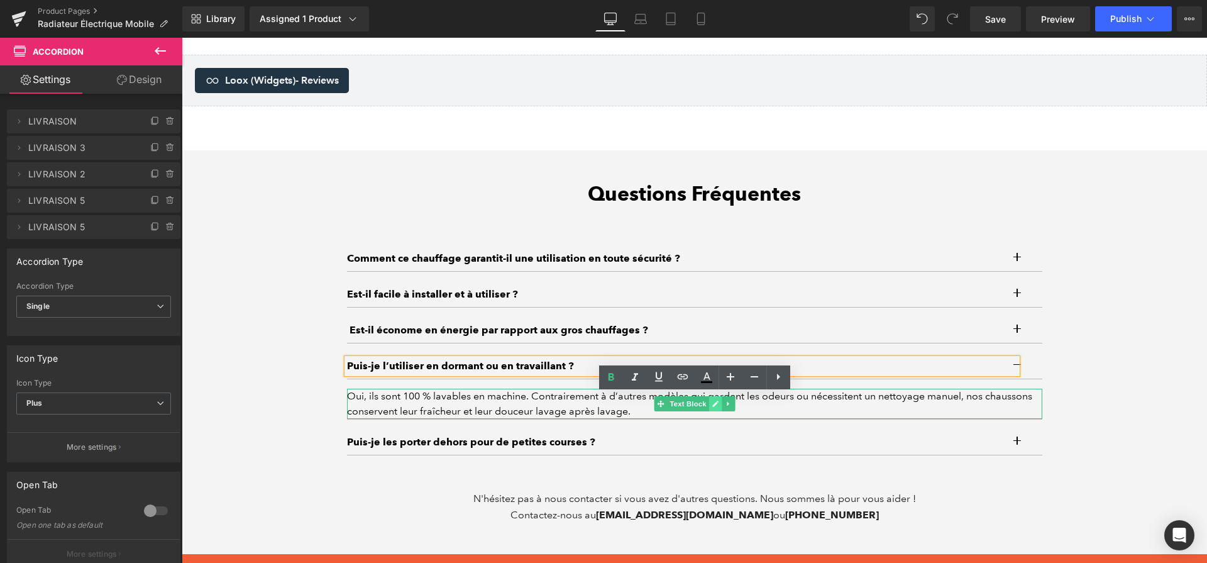
click at [711, 416] on div "Oui, ils sont 100 % lavables en machine. Contrairement à d’autres modèles qui g…" at bounding box center [695, 404] width 696 height 30
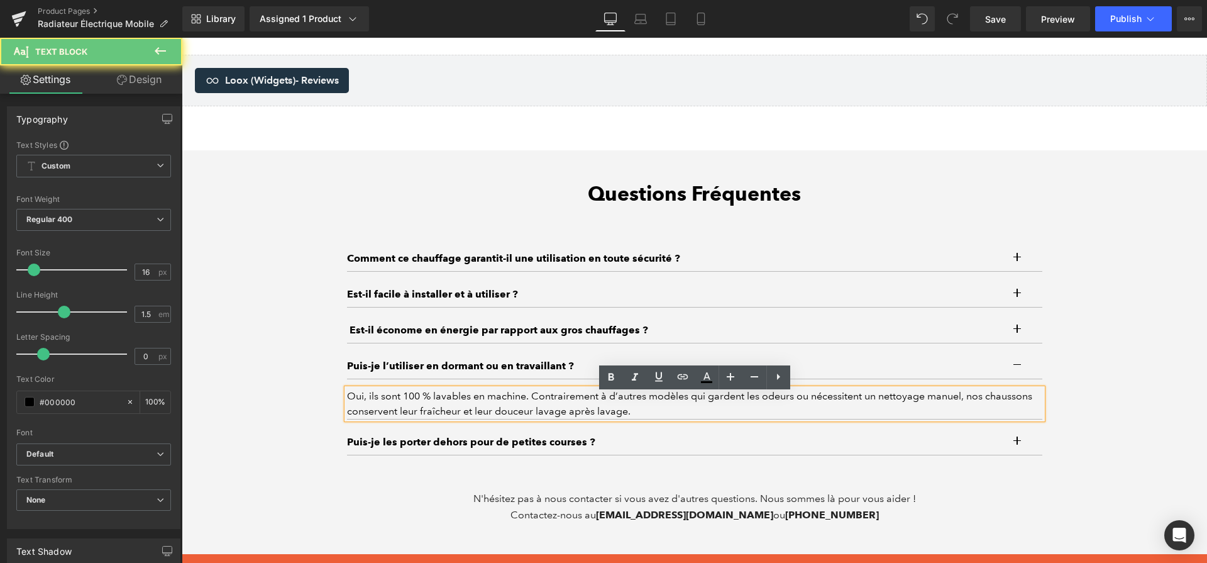
click at [711, 416] on div "Oui, ils sont 100 % lavables en machine. Contrairement à d’autres modèles qui g…" at bounding box center [695, 404] width 696 height 30
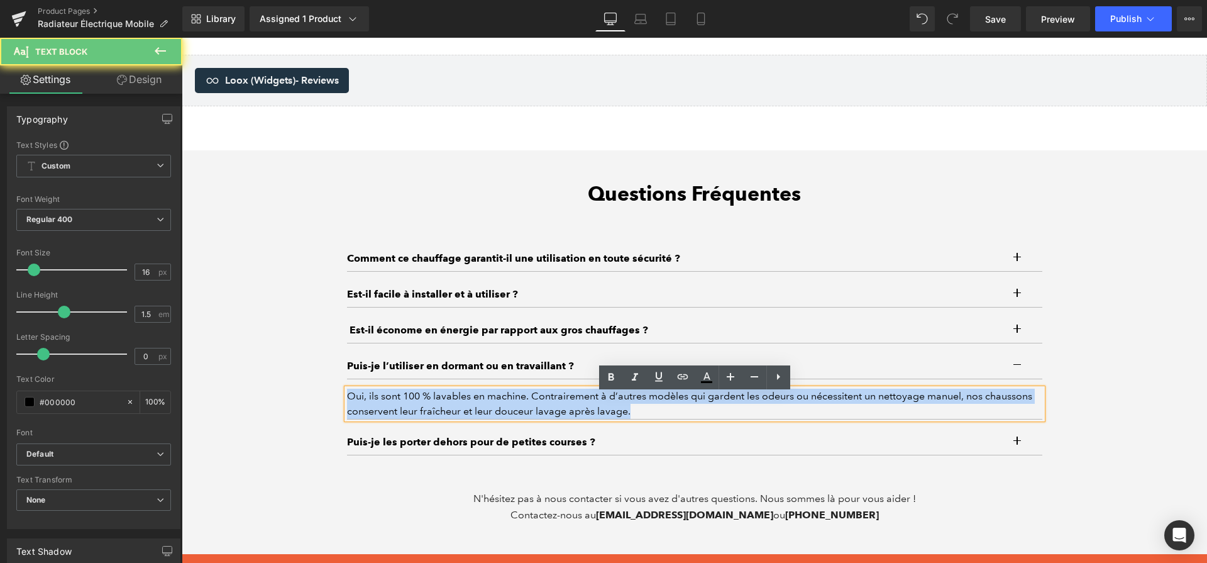
paste div
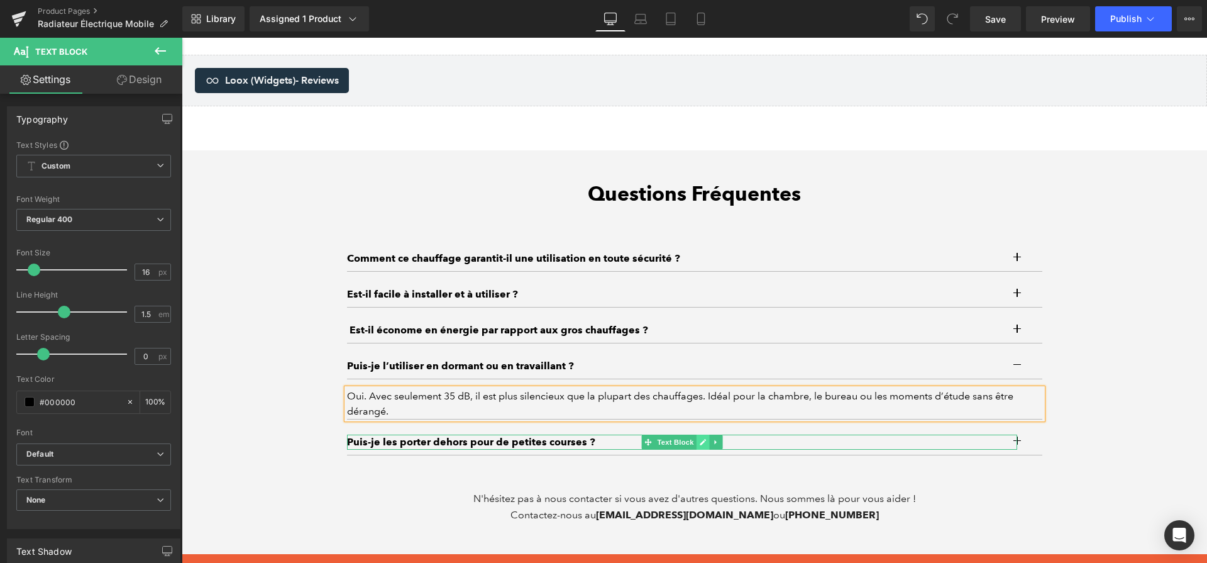
click at [706, 445] on icon at bounding box center [702, 442] width 7 height 8
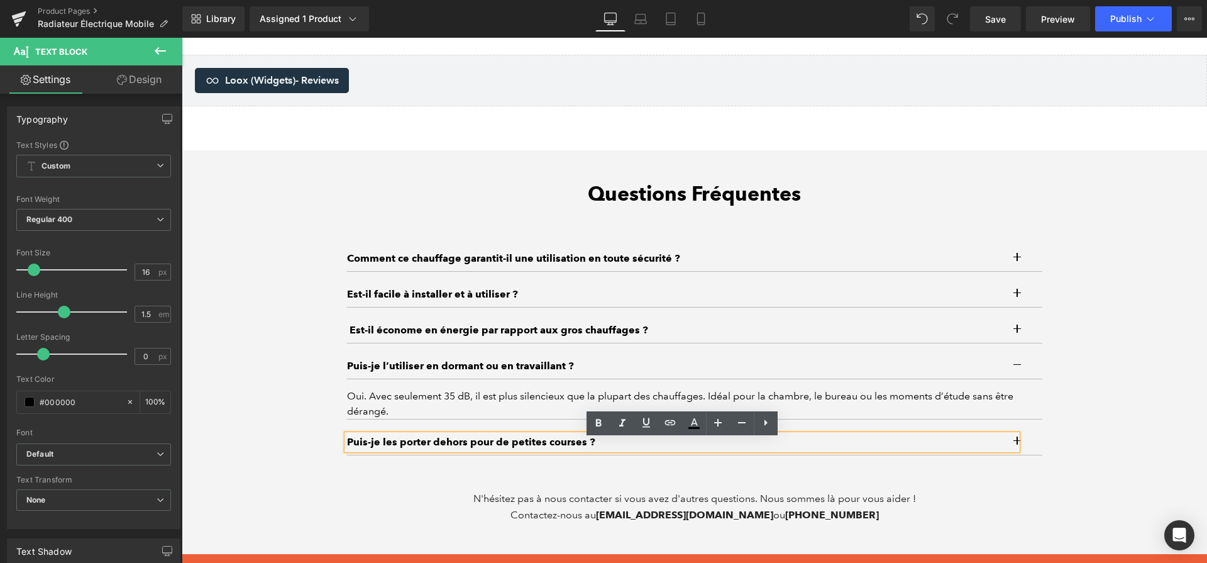
click at [706, 445] on p "Puis-je les porter dehors pour de petites courses ?" at bounding box center [682, 442] width 670 height 15
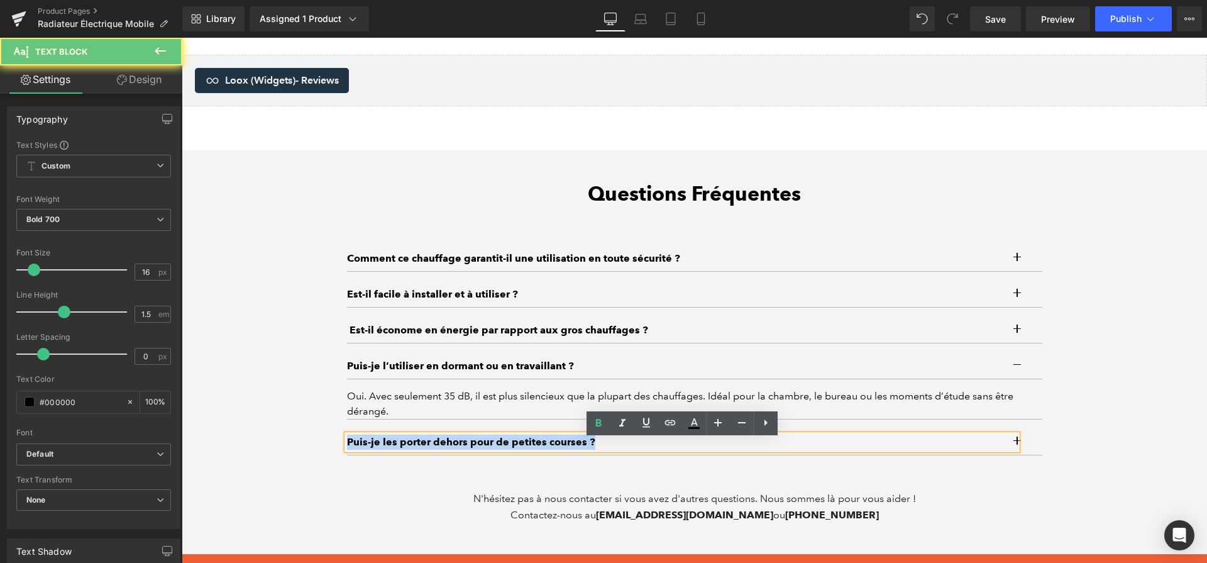
click at [706, 445] on p "Puis-je les porter dehors pour de petites courses ?" at bounding box center [682, 442] width 670 height 15
paste div
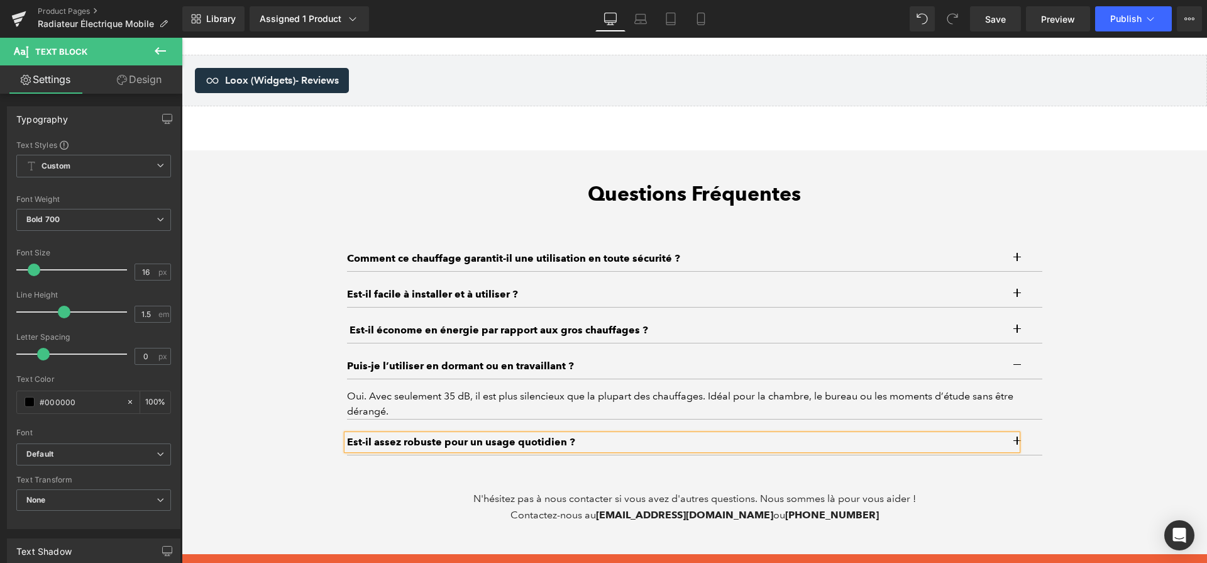
click at [1035, 455] on button "button" at bounding box center [1030, 442] width 25 height 25
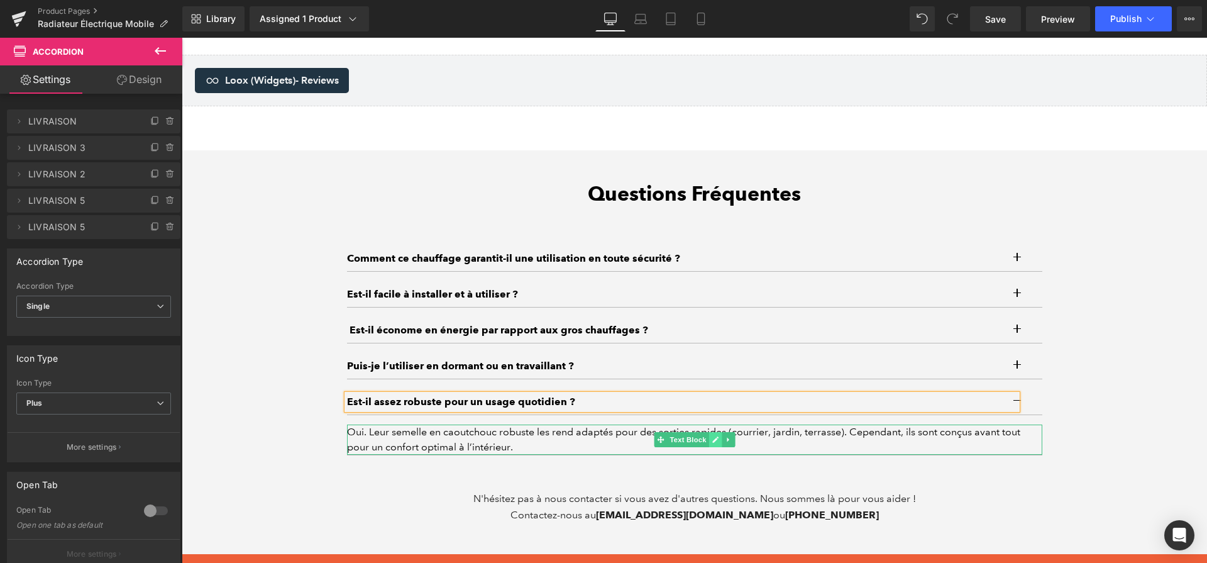
click at [717, 443] on icon at bounding box center [715, 440] width 7 height 8
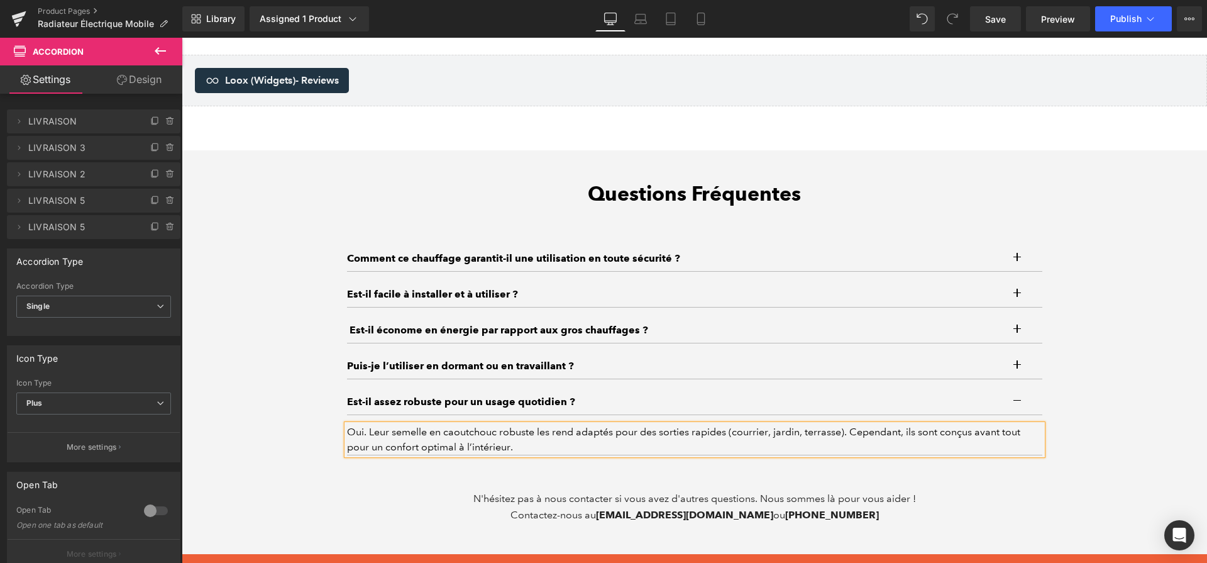
click at [717, 448] on div "Oui. Leur semelle en caoutchouc robuste les rend adaptés pour des sorties rapid…" at bounding box center [695, 439] width 696 height 30
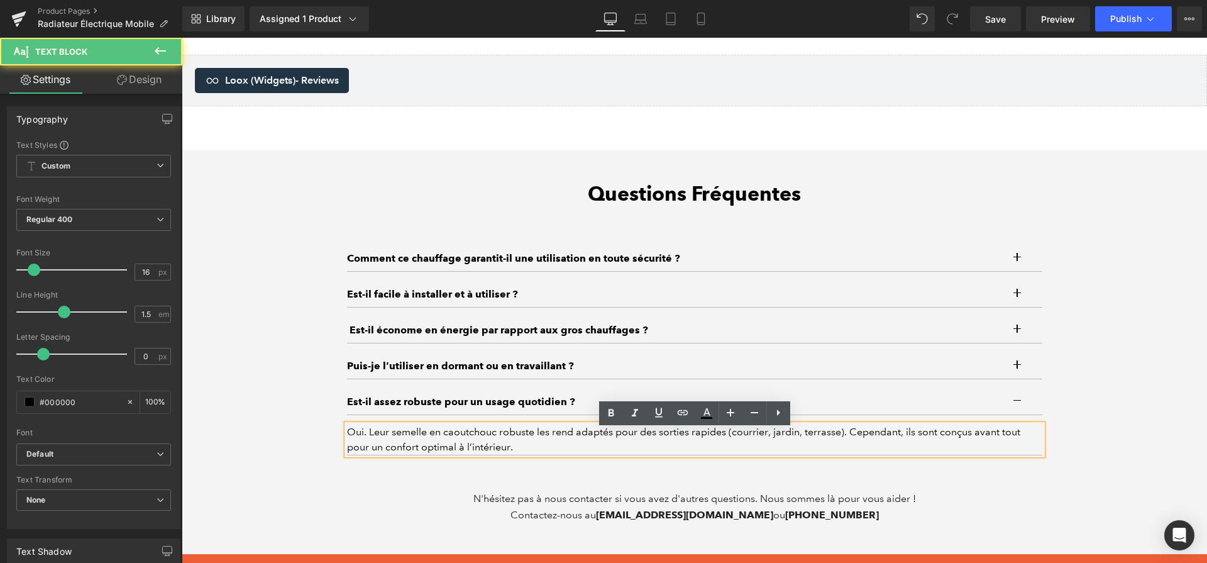
click at [717, 448] on div "Oui. Leur semelle en caoutchouc robuste les rend adaptés pour des sorties rapid…" at bounding box center [695, 439] width 696 height 30
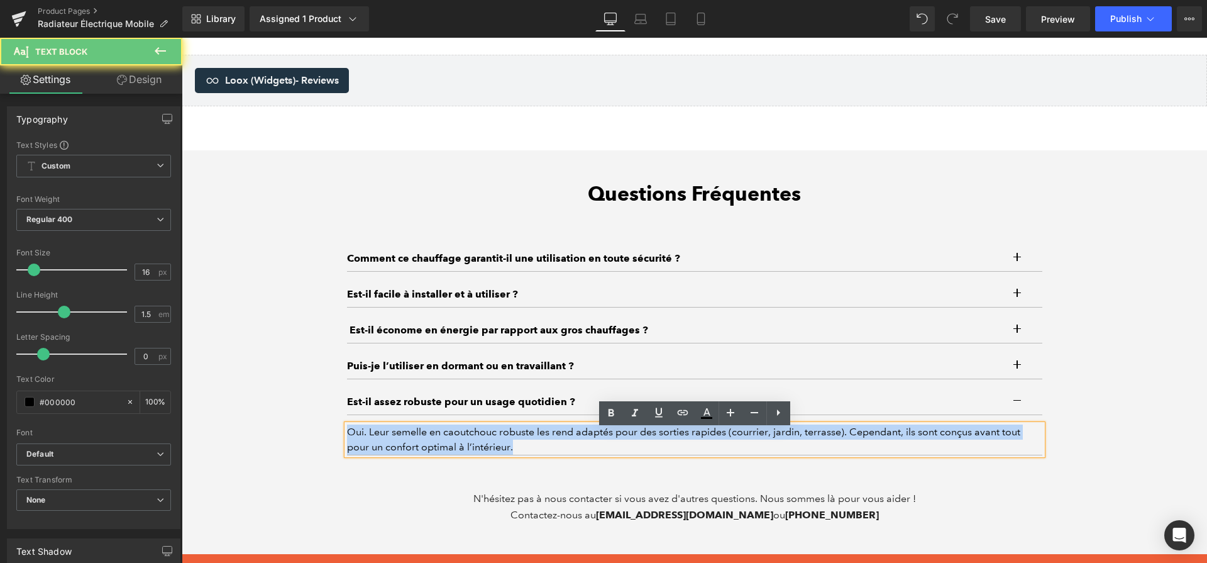
paste div
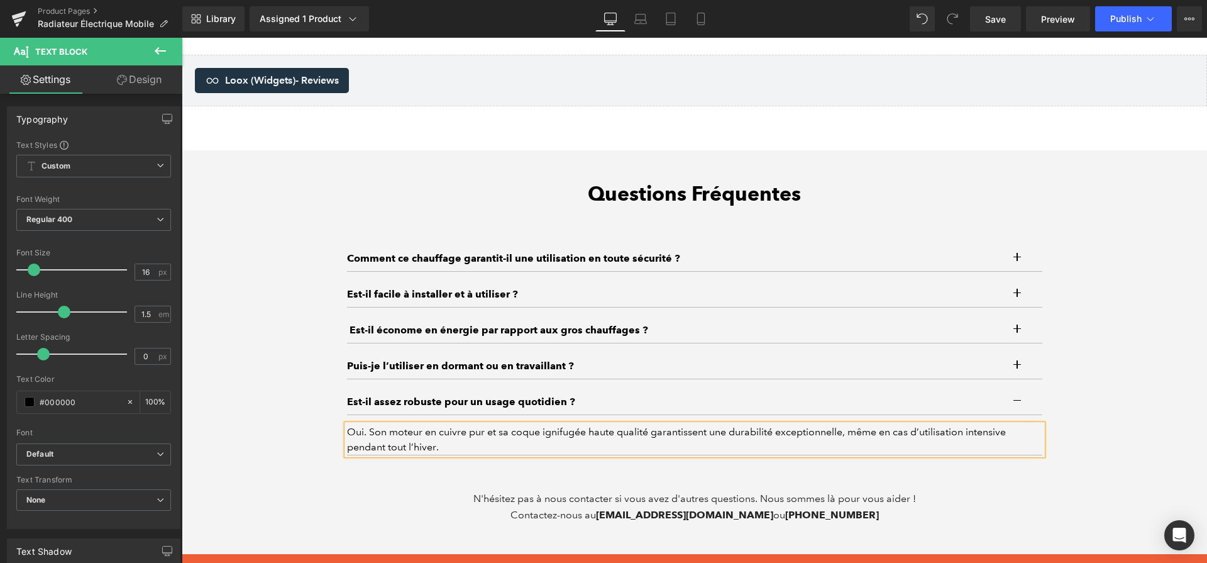
click at [1153, 357] on div "Questions Fréquentes Heading Comment ce chauffage garantit-il une utilisation e…" at bounding box center [695, 352] width 1026 height 341
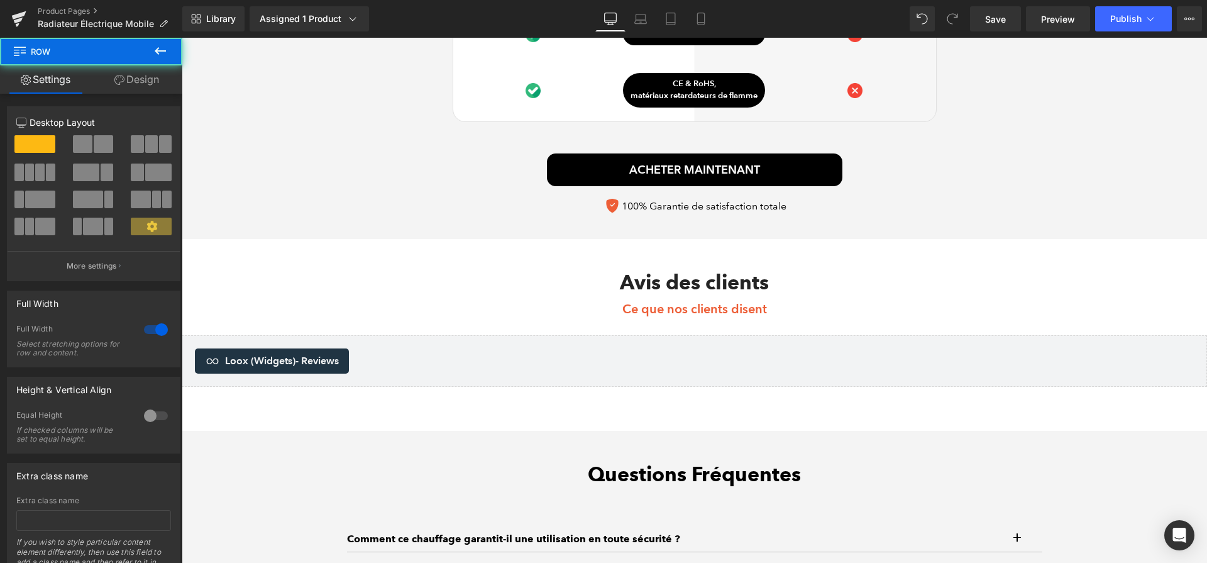
scroll to position [3701, 0]
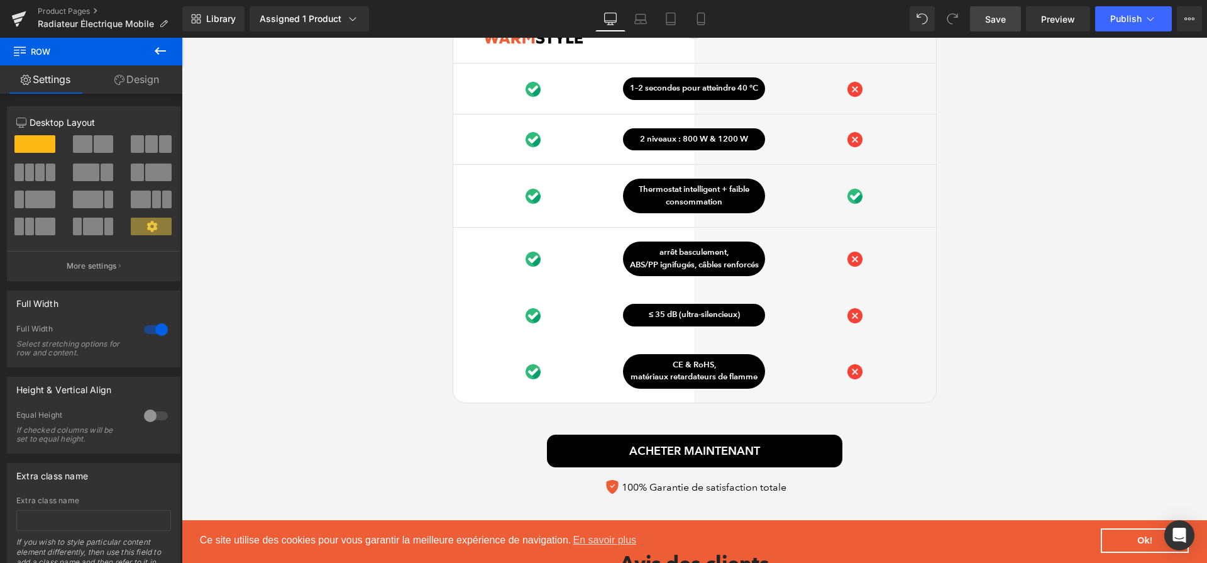
click at [999, 16] on span "Save" at bounding box center [995, 19] width 21 height 13
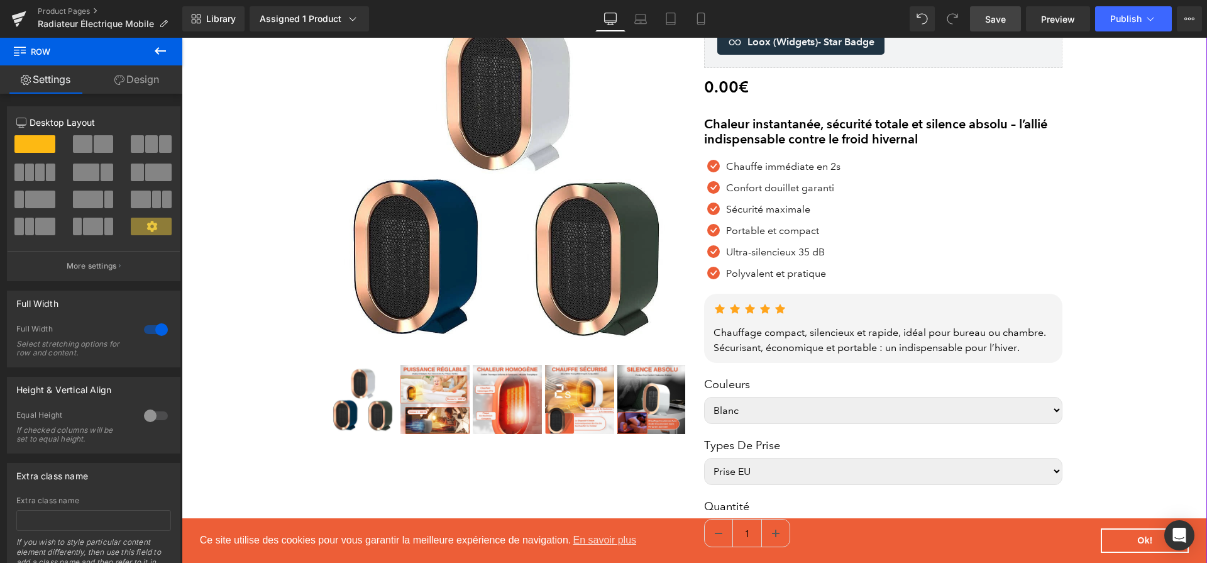
scroll to position [0, 0]
